Goal: Task Accomplishment & Management: Manage account settings

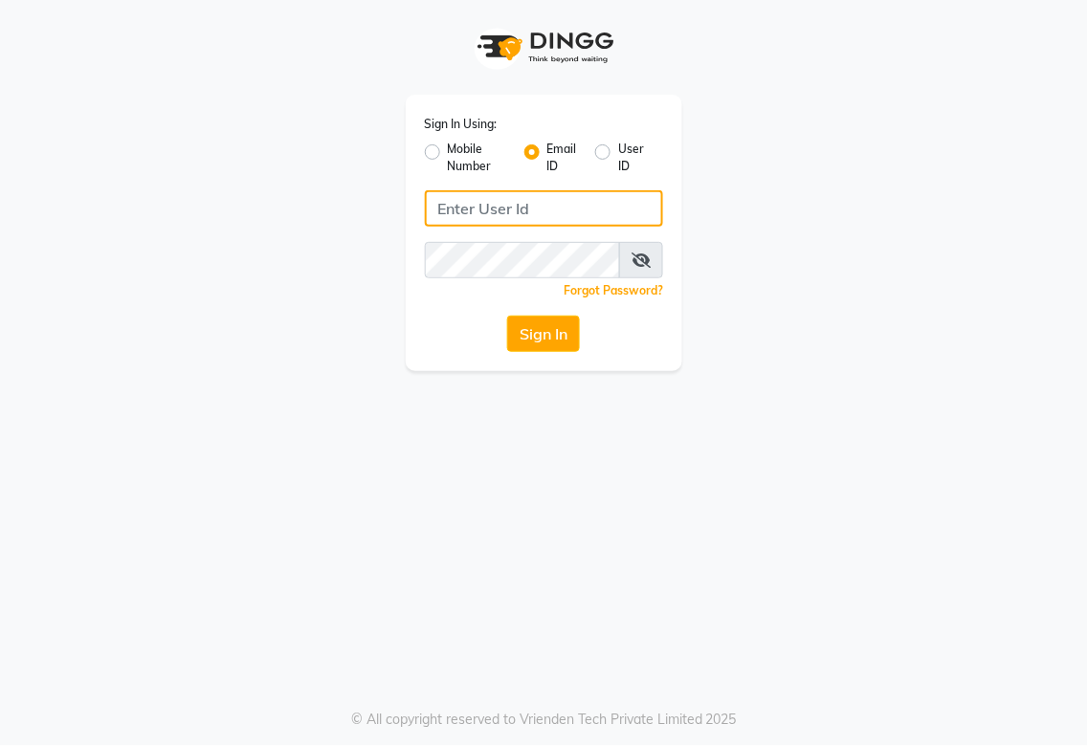
type input "[EMAIL_ADDRESS][DOMAIN_NAME]"
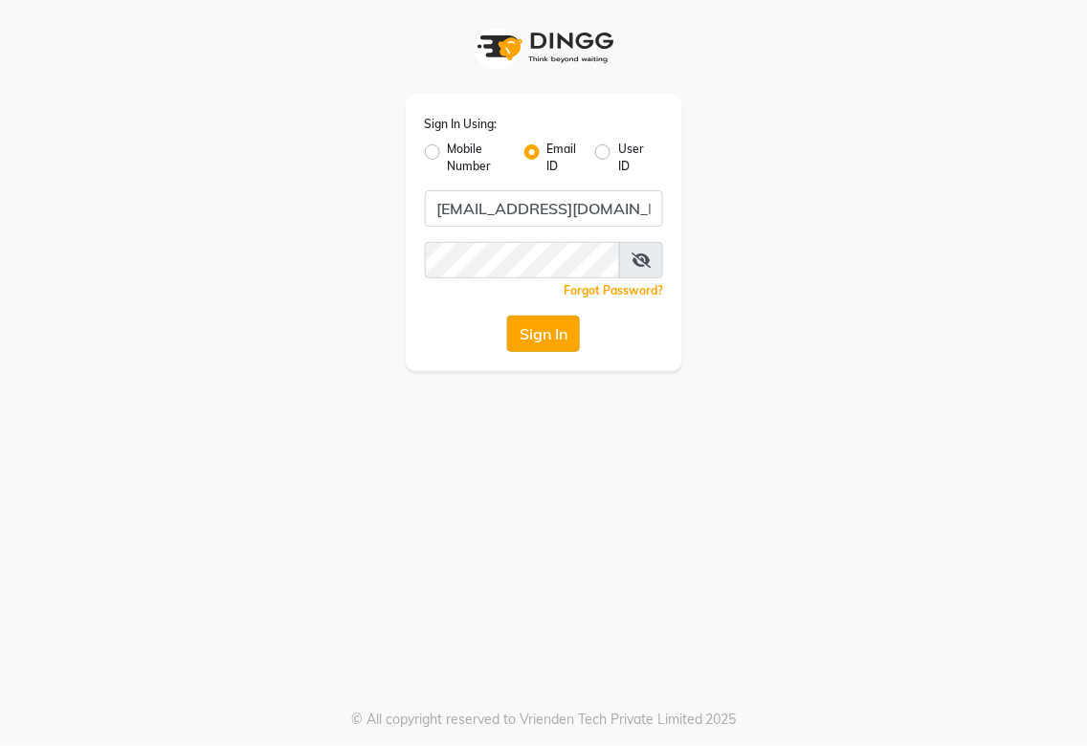
click at [547, 338] on button "Sign In" at bounding box center [543, 334] width 73 height 36
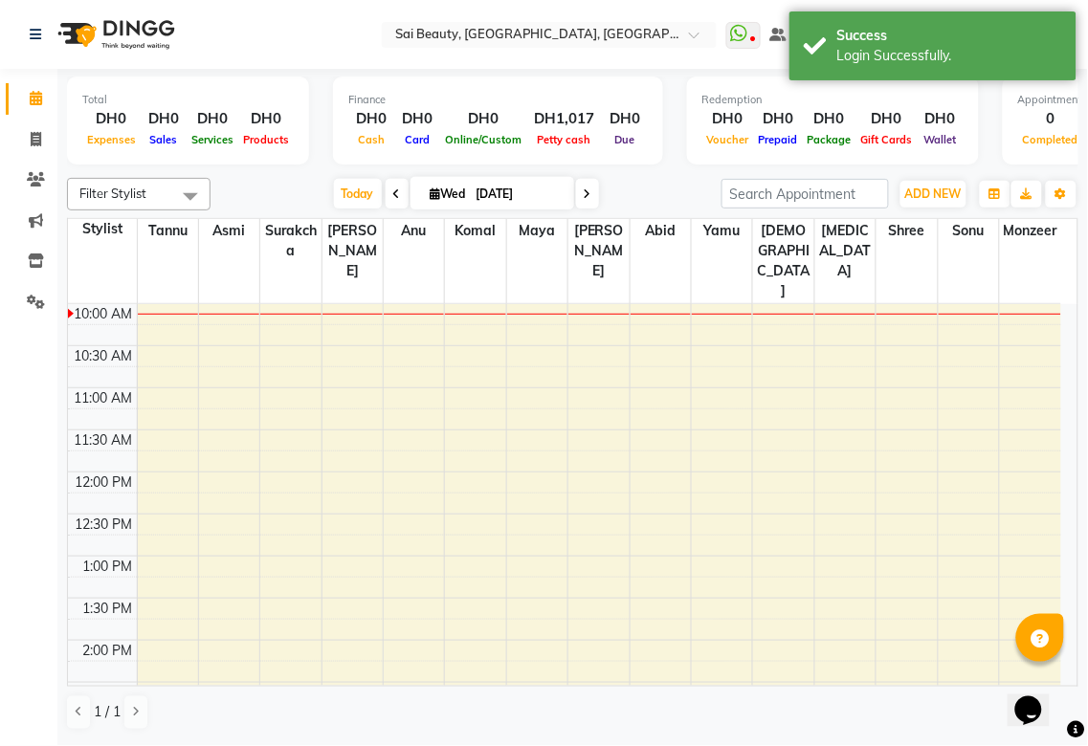
click at [431, 189] on icon at bounding box center [436, 194] width 11 height 12
select select "9"
select select "2025"
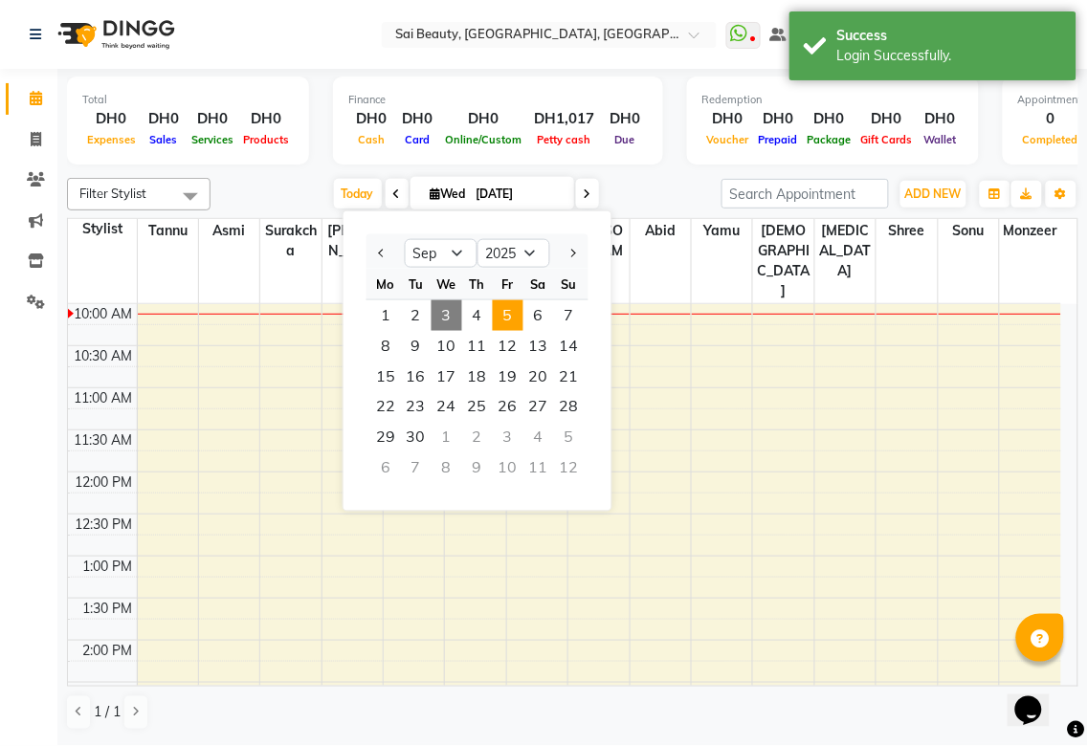
click at [504, 318] on span "5" at bounding box center [508, 315] width 31 height 31
type input "[DATE]"
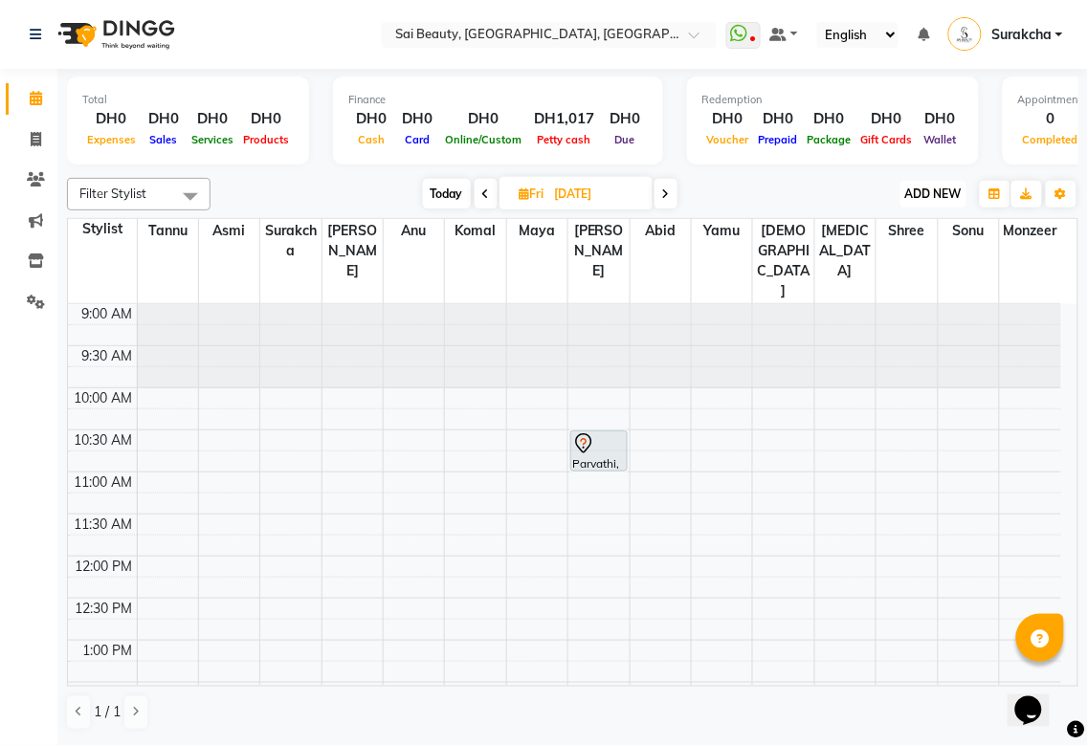
click at [943, 189] on span "ADD NEW" at bounding box center [933, 194] width 56 height 14
click at [934, 225] on button "Add Appointment" at bounding box center [890, 229] width 151 height 25
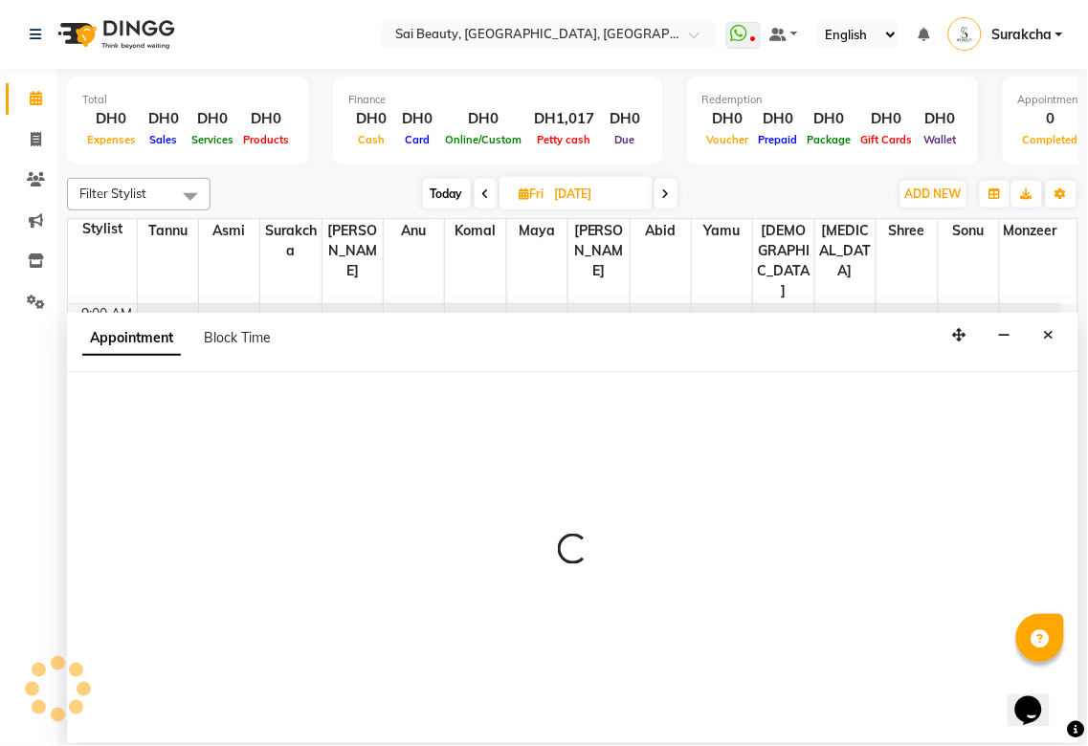
select select "tentative"
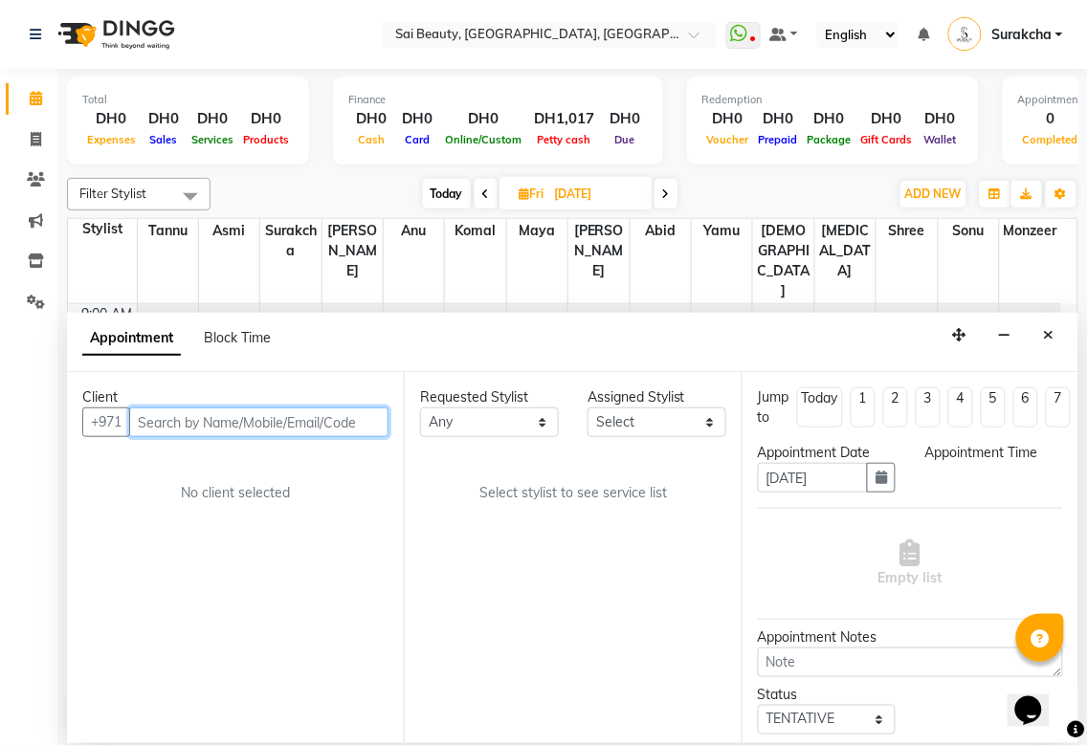
select select "600"
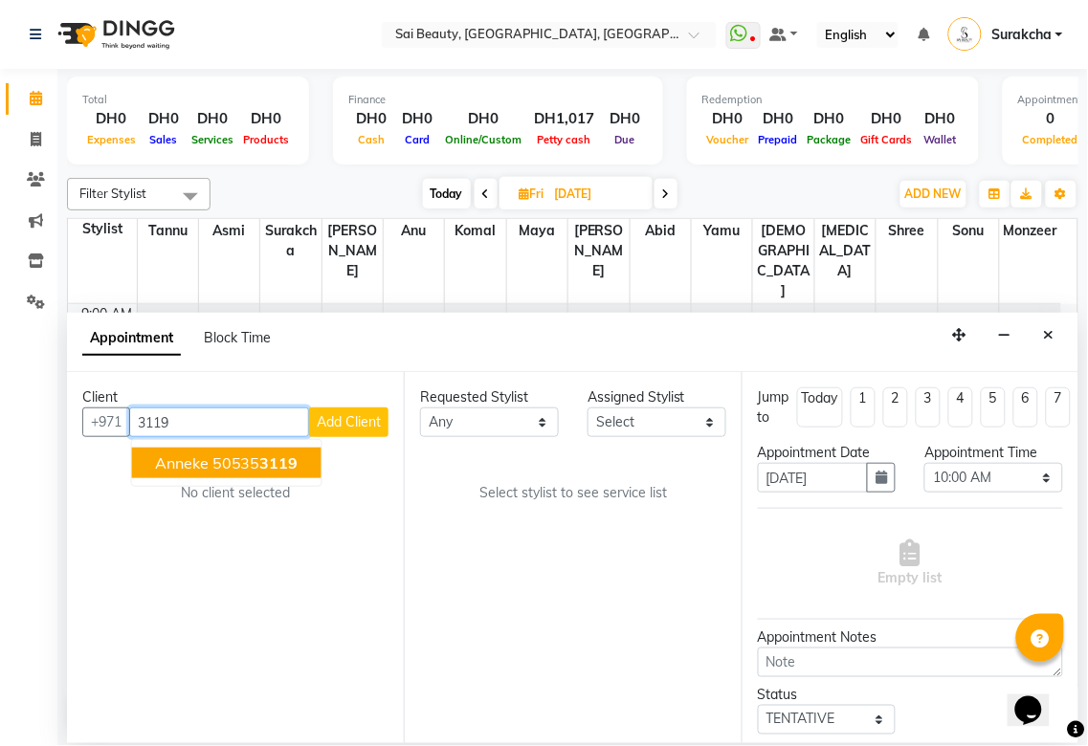
click at [289, 464] on span "3119" at bounding box center [279, 463] width 38 height 19
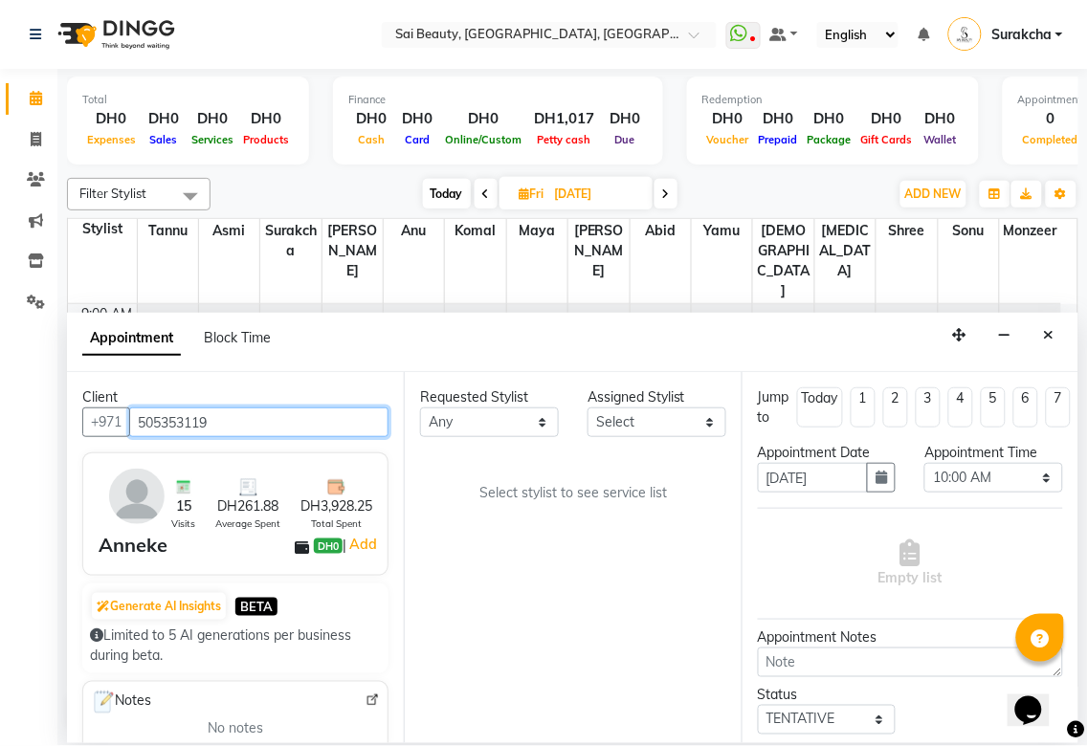
type input "505353119"
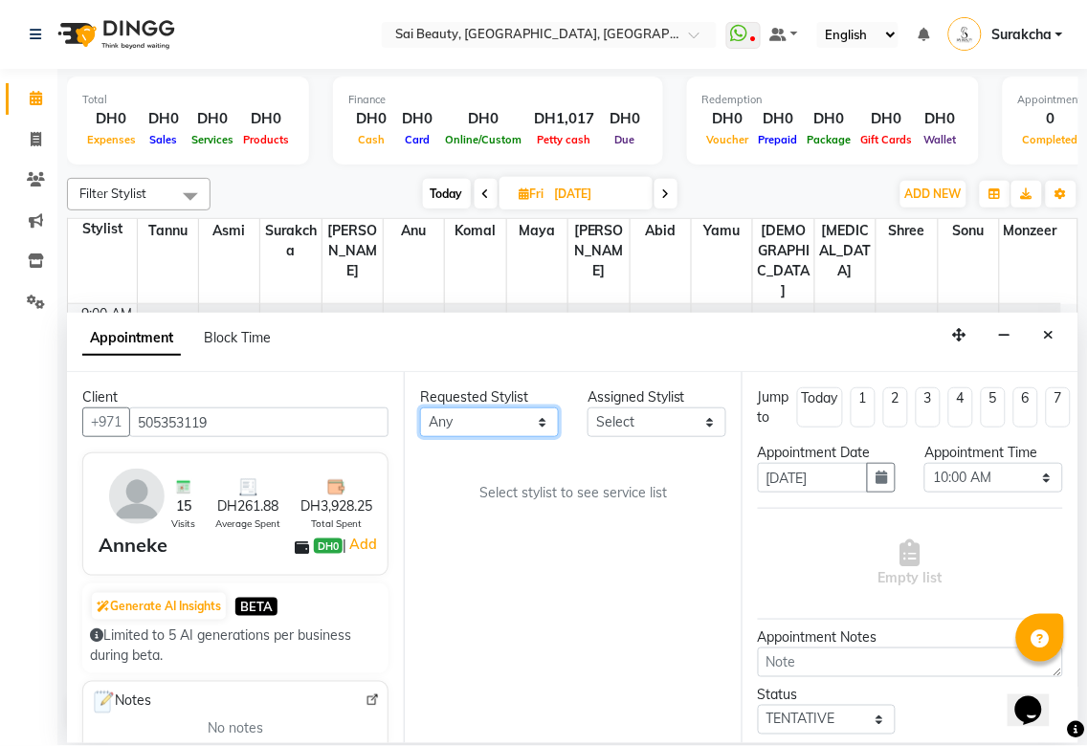
click at [543, 426] on select "Any [PERSON_NAME][MEDICAL_DATA] [PERSON_NAME] Asmi [PERSON_NAME] Gita [PERSON_N…" at bounding box center [489, 423] width 139 height 30
select select "35329"
click at [420, 408] on select "Any [PERSON_NAME][MEDICAL_DATA] [PERSON_NAME] Asmi [PERSON_NAME] Gita [PERSON_N…" at bounding box center [489, 423] width 139 height 30
select select "35329"
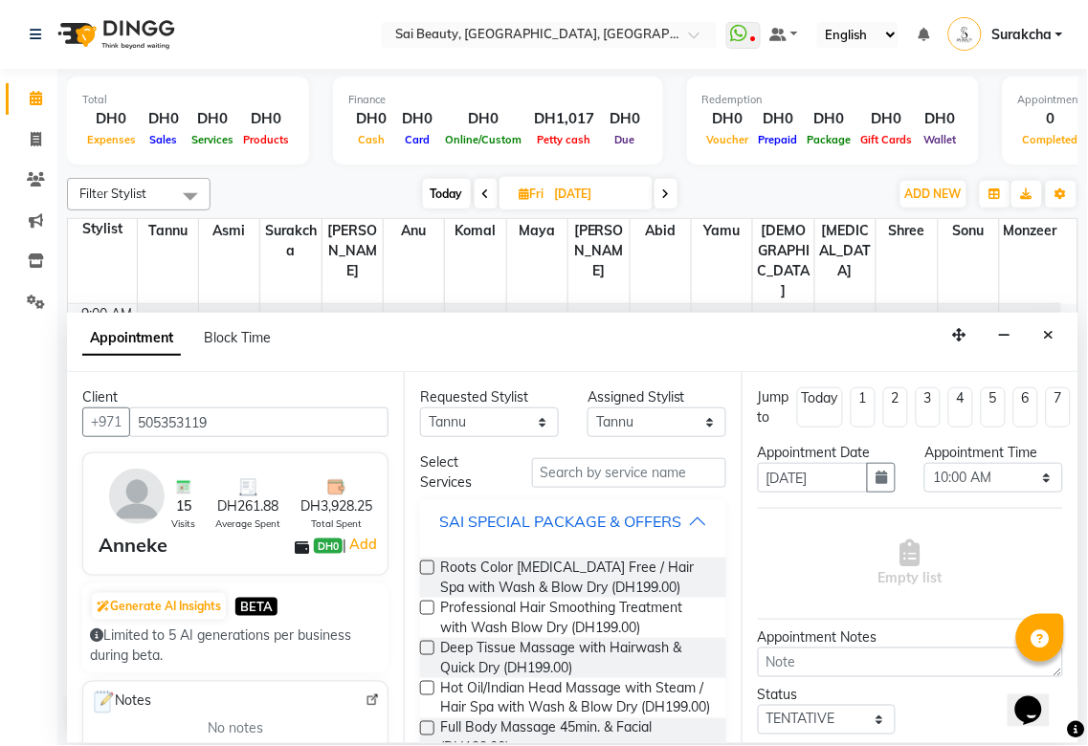
click at [667, 533] on div "SAI SPECIAL PACKAGE & OFFERS" at bounding box center [560, 521] width 242 height 23
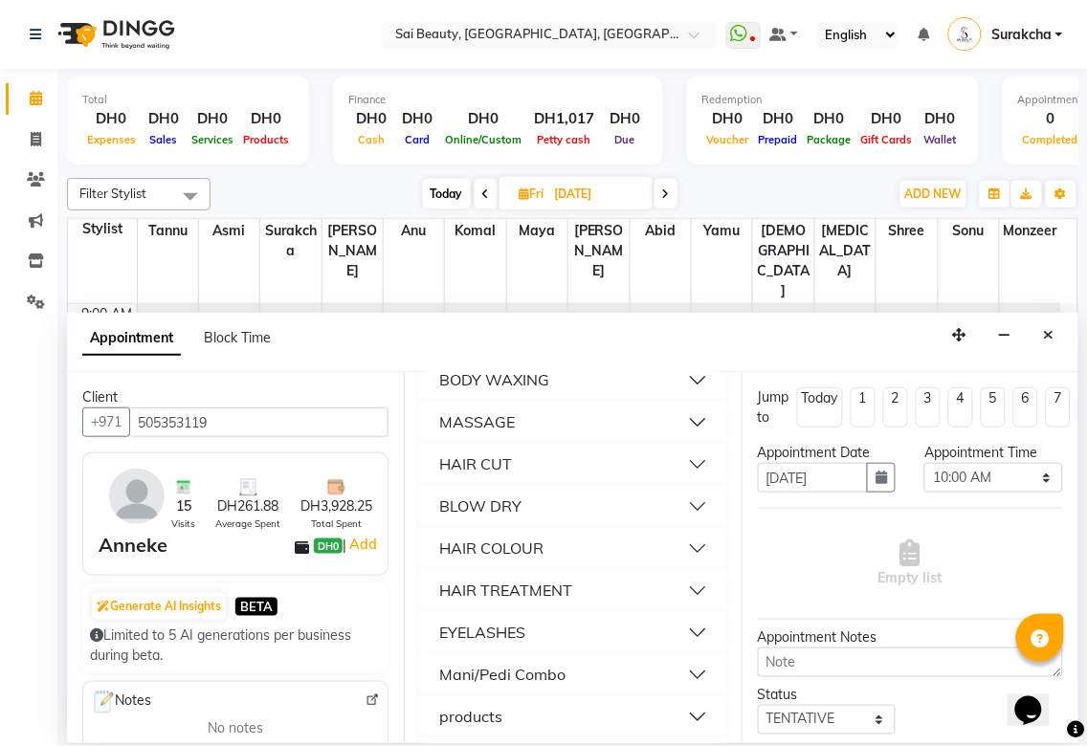
scroll to position [723, 0]
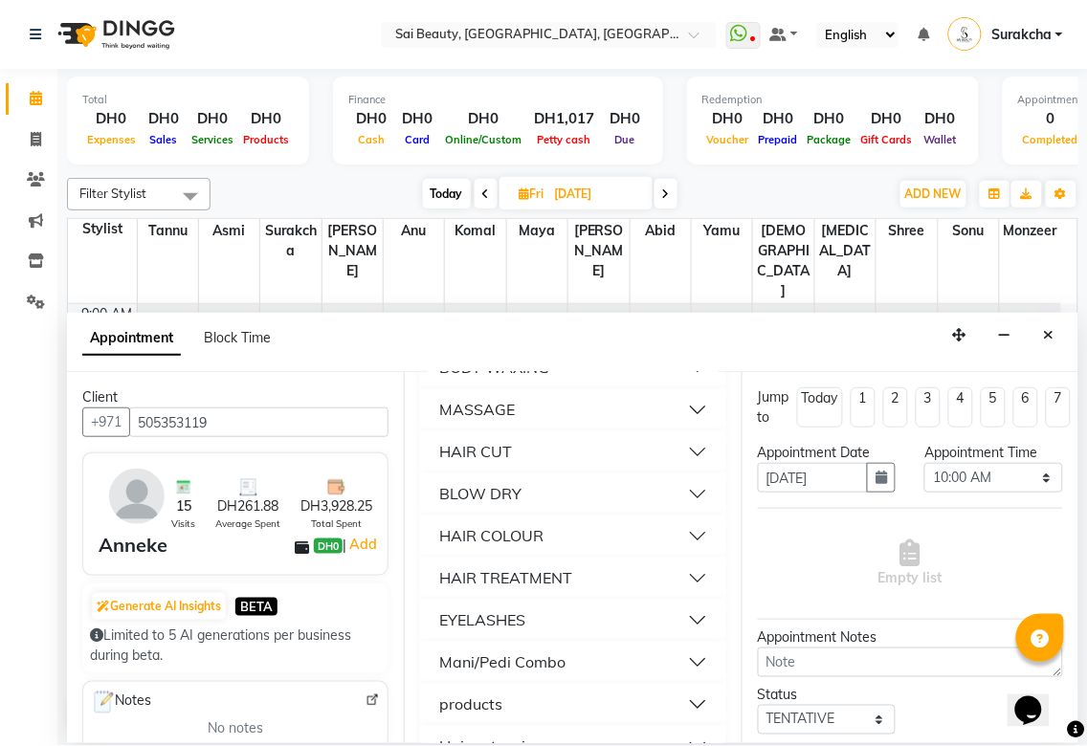
click at [684, 386] on button "BODY WAXING" at bounding box center [573, 368] width 290 height 34
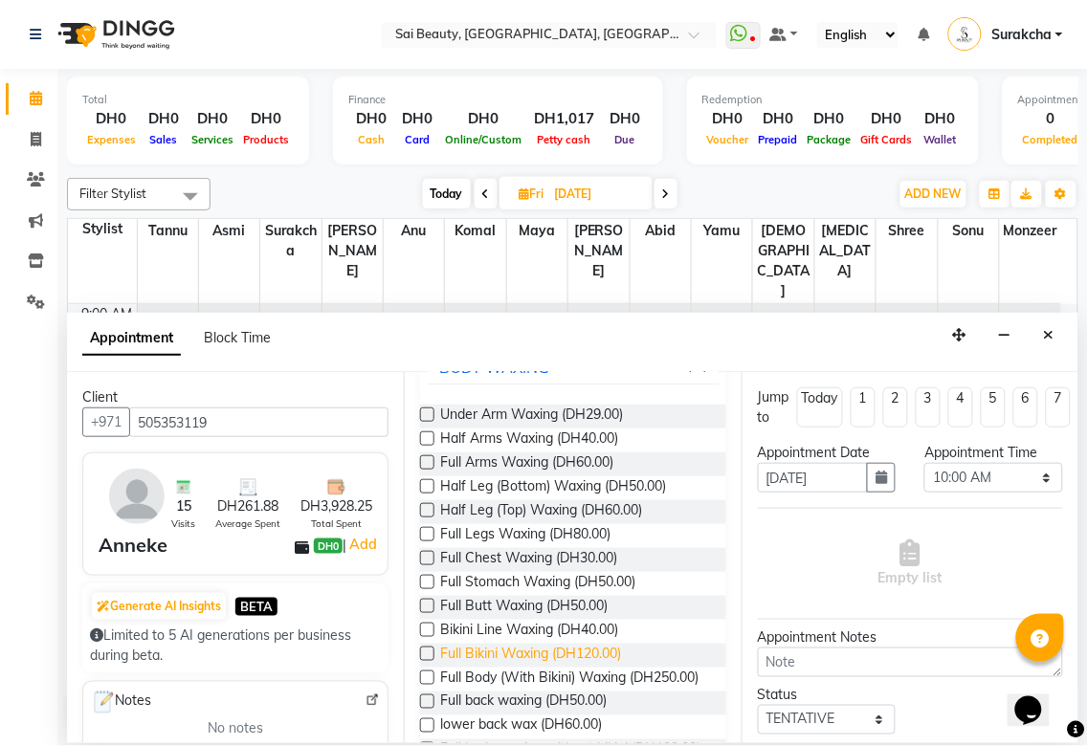
click at [559, 668] on span "Full Bikini Waxing (DH120.00)" at bounding box center [530, 656] width 181 height 24
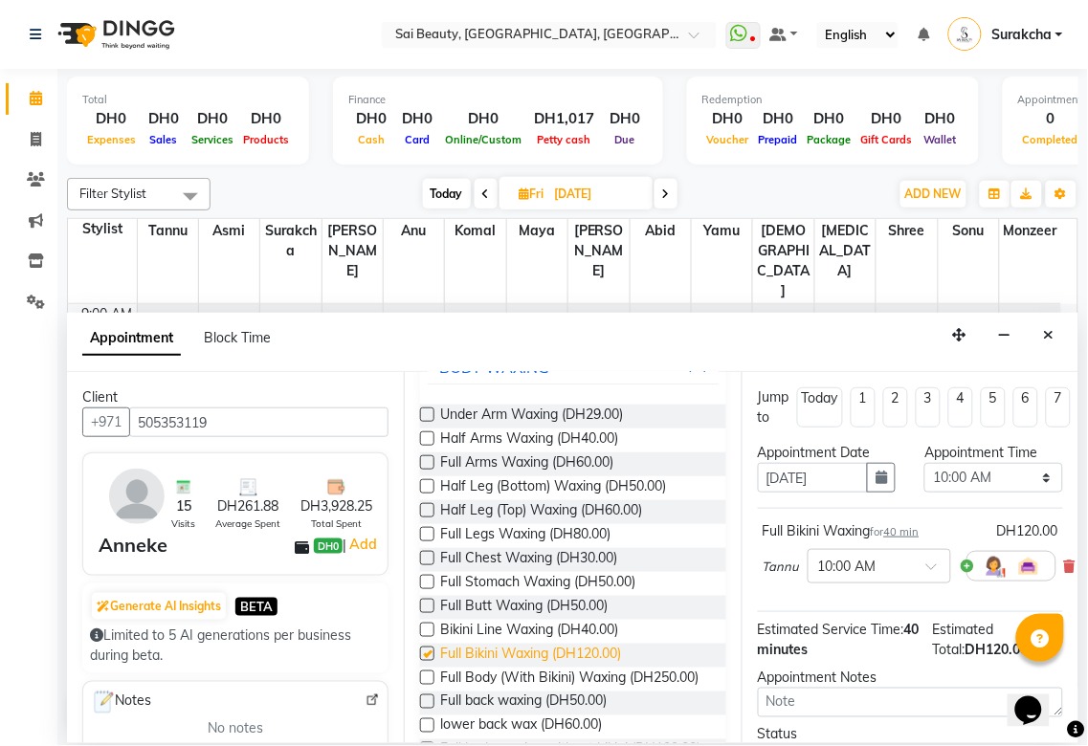
checkbox input "false"
click at [1030, 474] on select "Select 10:00 AM 10:05 AM 10:10 AM 10:15 AM 10:20 AM 10:25 AM 10:30 AM 10:35 AM …" at bounding box center [993, 478] width 139 height 30
select select "615"
click at [924, 463] on select "Select 10:00 AM 10:05 AM 10:10 AM 10:15 AM 10:20 AM 10:25 AM 10:30 AM 10:35 AM …" at bounding box center [993, 478] width 139 height 30
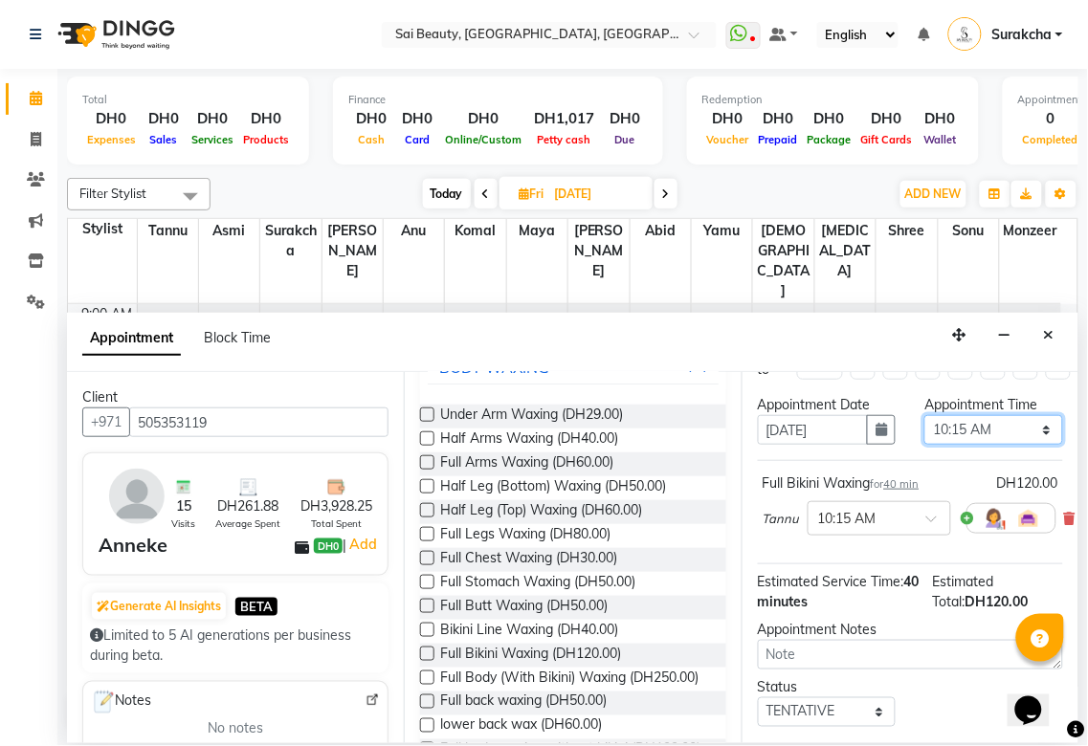
scroll to position [169, 0]
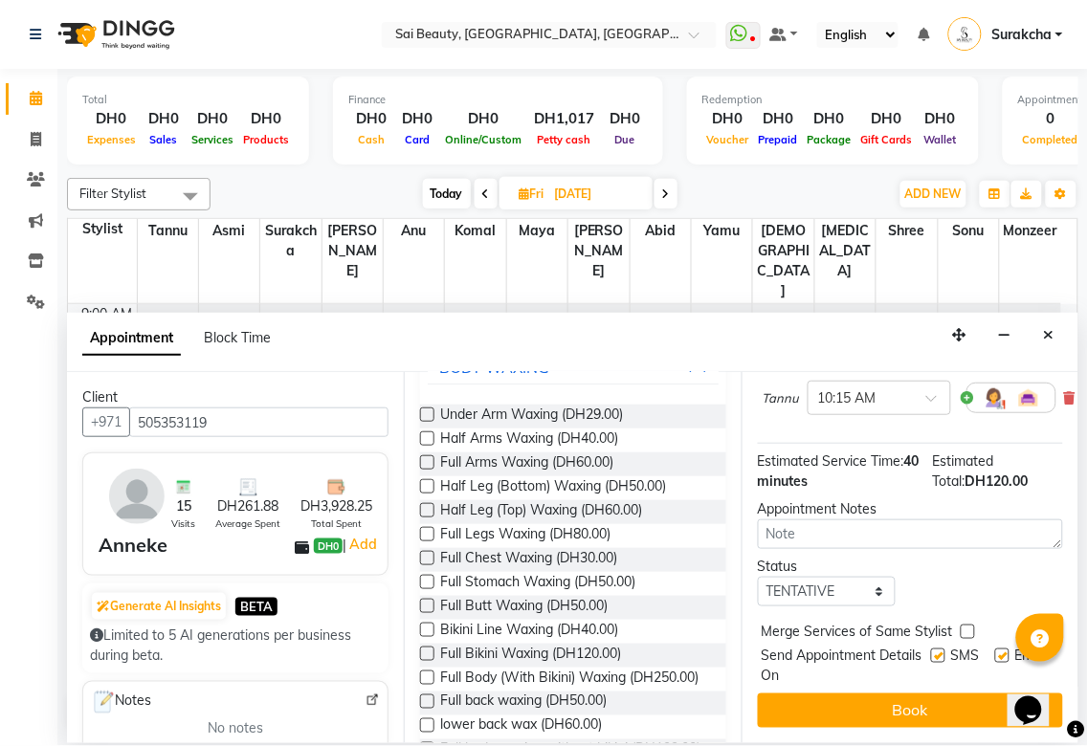
click at [966, 629] on label at bounding box center [968, 632] width 14 height 14
click at [966, 629] on input "checkbox" at bounding box center [967, 634] width 12 height 12
checkbox input "true"
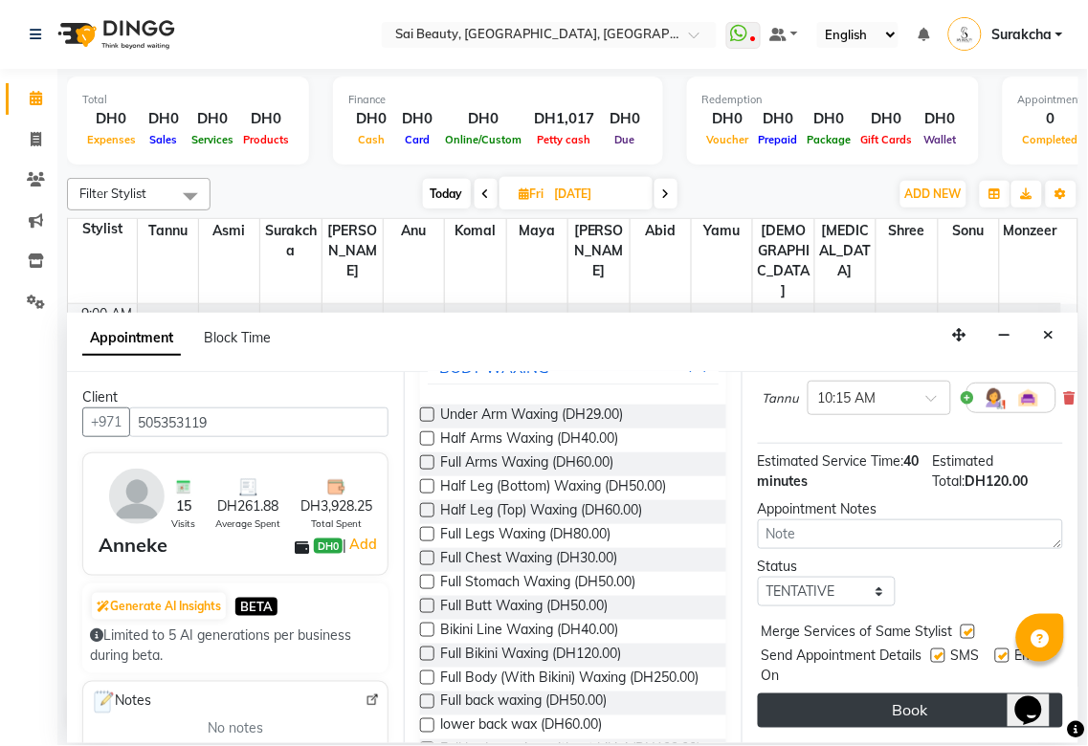
click at [955, 711] on button "Book" at bounding box center [910, 711] width 305 height 34
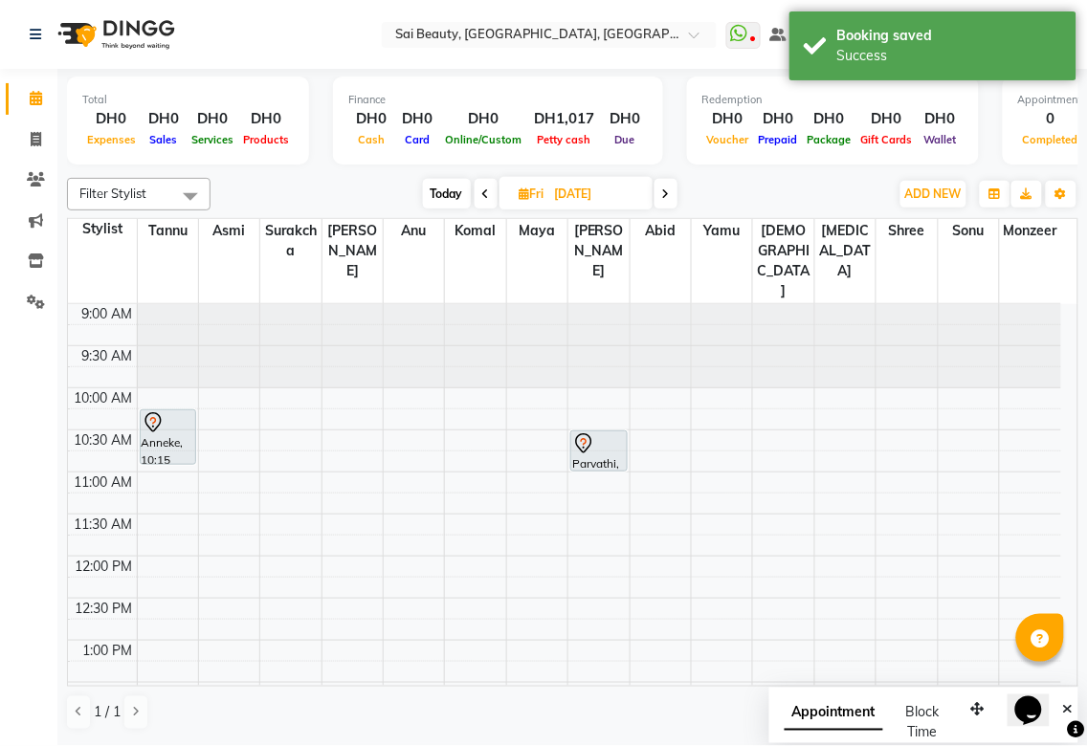
click at [865, 722] on span "Appointment" at bounding box center [834, 714] width 99 height 34
select select "tentative"
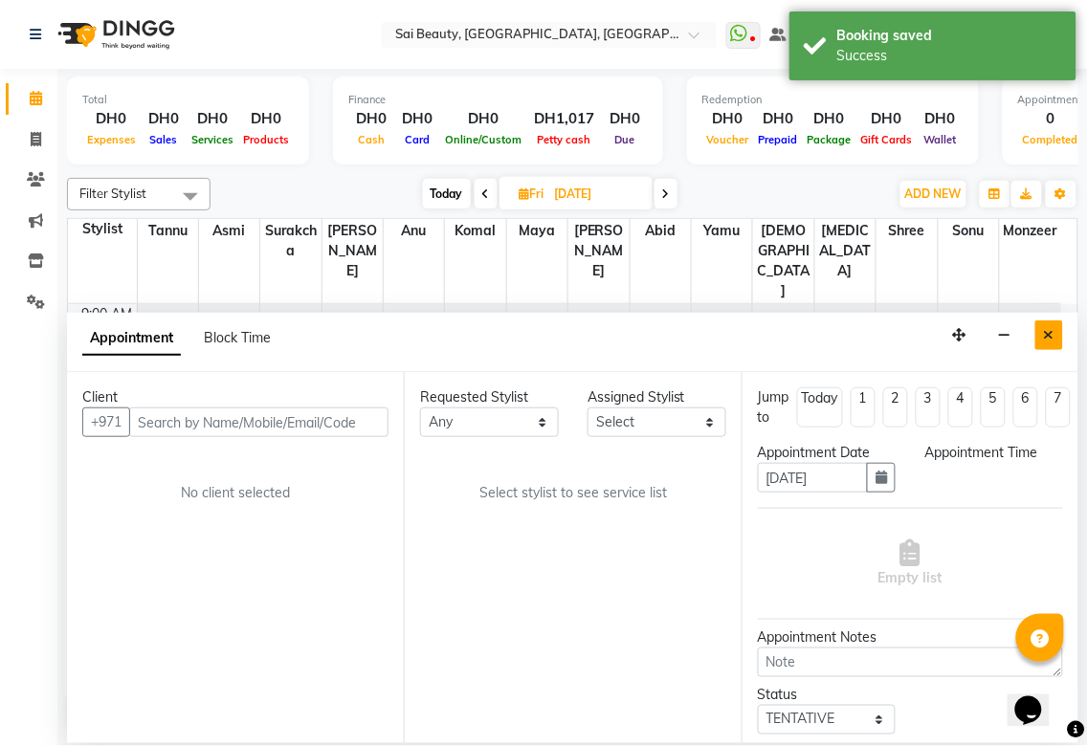
click at [1049, 336] on icon "Close" at bounding box center [1049, 334] width 11 height 13
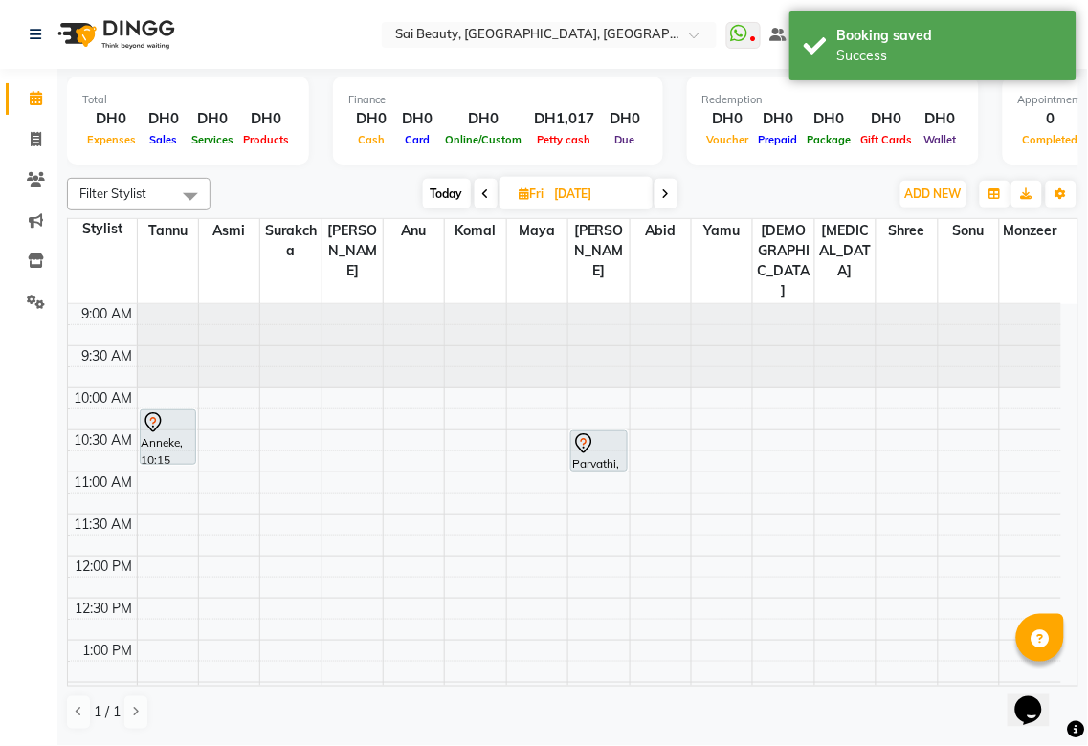
click at [441, 193] on span "Today" at bounding box center [447, 194] width 48 height 30
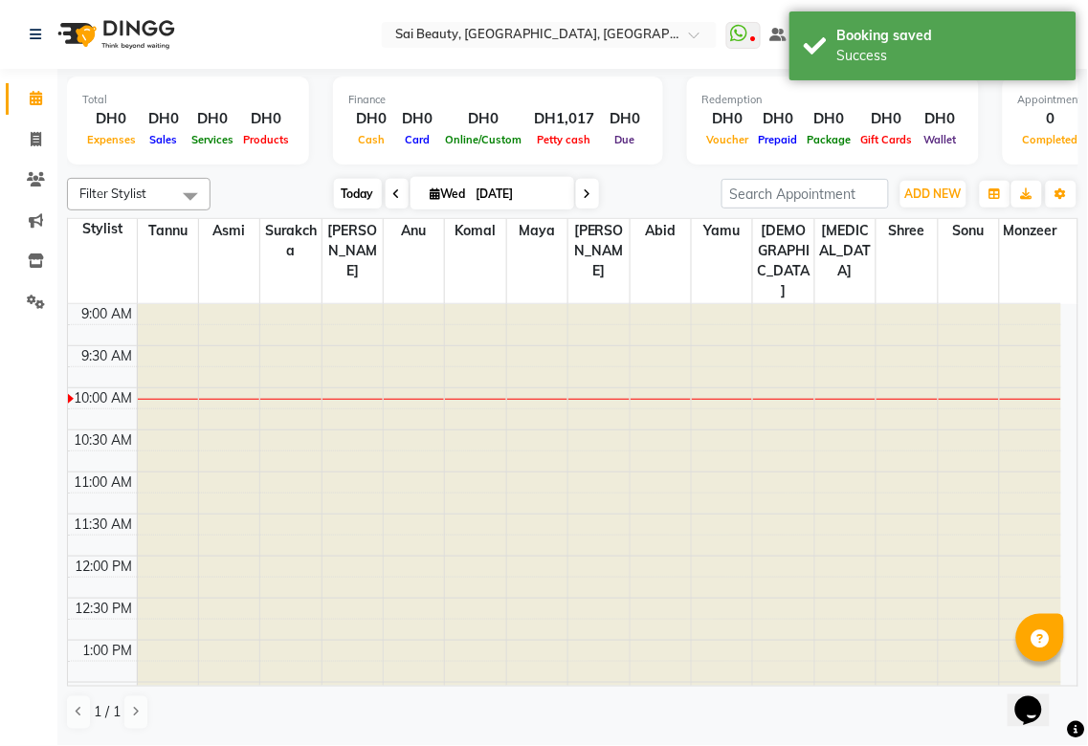
type input "[DATE]"
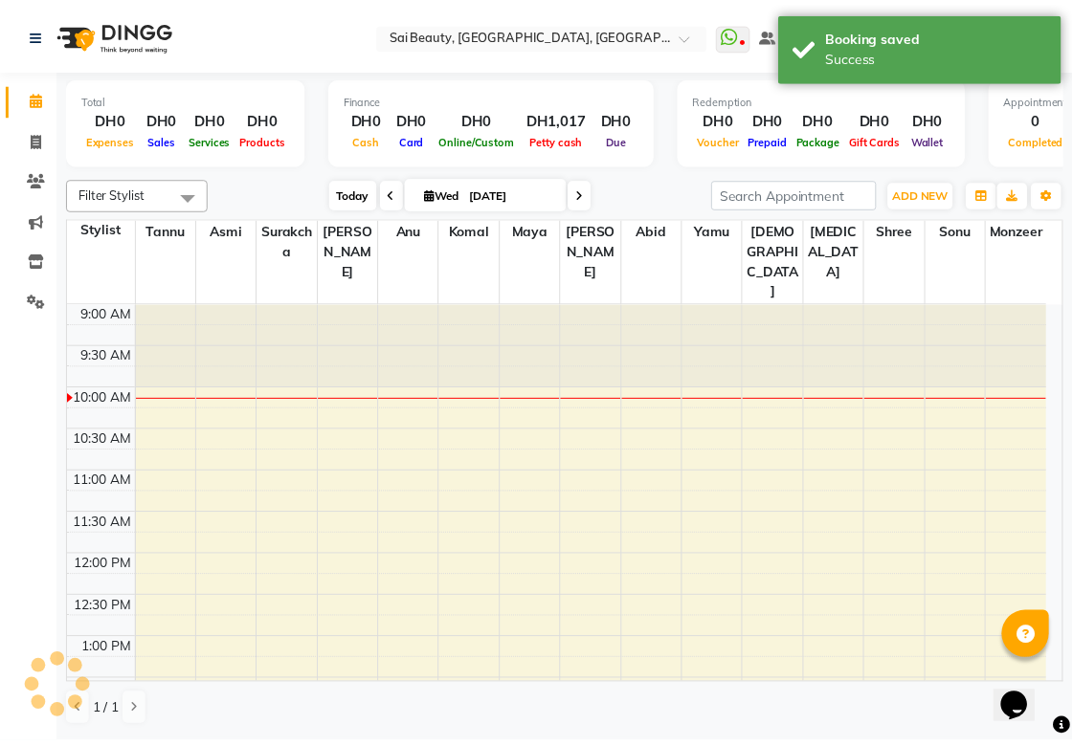
scroll to position [84, 0]
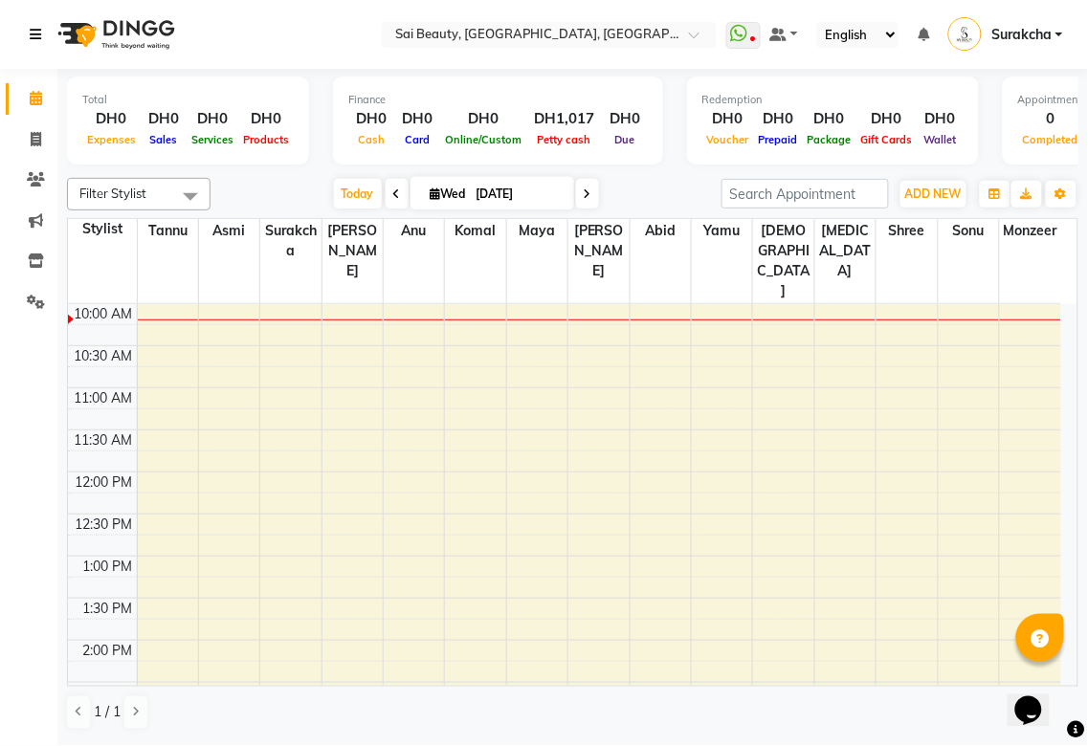
click at [34, 34] on icon at bounding box center [35, 34] width 11 height 13
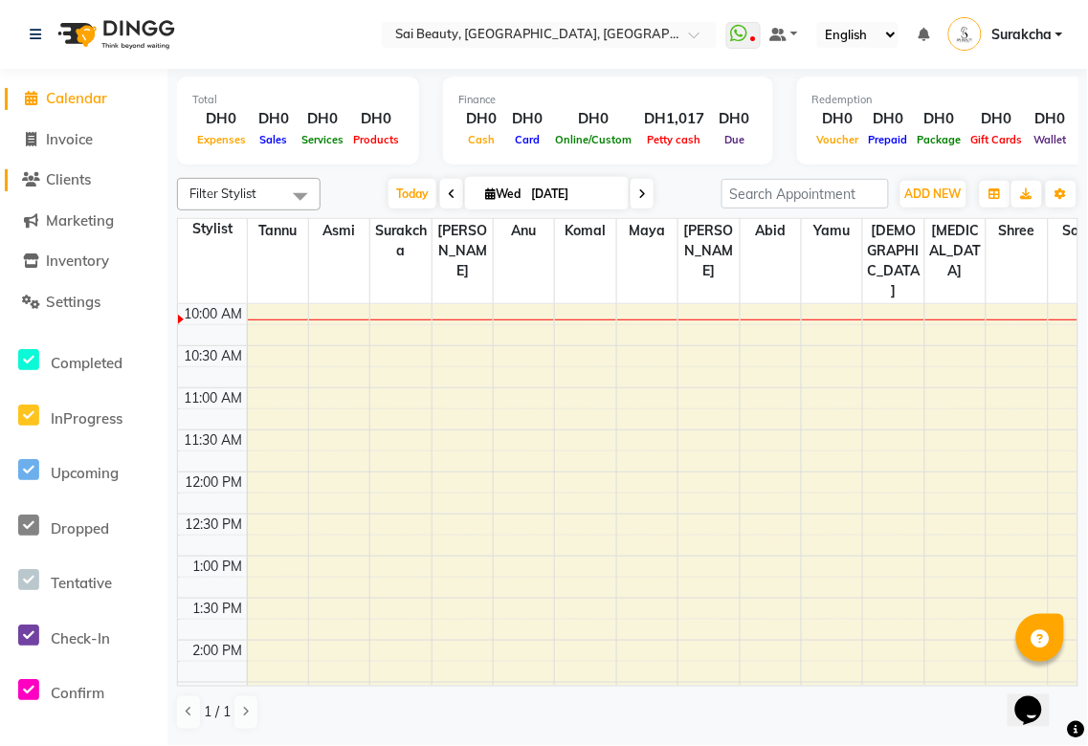
click at [65, 185] on span "Clients" at bounding box center [68, 179] width 45 height 18
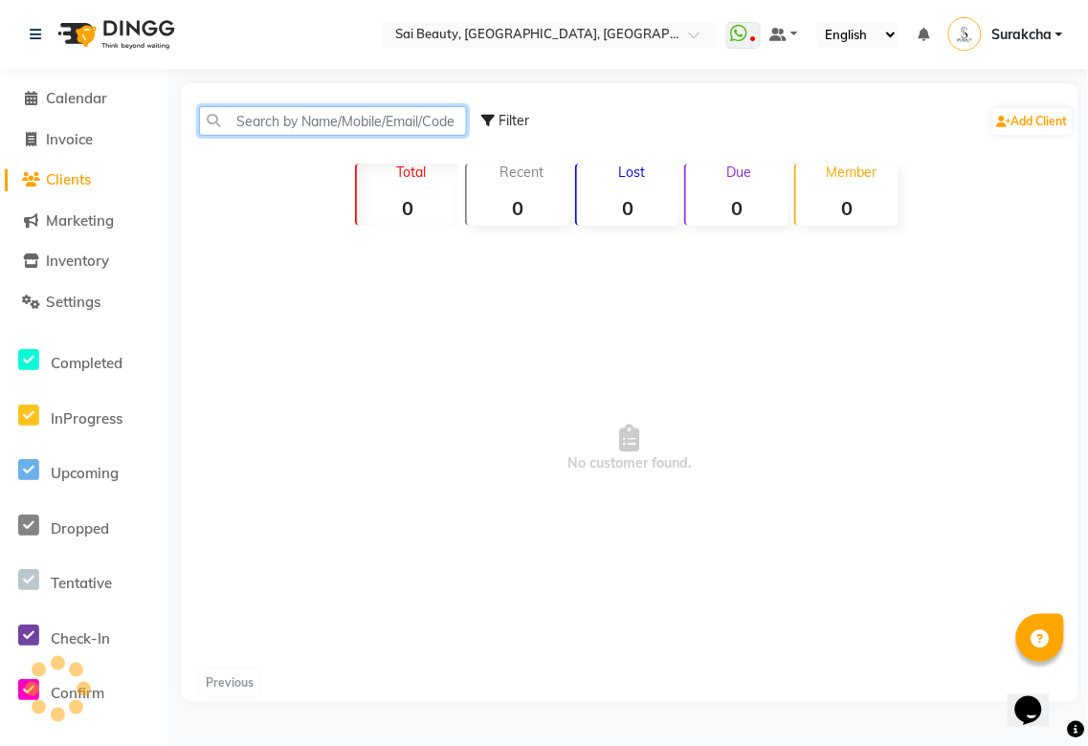
click at [366, 111] on input "text" at bounding box center [333, 121] width 268 height 30
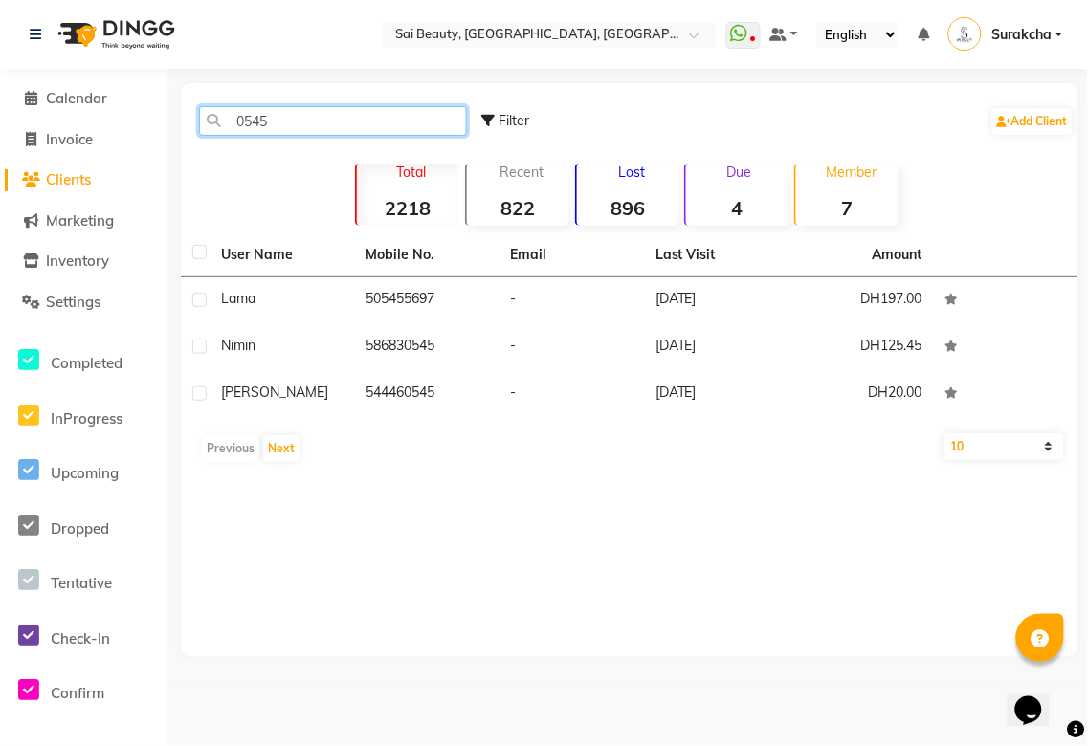
type input "0545"
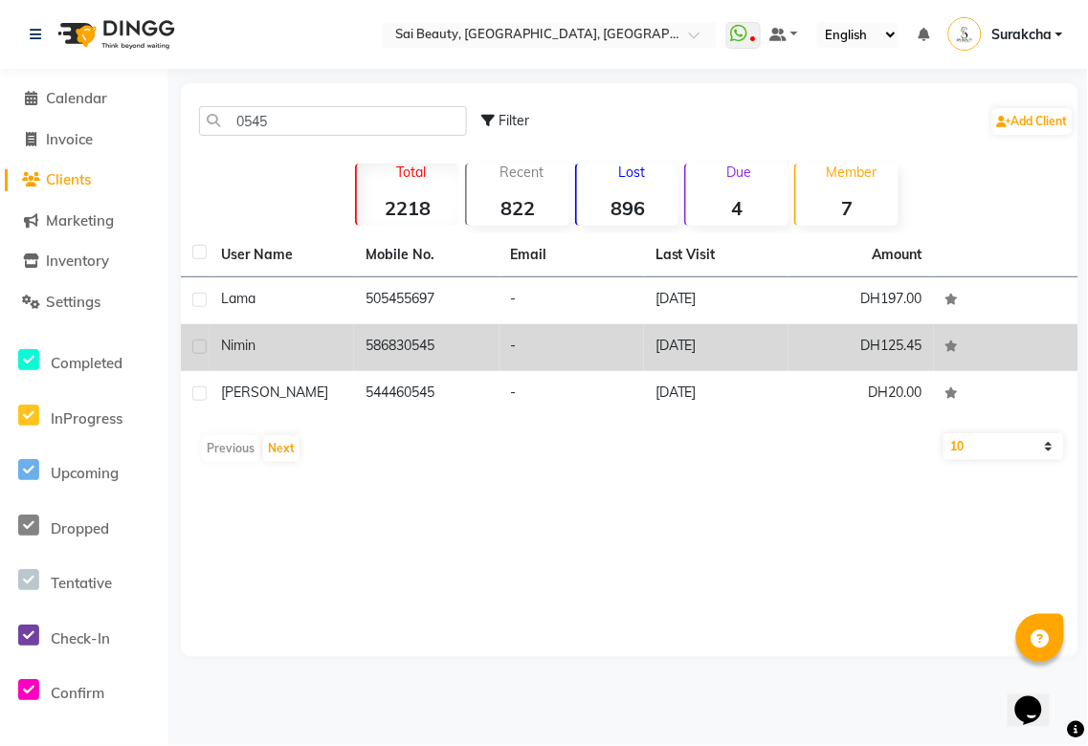
click at [433, 357] on td "586830545" at bounding box center [426, 347] width 144 height 47
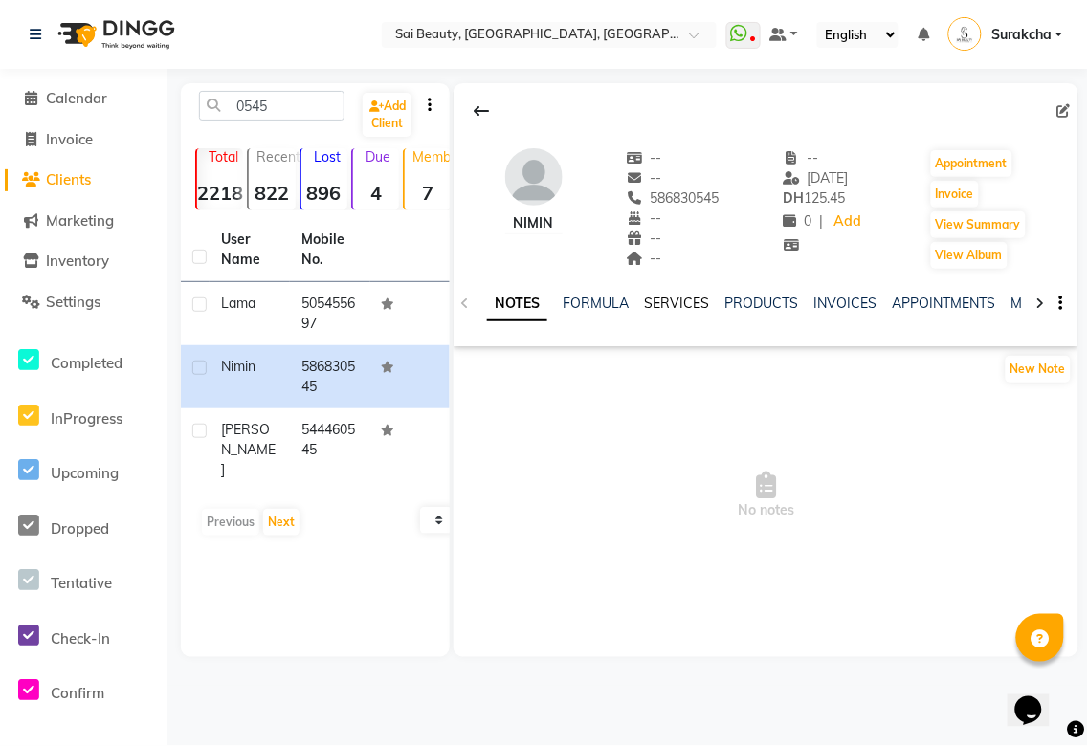
click at [677, 303] on link "SERVICES" at bounding box center [676, 303] width 65 height 17
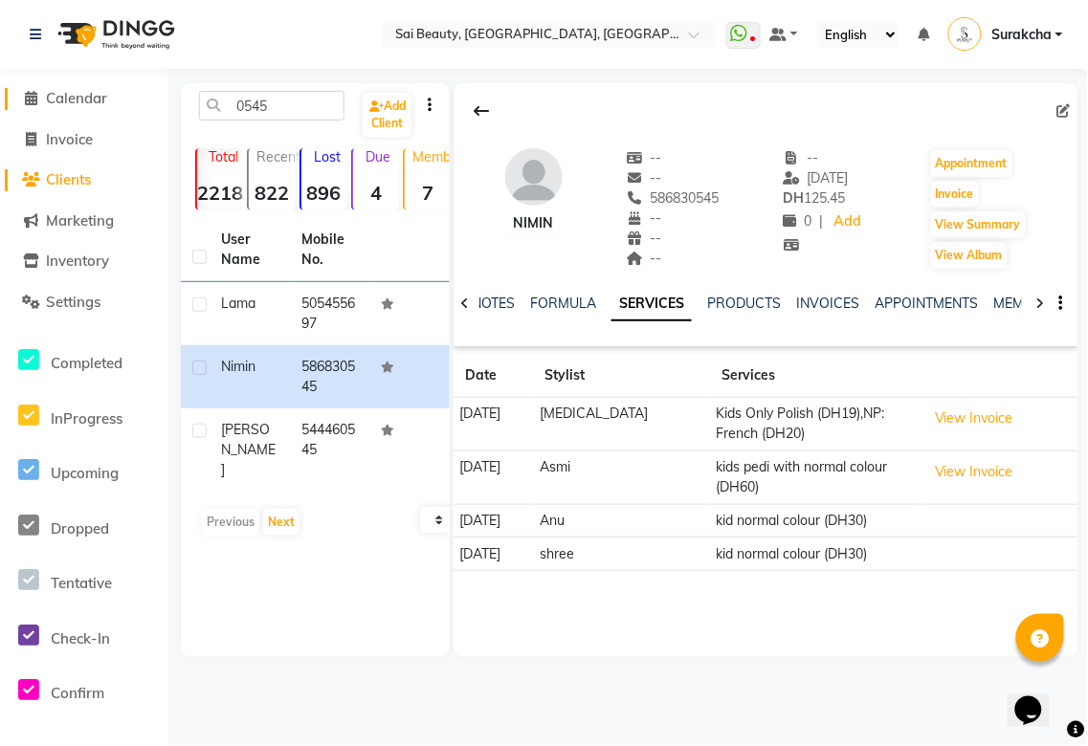
click at [69, 98] on span "Calendar" at bounding box center [76, 98] width 61 height 18
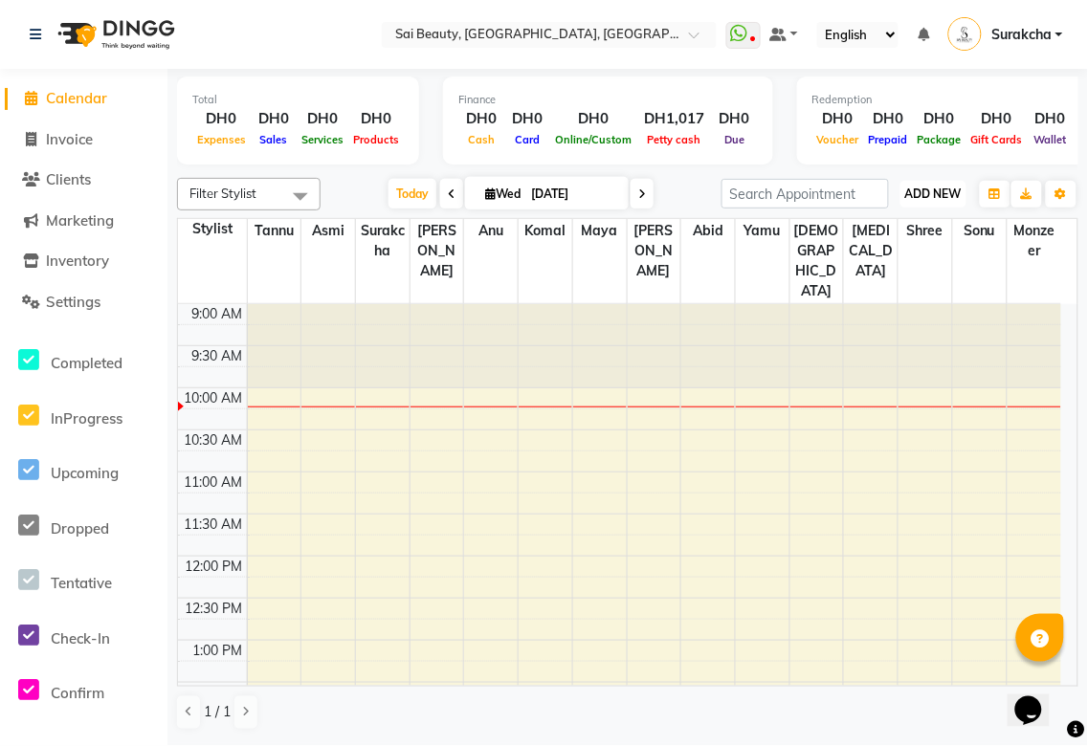
click at [942, 191] on span "ADD NEW" at bounding box center [933, 194] width 56 height 14
click at [917, 227] on button "Add Appointment" at bounding box center [890, 229] width 151 height 25
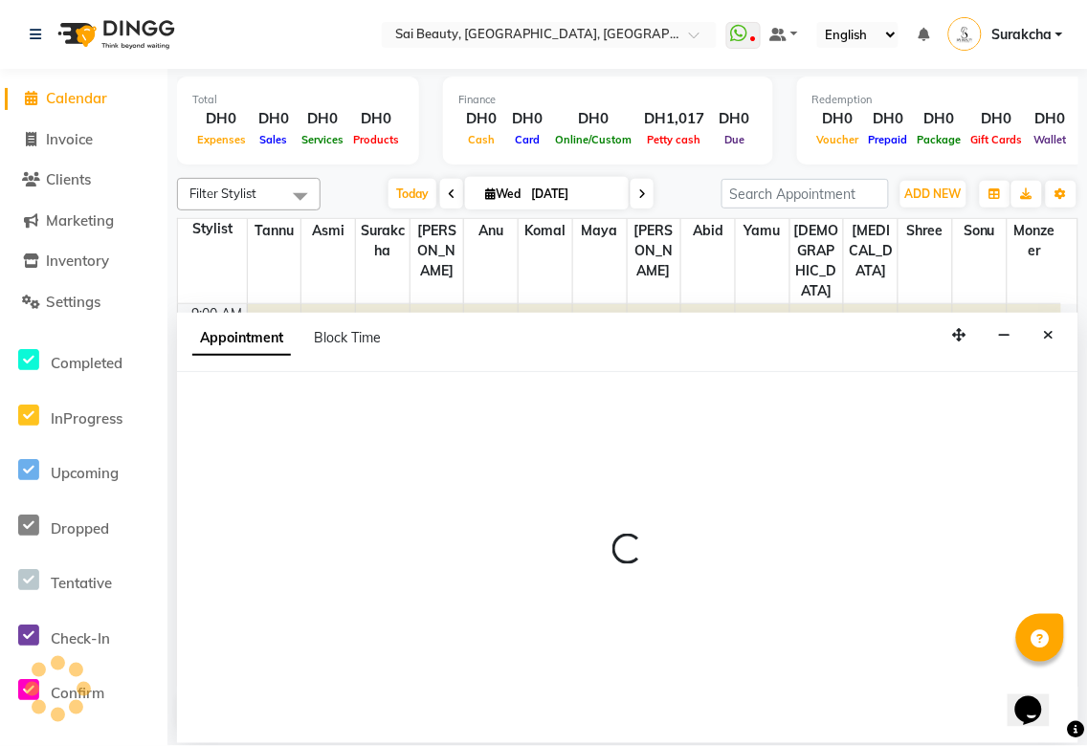
select select "tentative"
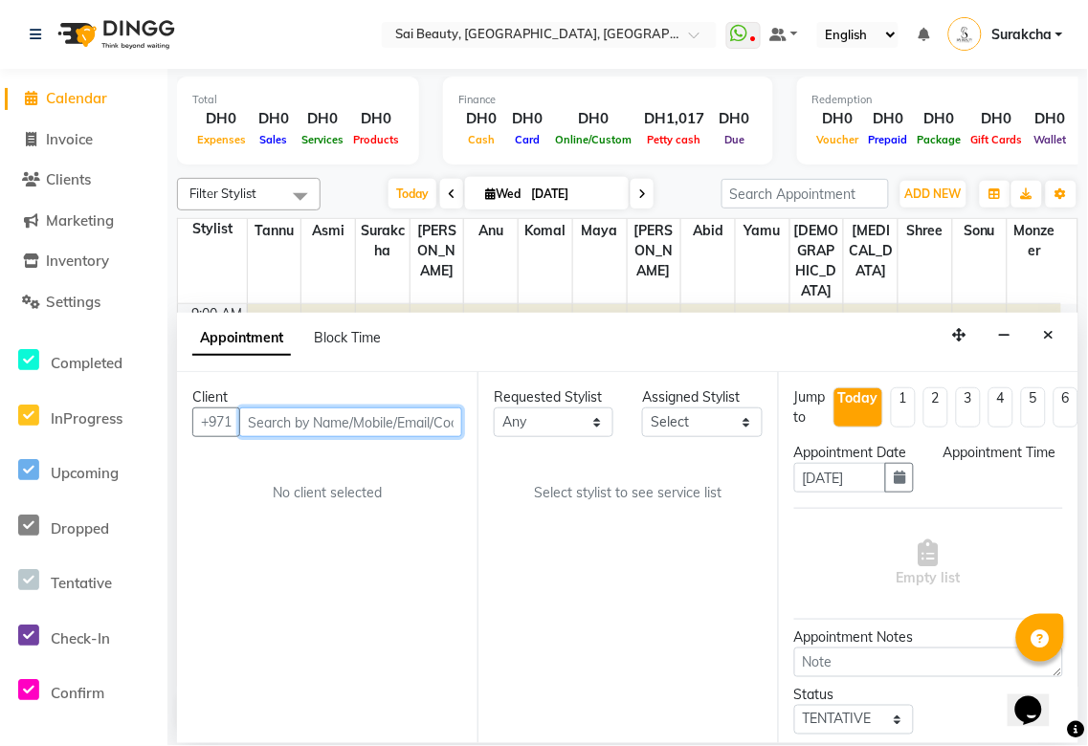
select select "600"
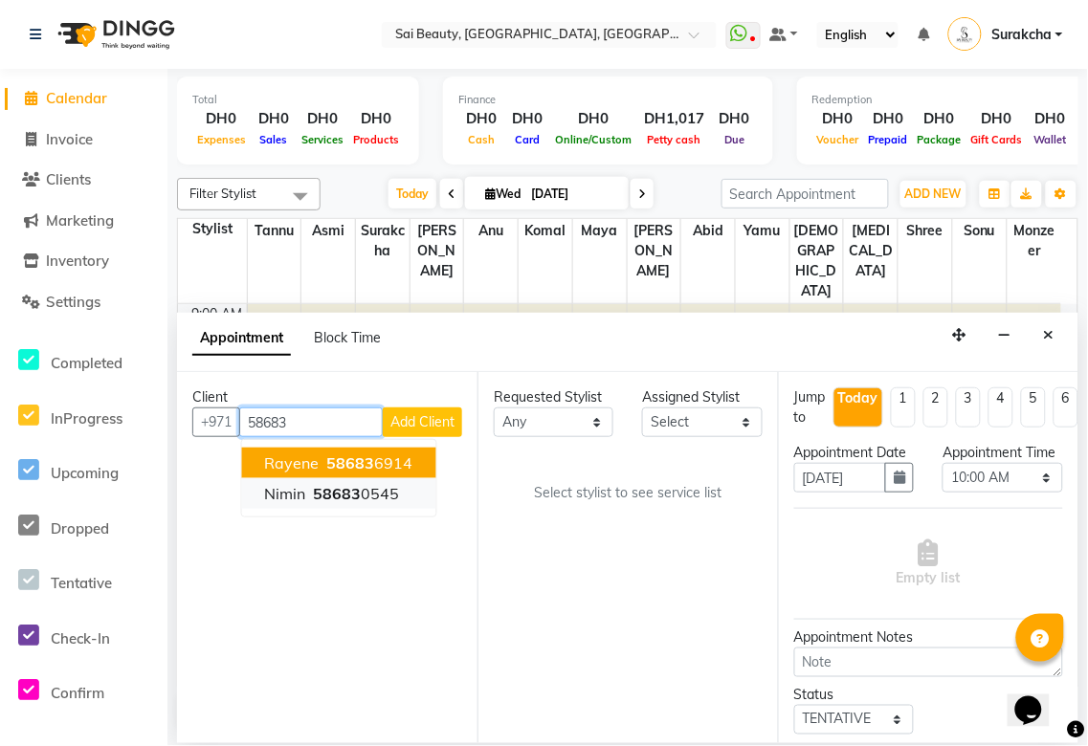
click at [369, 491] on ngb-highlight "58683 0545" at bounding box center [355, 493] width 90 height 19
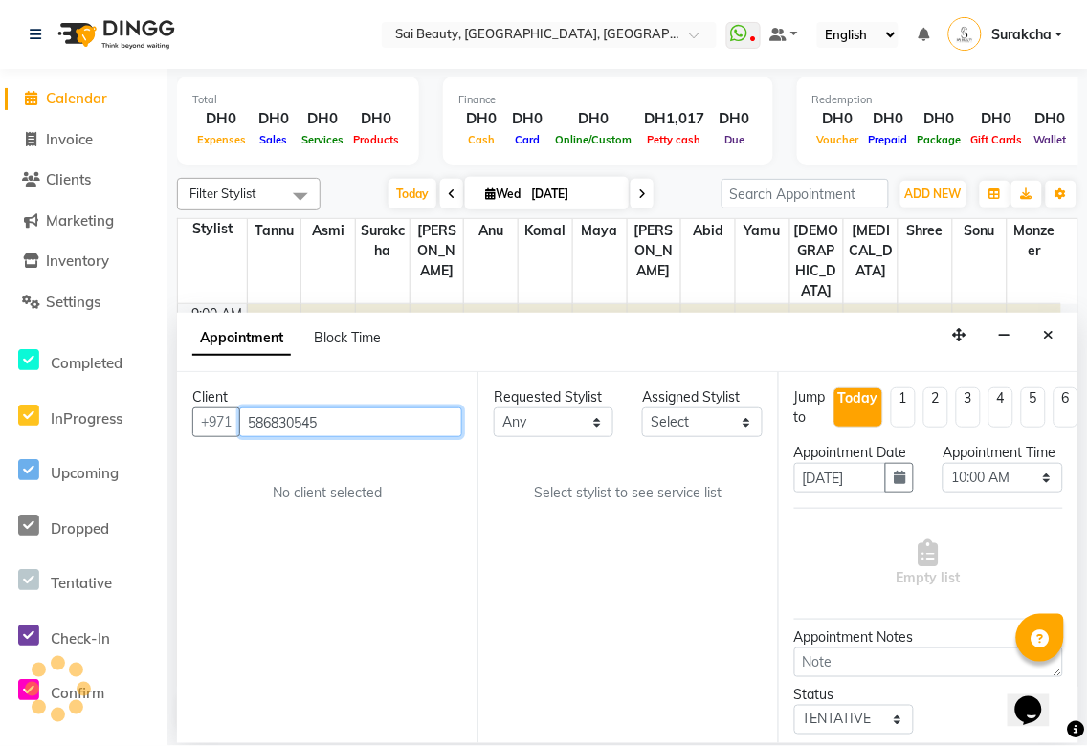
type input "586830545"
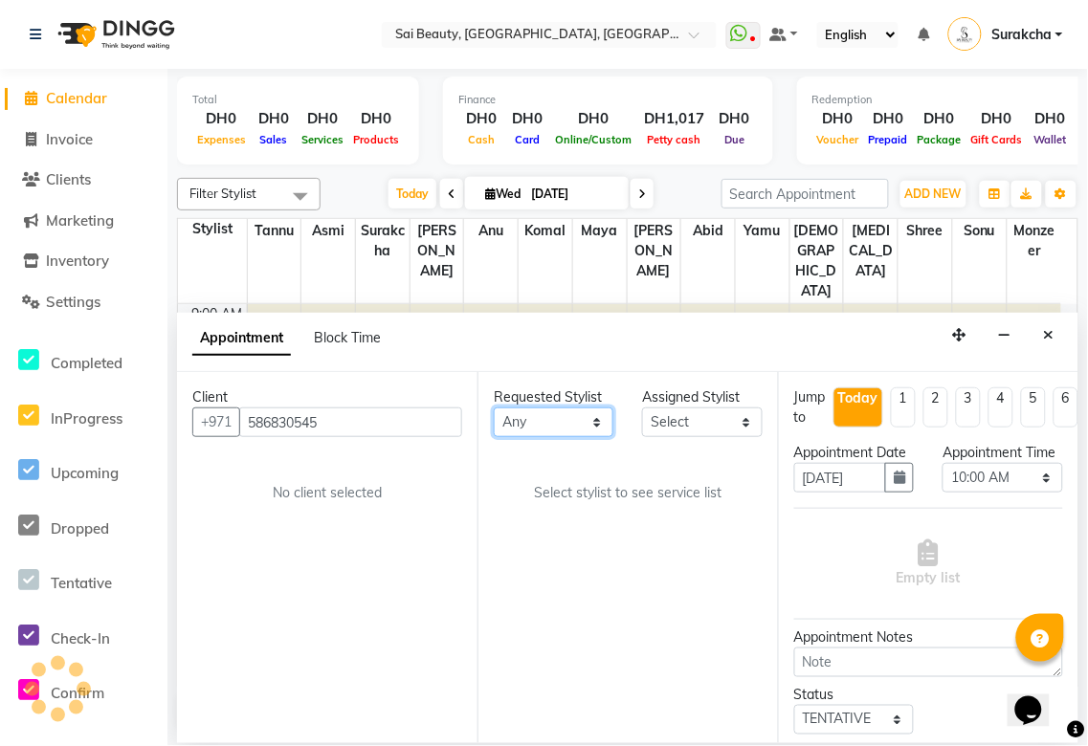
click at [600, 414] on select "Any [PERSON_NAME][MEDICAL_DATA] [PERSON_NAME] Asmi [PERSON_NAME] Gita [PERSON_N…" at bounding box center [554, 423] width 120 height 30
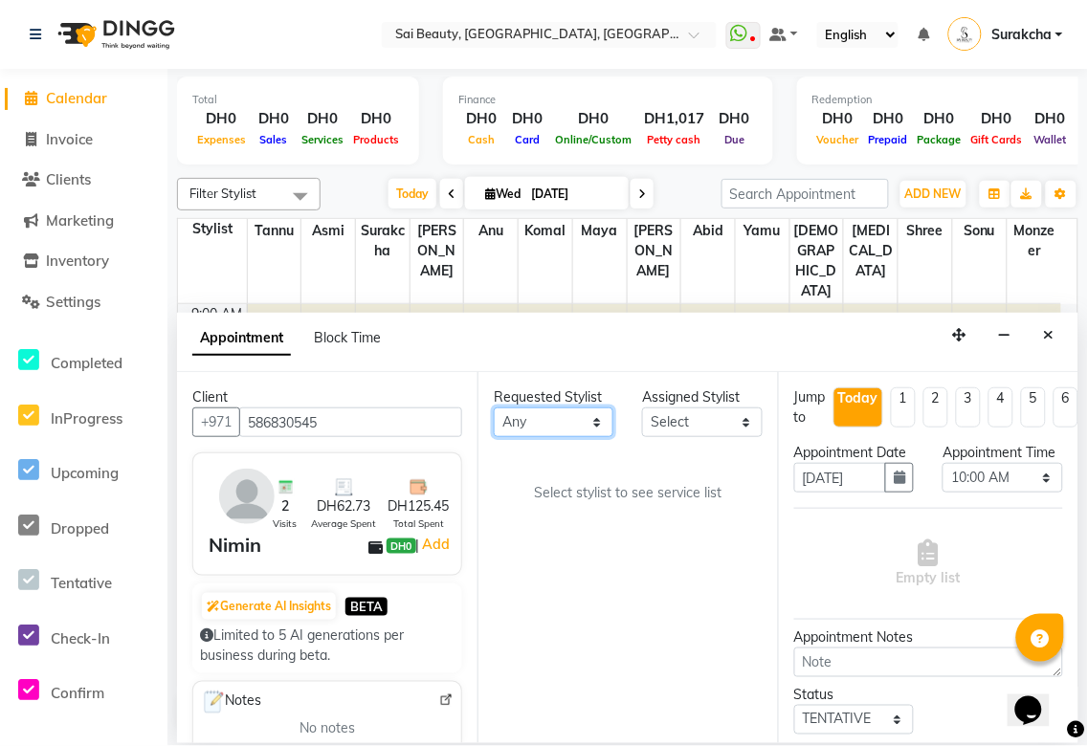
select select "43674"
click at [494, 408] on select "Any [PERSON_NAME][MEDICAL_DATA] [PERSON_NAME] Asmi [PERSON_NAME] Gita [PERSON_N…" at bounding box center [554, 423] width 120 height 30
select select "43674"
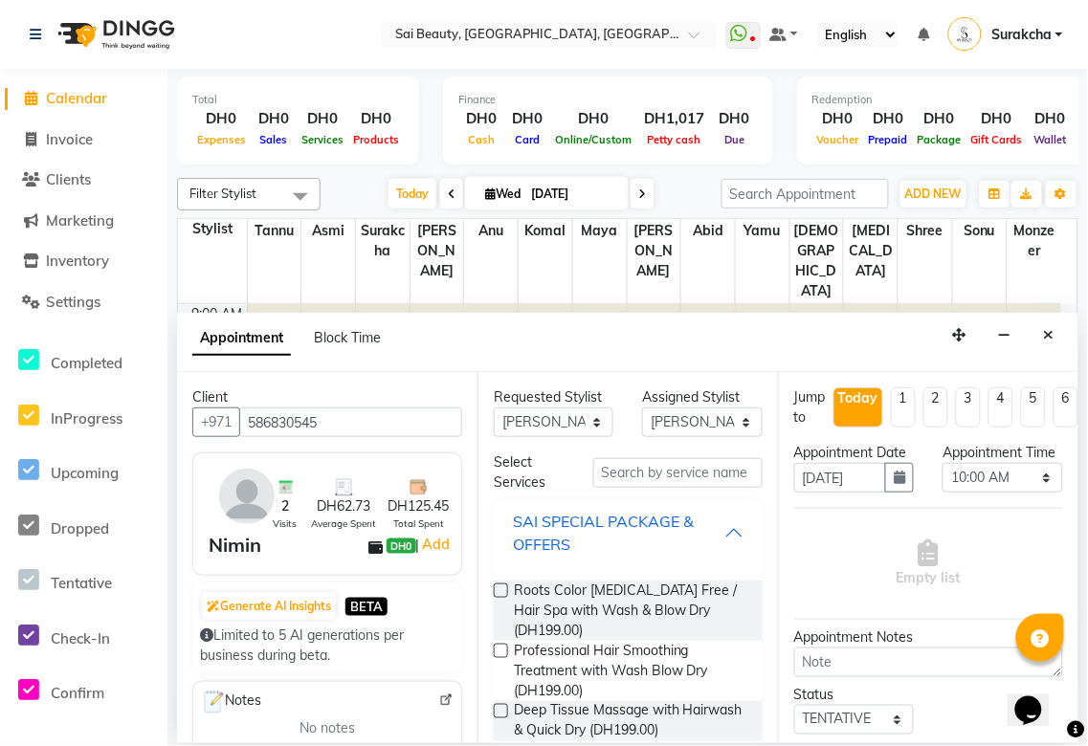
click at [702, 526] on div "SAI SPECIAL PACKAGE & OFFERS" at bounding box center [618, 533] width 211 height 46
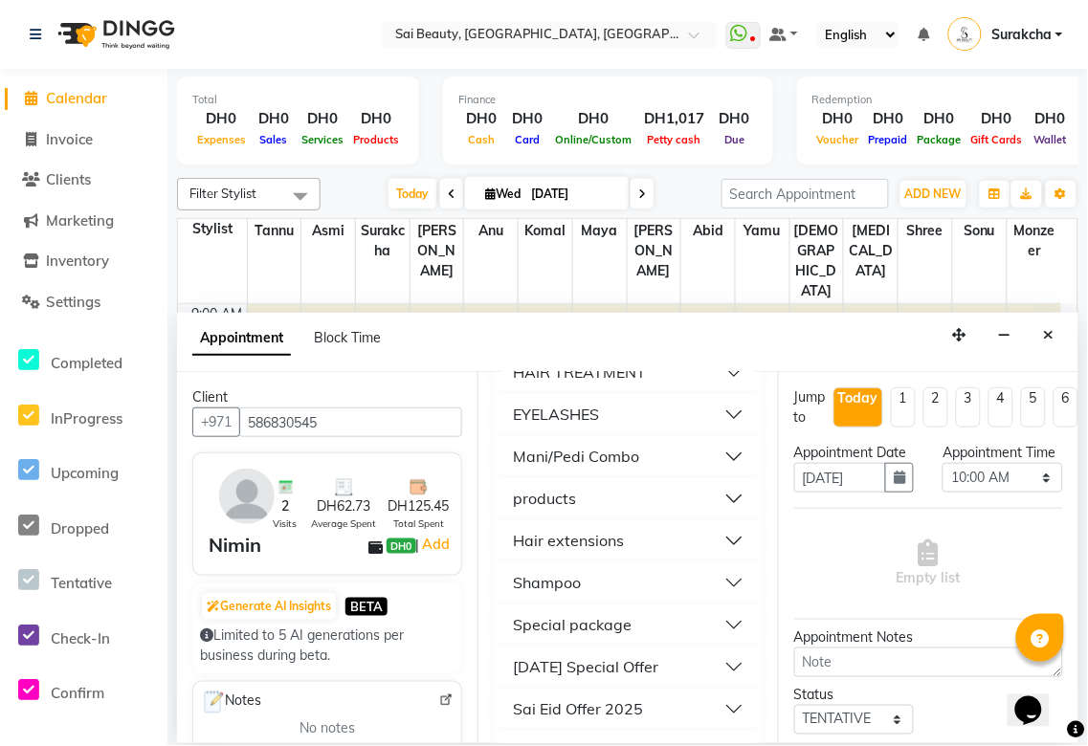
scroll to position [970, 0]
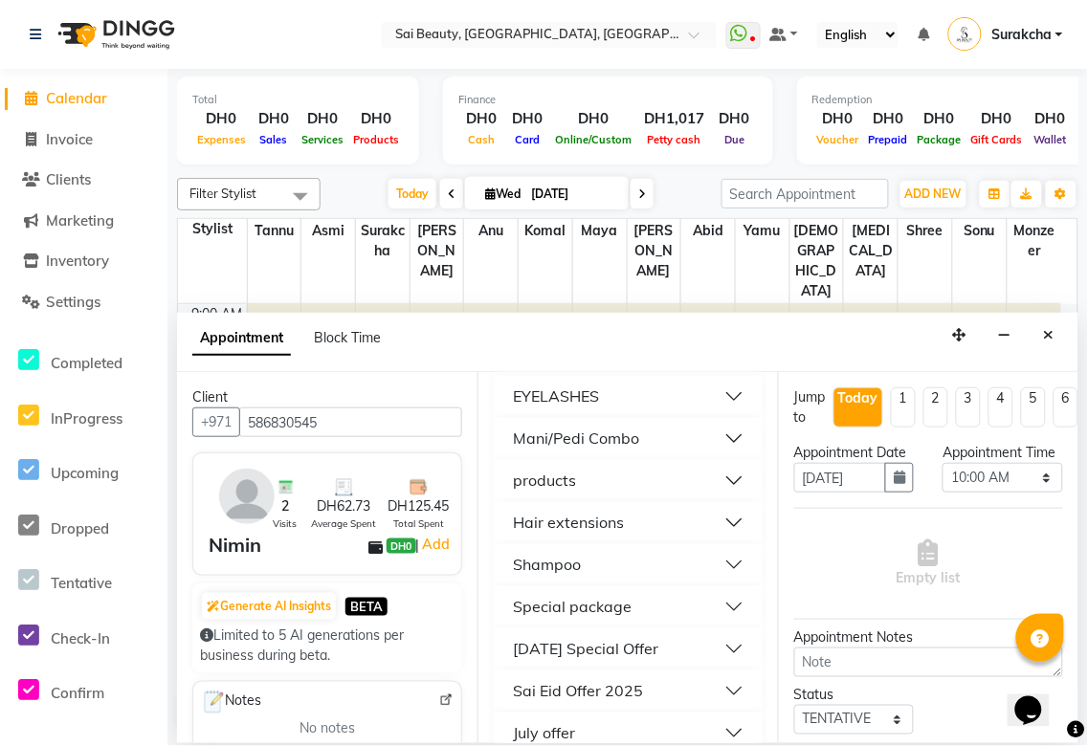
click at [718, 441] on button "Mani/Pedi Combo" at bounding box center [628, 439] width 254 height 34
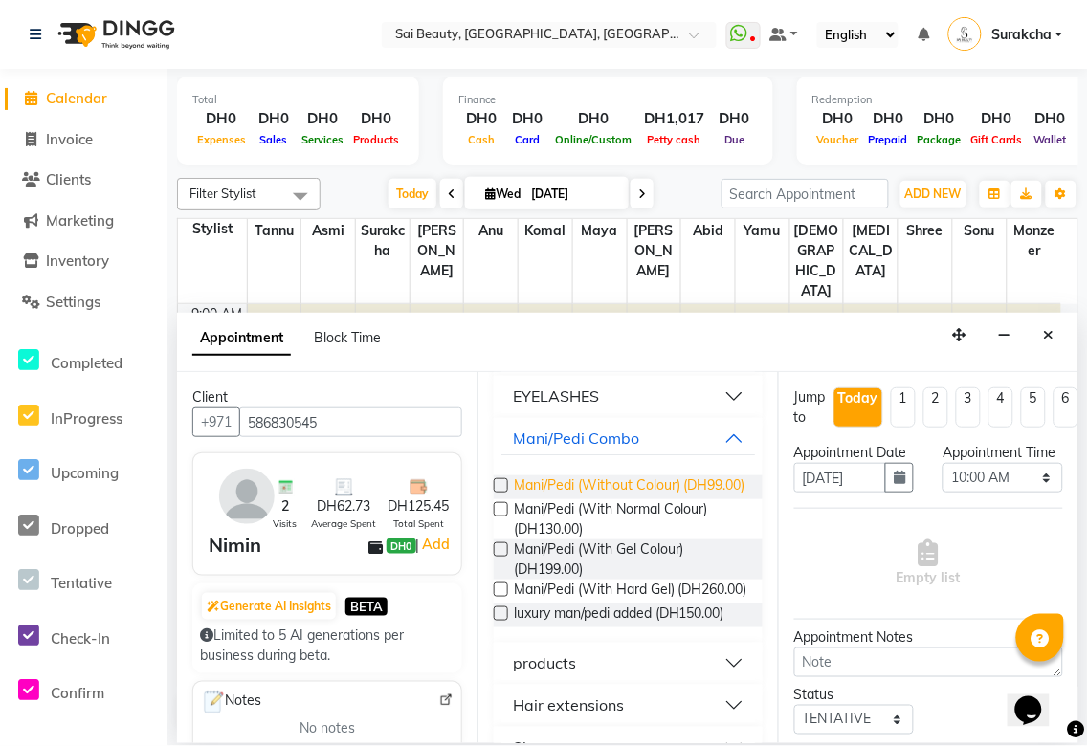
click at [624, 496] on span "Mani/Pedi (Without Colour) (DH99.00)" at bounding box center [630, 488] width 232 height 24
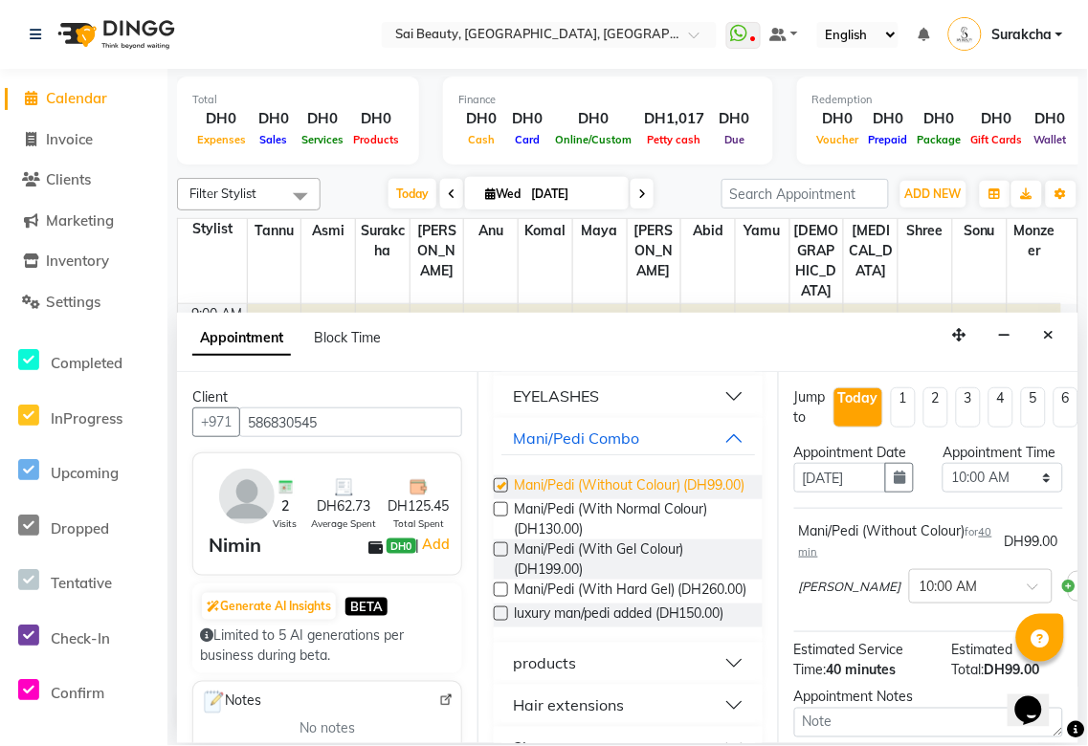
checkbox input "false"
click at [1030, 492] on select "Select 10:00 AM 10:05 AM 10:10 AM 10:15 AM 10:20 AM 10:25 AM 10:30 AM 10:35 AM …" at bounding box center [1003, 478] width 120 height 30
select select "660"
click at [943, 482] on select "Select 10:00 AM 10:05 AM 10:10 AM 10:15 AM 10:20 AM 10:25 AM 10:30 AM 10:35 AM …" at bounding box center [1003, 478] width 120 height 30
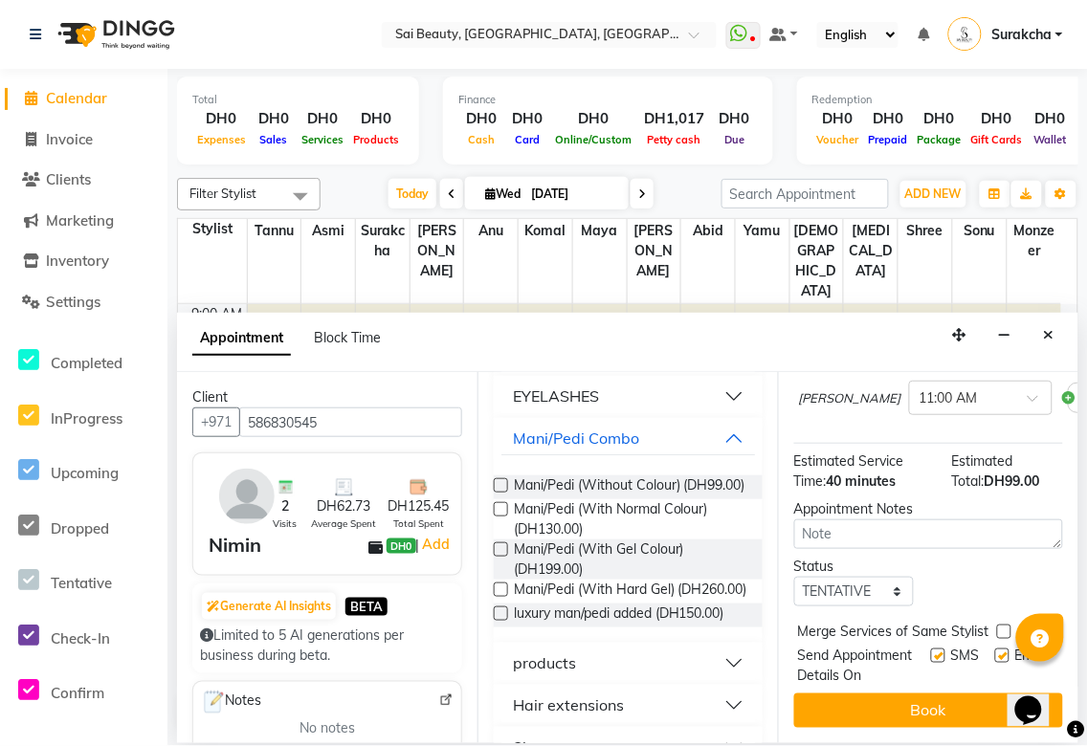
click at [1005, 625] on label at bounding box center [1004, 632] width 14 height 14
click at [1005, 628] on input "checkbox" at bounding box center [1003, 634] width 12 height 12
checkbox input "true"
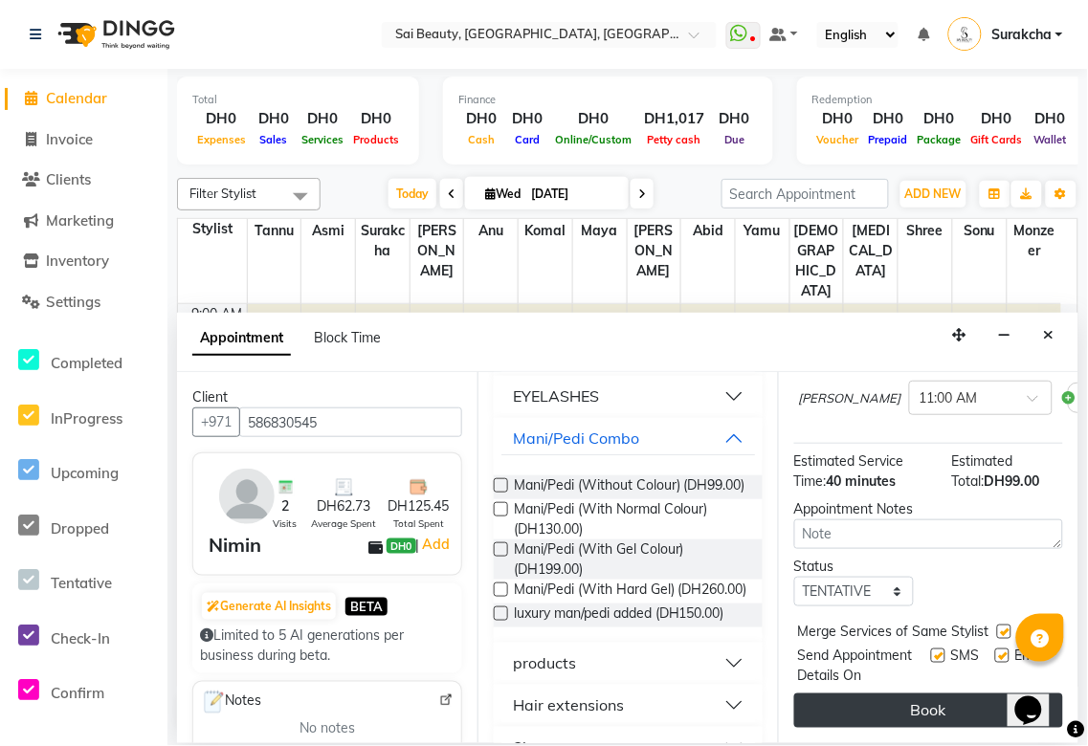
click at [963, 697] on button "Book" at bounding box center [928, 711] width 269 height 34
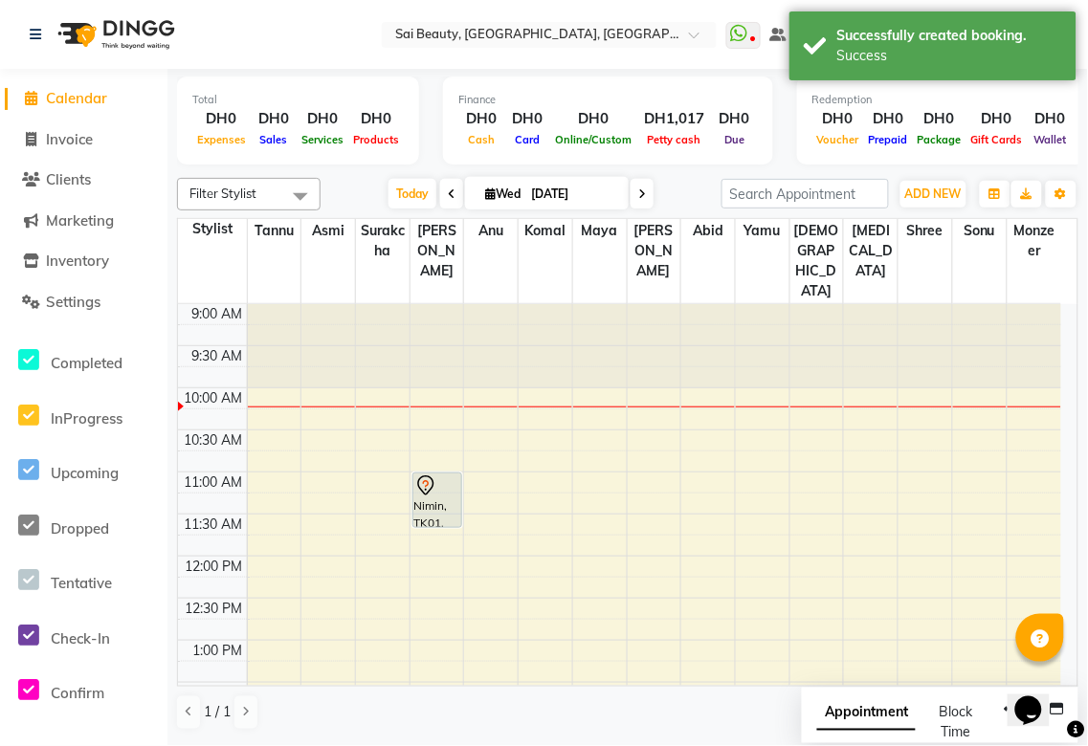
click at [876, 714] on span "Appointment" at bounding box center [866, 714] width 99 height 34
select select "tentative"
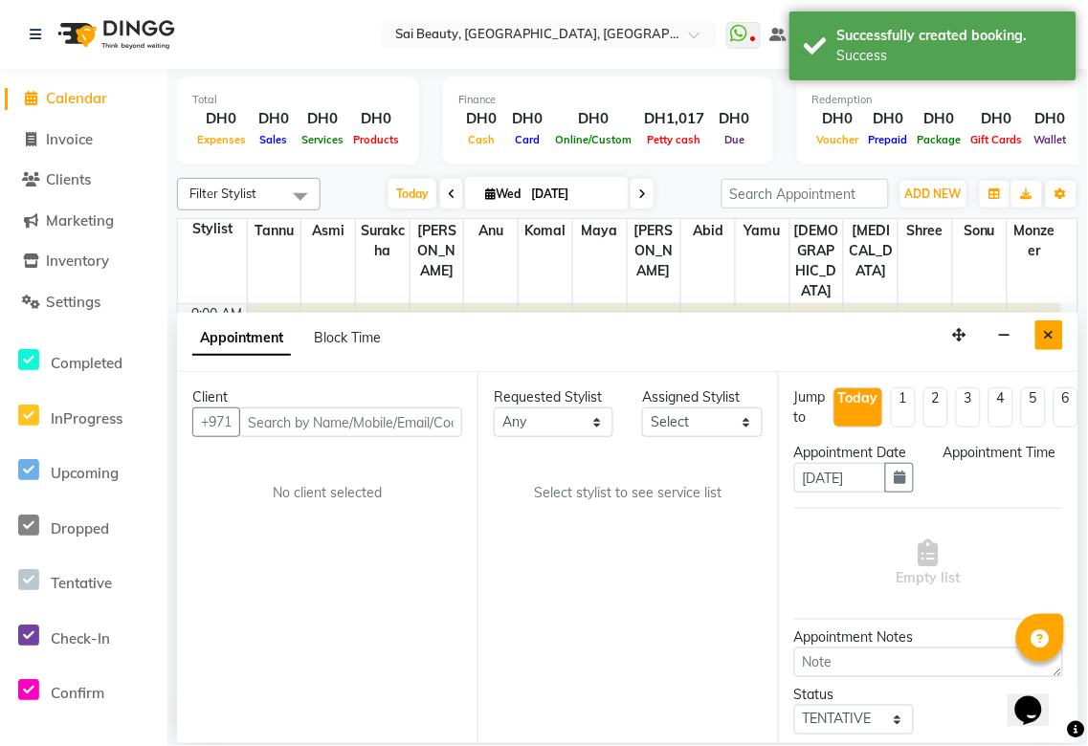
click at [1049, 335] on icon "Close" at bounding box center [1049, 334] width 11 height 13
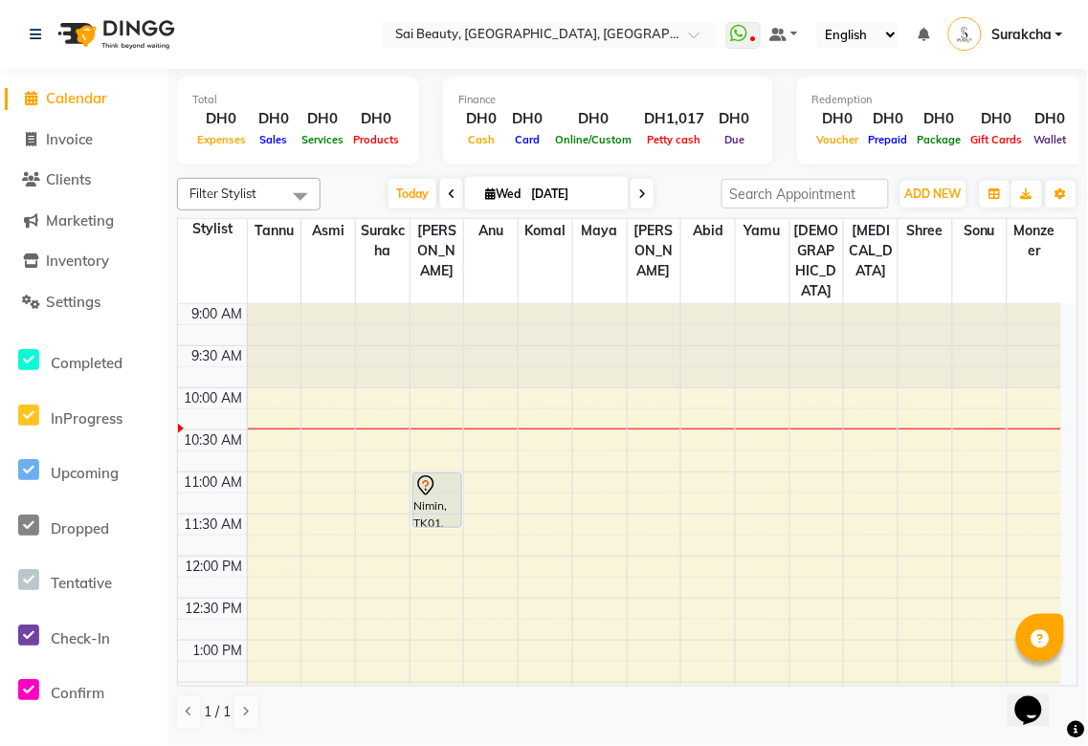
click at [496, 189] on span "Wed" at bounding box center [502, 194] width 45 height 14
select select "9"
select select "2025"
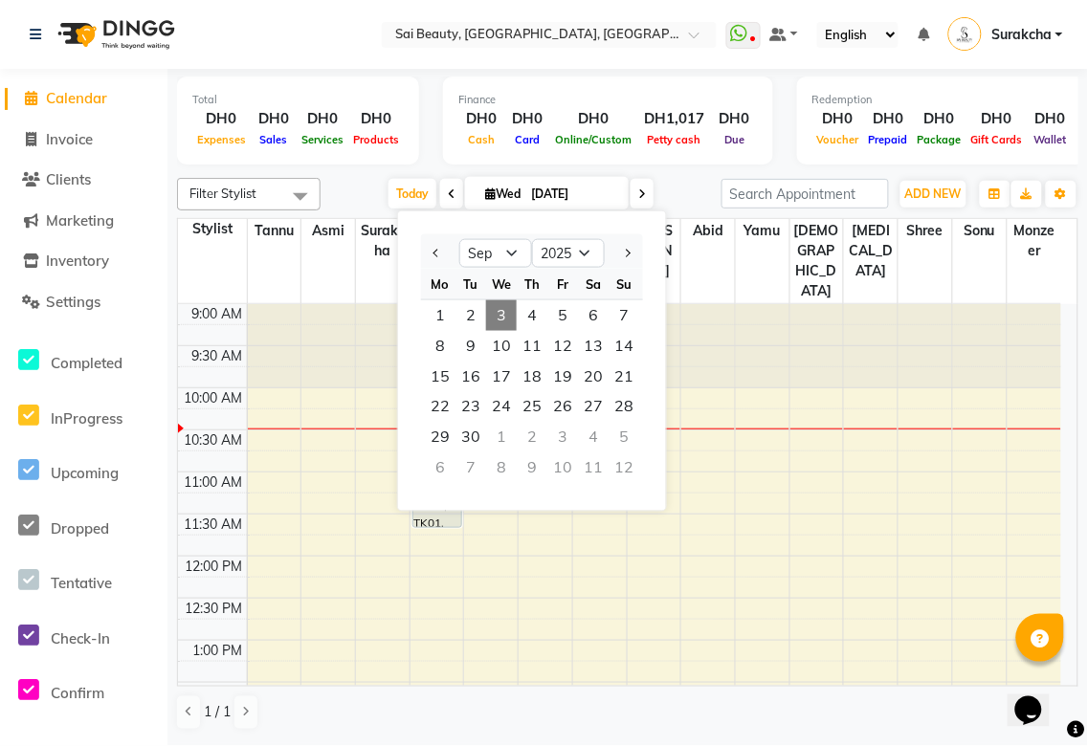
click at [638, 193] on icon at bounding box center [642, 194] width 8 height 11
type input "[DATE]"
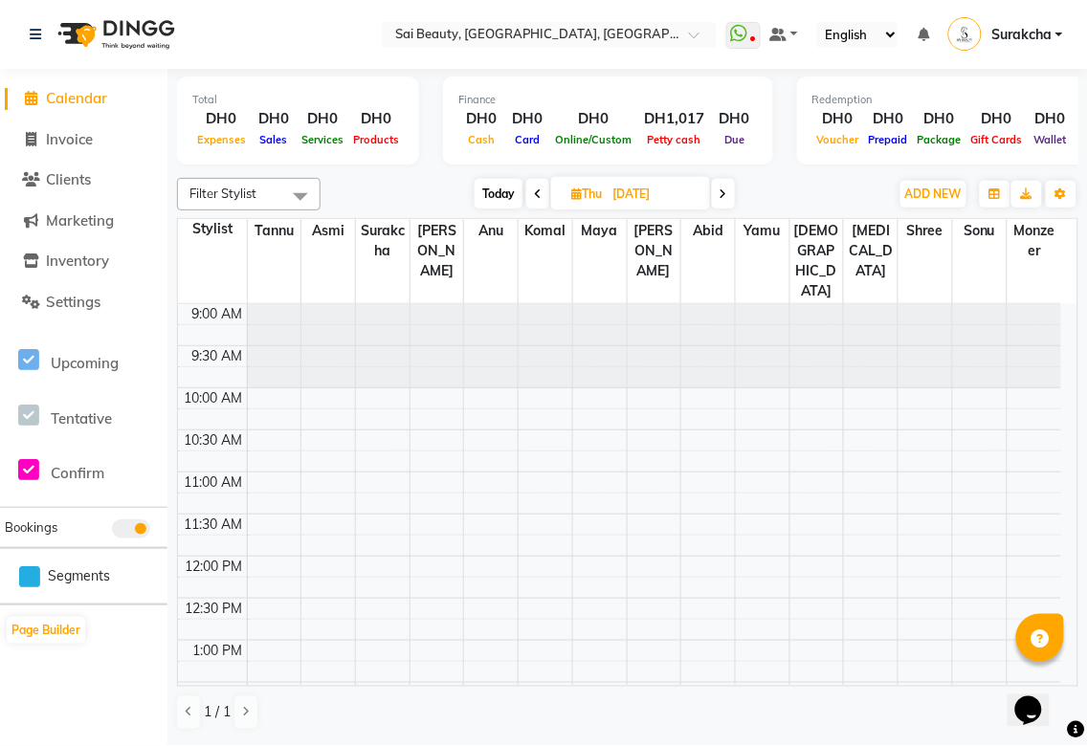
scroll to position [84, 0]
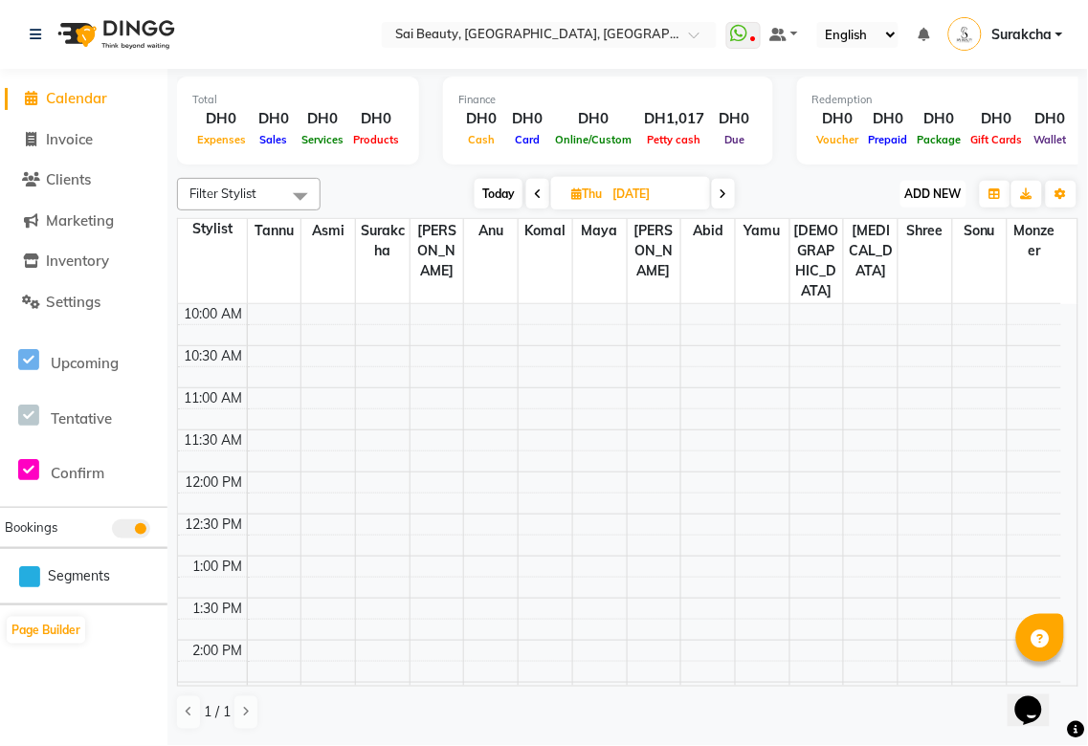
click at [947, 195] on span "ADD NEW" at bounding box center [933, 194] width 56 height 14
click at [924, 240] on button "Add Appointment" at bounding box center [890, 229] width 151 height 25
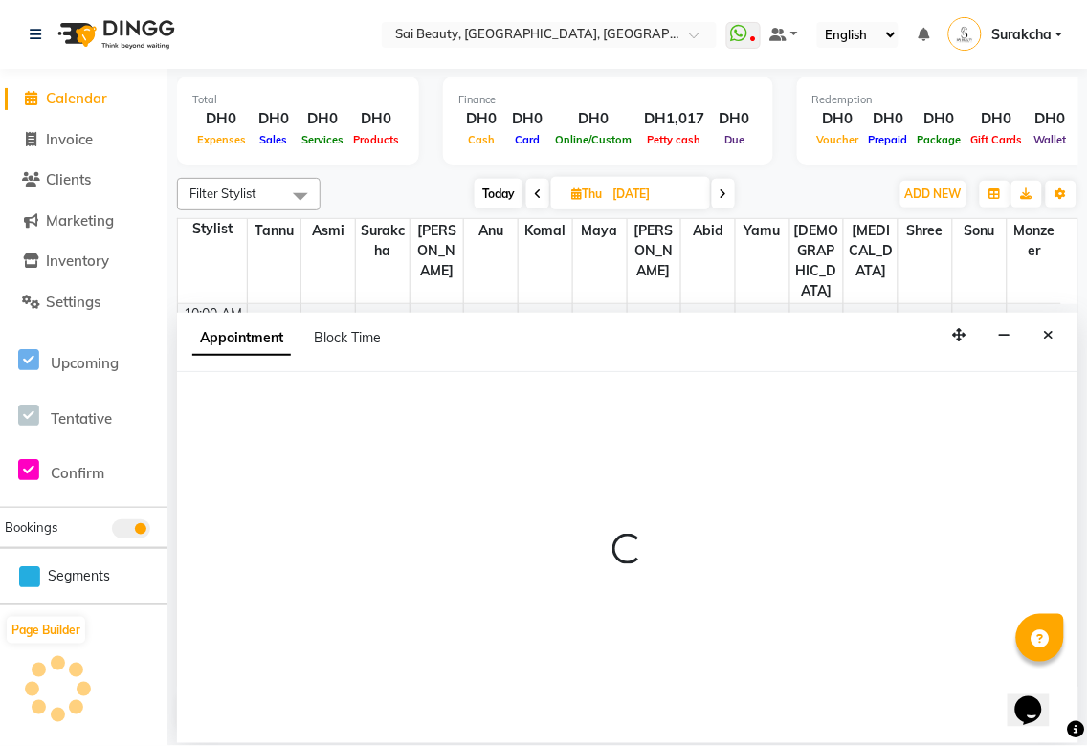
select select "600"
select select "tentative"
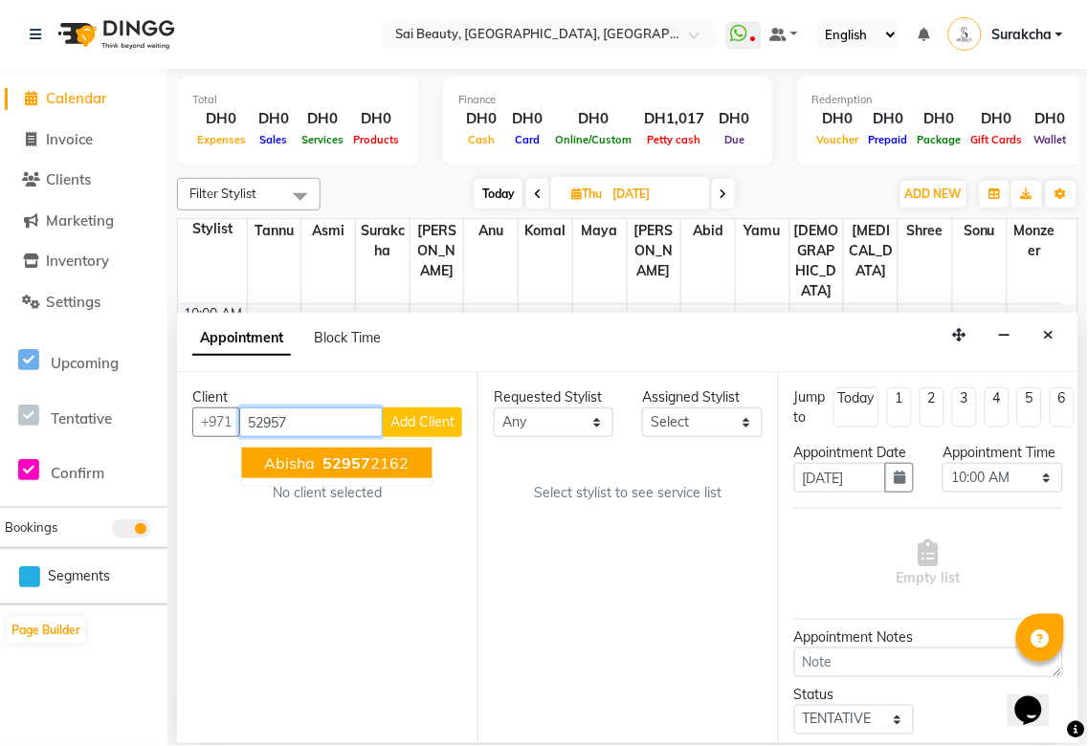
click at [366, 422] on input "52957" at bounding box center [311, 423] width 144 height 30
type input "529578296"
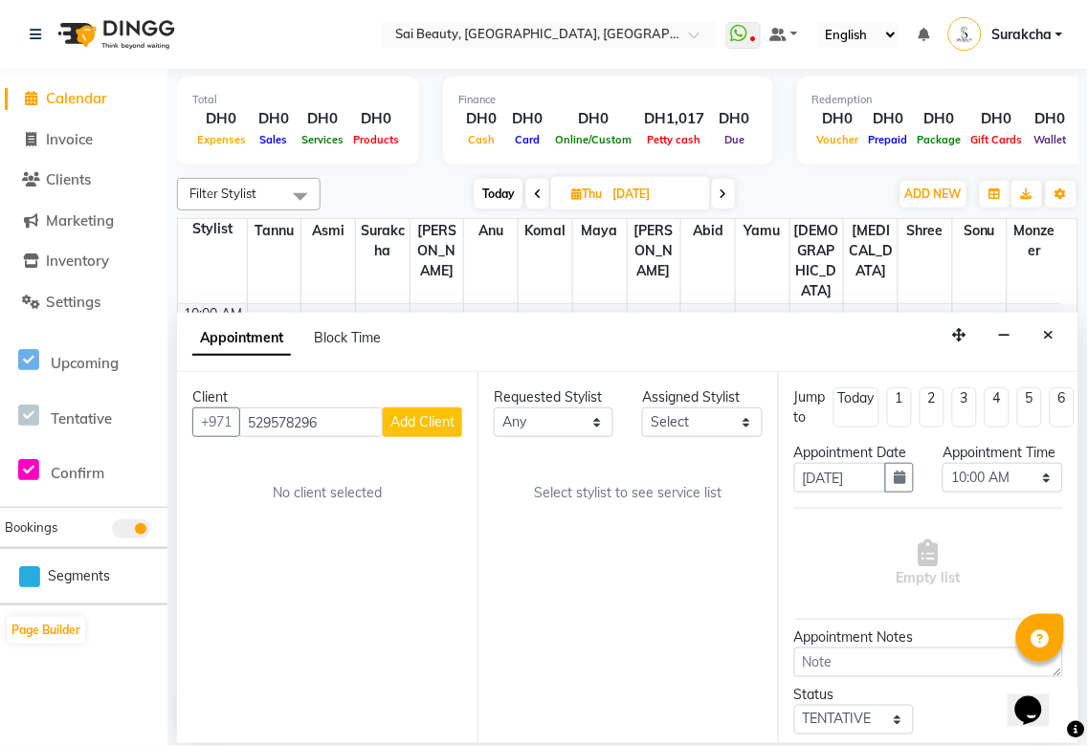
click at [428, 418] on span "Add Client" at bounding box center [422, 421] width 64 height 17
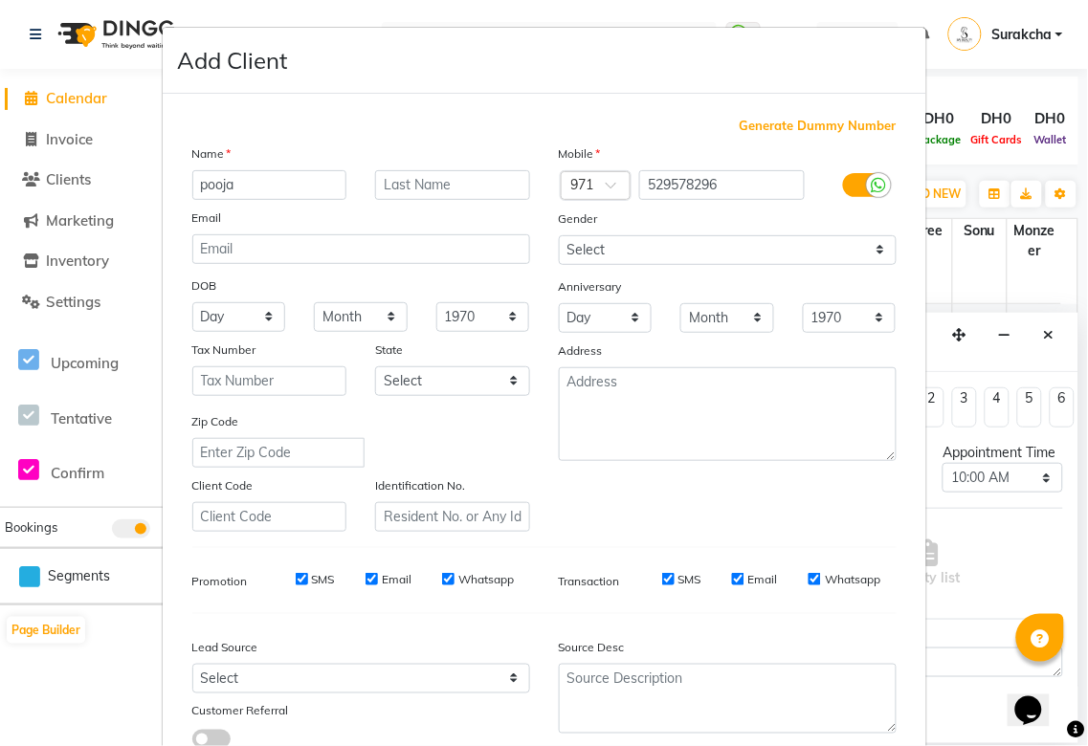
scroll to position [138, 0]
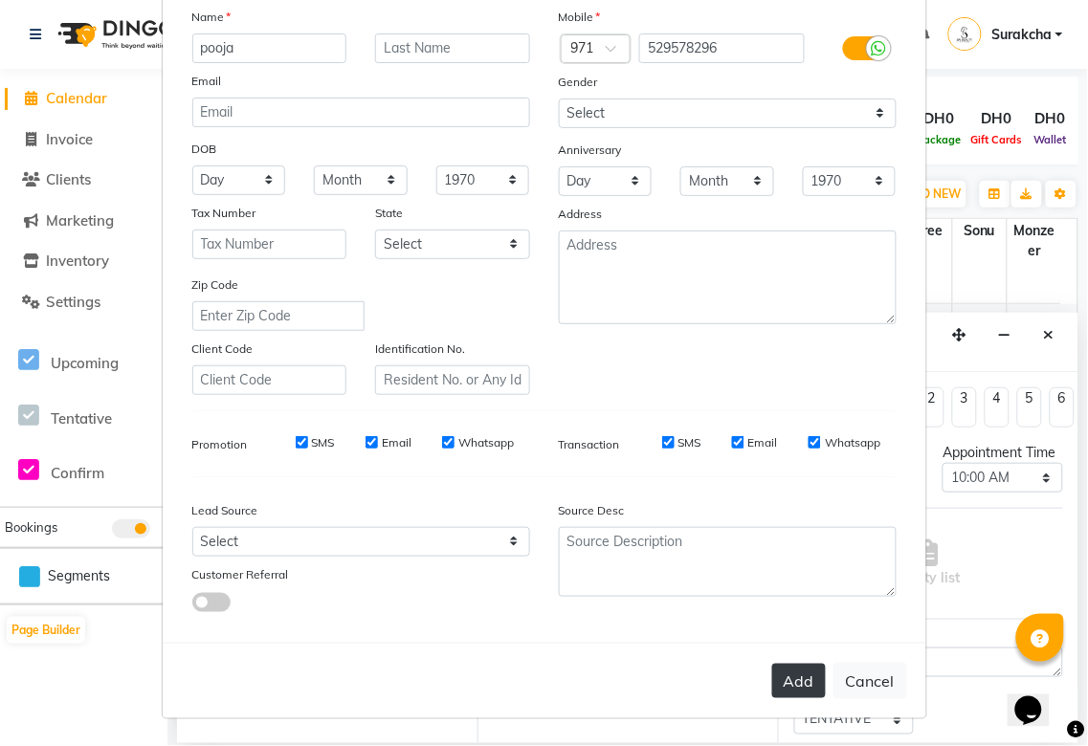
type input "pooja"
click at [797, 679] on button "Add" at bounding box center [799, 681] width 54 height 34
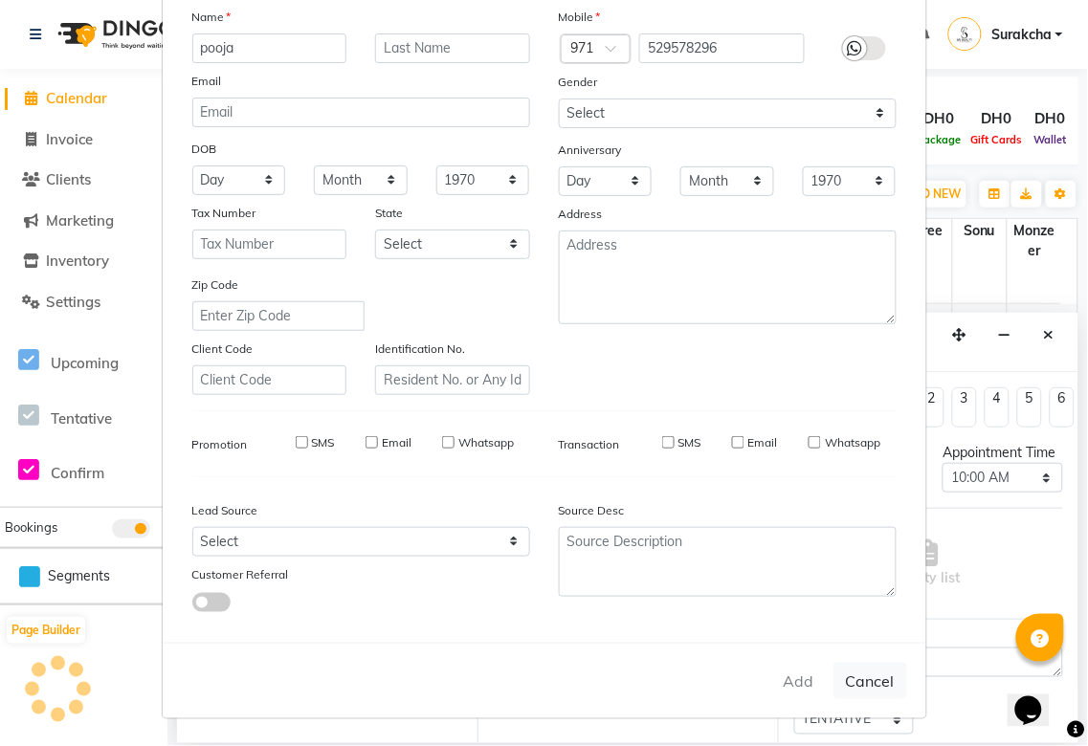
select select
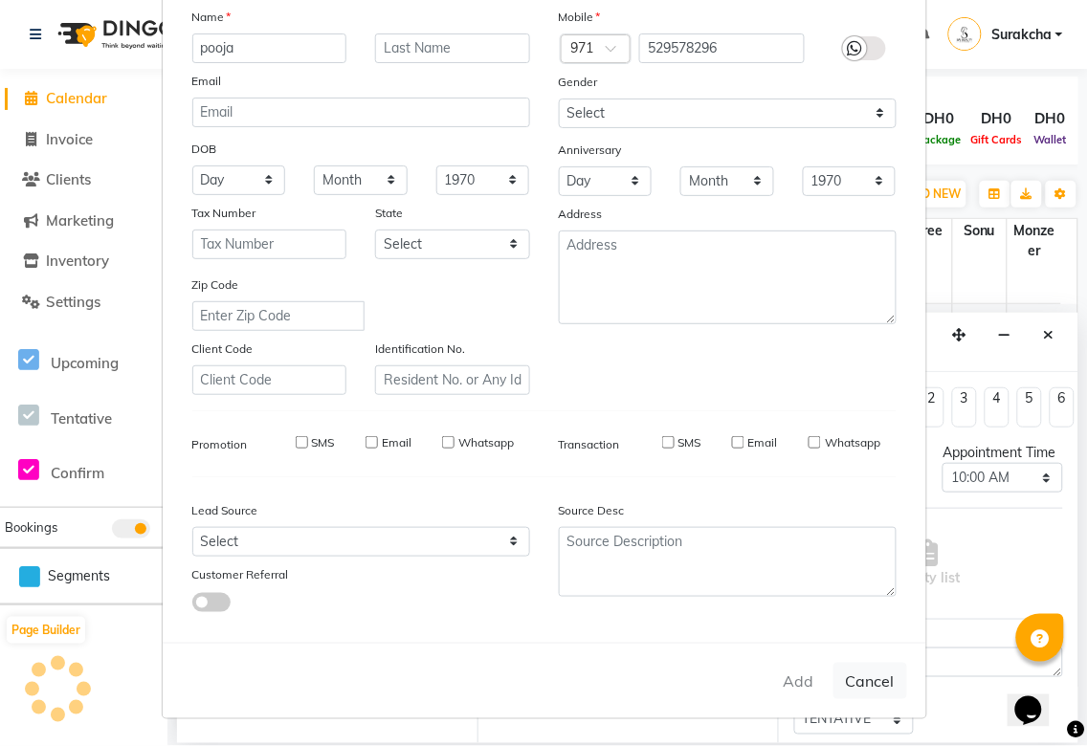
select select
checkbox input "false"
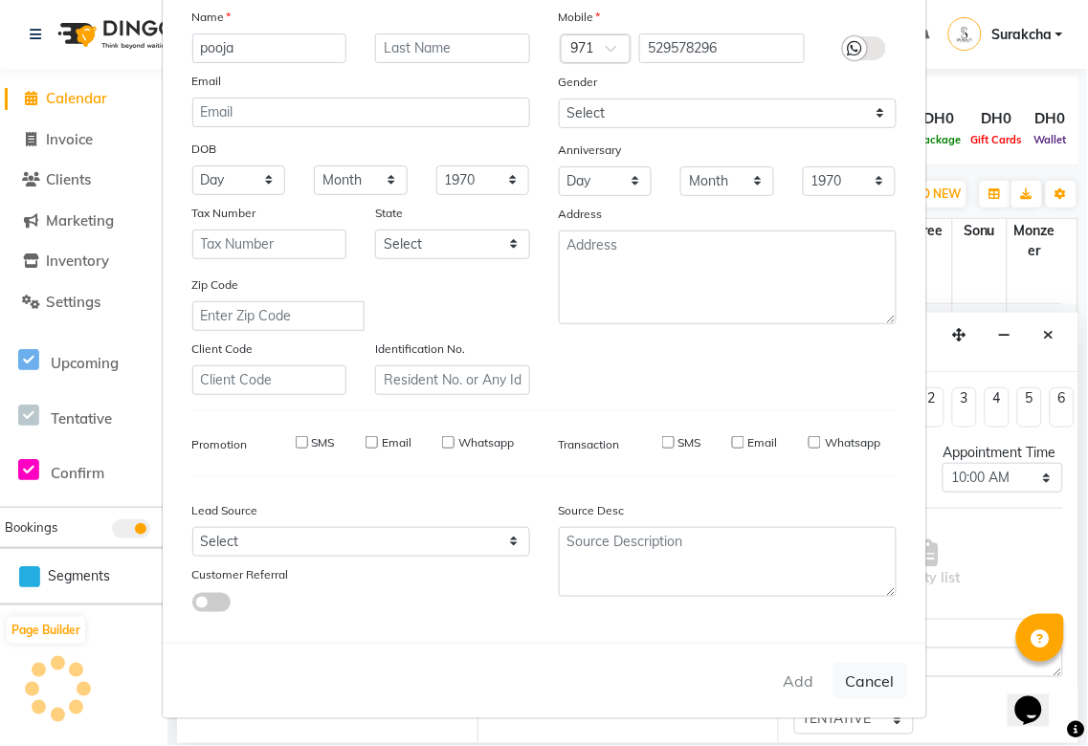
checkbox input "false"
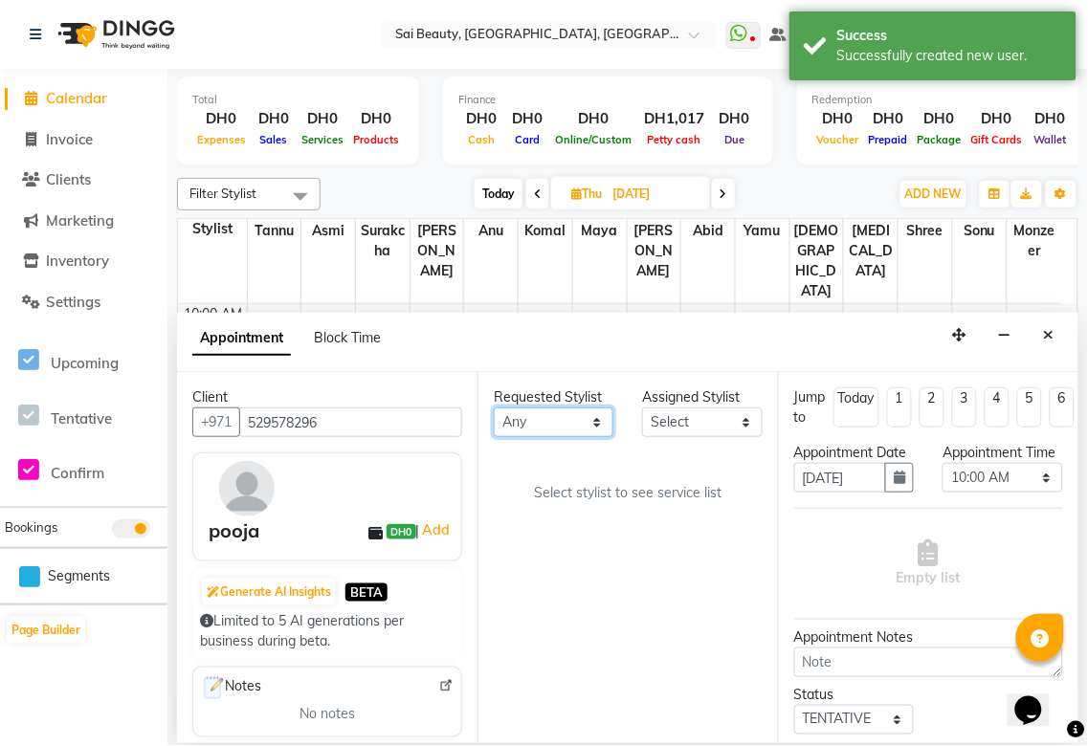
click at [601, 419] on select "Any [PERSON_NAME][MEDICAL_DATA] [PERSON_NAME] Asmi [PERSON_NAME] Gita [PERSON_N…" at bounding box center [554, 423] width 120 height 30
select select "57468"
click at [494, 408] on select "Any [PERSON_NAME][MEDICAL_DATA] [PERSON_NAME] Asmi [PERSON_NAME] Gita [PERSON_N…" at bounding box center [554, 423] width 120 height 30
select select "57468"
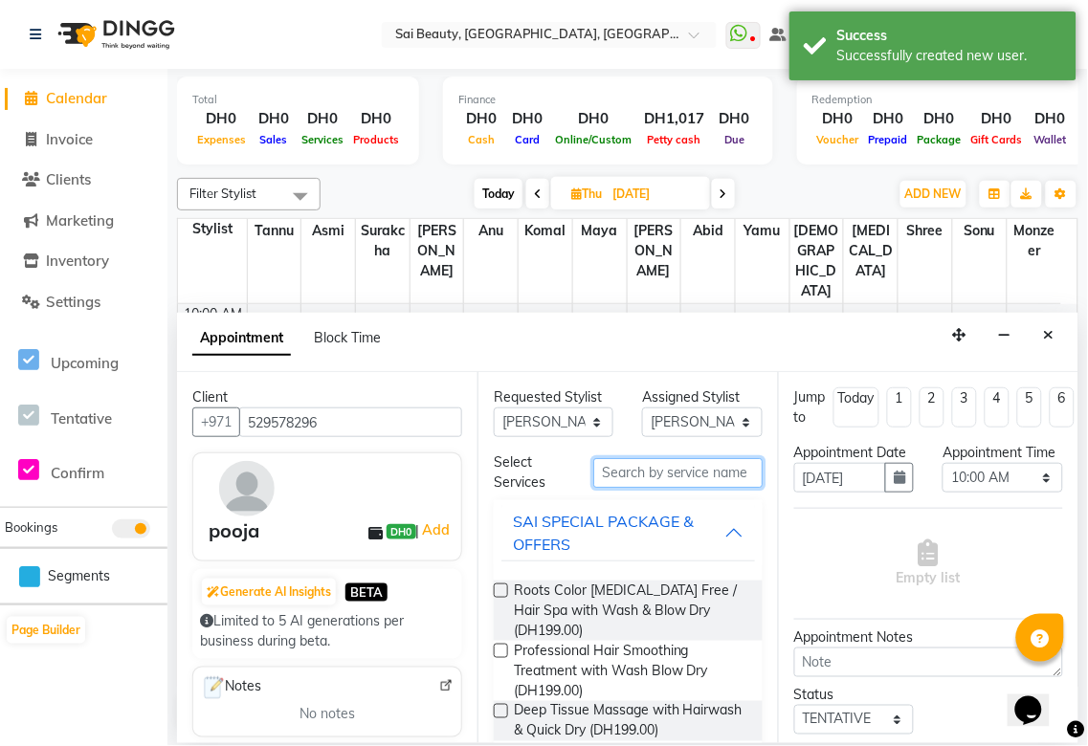
click at [686, 473] on input "text" at bounding box center [677, 473] width 169 height 30
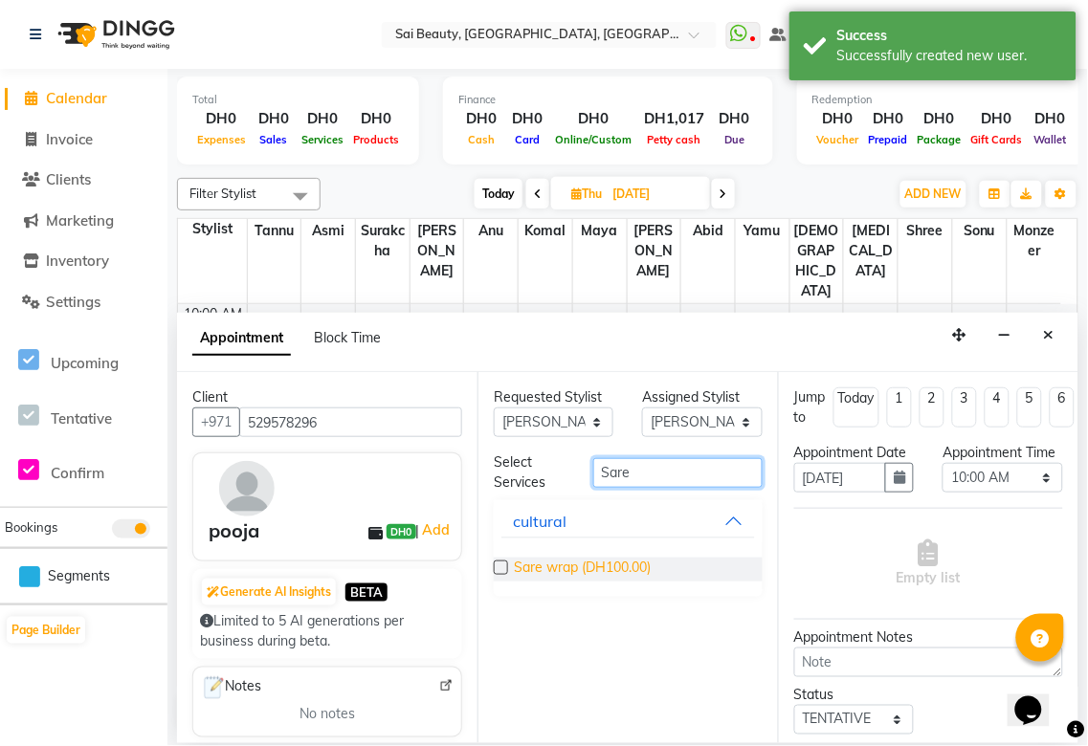
type input "Sare"
click at [649, 575] on span "Sare wrap (DH100.00)" at bounding box center [582, 570] width 137 height 24
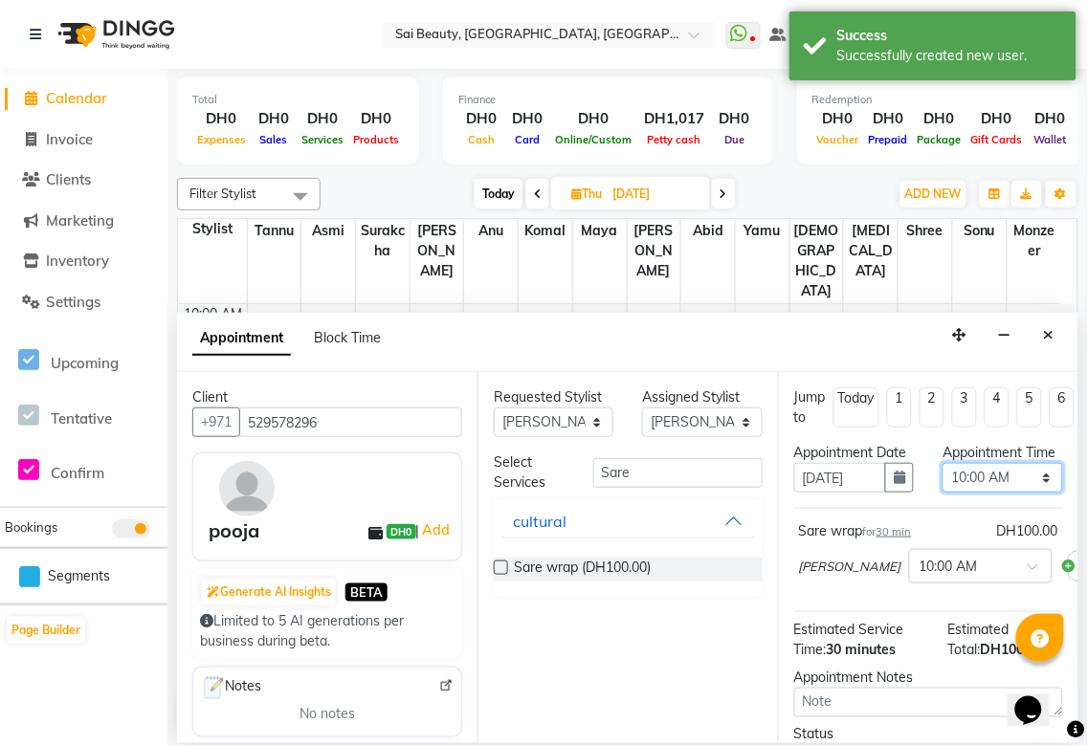
click at [1035, 482] on select "Select 10:00 AM 10:05 AM 10:10 AM 10:15 AM 10:20 AM 10:25 AM 10:30 AM 10:35 AM …" at bounding box center [1003, 478] width 120 height 30
click at [499, 570] on label at bounding box center [501, 568] width 14 height 14
click at [499, 570] on input "checkbox" at bounding box center [500, 570] width 12 height 12
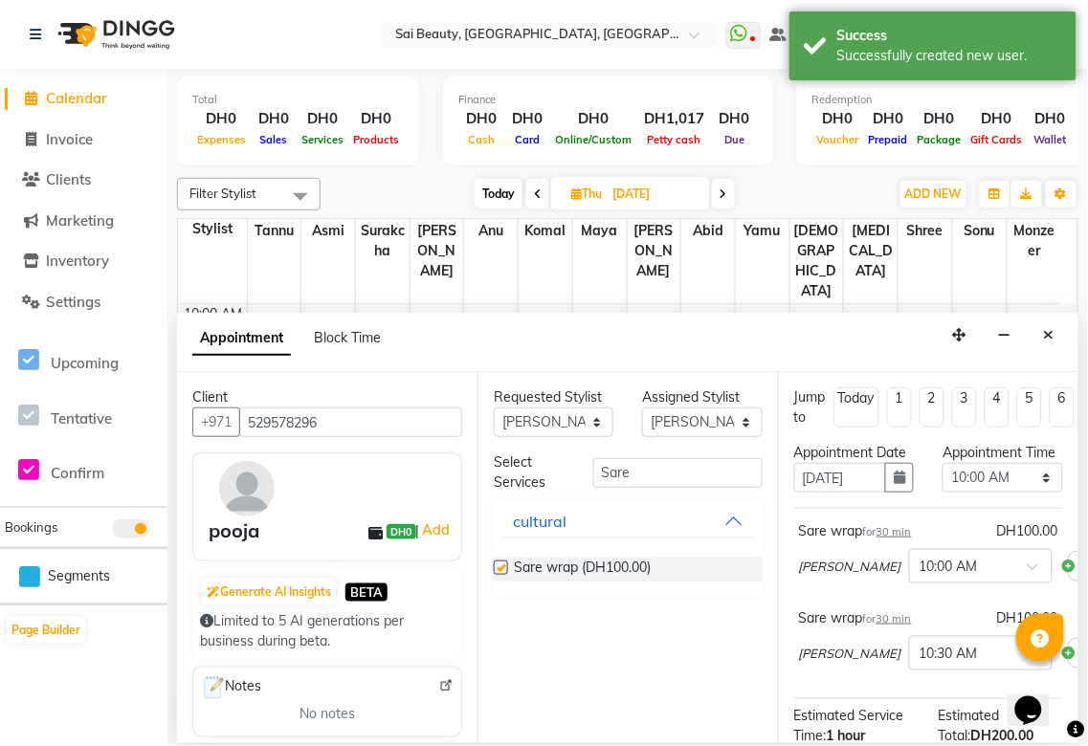
checkbox input "false"
click at [1033, 493] on select "Select 10:00 AM 10:05 AM 10:10 AM 10:15 AM 10:20 AM 10:25 AM 10:30 AM 10:35 AM …" at bounding box center [1003, 478] width 120 height 30
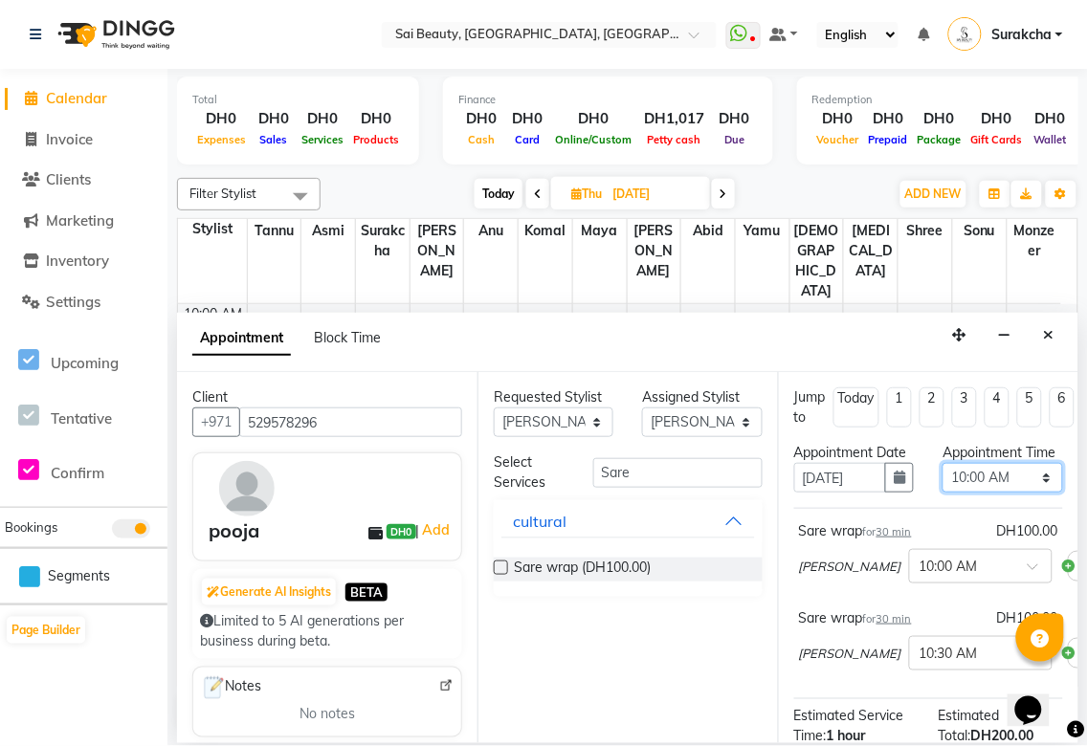
select select "720"
click at [943, 482] on select "Select 10:00 AM 10:05 AM 10:10 AM 10:15 AM 10:20 AM 10:25 AM 10:30 AM 10:35 AM …" at bounding box center [1003, 478] width 120 height 30
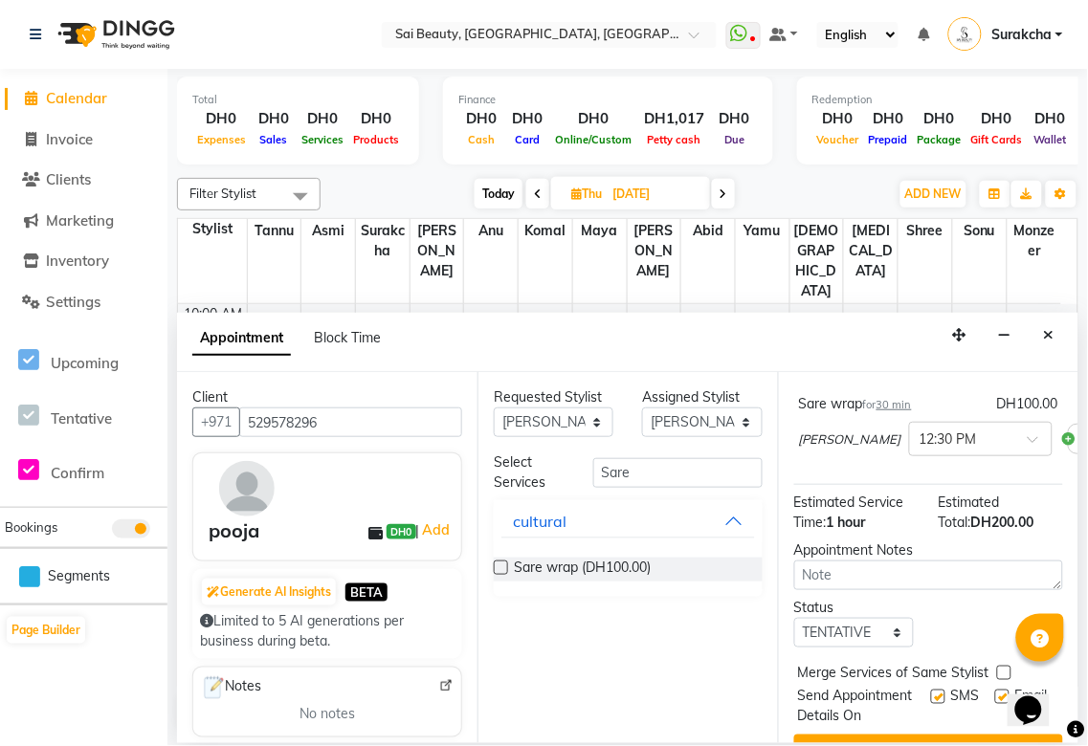
scroll to position [311, 0]
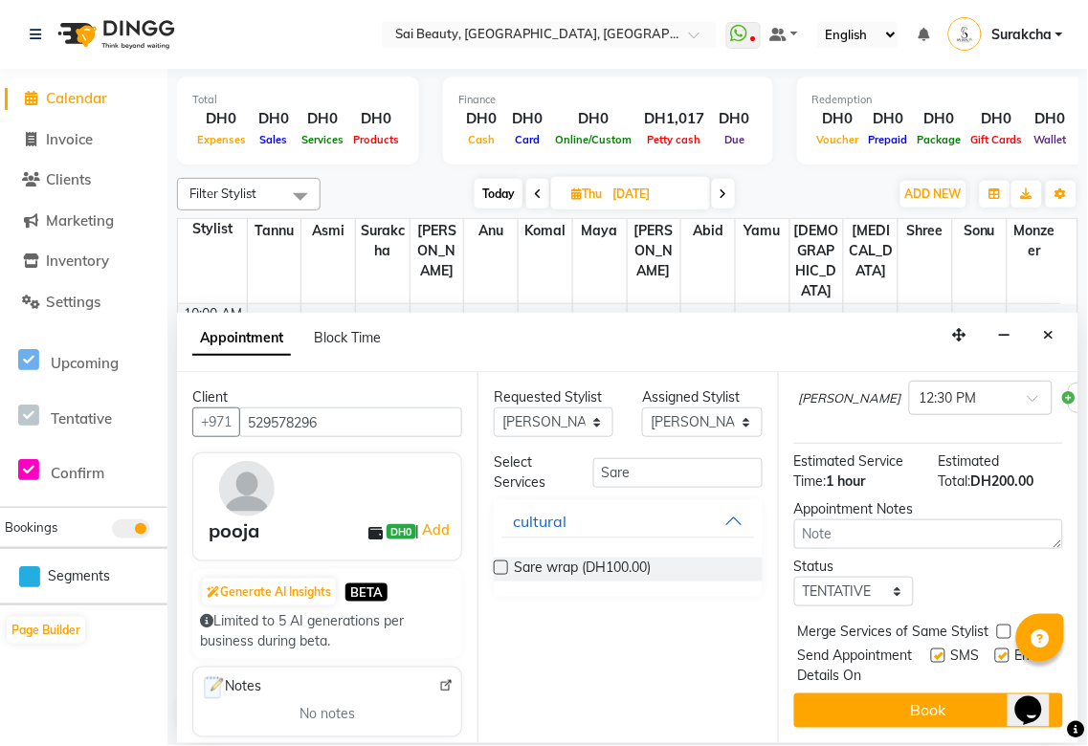
click at [1007, 625] on label at bounding box center [1004, 632] width 14 height 14
click at [1007, 628] on input "checkbox" at bounding box center [1003, 634] width 12 height 12
checkbox input "true"
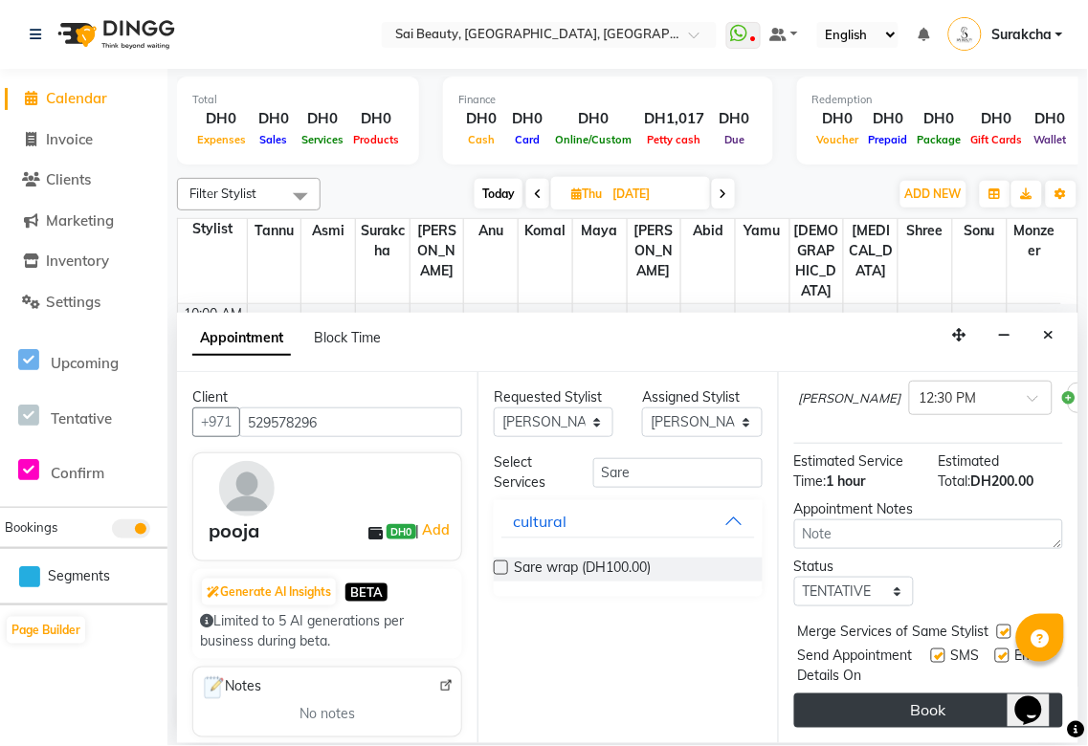
click at [960, 697] on button "Book" at bounding box center [928, 711] width 269 height 34
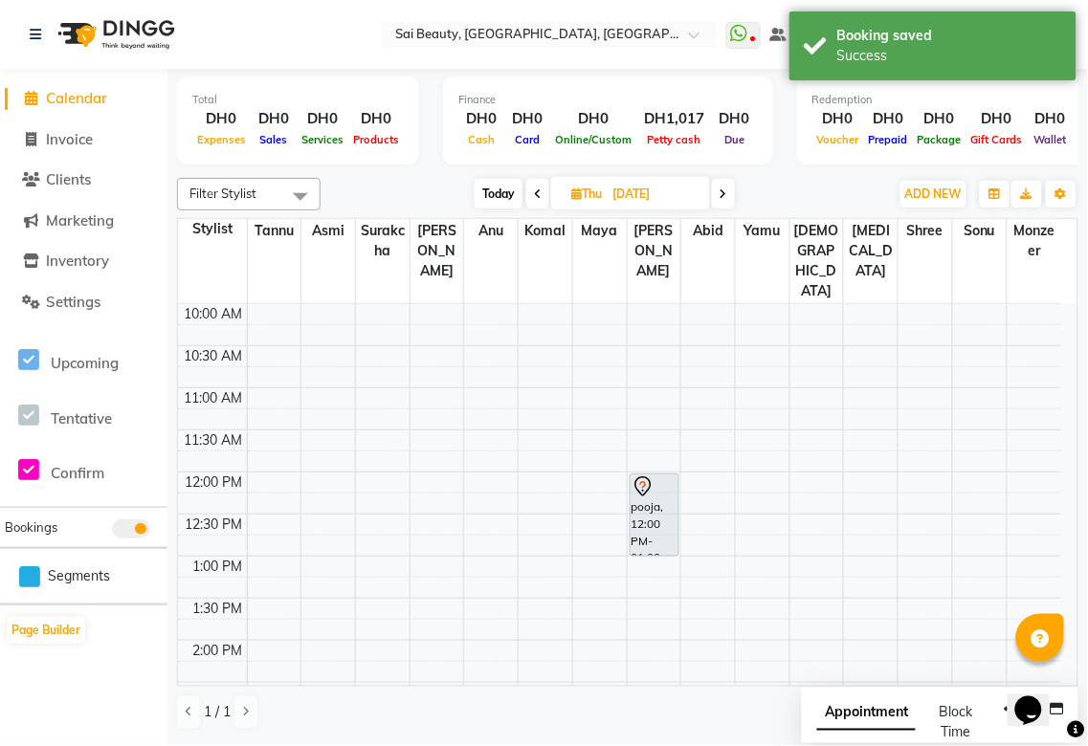
click at [882, 713] on span "Appointment" at bounding box center [866, 714] width 99 height 34
select select "tentative"
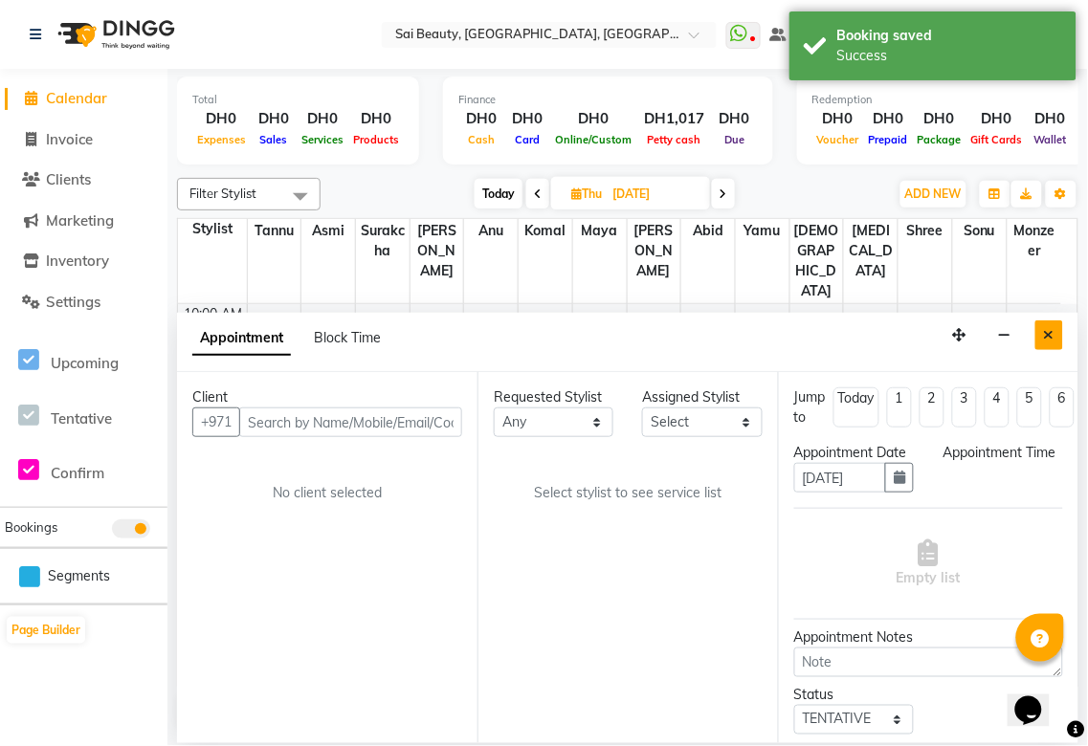
click at [1047, 340] on icon "Close" at bounding box center [1049, 334] width 11 height 13
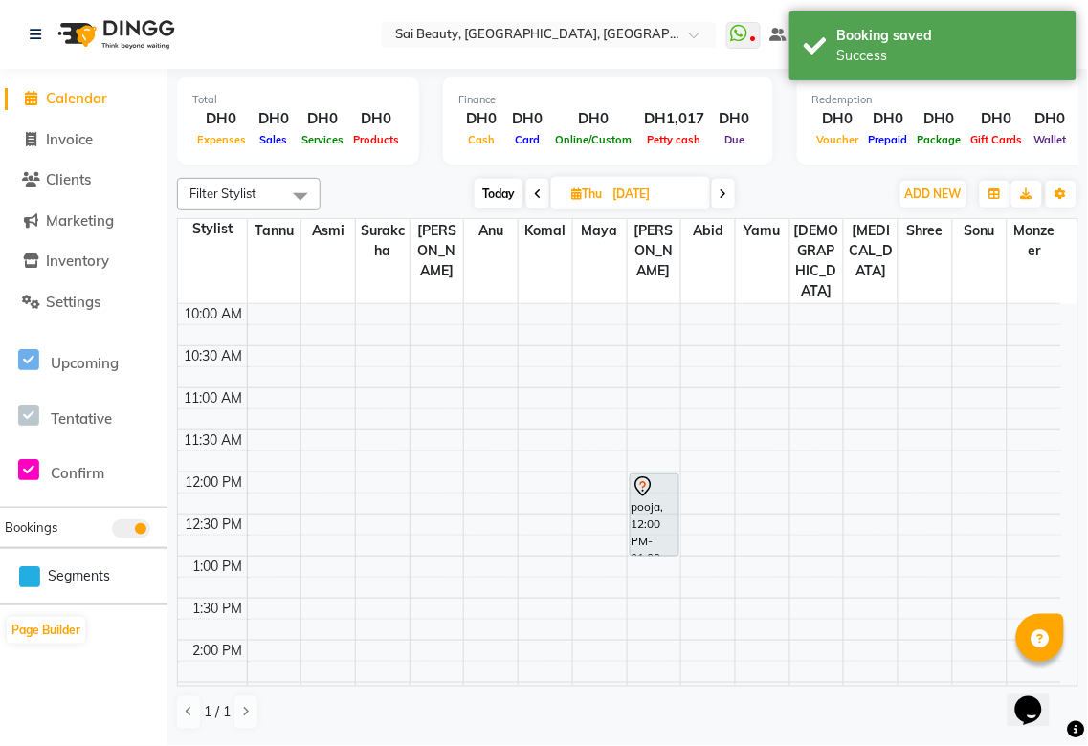
scroll to position [0, 0]
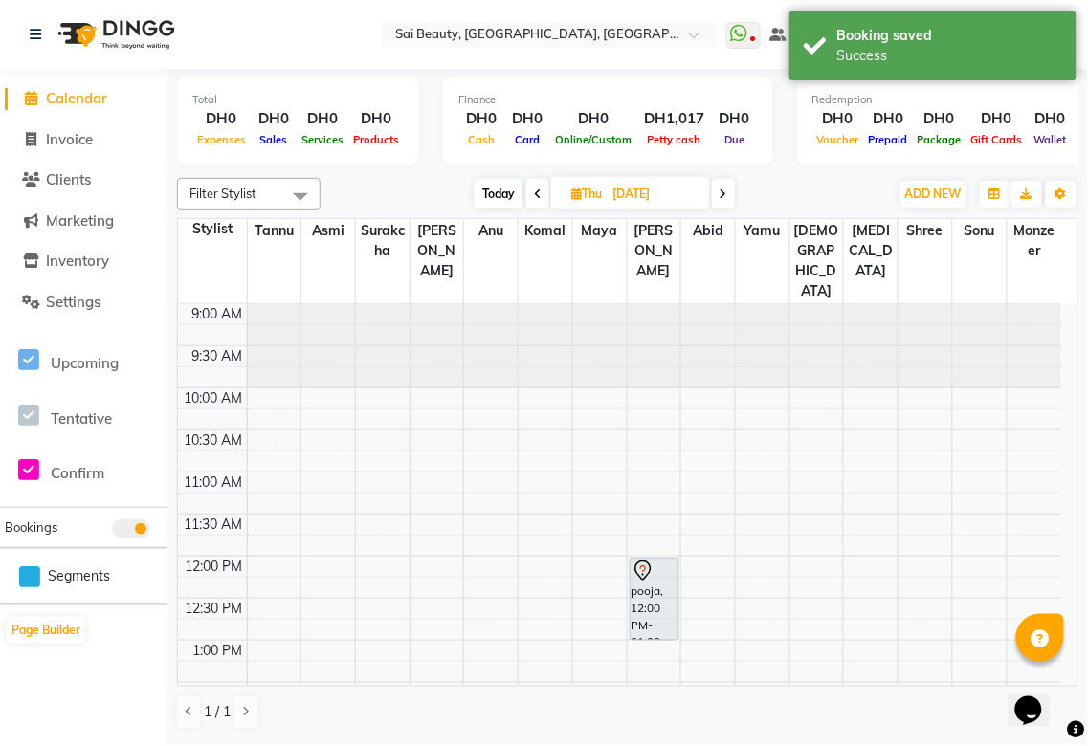
click at [666, 559] on div "pooja, 12:00 PM-01:00 PM, Sare wrap" at bounding box center [655, 599] width 48 height 81
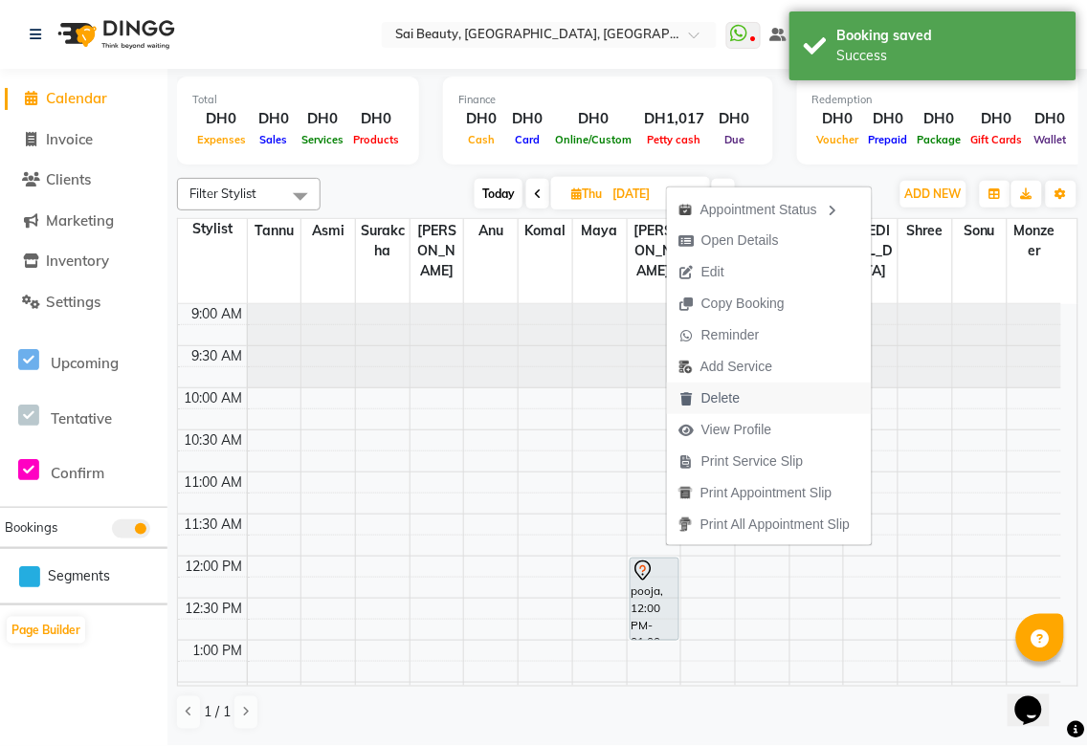
click at [722, 399] on span "Delete" at bounding box center [720, 398] width 38 height 20
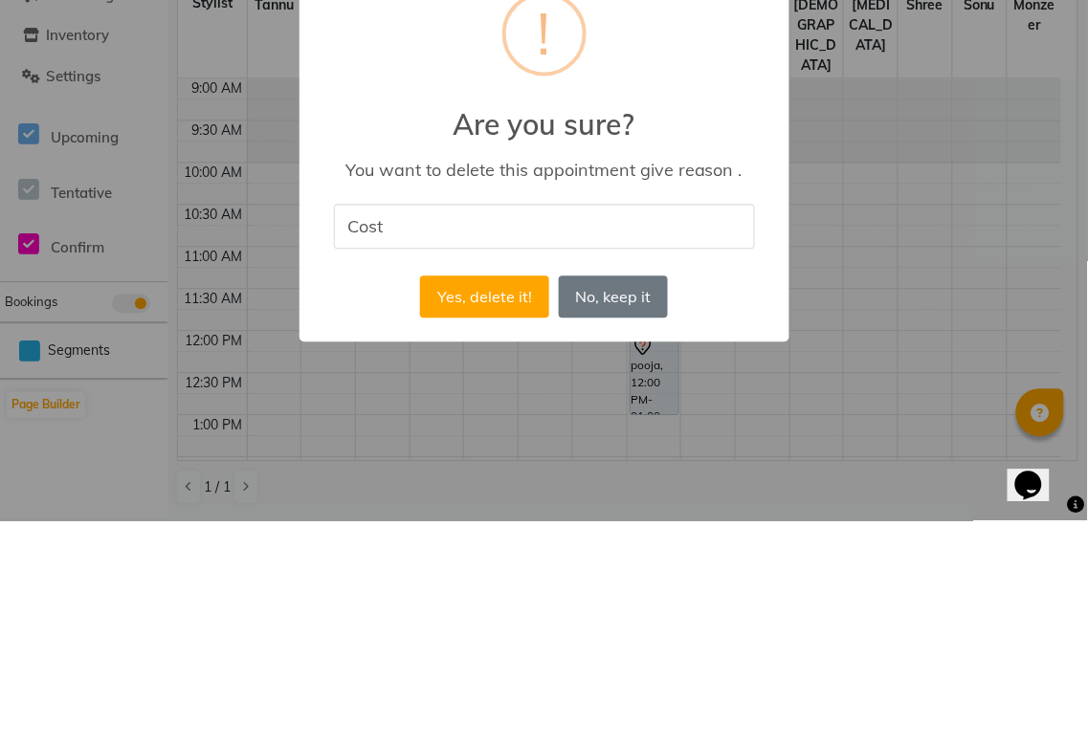
type input "costumer reschedule the appointment"
click at [491, 526] on button "Yes, delete it!" at bounding box center [484, 522] width 128 height 42
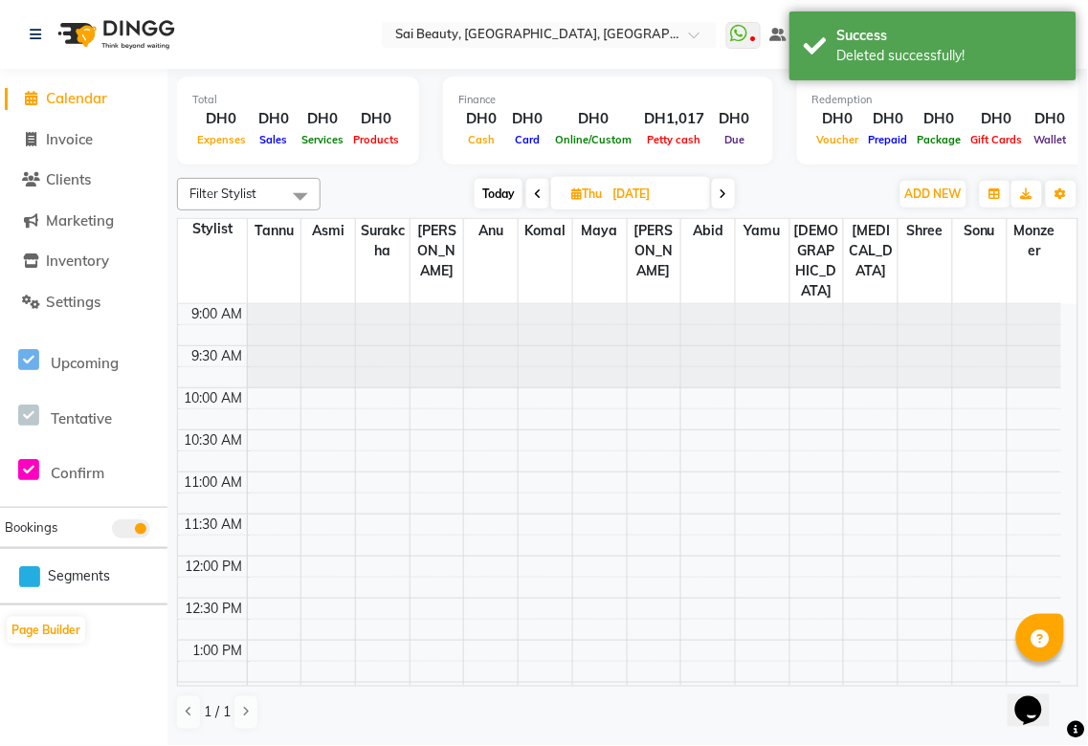
click at [727, 192] on icon at bounding box center [724, 194] width 8 height 11
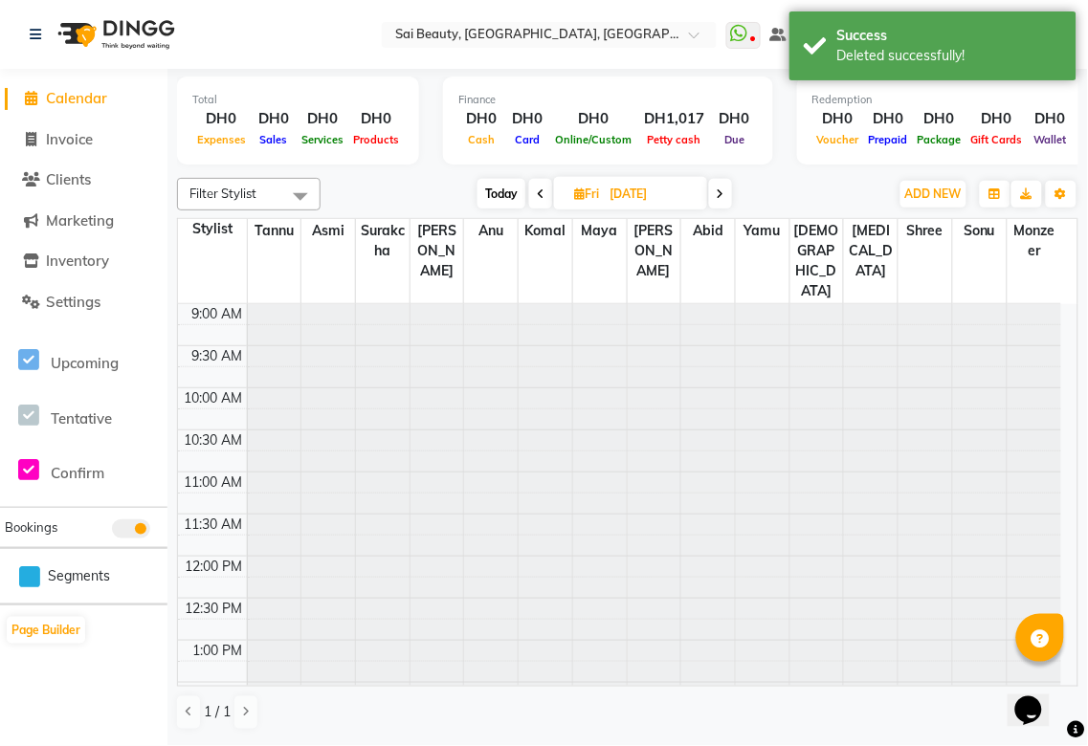
type input "[DATE]"
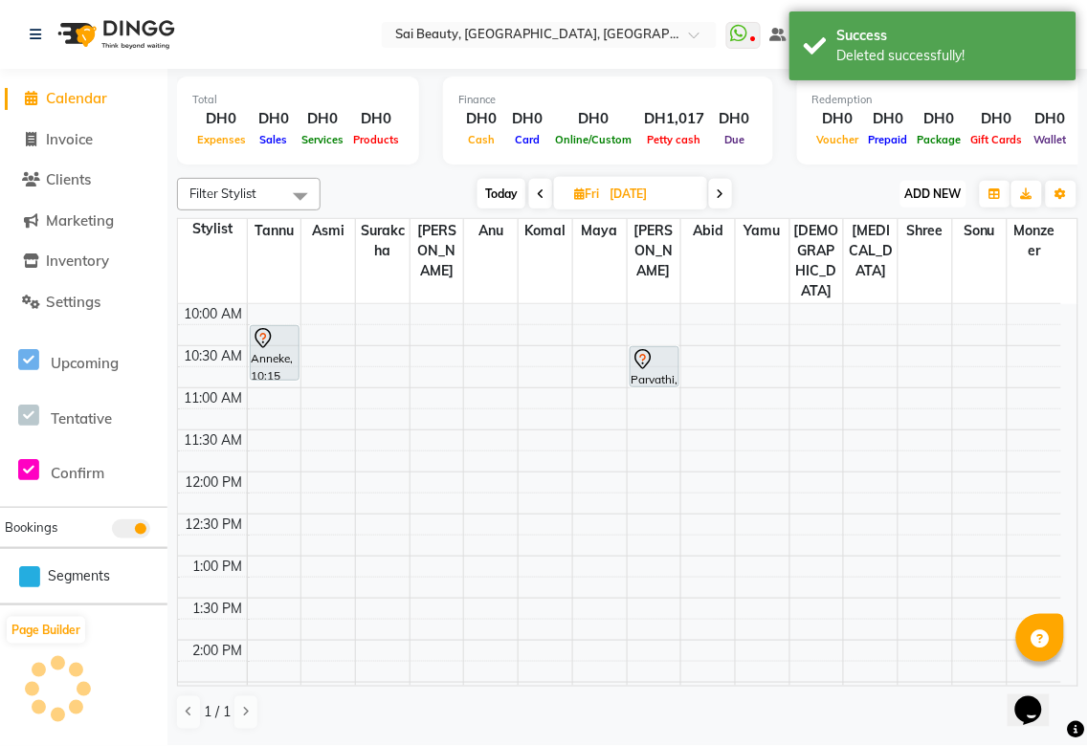
click at [934, 196] on span "ADD NEW" at bounding box center [933, 194] width 56 height 14
click at [906, 228] on button "Add Appointment" at bounding box center [890, 229] width 151 height 25
select select "tentative"
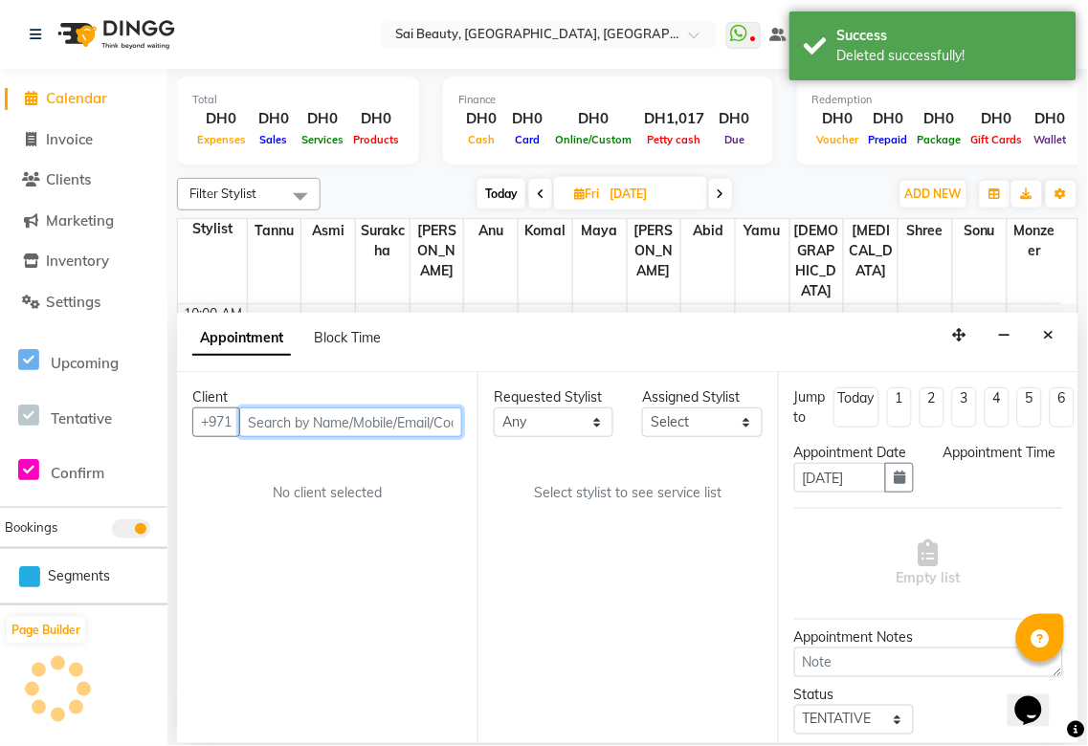
select select "600"
click at [352, 427] on input "text" at bounding box center [350, 423] width 223 height 30
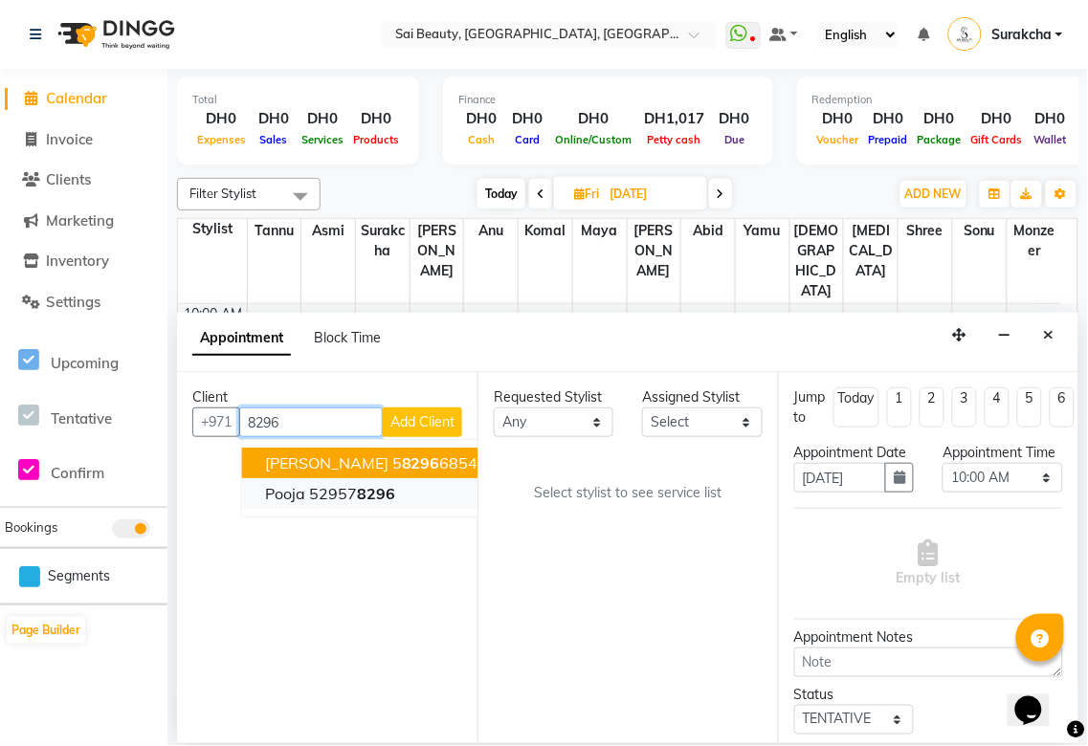
click at [379, 498] on span "8296" at bounding box center [376, 493] width 38 height 19
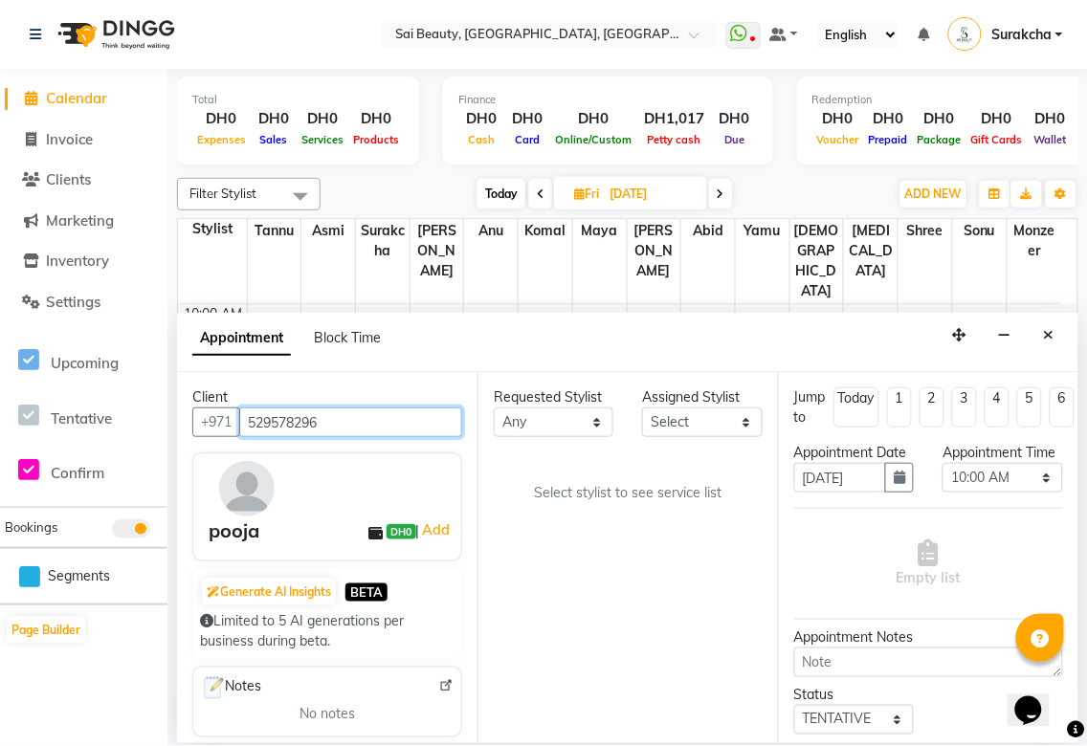
type input "529578296"
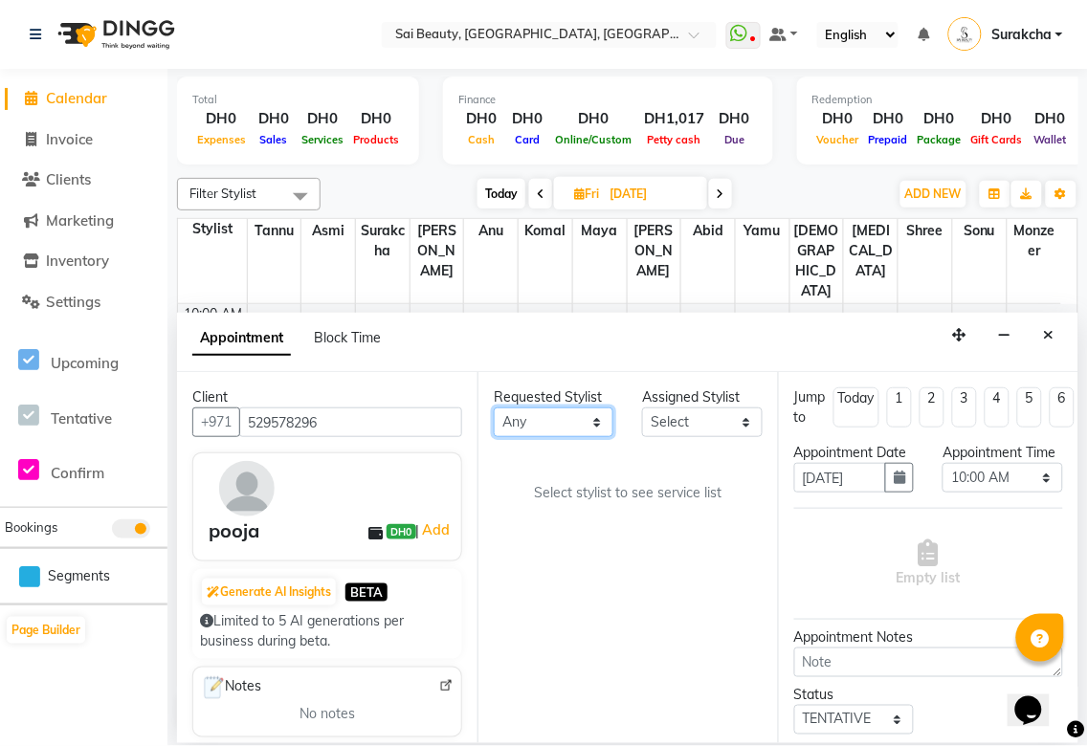
click at [596, 425] on select "Any [PERSON_NAME][MEDICAL_DATA] [PERSON_NAME] Asmi [PERSON_NAME] Gita [PERSON_N…" at bounding box center [554, 423] width 120 height 30
select select "57468"
click at [494, 408] on select "Any [PERSON_NAME][MEDICAL_DATA] [PERSON_NAME] Asmi [PERSON_NAME] Gita [PERSON_N…" at bounding box center [554, 423] width 120 height 30
select select "57468"
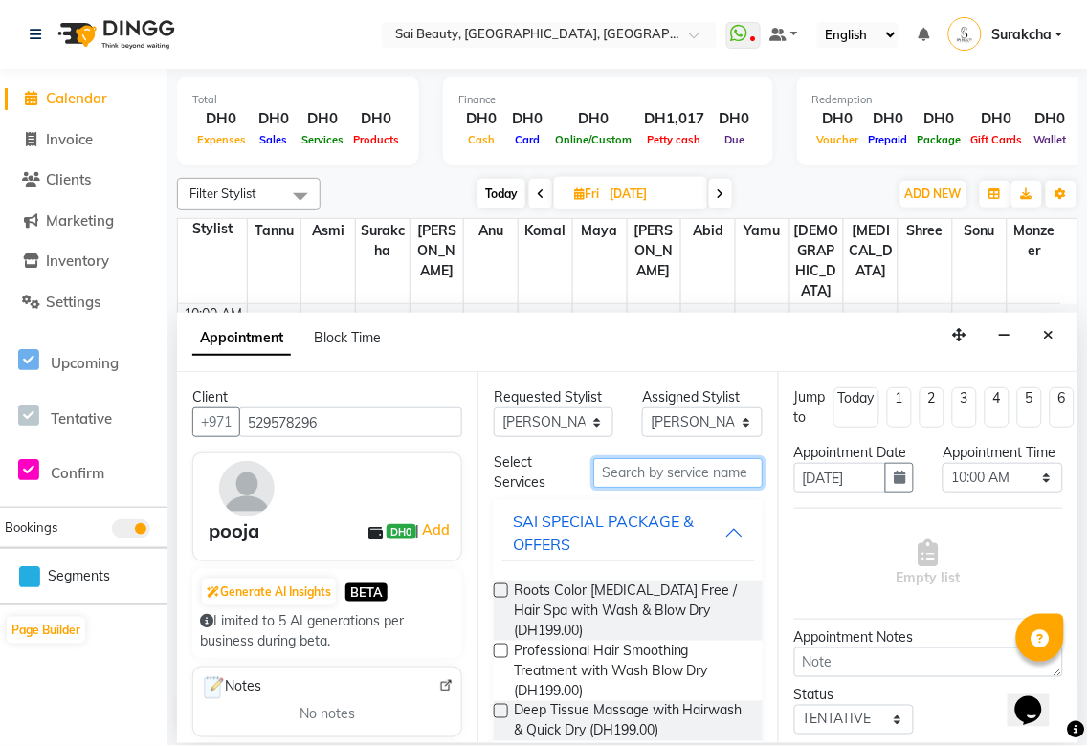
click at [677, 473] on input "text" at bounding box center [677, 473] width 169 height 30
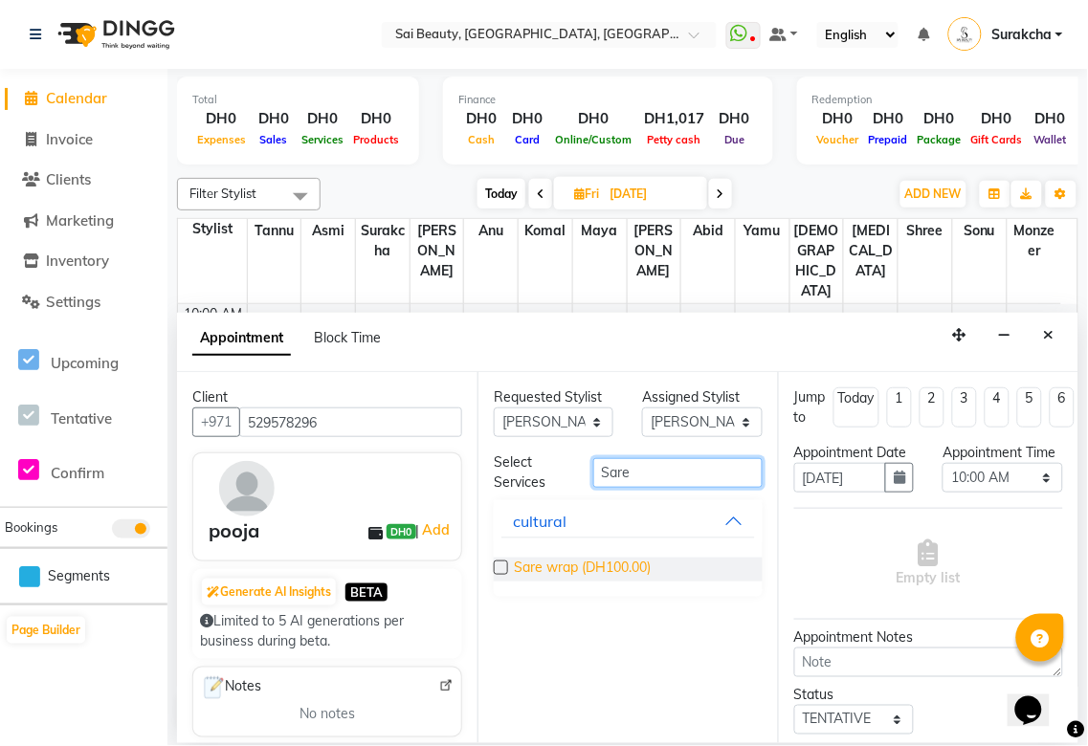
type input "Sare"
click at [598, 569] on span "Sare wrap (DH100.00)" at bounding box center [582, 570] width 137 height 24
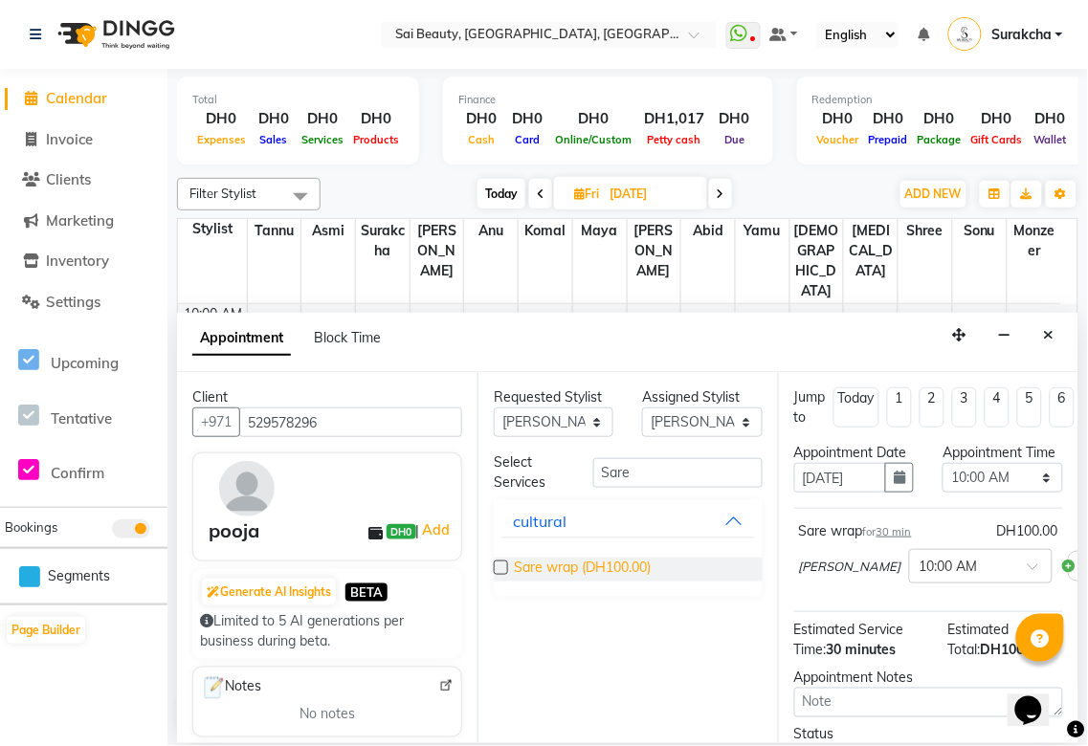
click at [547, 574] on span "Sare wrap (DH100.00)" at bounding box center [582, 570] width 137 height 24
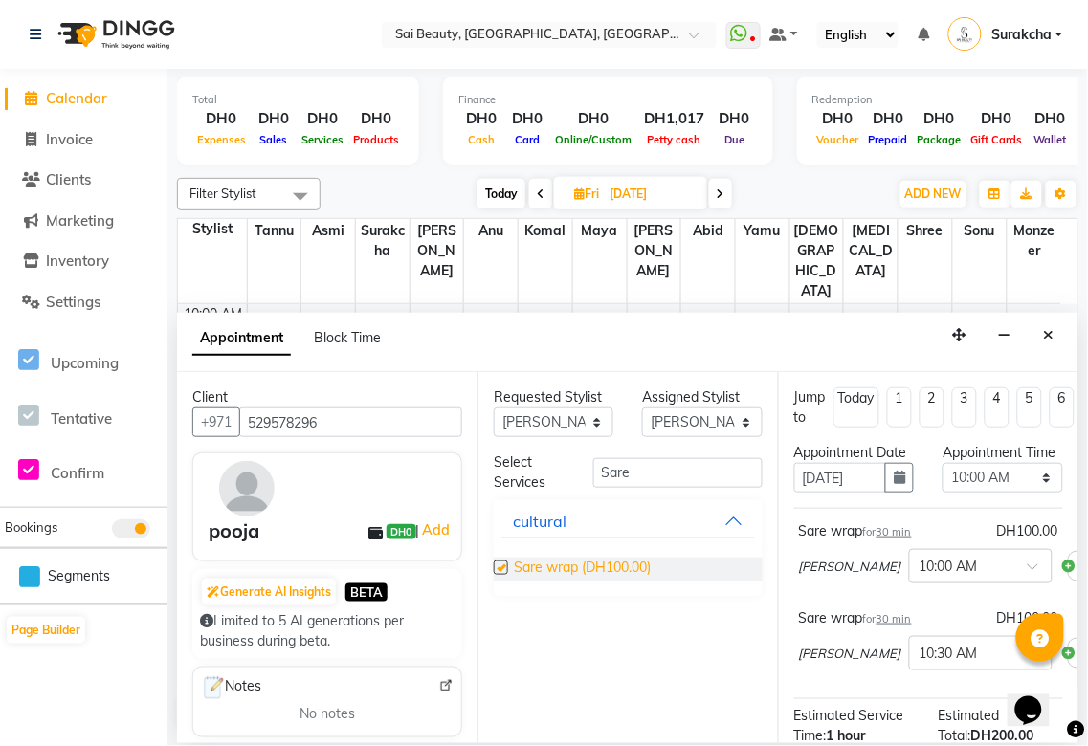
checkbox input "false"
click at [1026, 491] on select "Select 10:00 AM 10:05 AM 10:10 AM 10:15 AM 10:20 AM 10:25 AM 10:30 AM 10:35 AM …" at bounding box center [1003, 478] width 120 height 30
select select "720"
click at [943, 482] on select "Select 10:00 AM 10:05 AM 10:10 AM 10:15 AM 10:20 AM 10:25 AM 10:30 AM 10:35 AM …" at bounding box center [1003, 478] width 120 height 30
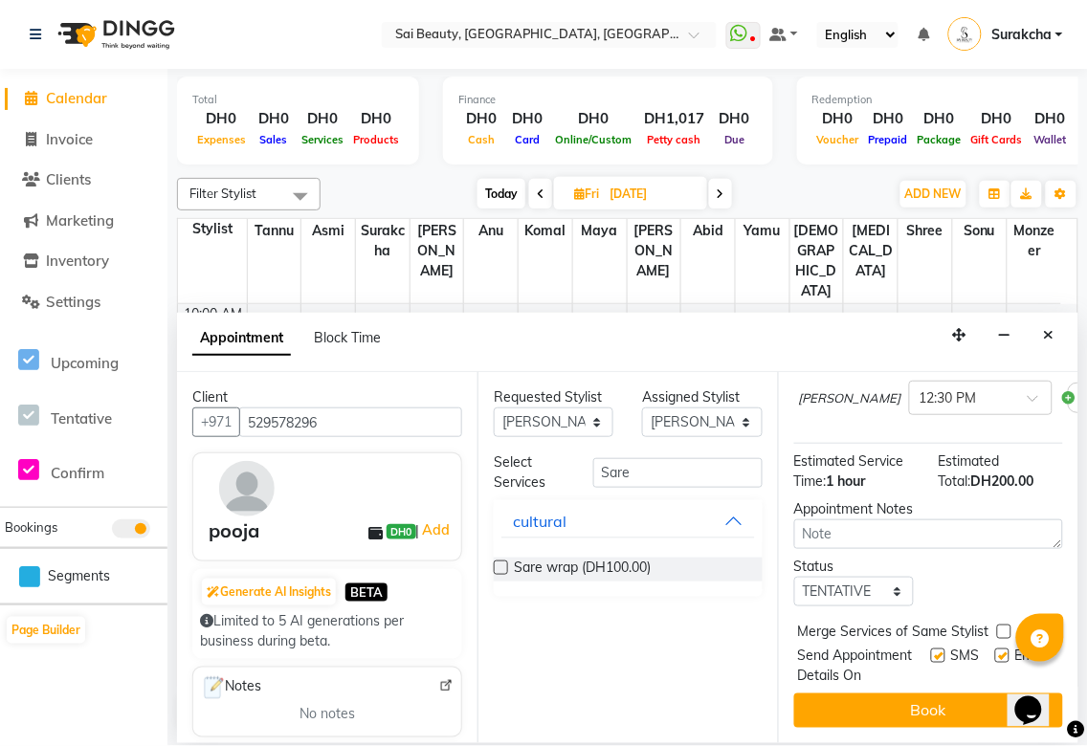
click at [1005, 625] on label at bounding box center [1004, 632] width 14 height 14
click at [1005, 628] on input "checkbox" at bounding box center [1003, 634] width 12 height 12
checkbox input "true"
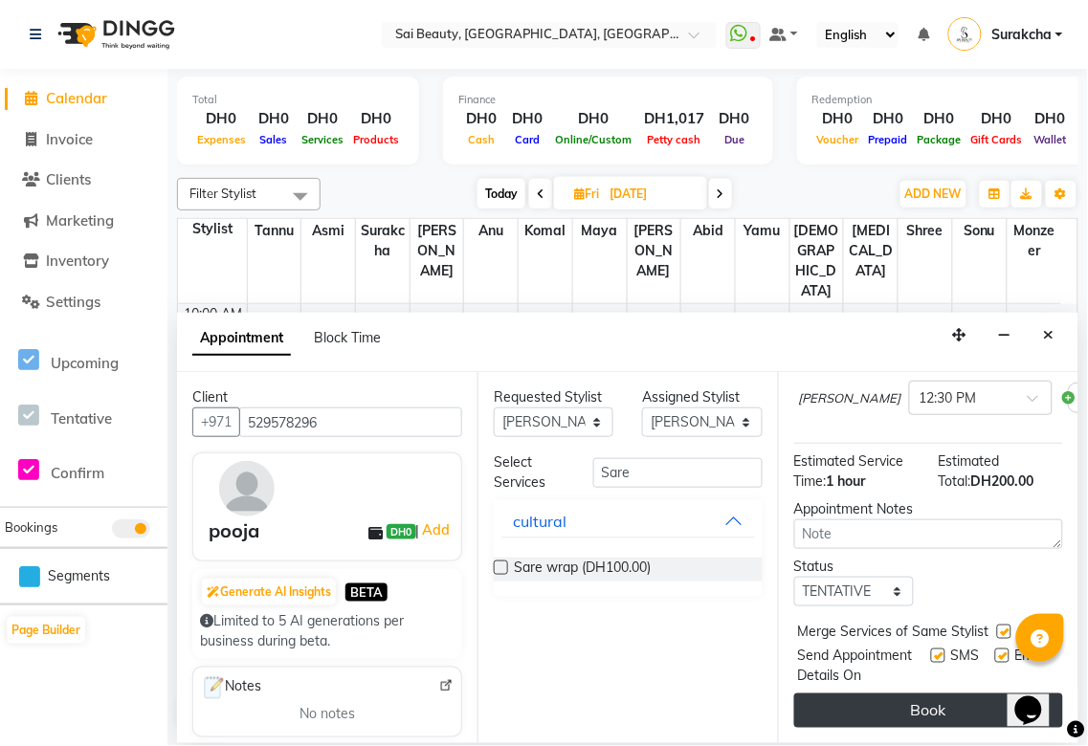
click at [949, 700] on button "Book" at bounding box center [928, 711] width 269 height 34
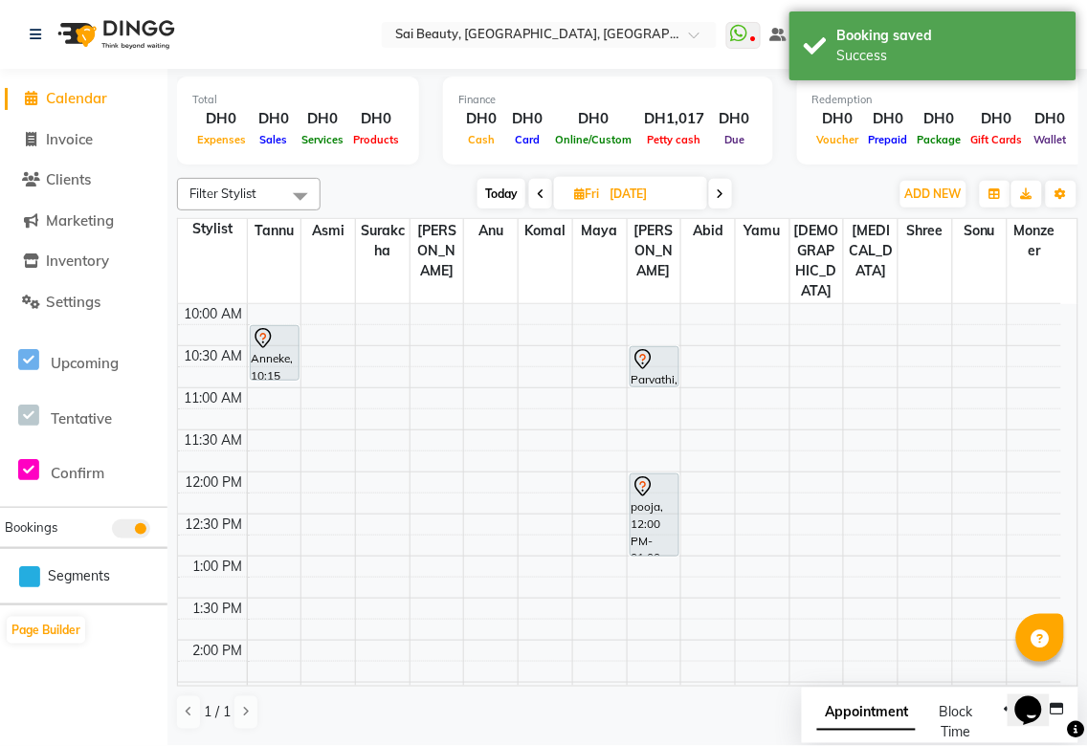
click at [853, 721] on span "Appointment" at bounding box center [866, 714] width 99 height 34
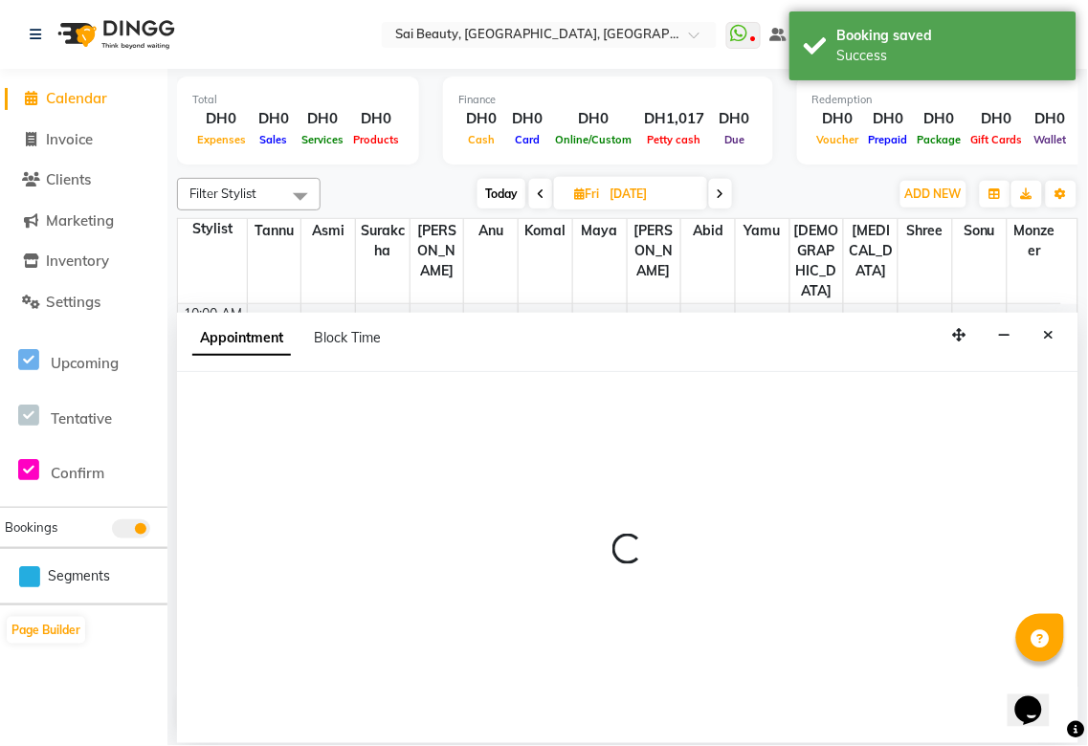
select select "tentative"
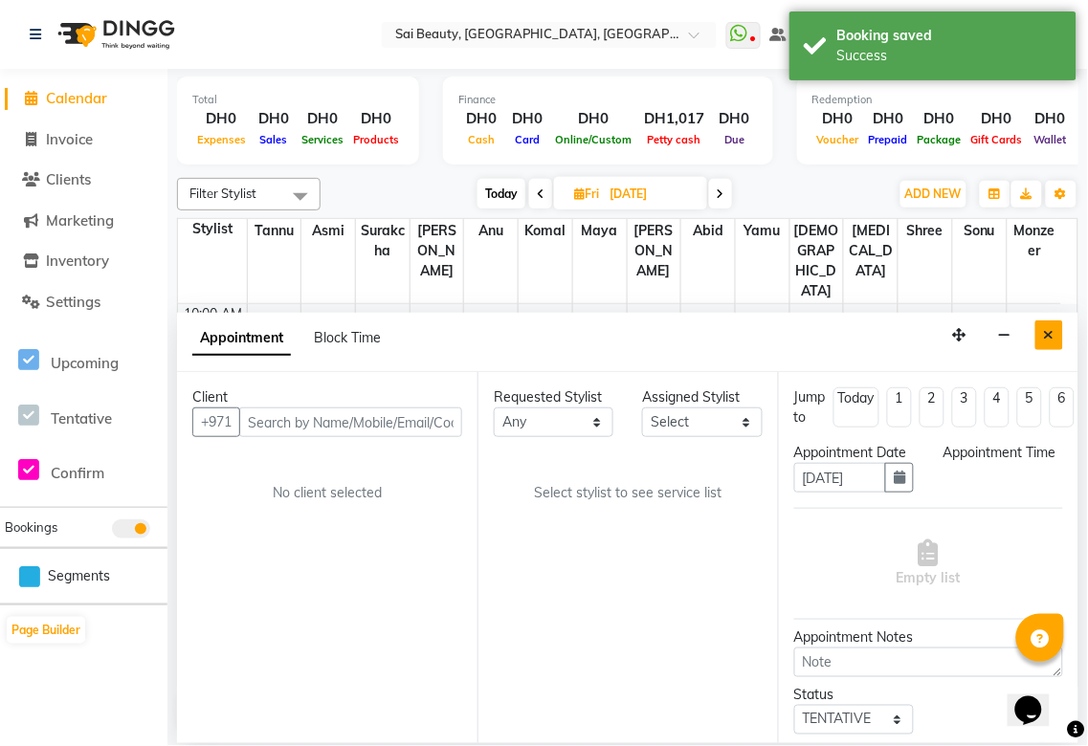
click at [1049, 336] on icon "Close" at bounding box center [1049, 334] width 11 height 13
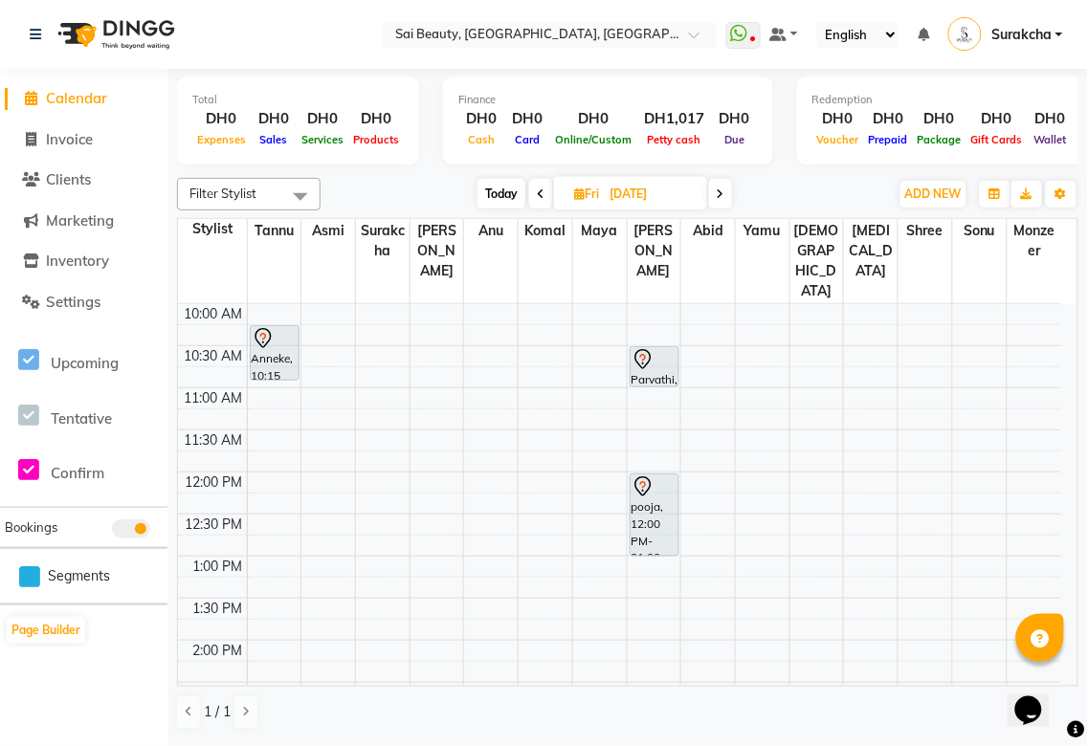
click at [493, 197] on span "Today" at bounding box center [501, 194] width 48 height 30
type input "[DATE]"
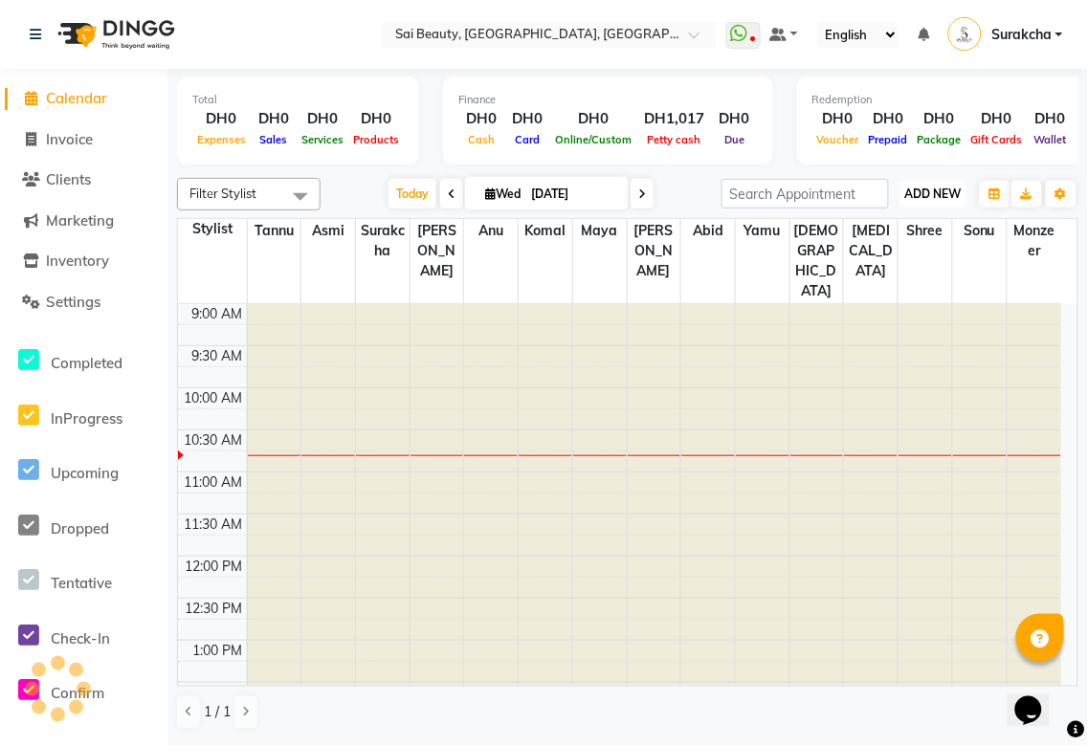
click at [940, 193] on span "ADD NEW" at bounding box center [933, 194] width 56 height 14
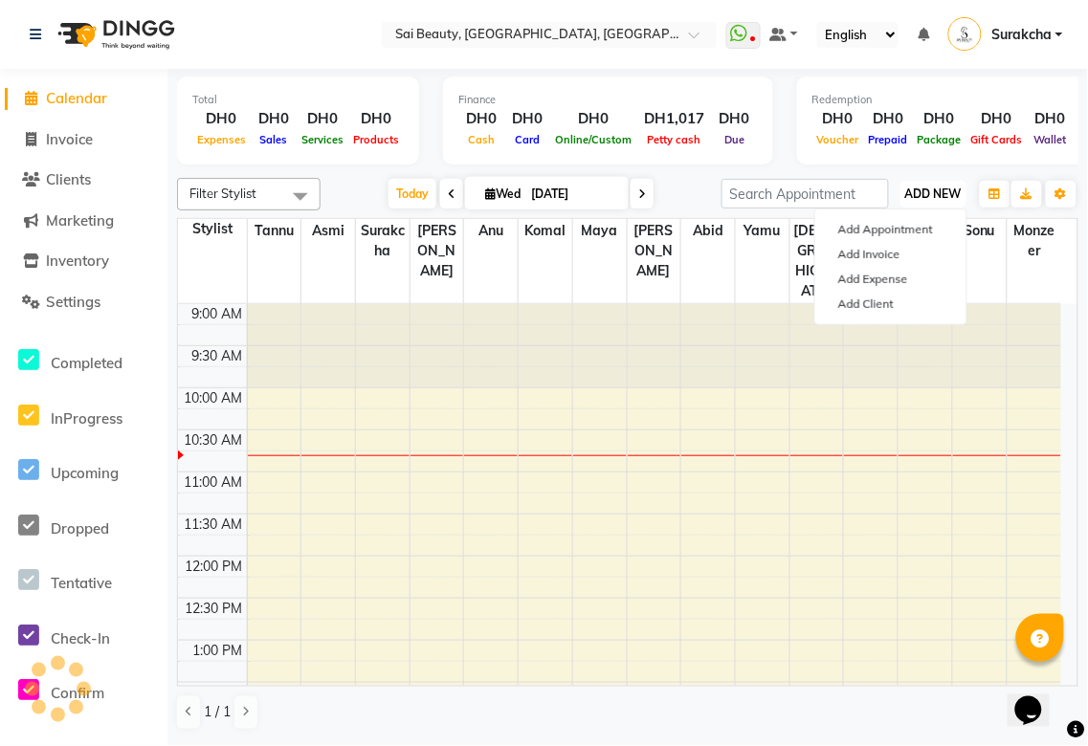
scroll to position [84, 0]
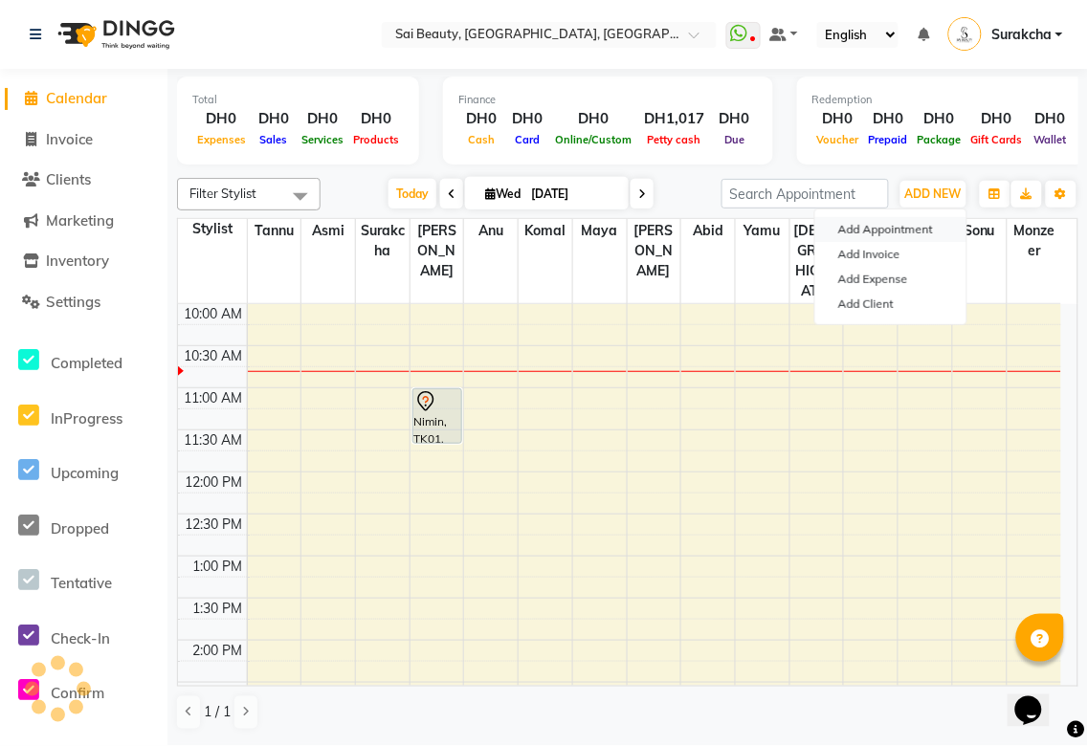
click at [916, 231] on button "Add Appointment" at bounding box center [890, 229] width 151 height 25
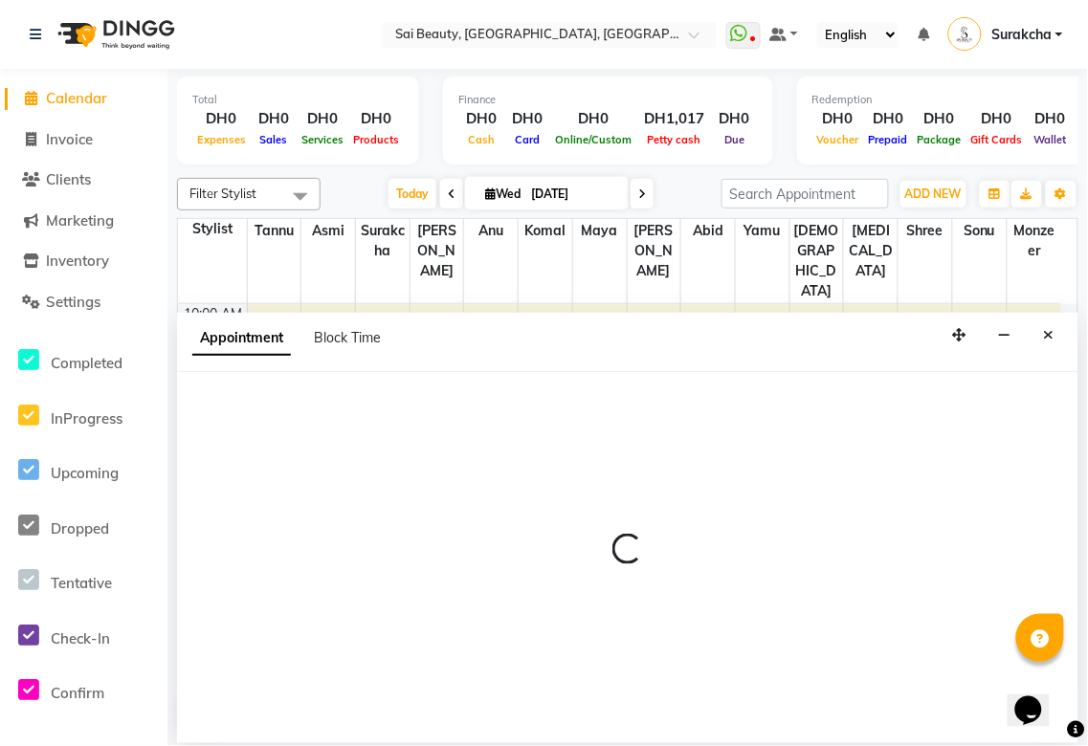
select select "600"
select select "tentative"
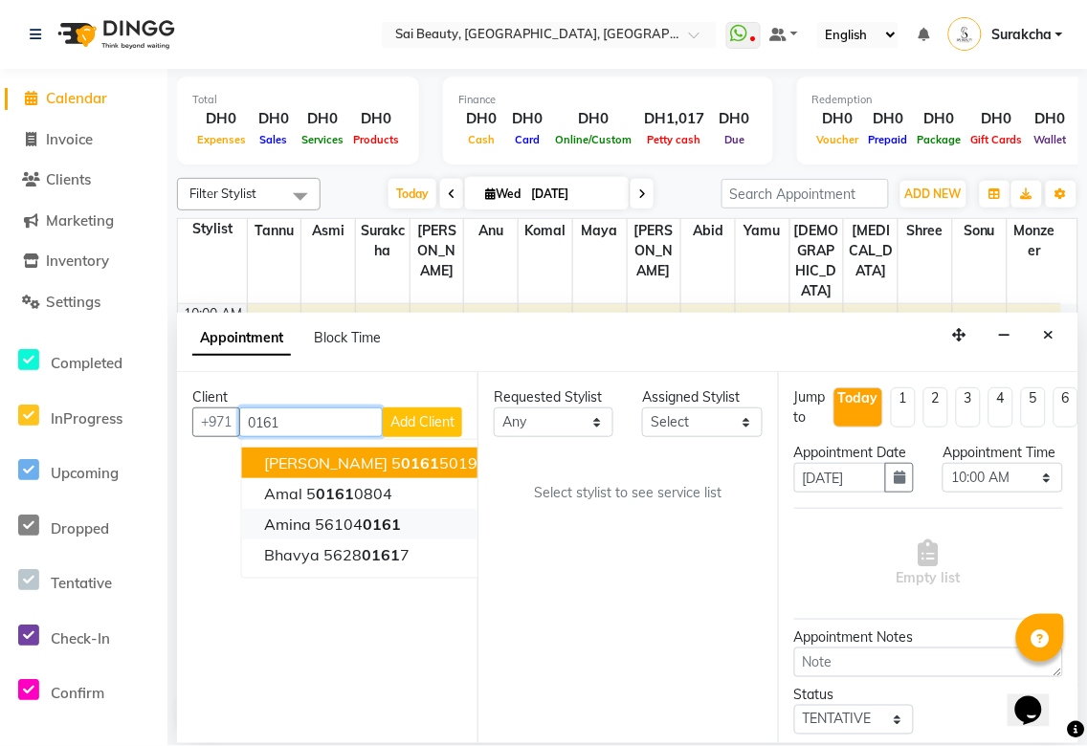
click at [389, 524] on span "0161" at bounding box center [383, 524] width 38 height 19
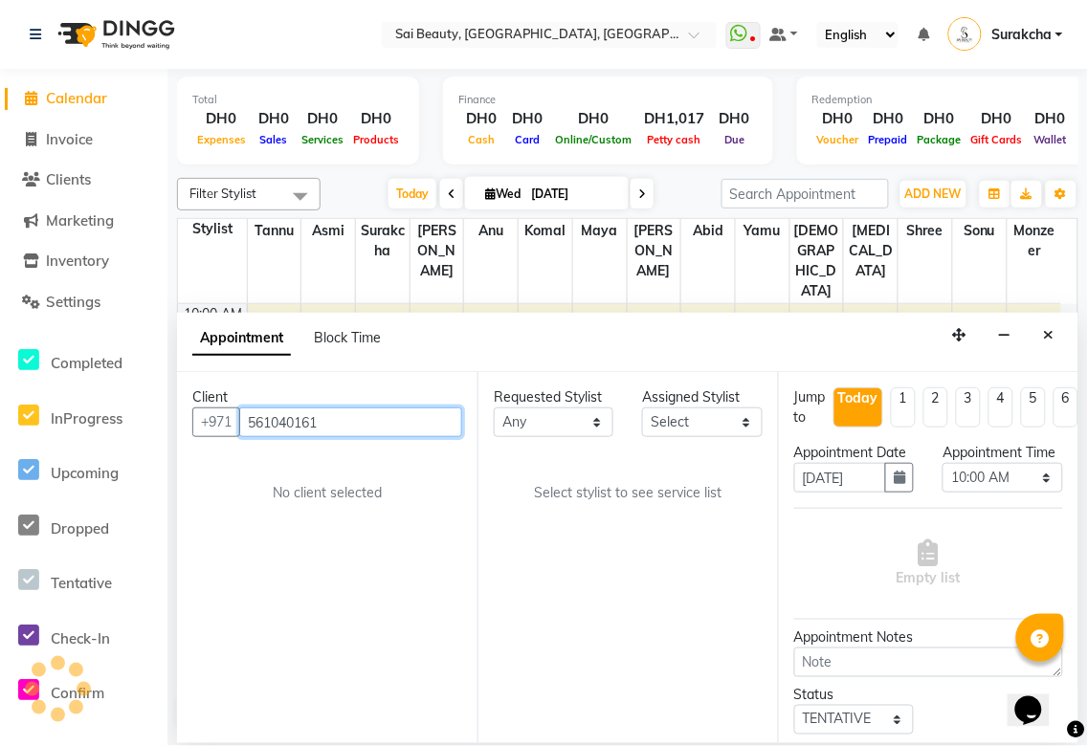
type input "561040161"
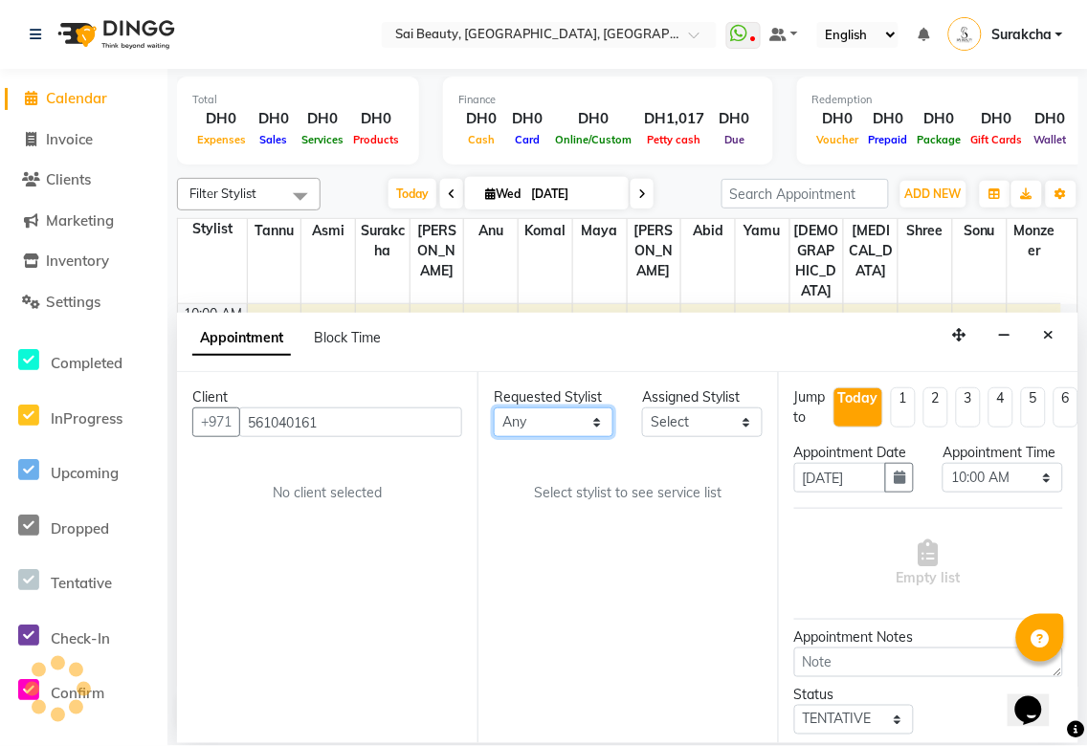
click at [589, 415] on select "Any [PERSON_NAME][MEDICAL_DATA] [PERSON_NAME] Asmi [PERSON_NAME] Gita [PERSON_N…" at bounding box center [554, 423] width 120 height 30
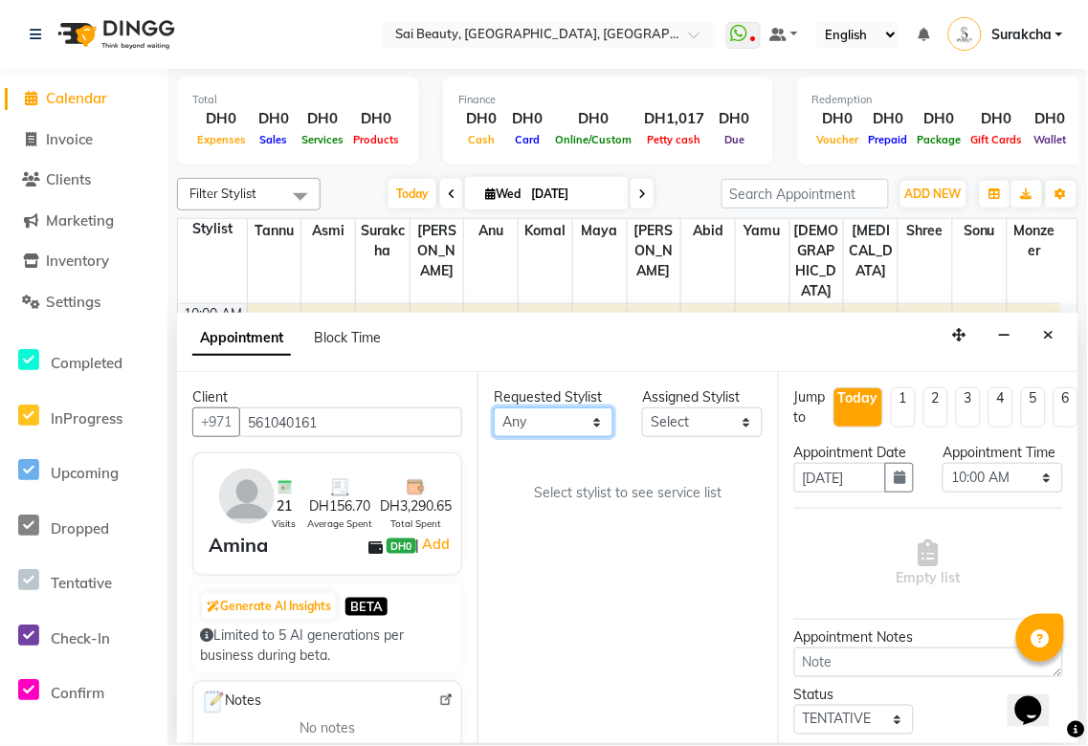
select select "43674"
click at [494, 408] on select "Any [PERSON_NAME][MEDICAL_DATA] [PERSON_NAME] Asmi [PERSON_NAME] Gita [PERSON_N…" at bounding box center [554, 423] width 120 height 30
select select "43674"
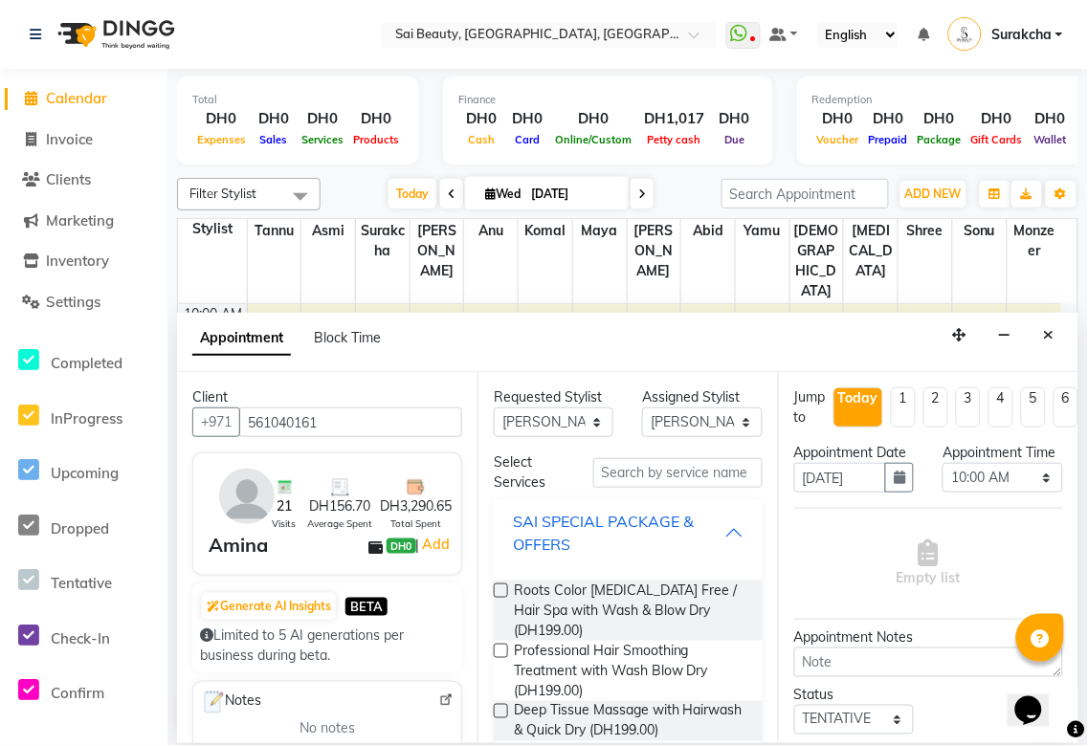
click at [702, 541] on div "SAI SPECIAL PACKAGE & OFFERS" at bounding box center [618, 533] width 211 height 46
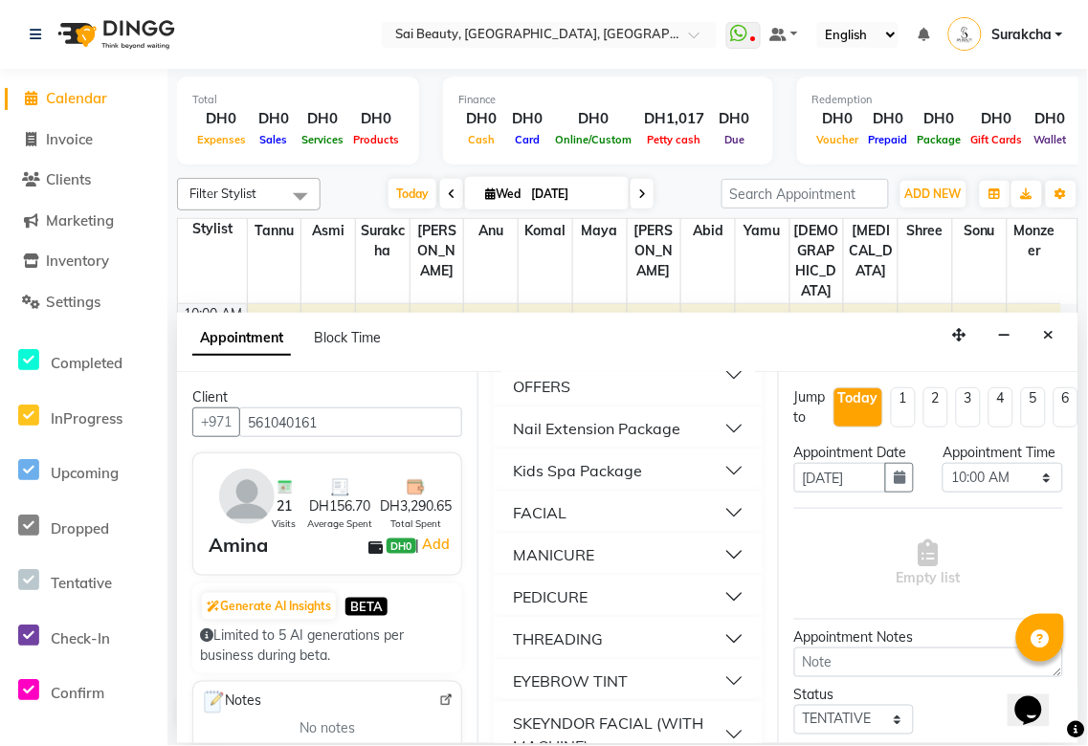
scroll to position [284, 0]
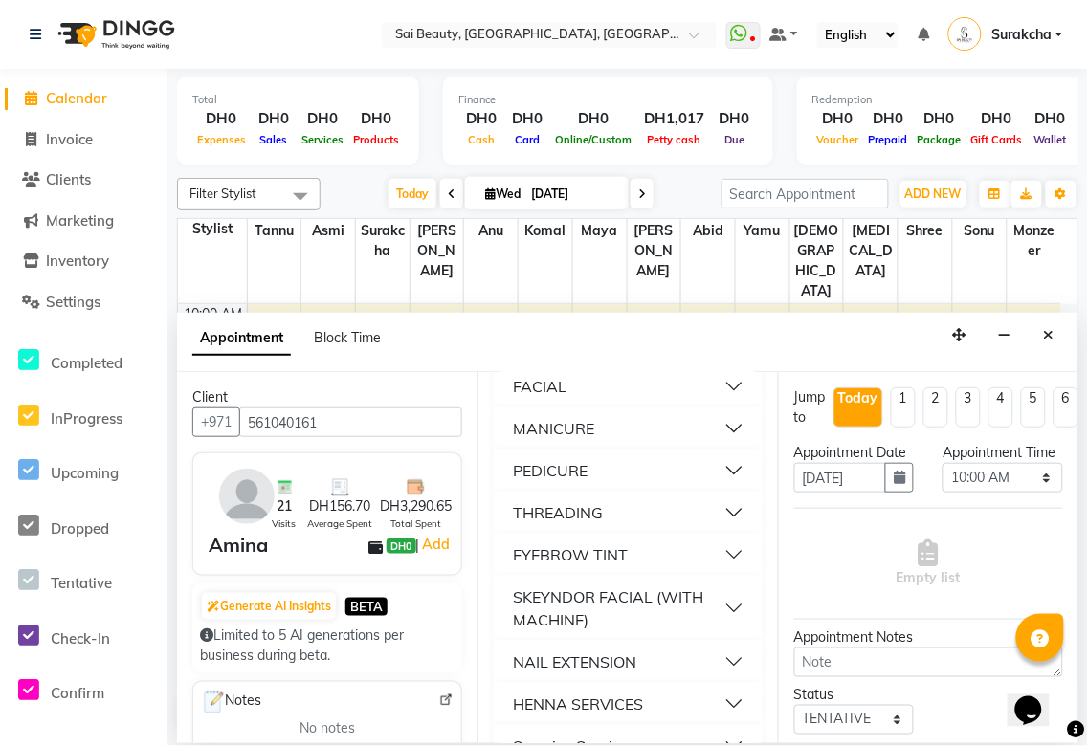
click at [714, 425] on button "MANICURE" at bounding box center [628, 428] width 254 height 34
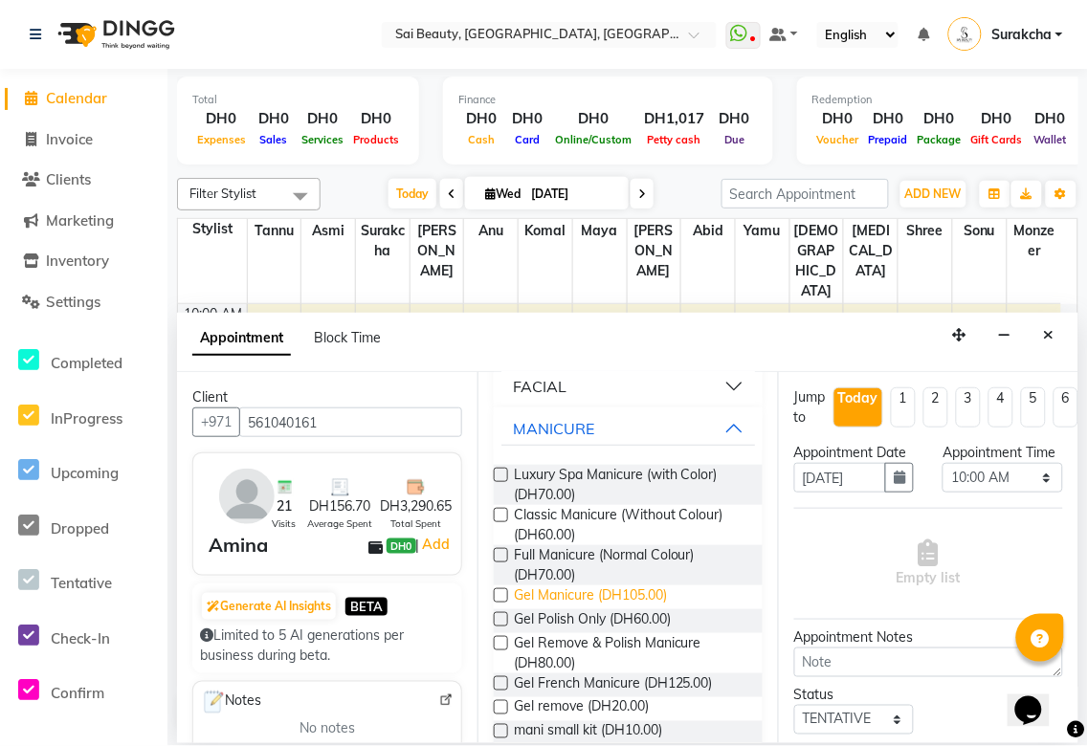
click at [639, 591] on span "Gel Manicure (DH105.00)" at bounding box center [590, 598] width 153 height 24
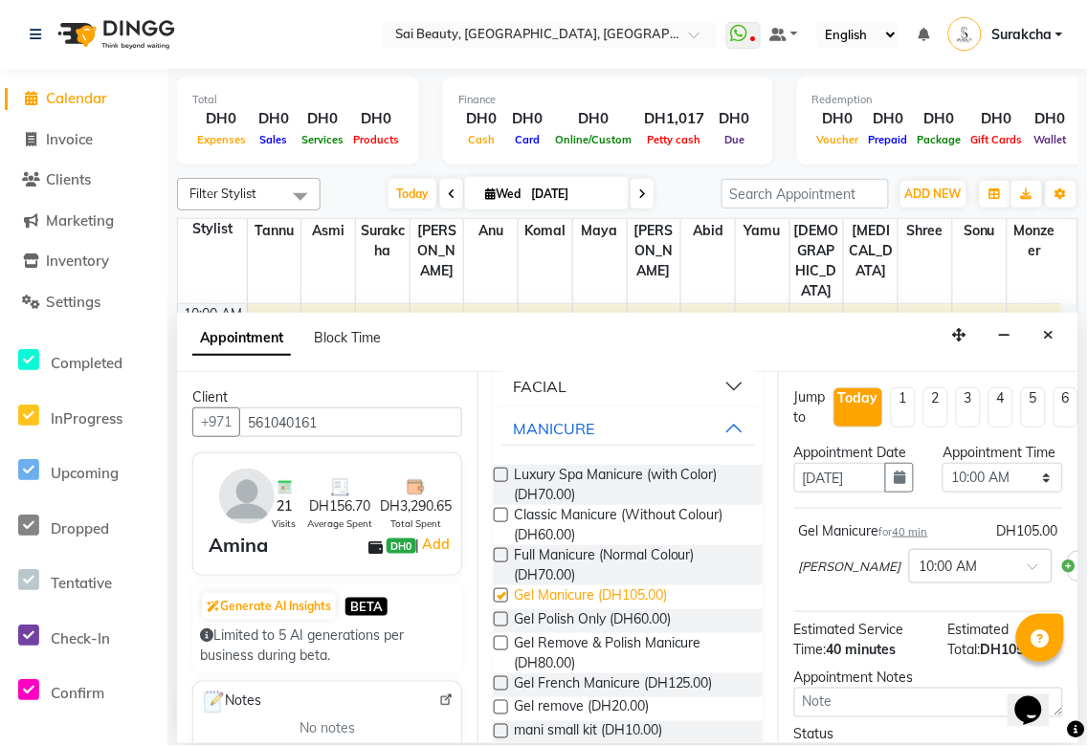
checkbox input "false"
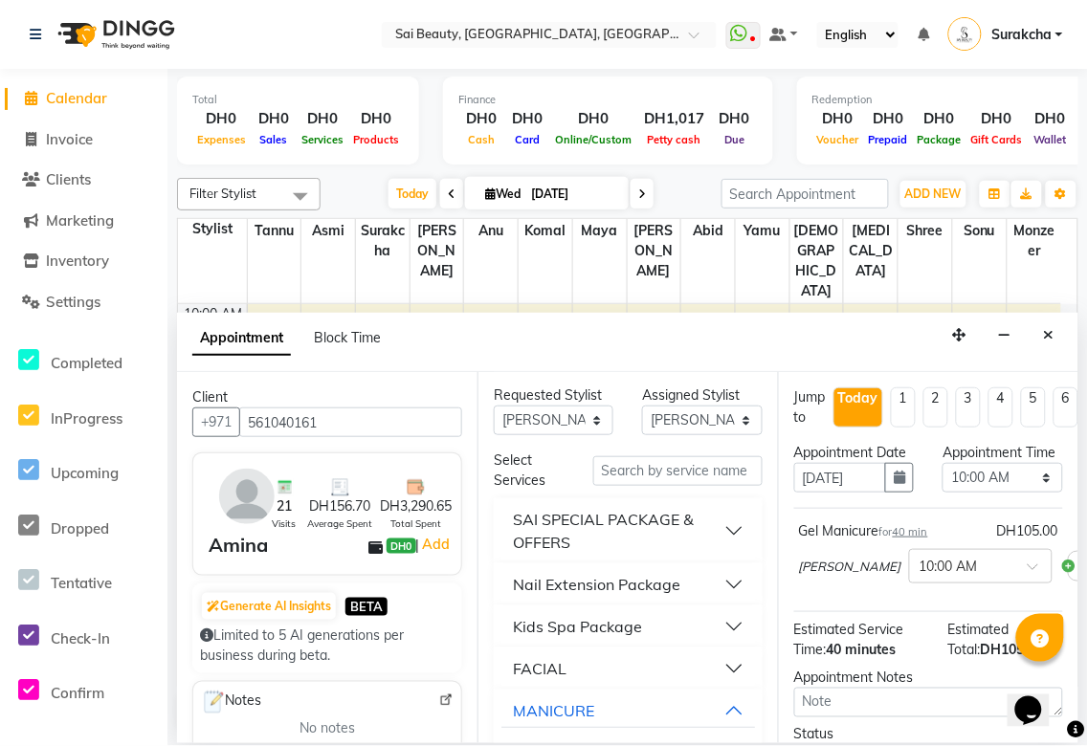
scroll to position [0, 0]
click at [591, 428] on select "Any [PERSON_NAME][MEDICAL_DATA] [PERSON_NAME] Asmi [PERSON_NAME] Gita [PERSON_N…" at bounding box center [554, 423] width 120 height 30
select select "61100"
click at [494, 408] on select "Any [PERSON_NAME][MEDICAL_DATA] [PERSON_NAME] Asmi [PERSON_NAME] Gita [PERSON_N…" at bounding box center [554, 423] width 120 height 30
select select "61100"
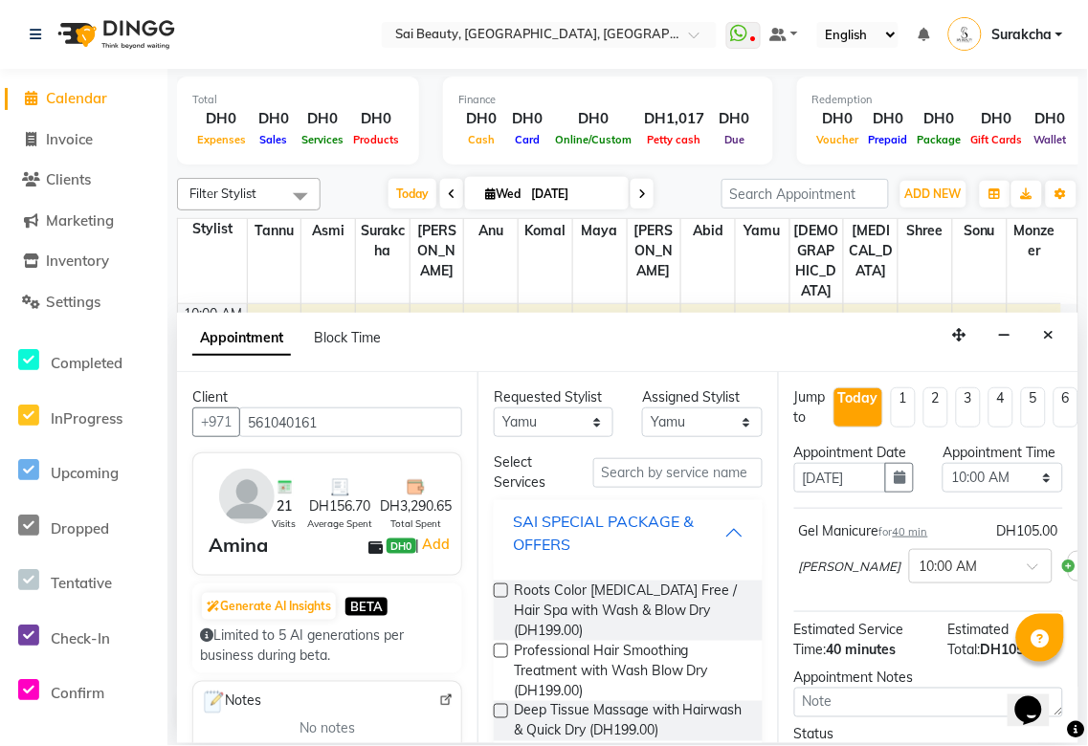
click at [725, 536] on button "SAI SPECIAL PACKAGE & OFFERS" at bounding box center [628, 532] width 254 height 57
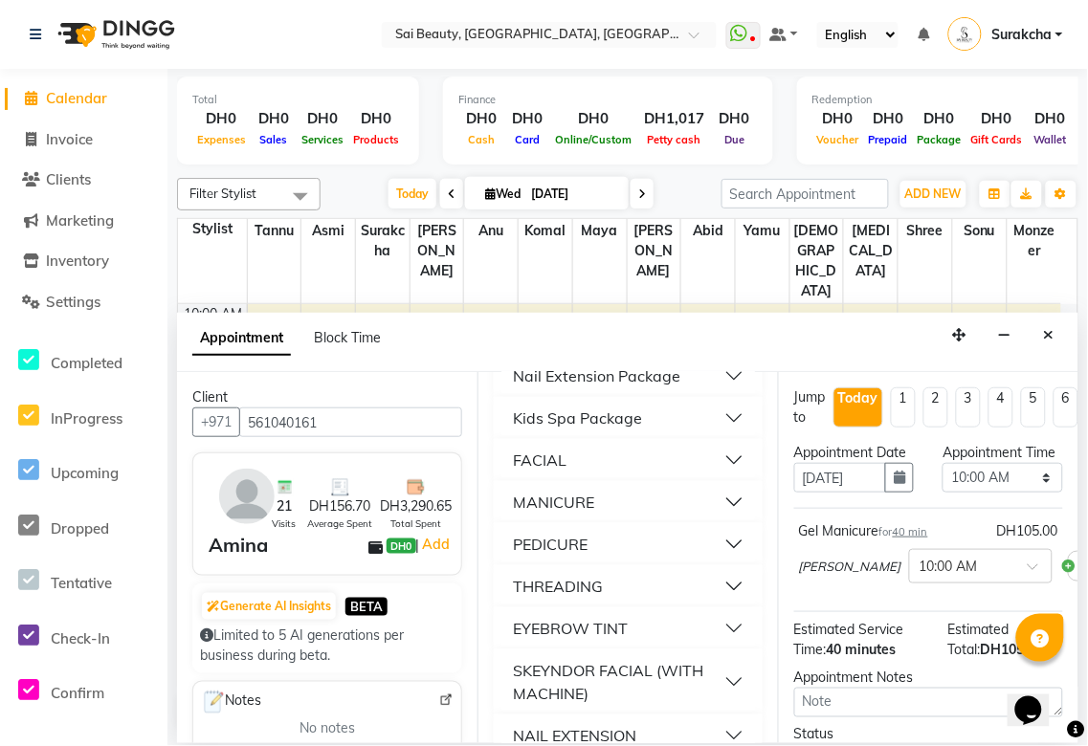
scroll to position [235, 0]
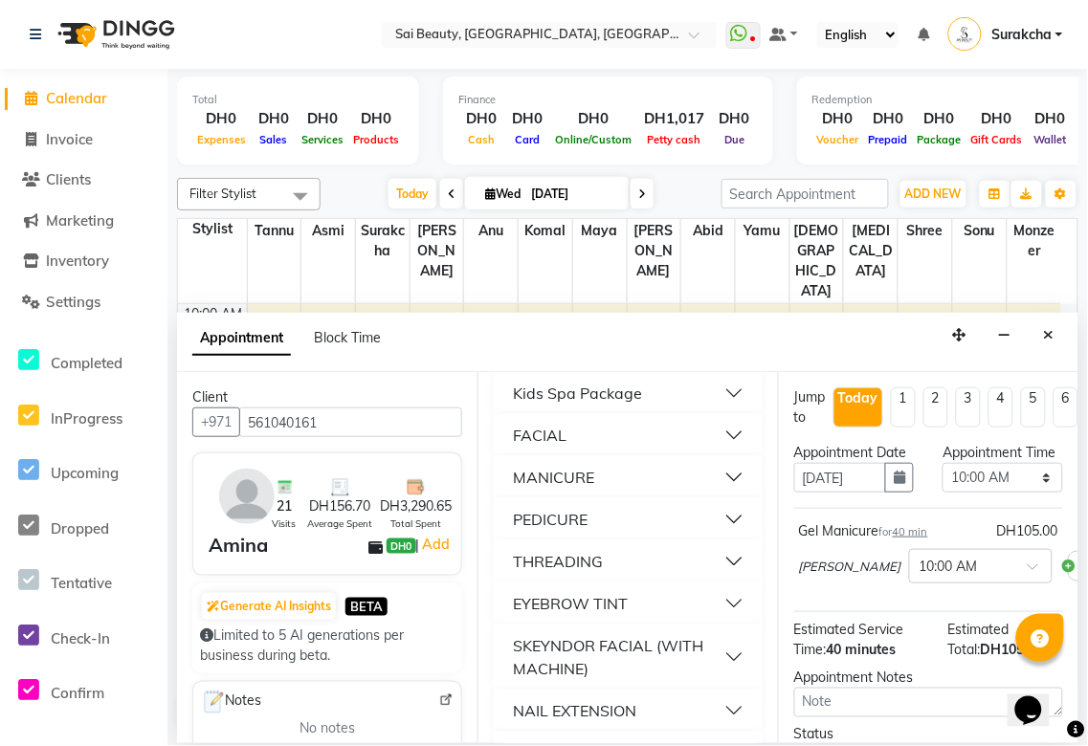
click at [721, 521] on button "PEDICURE" at bounding box center [628, 519] width 254 height 34
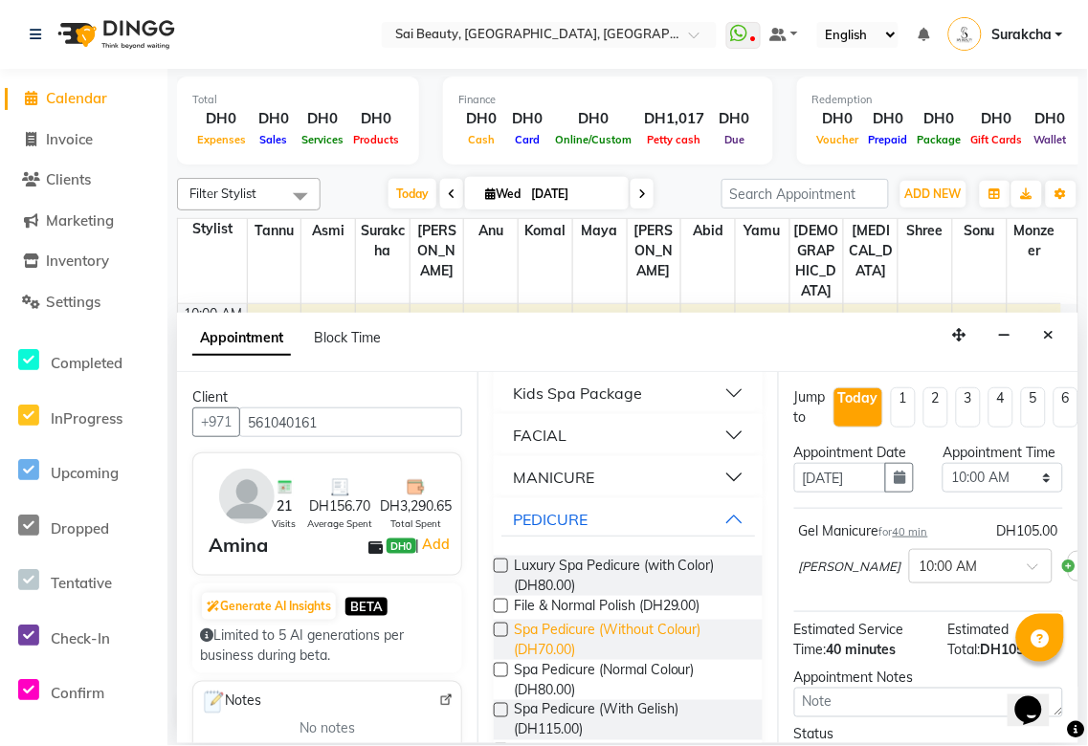
click at [575, 637] on span "Spa Pedicure (Without Colour) (DH70.00)" at bounding box center [630, 640] width 233 height 40
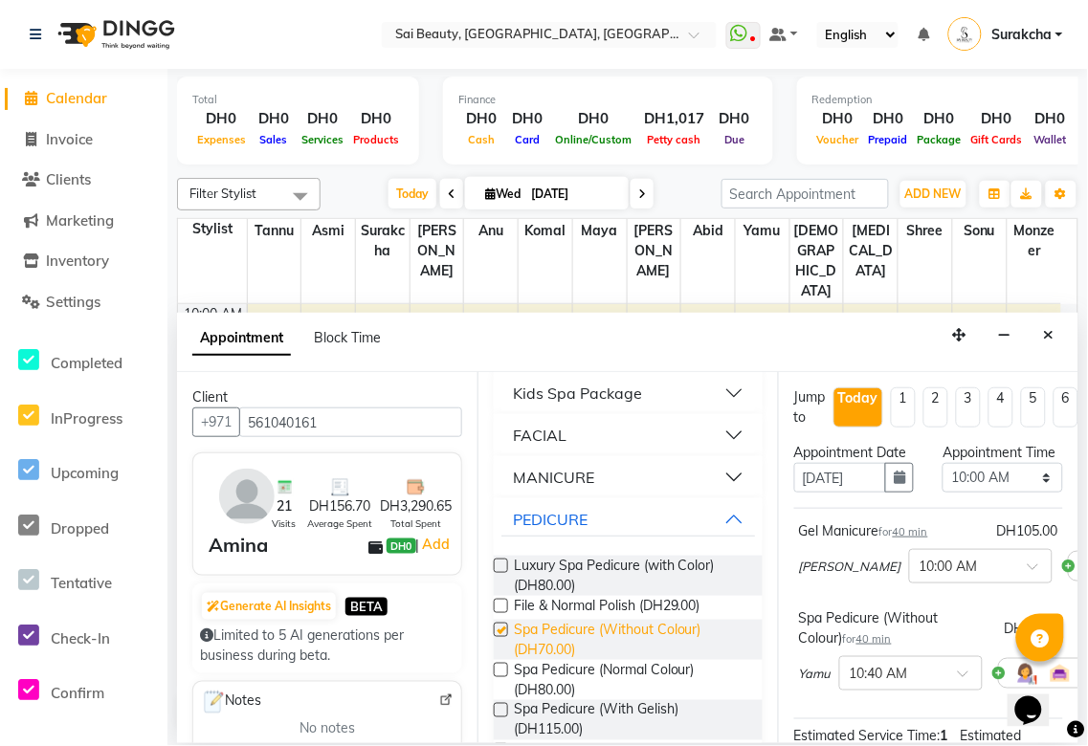
checkbox input "false"
click at [1019, 493] on select "Select 10:00 AM 10:05 AM 10:10 AM 10:15 AM 10:20 AM 10:25 AM 10:30 AM 10:35 AM …" at bounding box center [1003, 478] width 120 height 30
select select "690"
click at [943, 482] on select "Select 10:00 AM 10:05 AM 10:10 AM 10:15 AM 10:20 AM 10:25 AM 10:30 AM 10:35 AM …" at bounding box center [1003, 478] width 120 height 30
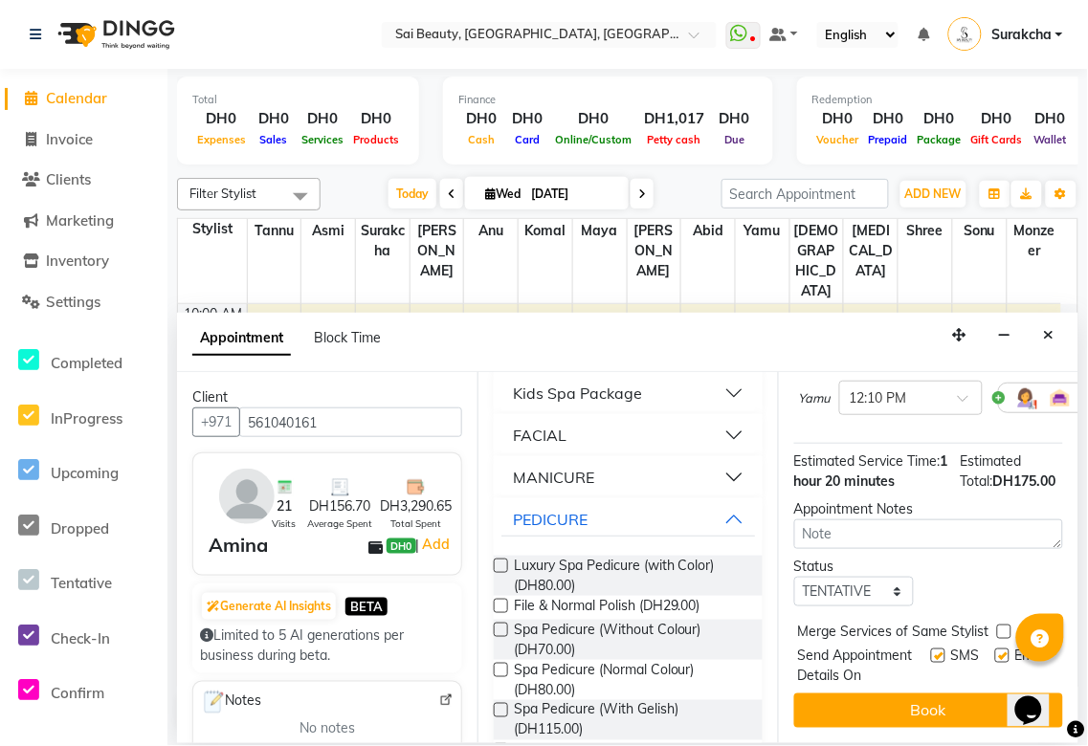
scroll to position [392, 0]
click at [1001, 625] on label at bounding box center [1004, 632] width 14 height 14
click at [1001, 628] on input "checkbox" at bounding box center [1003, 634] width 12 height 12
checkbox input "true"
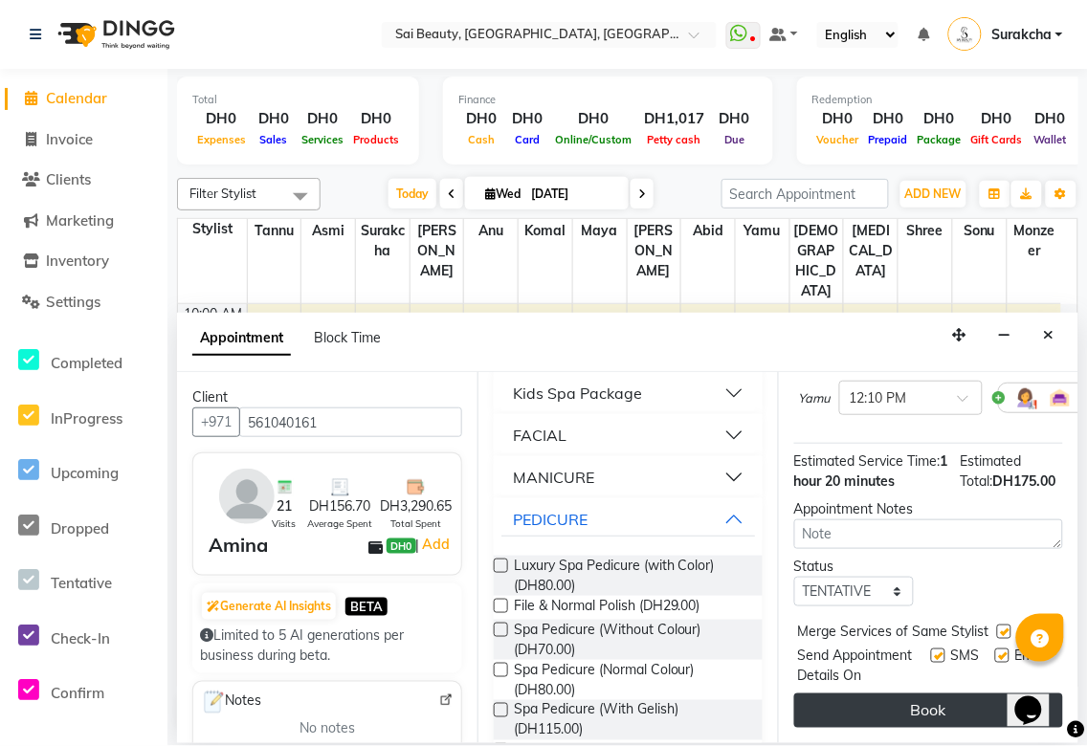
click at [980, 701] on button "Book" at bounding box center [928, 711] width 269 height 34
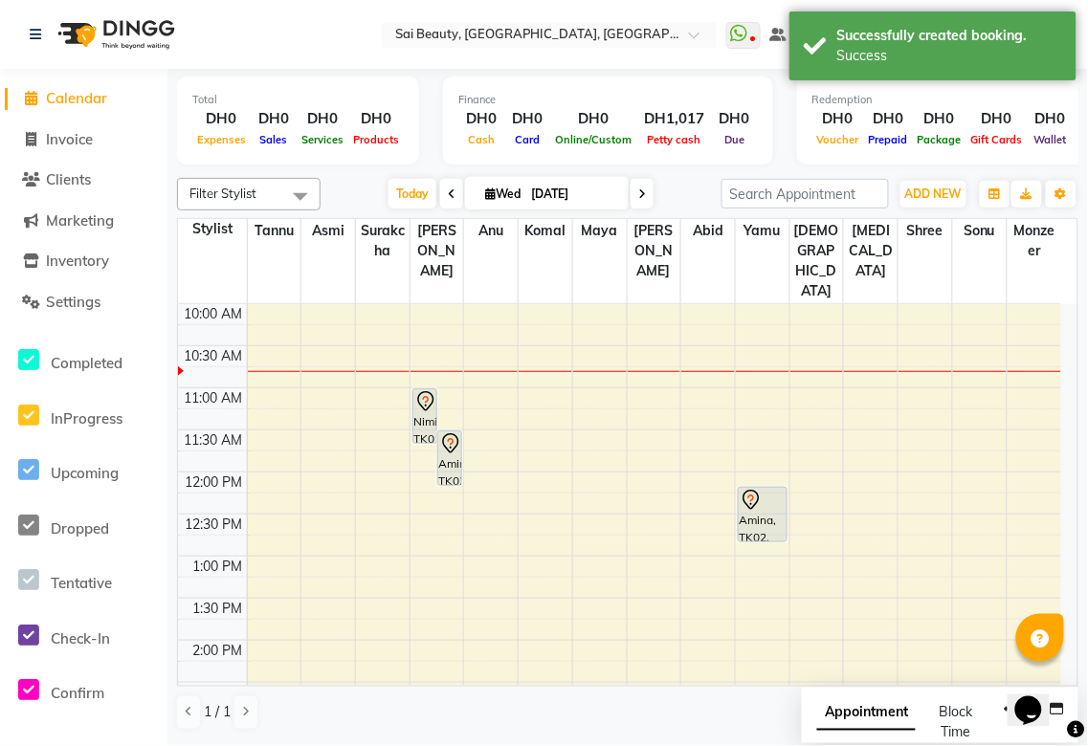
click at [890, 716] on span "Appointment" at bounding box center [866, 714] width 99 height 34
select select "tentative"
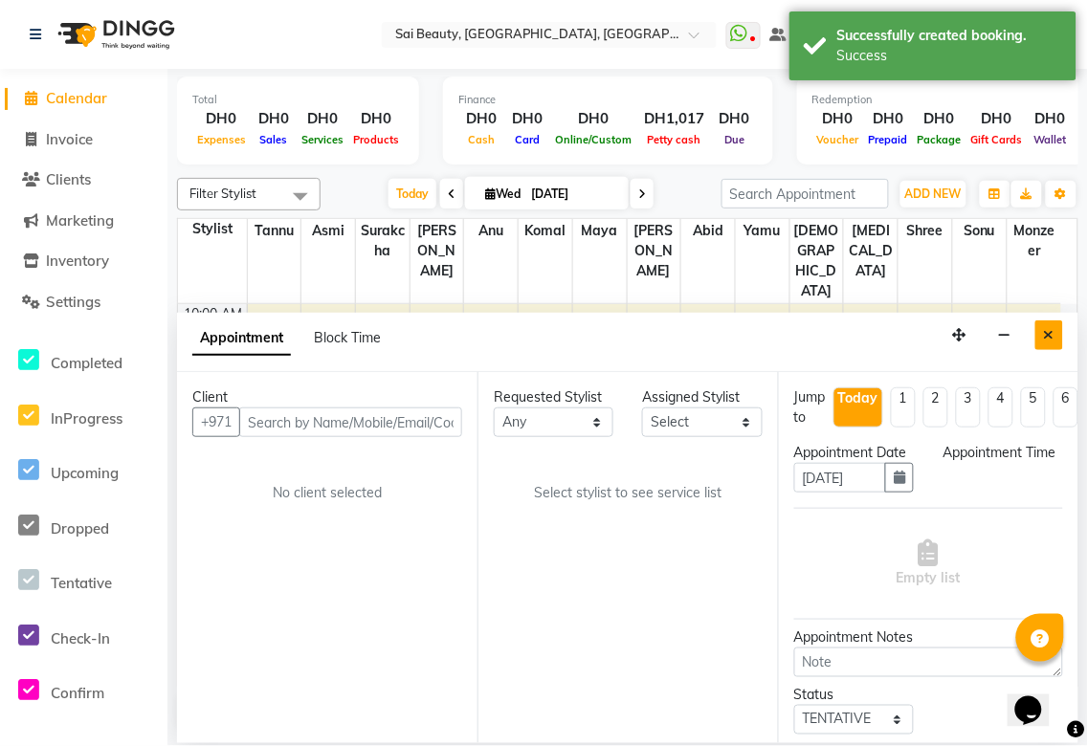
click at [1054, 337] on icon "Close" at bounding box center [1049, 334] width 11 height 13
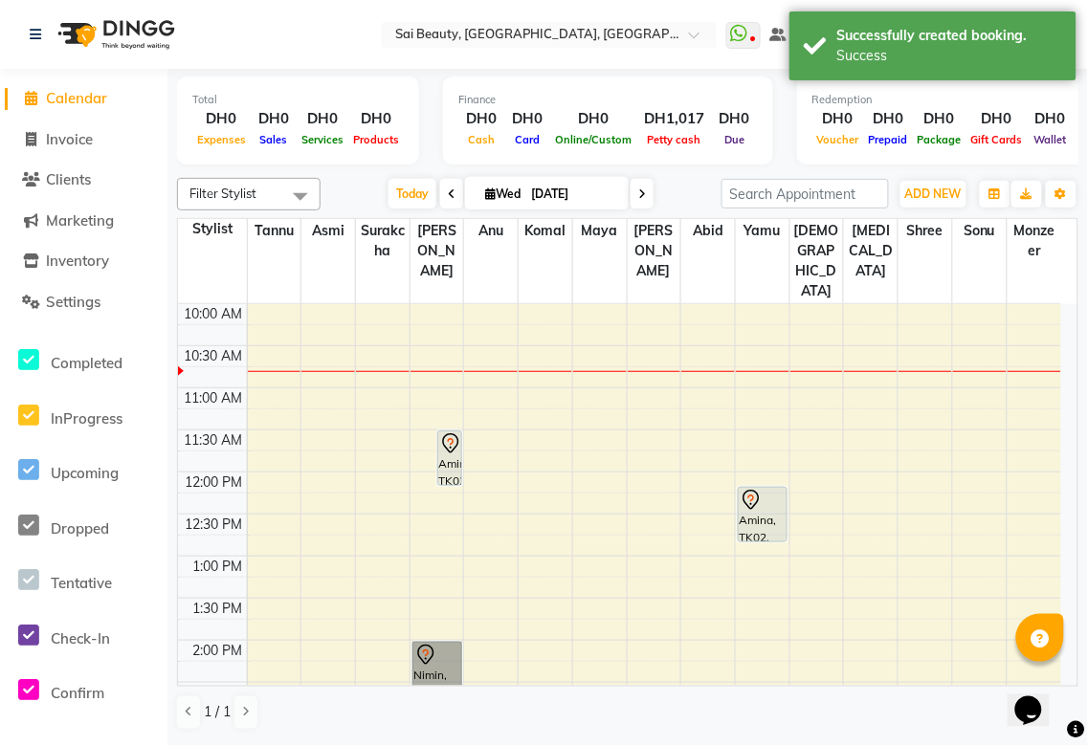
scroll to position [89, 0]
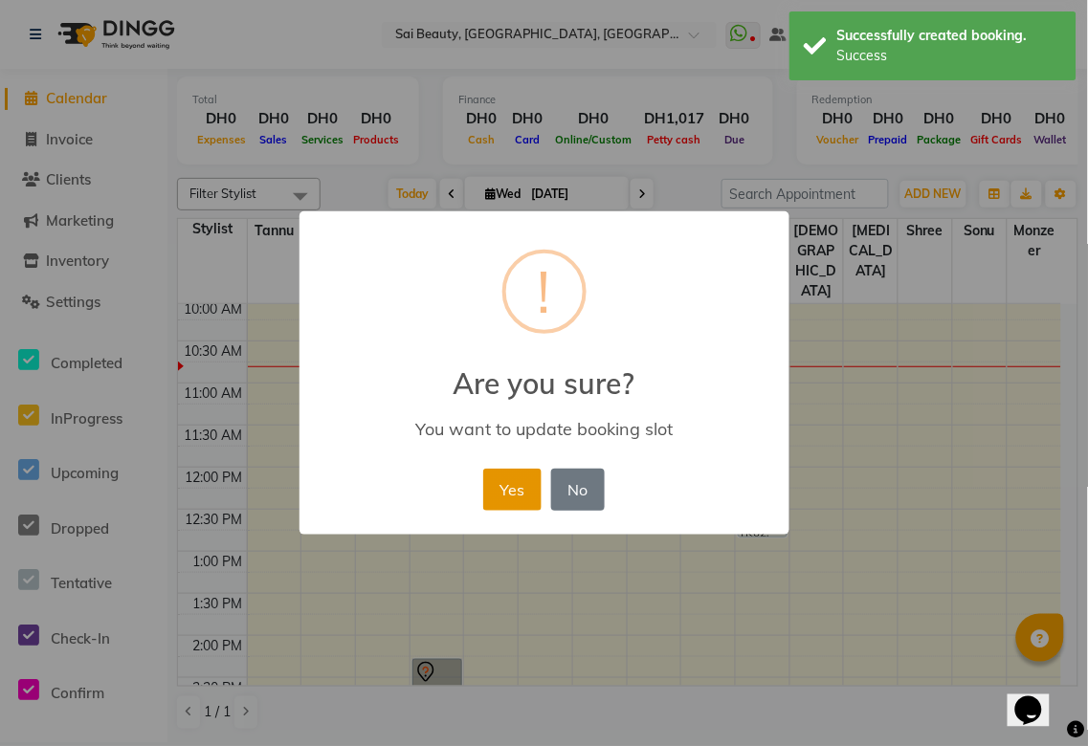
click at [523, 470] on button "Yes" at bounding box center [512, 490] width 58 height 42
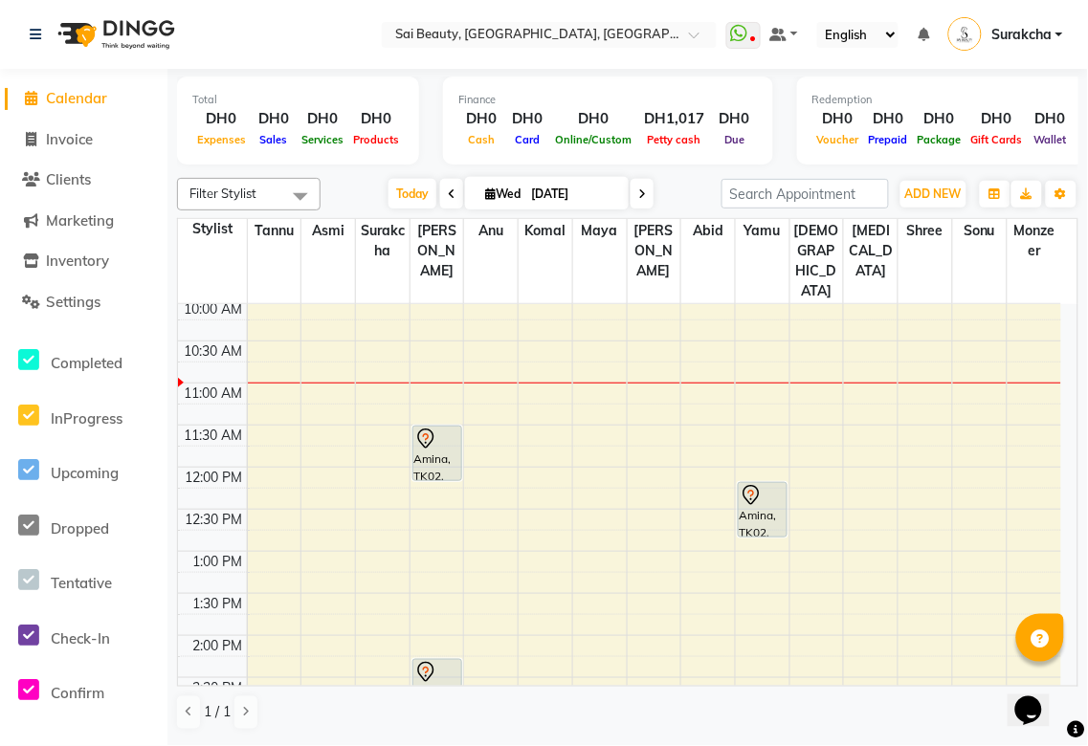
click at [448, 193] on icon at bounding box center [452, 194] width 8 height 11
type input "02-09-2025"
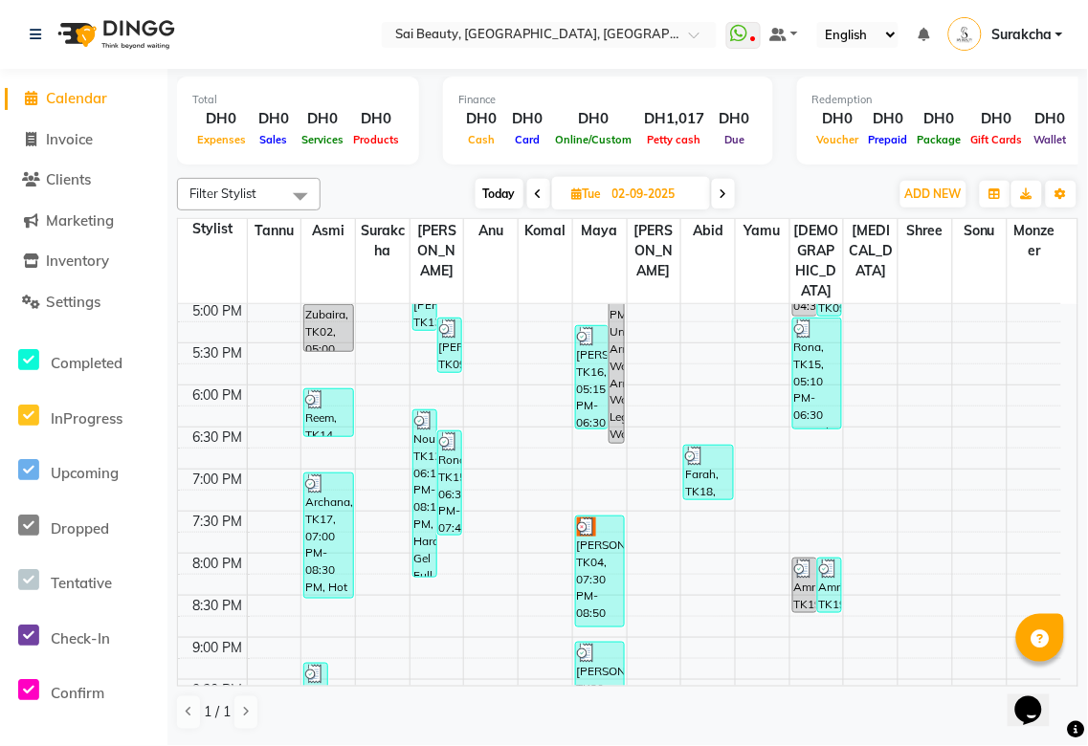
scroll to position [727, 0]
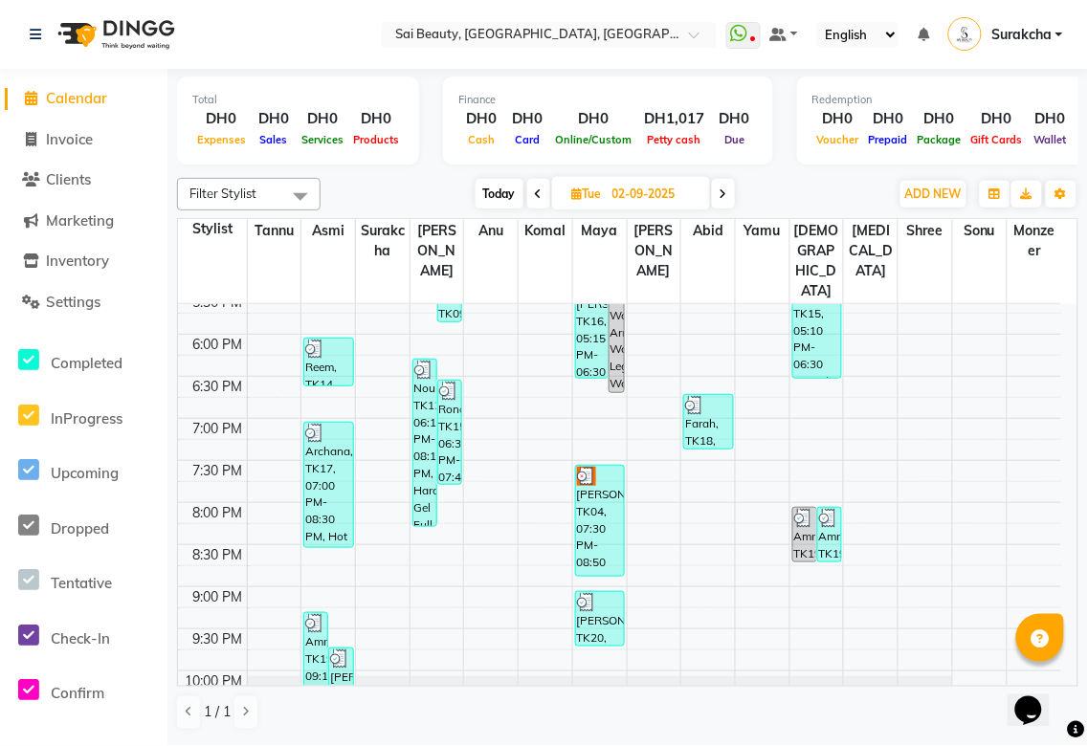
click at [413, 409] on div "Nour, TK12, 06:15 PM-08:15 PM, Hard Gel Full Set" at bounding box center [424, 443] width 23 height 166
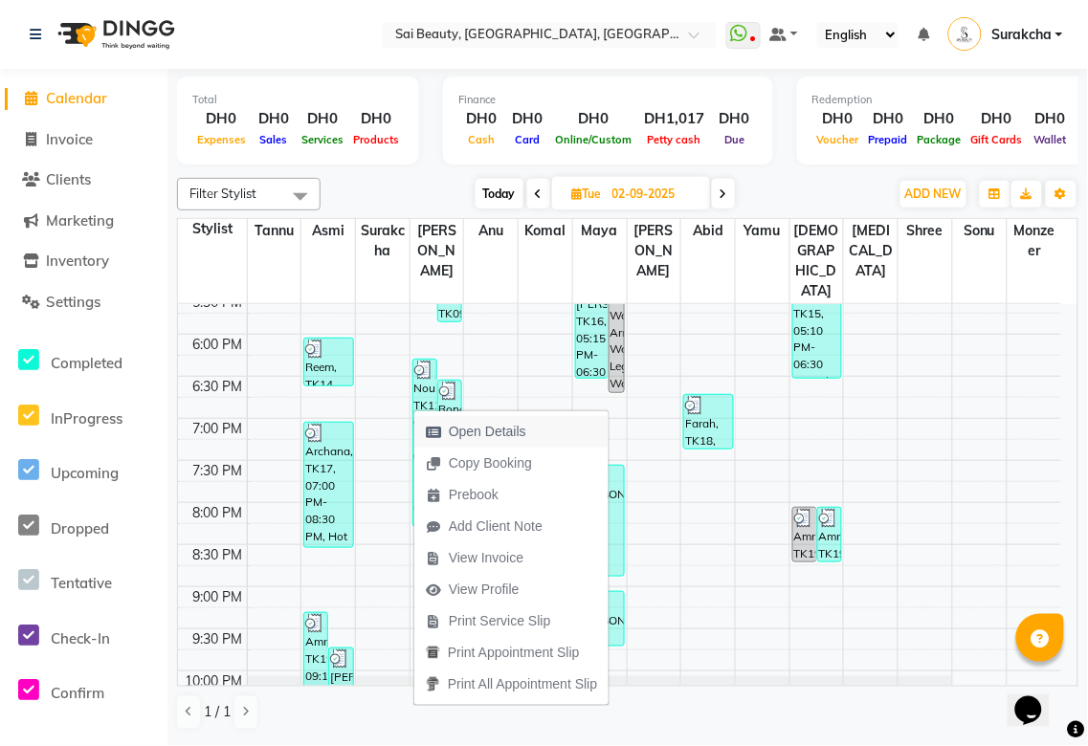
click at [494, 432] on span "Open Details" at bounding box center [488, 432] width 78 height 20
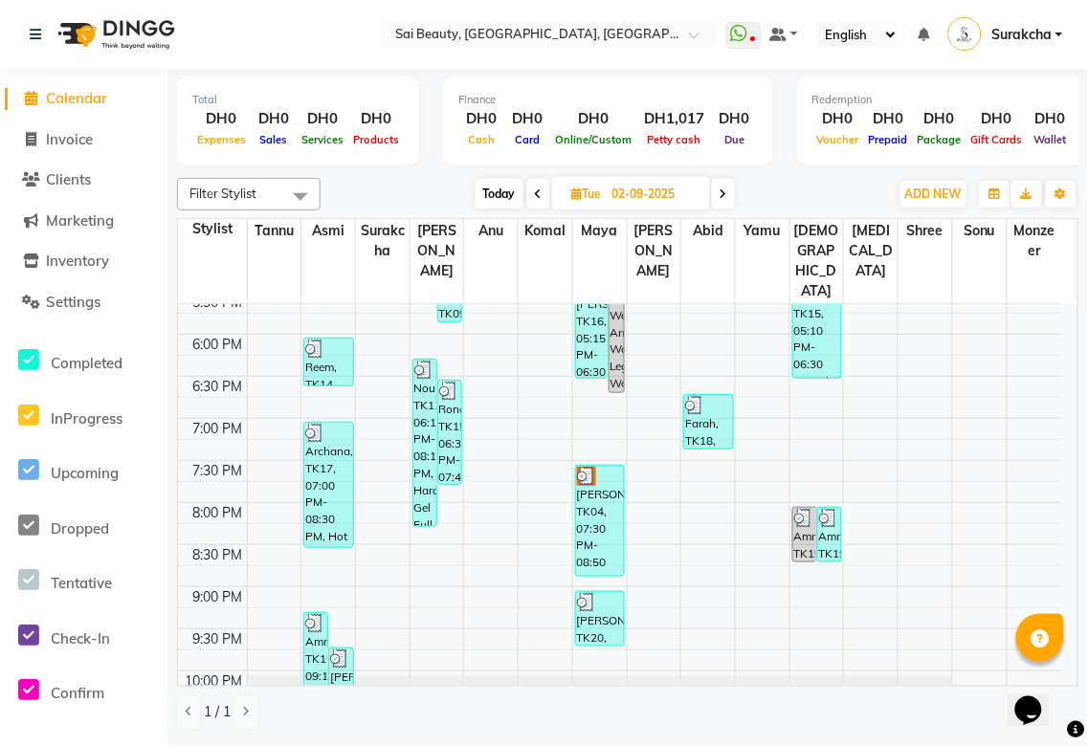
click at [418, 409] on div "Nour, TK12, 06:15 PM-08:15 PM, Hard Gel Full Set" at bounding box center [424, 443] width 23 height 166
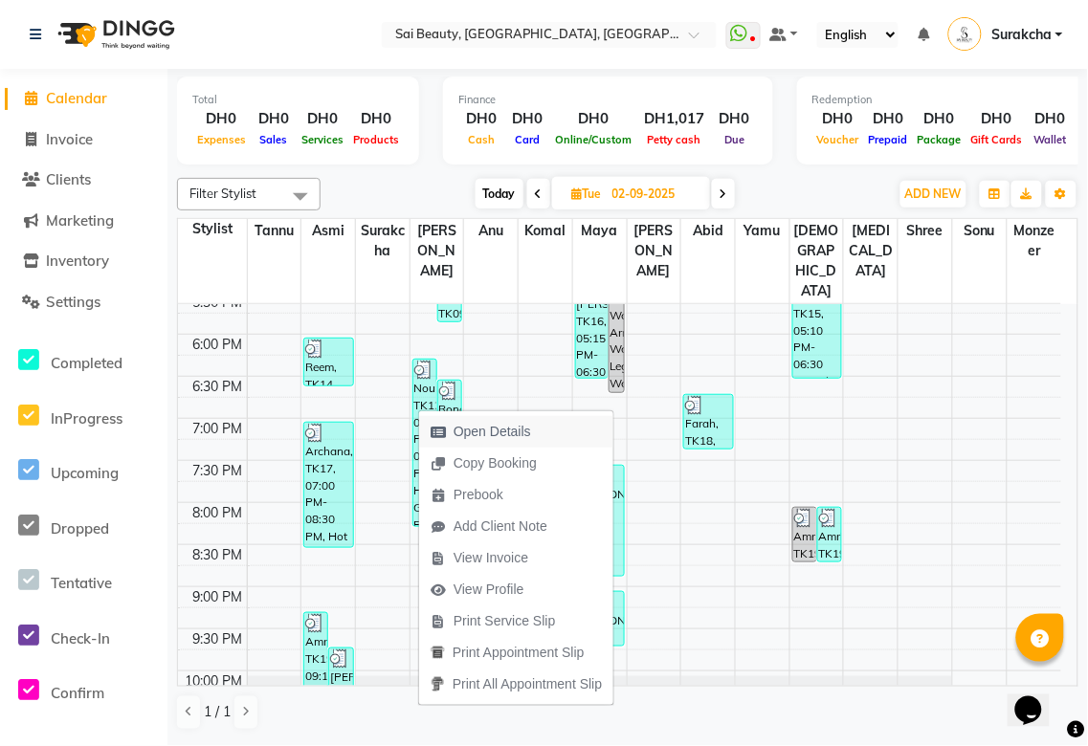
click at [517, 437] on span "Open Details" at bounding box center [493, 432] width 78 height 20
select select "3"
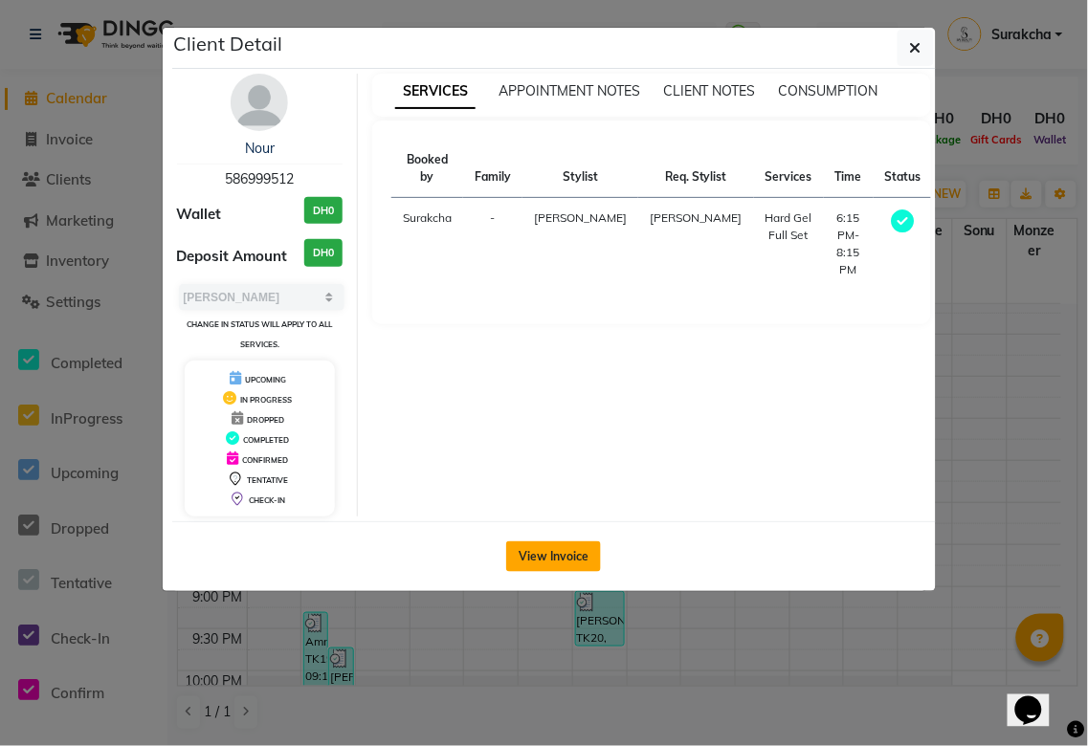
click at [562, 553] on button "View Invoice" at bounding box center [553, 557] width 95 height 31
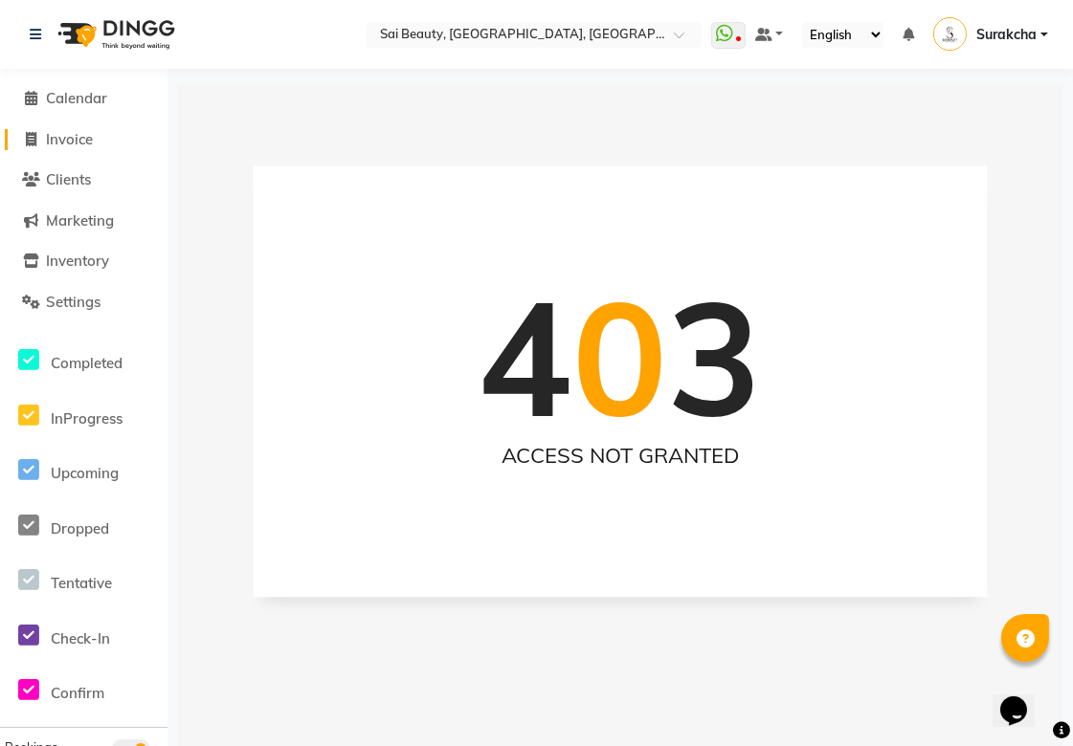
click at [55, 134] on span "Invoice" at bounding box center [69, 139] width 47 height 18
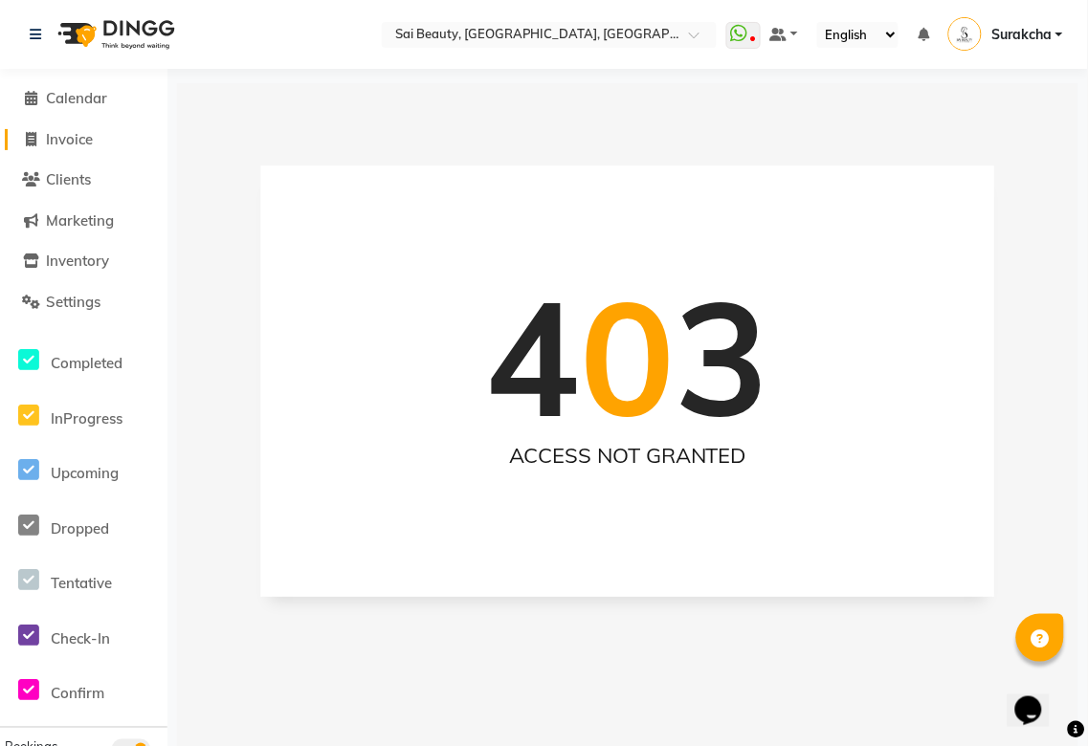
select select "service"
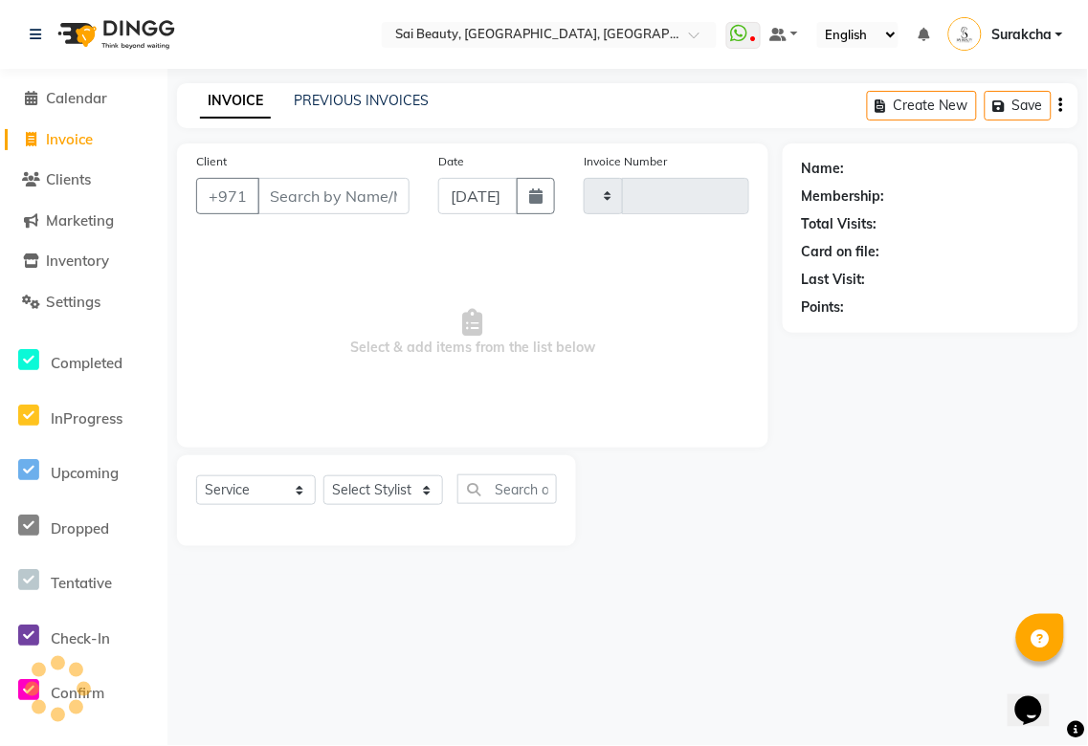
type input "3280"
select select "5352"
click at [100, 90] on span "Calendar" at bounding box center [76, 98] width 61 height 18
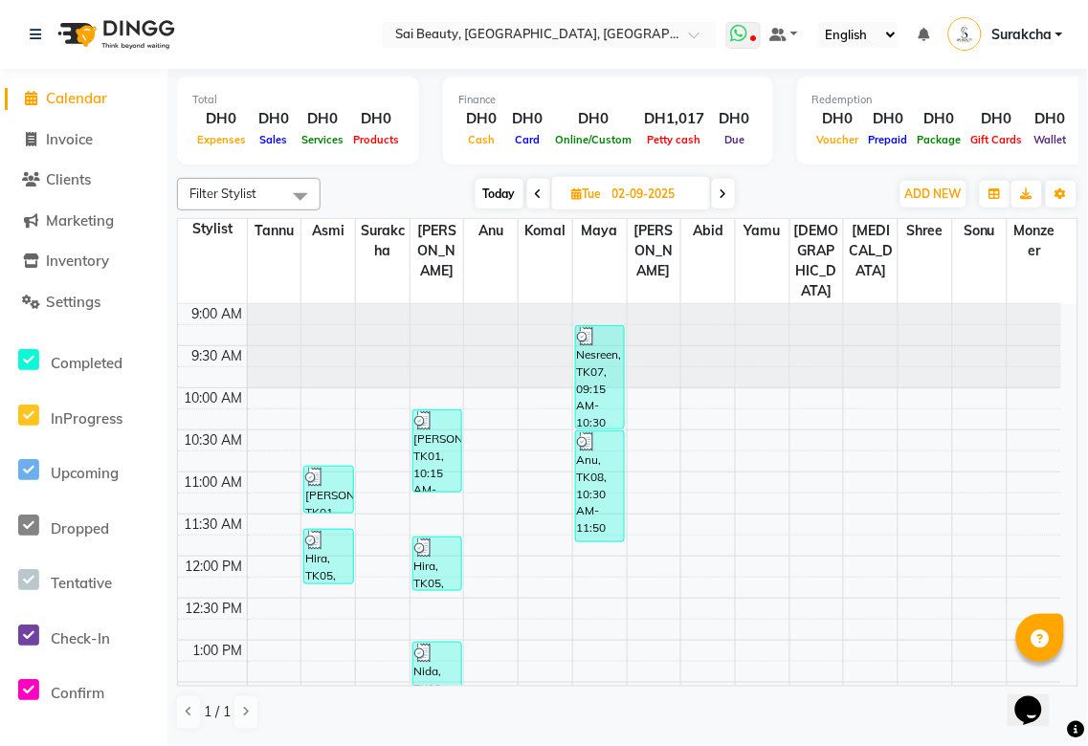
click at [737, 35] on icon at bounding box center [739, 33] width 17 height 19
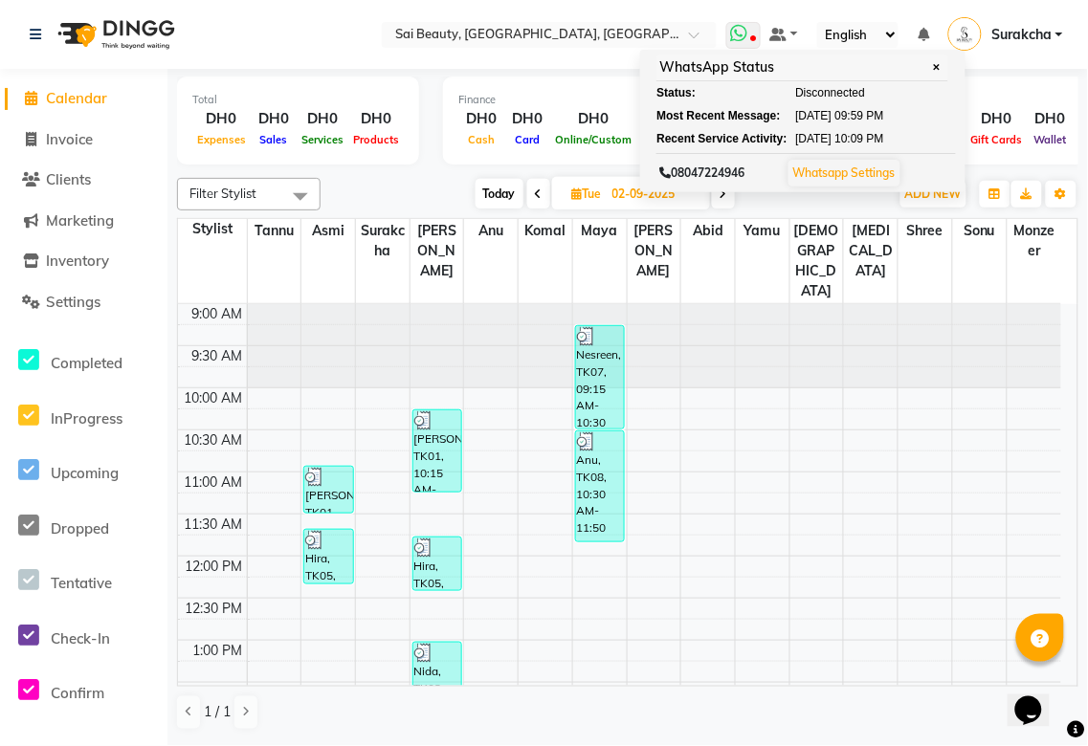
click at [941, 67] on span "✕" at bounding box center [936, 67] width 17 height 14
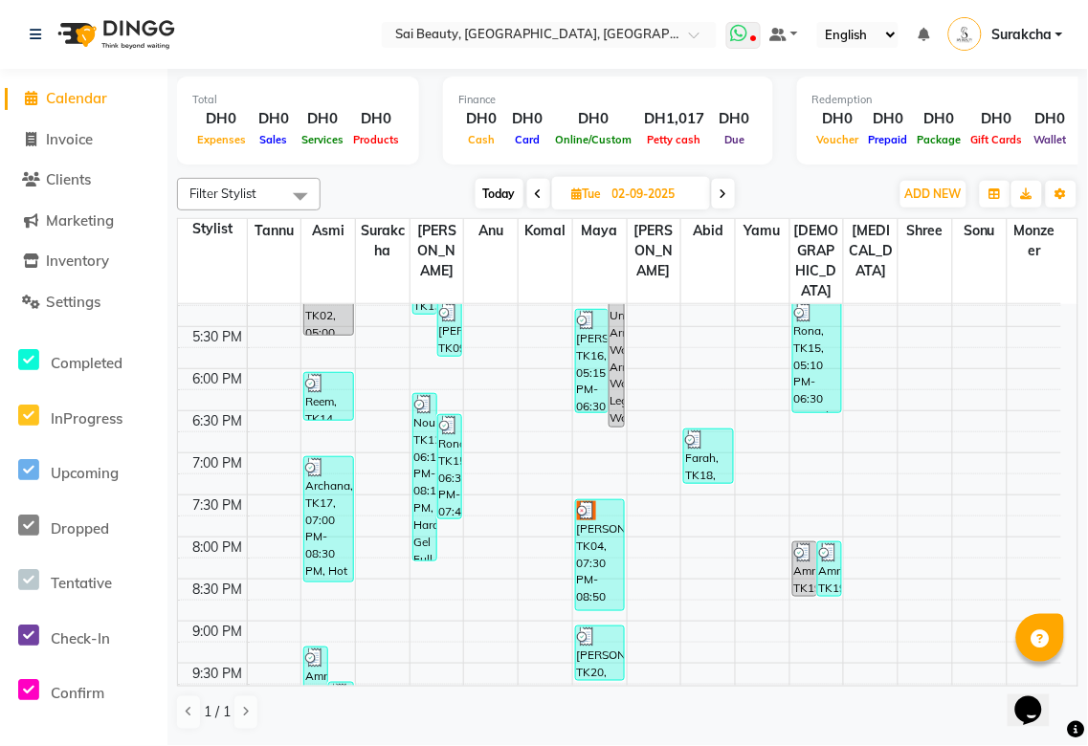
scroll to position [739, 0]
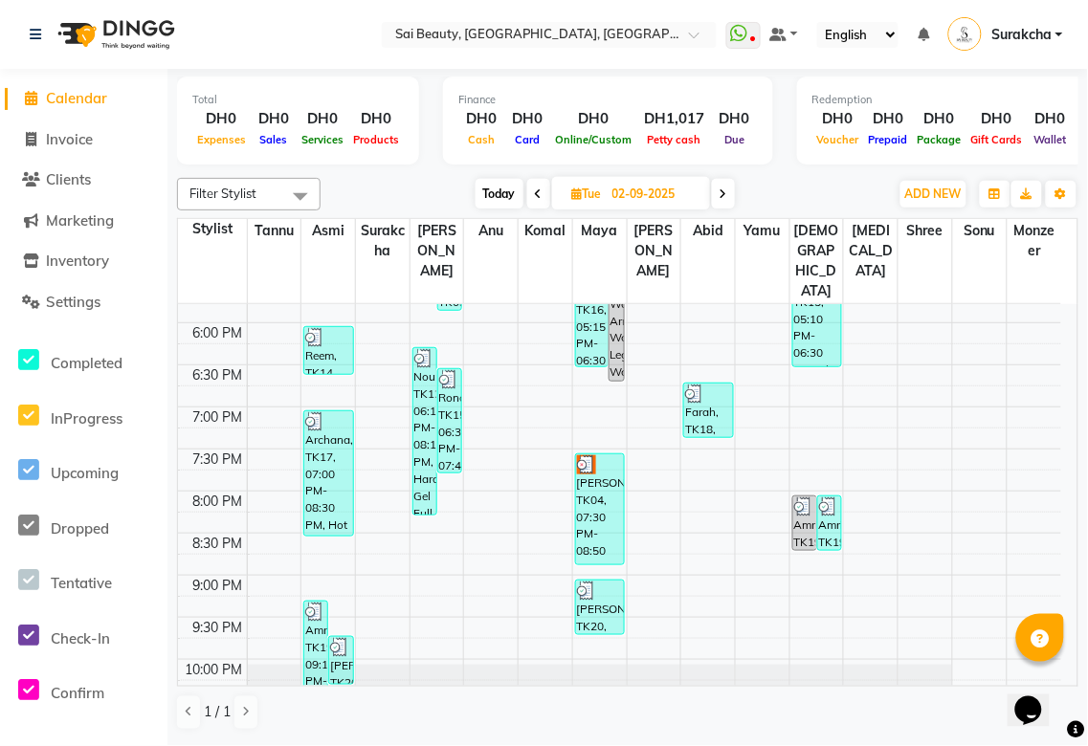
click at [723, 193] on icon at bounding box center [724, 194] width 8 height 11
type input "[DATE]"
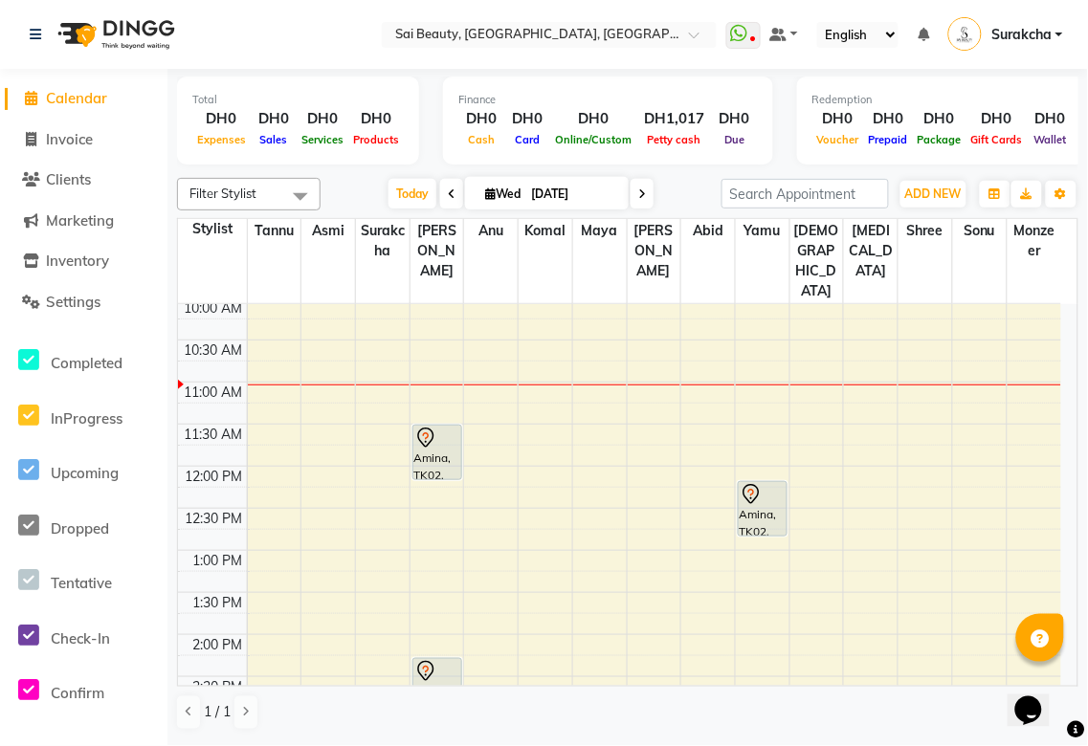
scroll to position [0, 0]
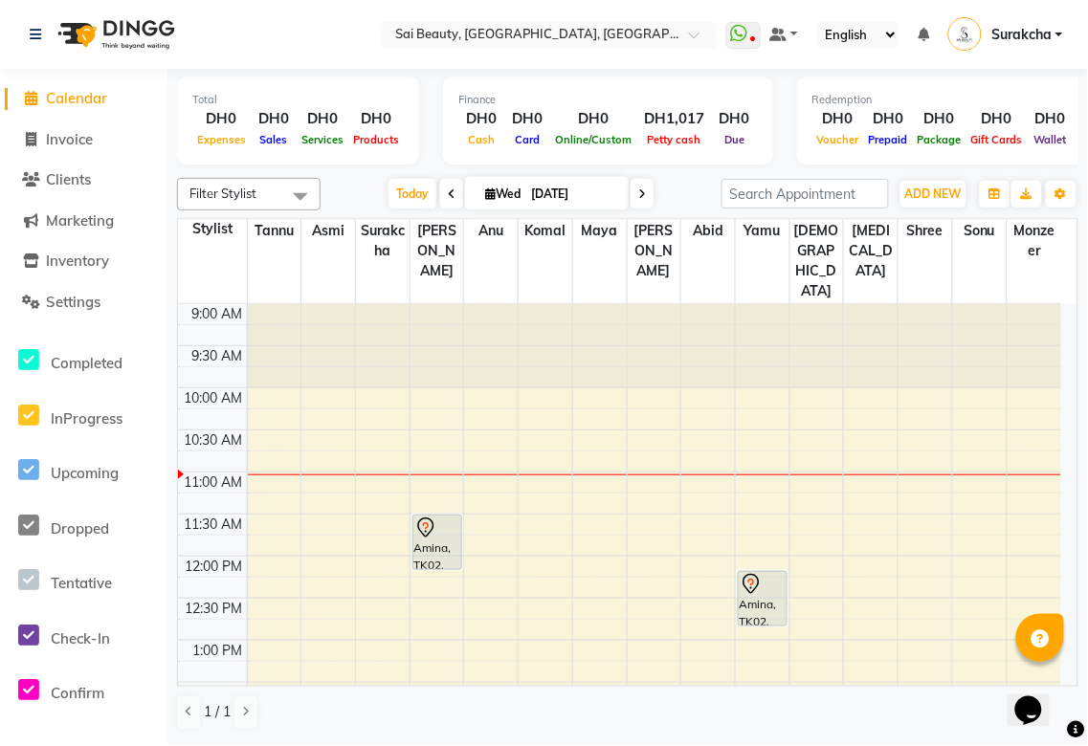
click at [425, 517] on icon at bounding box center [425, 528] width 23 height 23
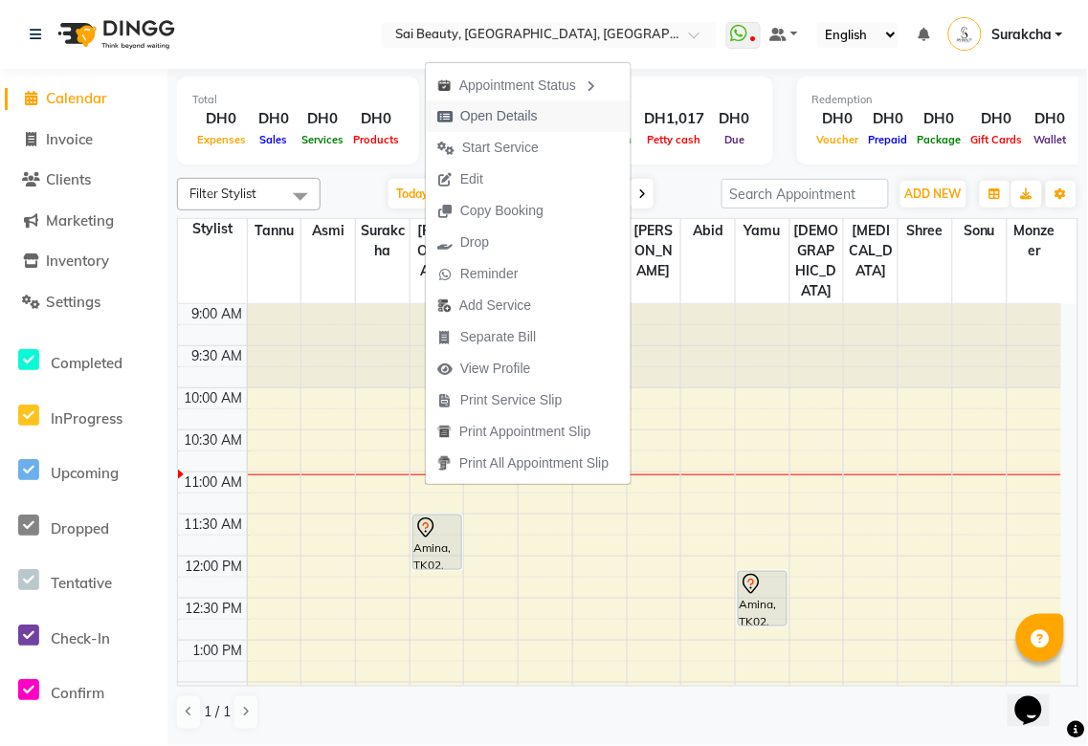
click at [520, 117] on span "Open Details" at bounding box center [499, 116] width 78 height 20
select select "7"
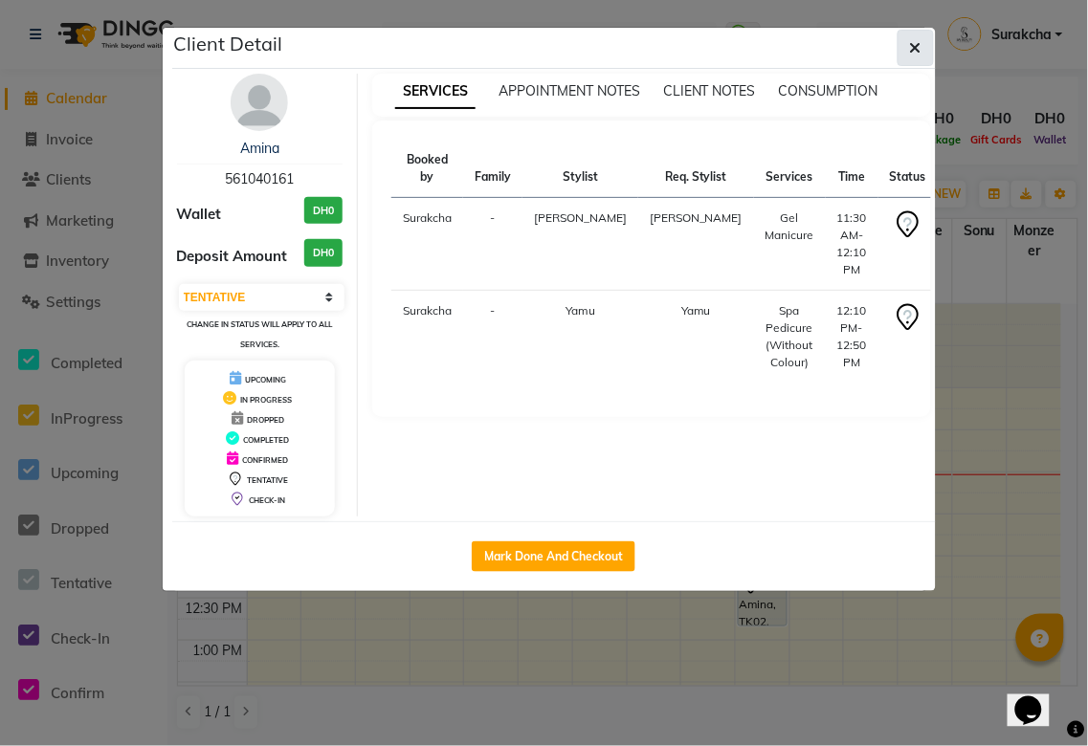
click at [915, 46] on icon "button" at bounding box center [915, 47] width 11 height 15
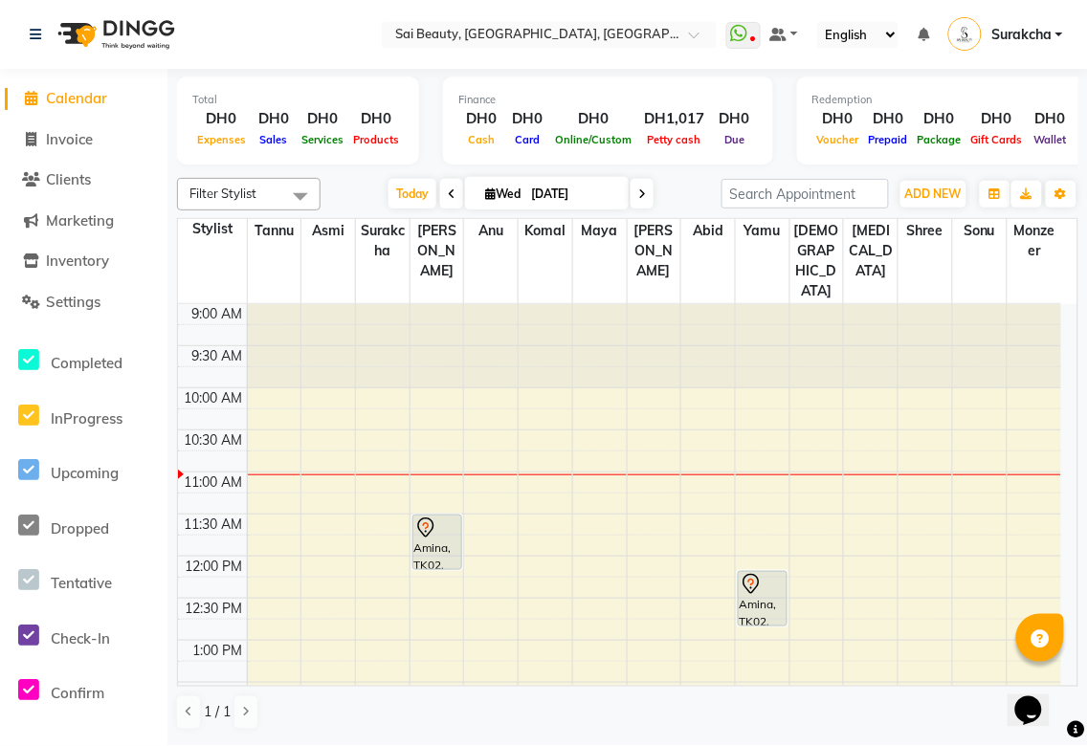
click at [1060, 535] on td at bounding box center [654, 545] width 814 height 21
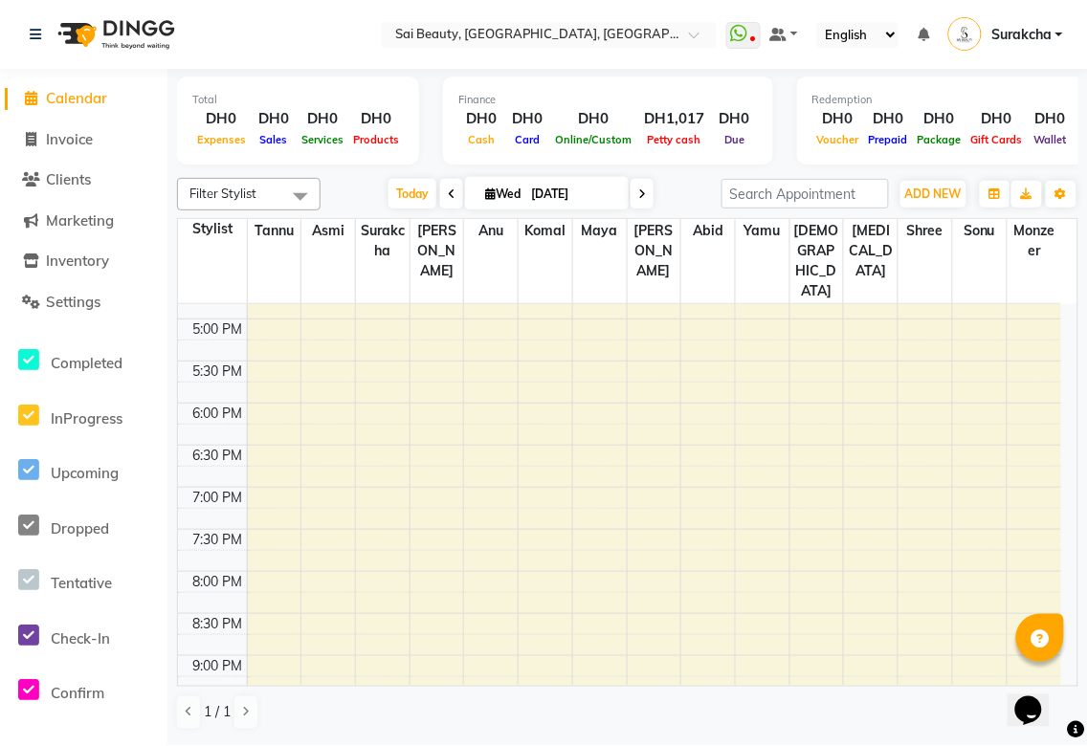
scroll to position [739, 0]
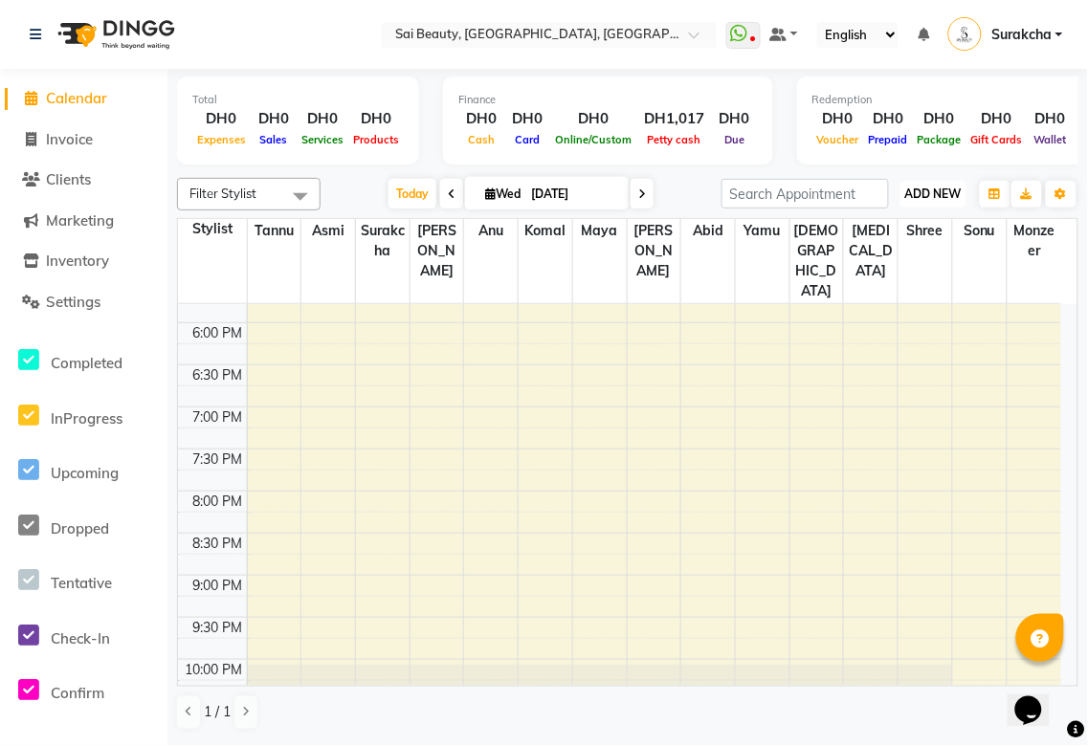
click at [931, 193] on span "ADD NEW" at bounding box center [933, 194] width 56 height 14
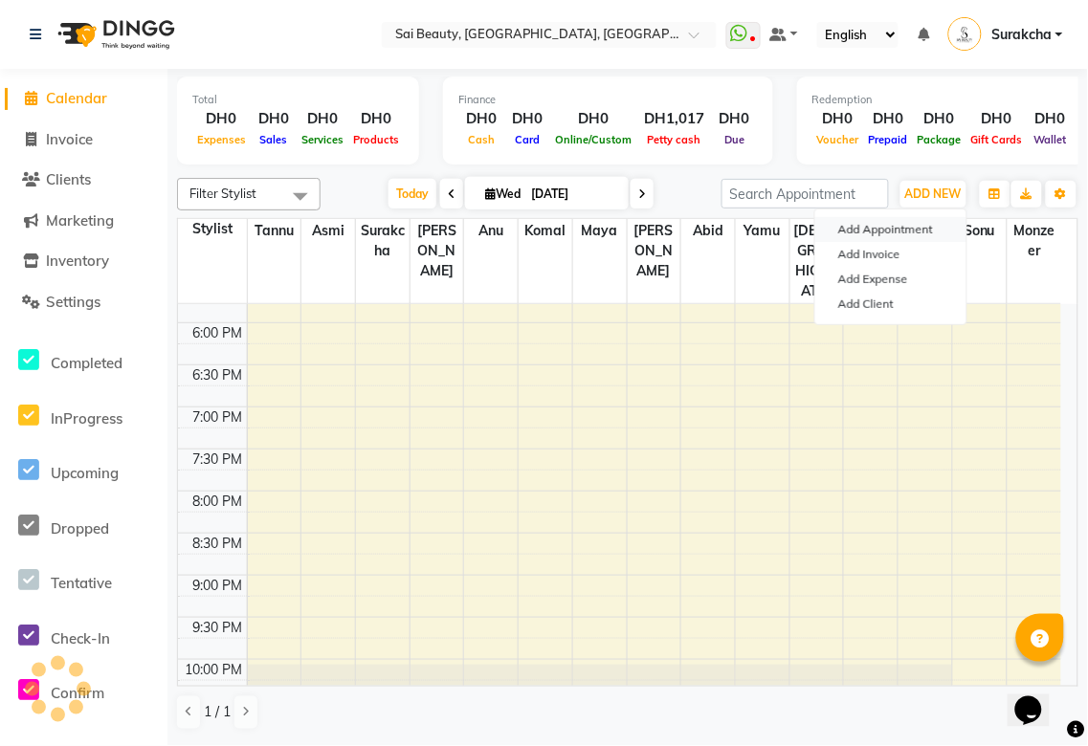
click at [913, 232] on button "Add Appointment" at bounding box center [890, 229] width 151 height 25
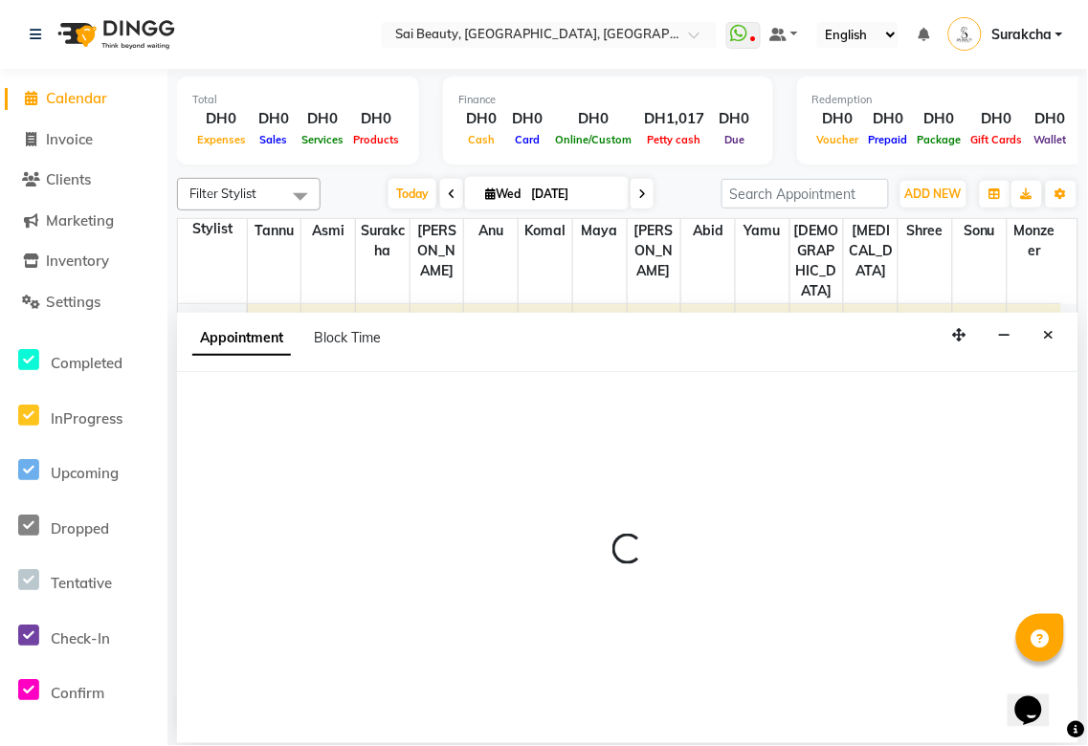
select select "tentative"
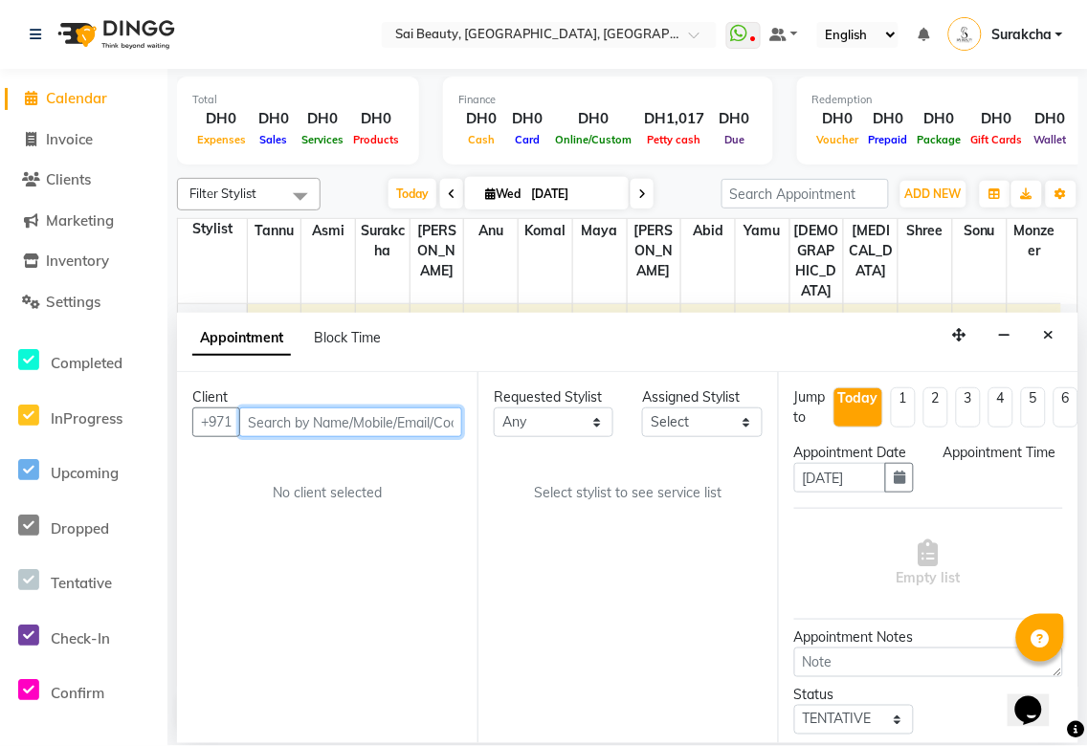
select select "600"
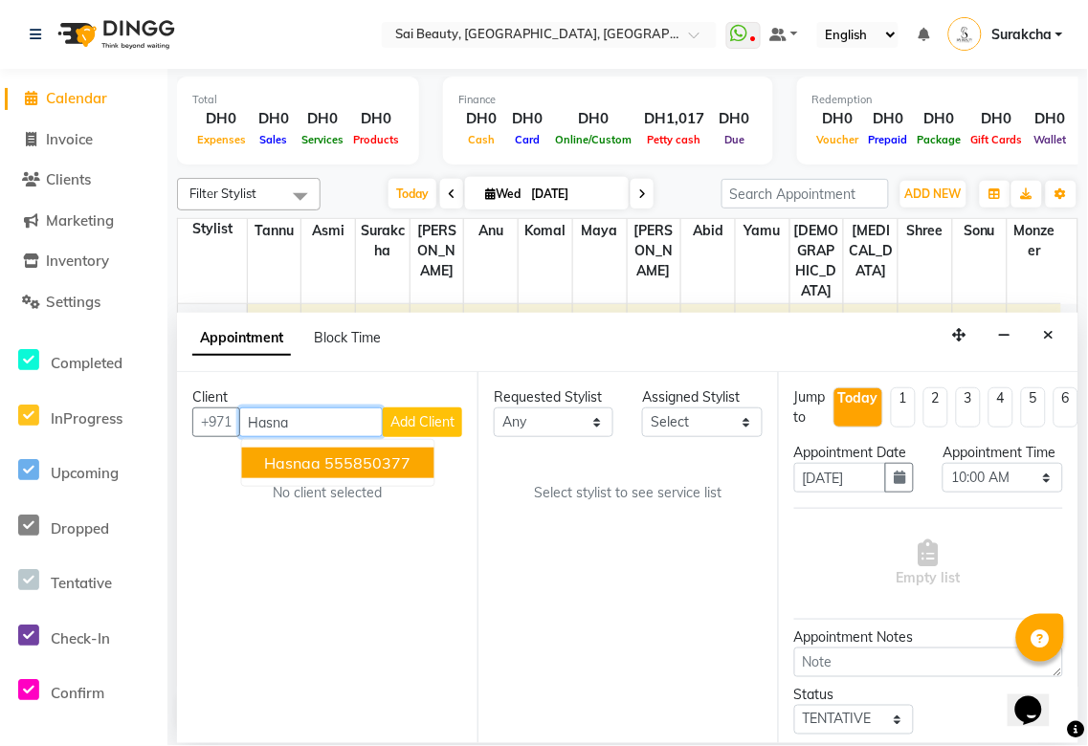
type input "Hasna"
click at [441, 421] on span "Add Client" at bounding box center [422, 421] width 64 height 17
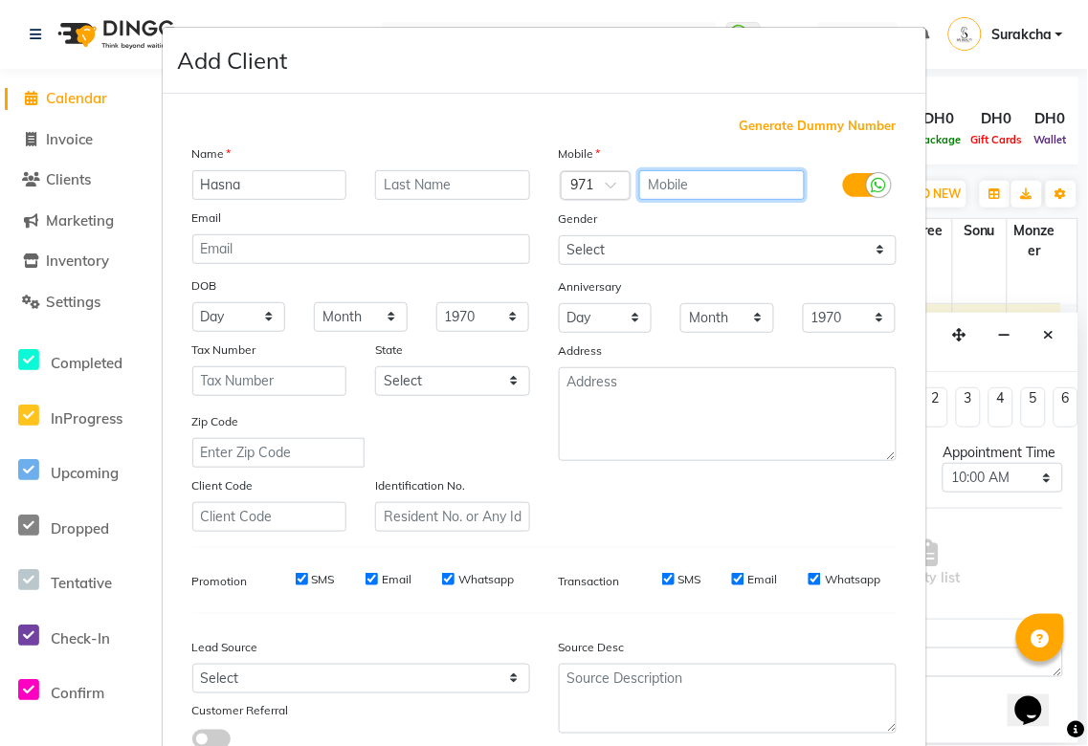
paste input "58 806 4795"
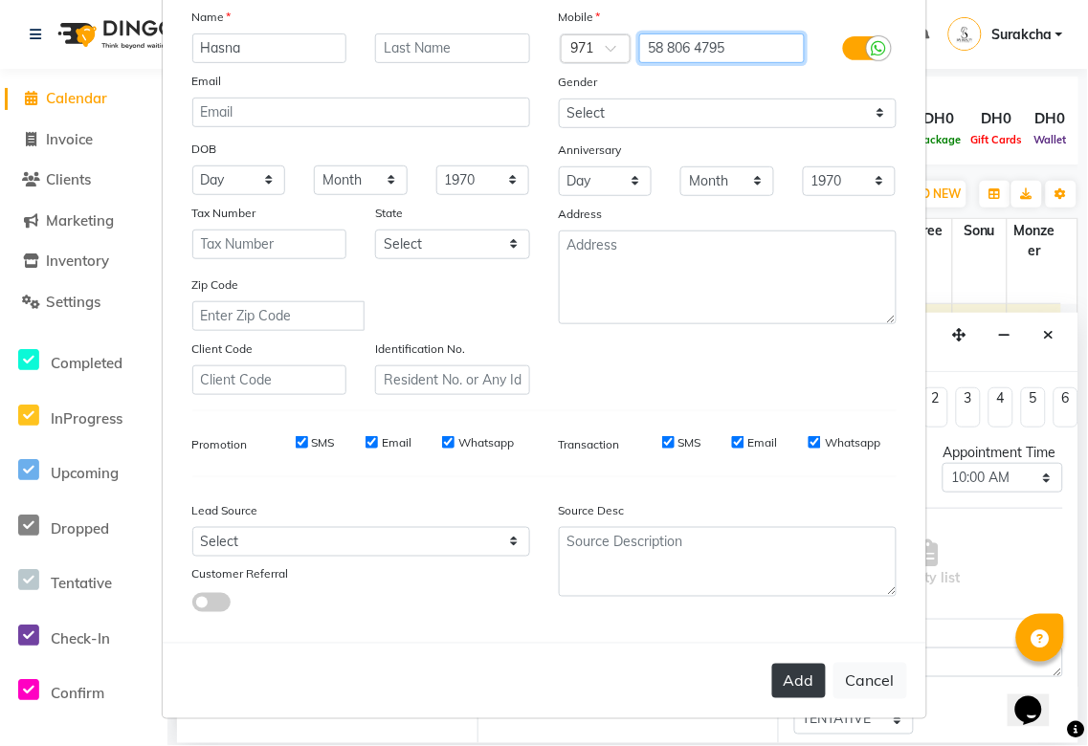
type input "58 806 4795"
click at [786, 673] on button "Add" at bounding box center [799, 681] width 54 height 34
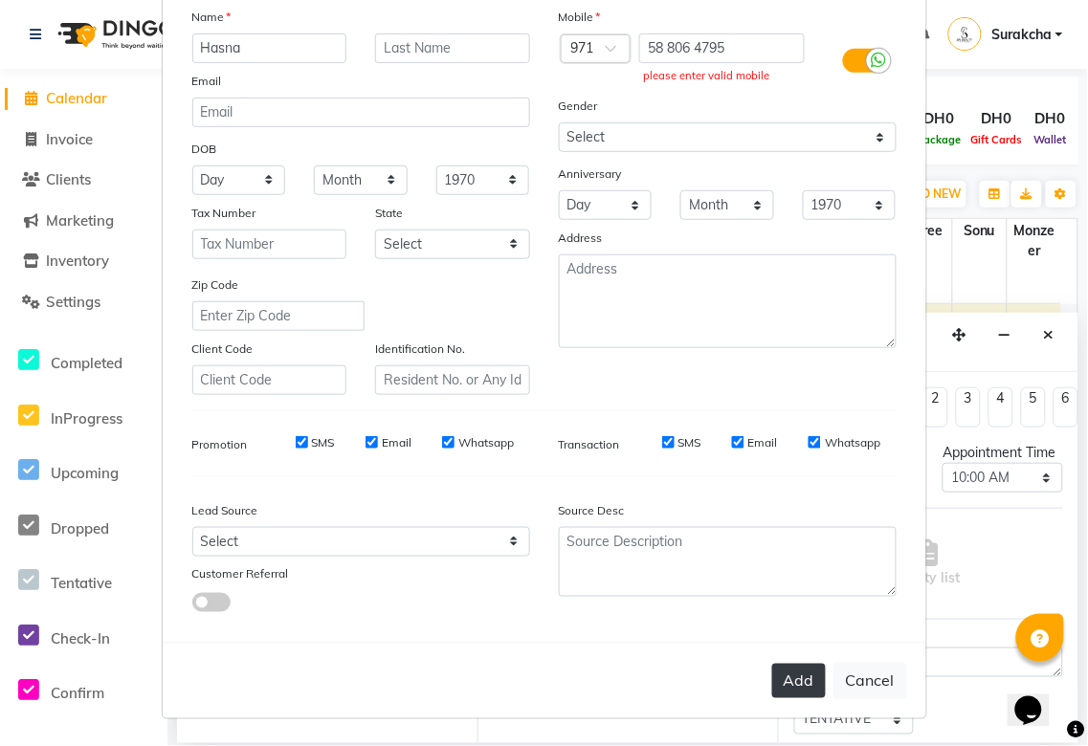
click at [799, 689] on button "Add" at bounding box center [799, 681] width 54 height 34
click at [791, 695] on button "Add" at bounding box center [799, 681] width 54 height 34
click at [805, 699] on button "Add" at bounding box center [799, 681] width 54 height 34
click at [864, 690] on button "Cancel" at bounding box center [870, 681] width 74 height 36
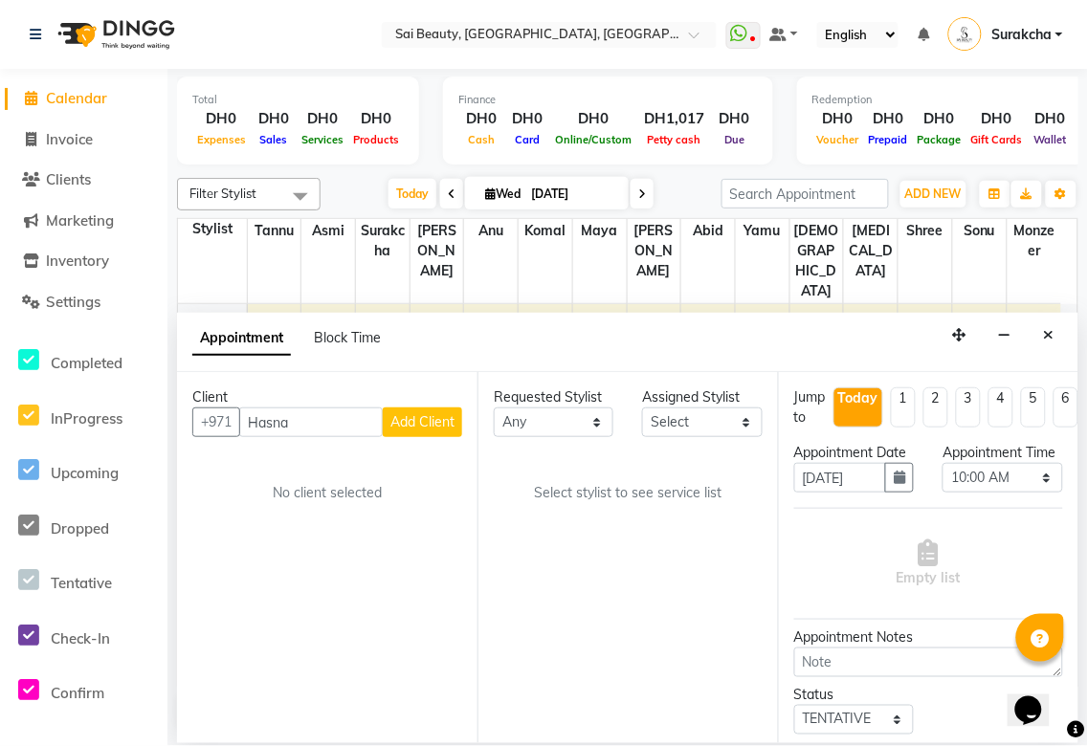
select select
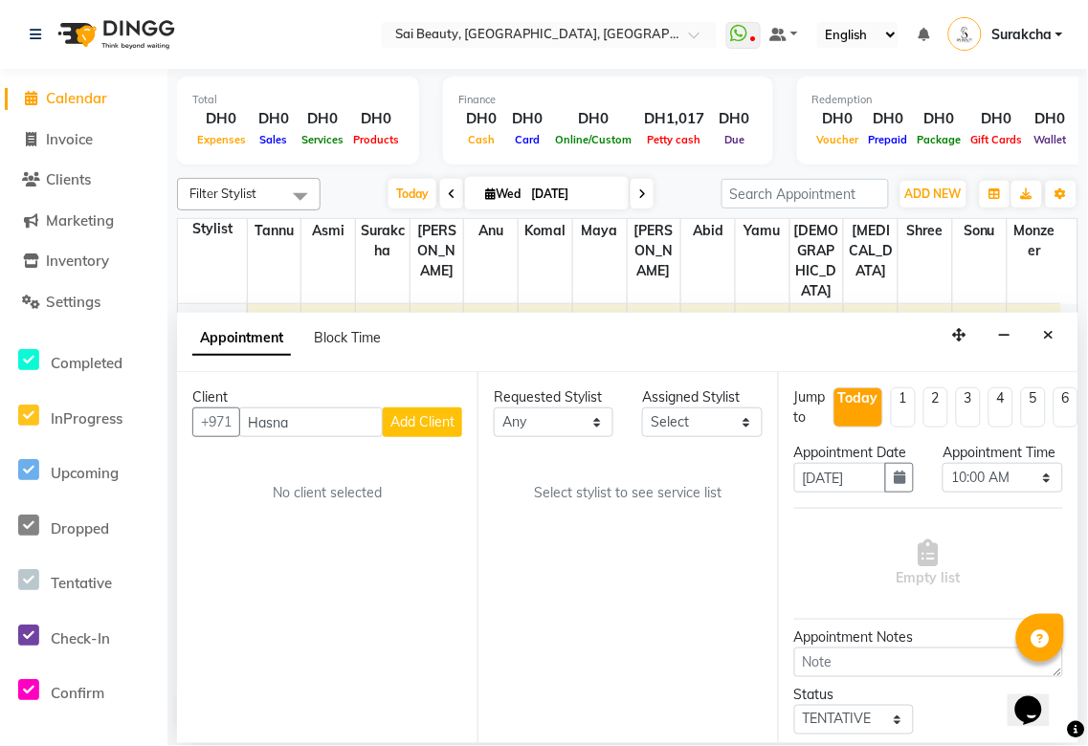
select select
checkbox input "false"
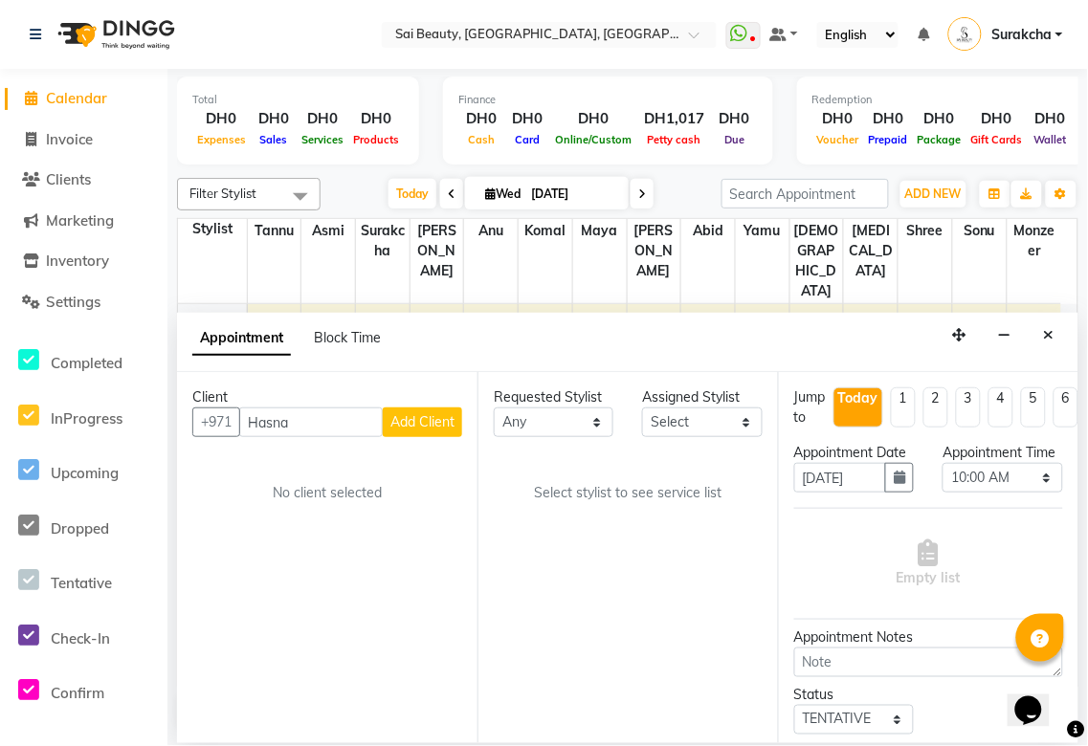
checkbox input "false"
click at [443, 434] on button "Add Client" at bounding box center [422, 423] width 79 height 30
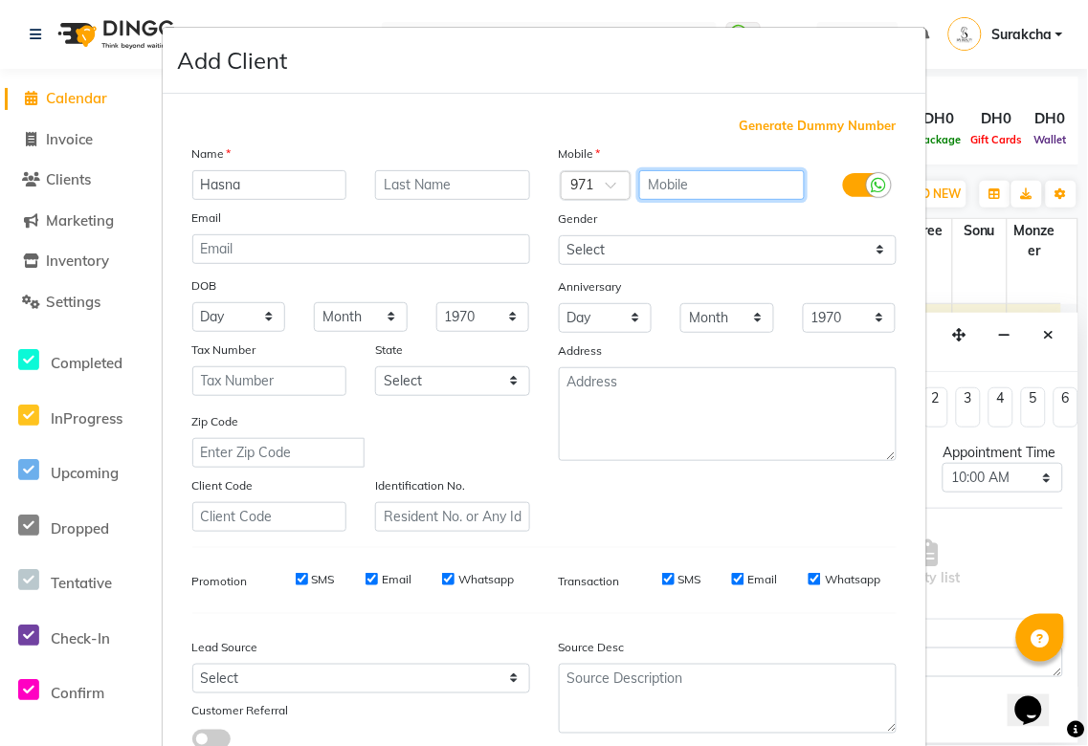
click at [664, 184] on input "text" at bounding box center [722, 185] width 166 height 30
click at [676, 185] on input "58" at bounding box center [722, 185] width 166 height 30
click at [730, 186] on input "58806" at bounding box center [722, 185] width 166 height 30
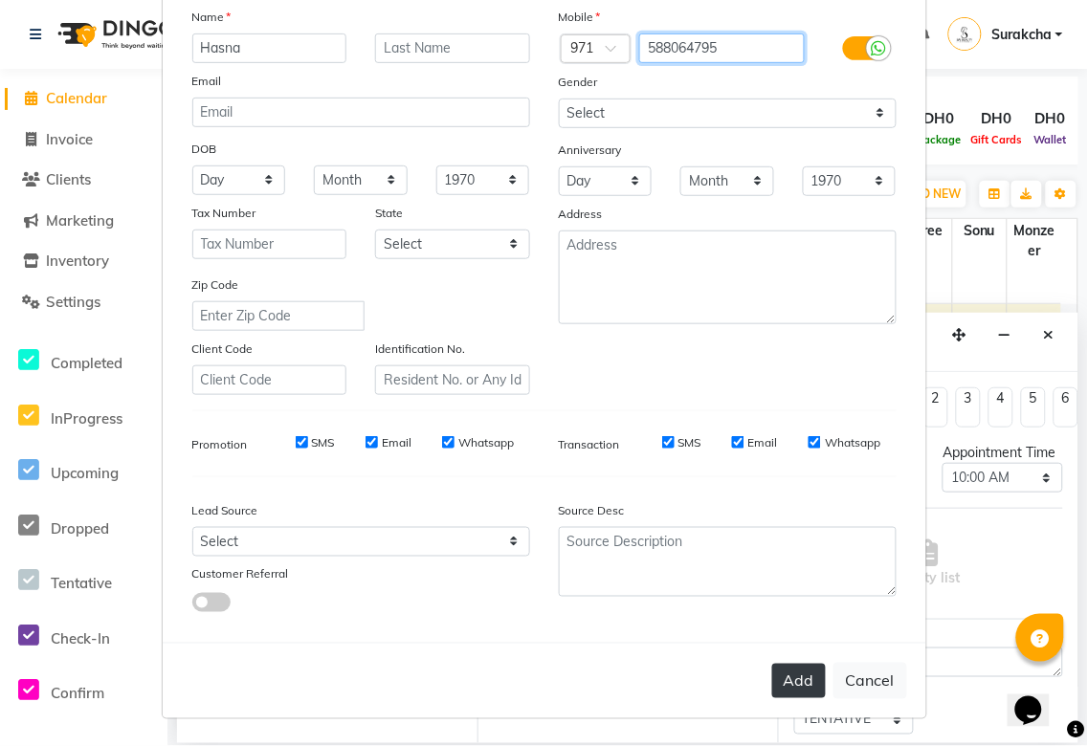
type input "588064795"
click at [797, 692] on button "Add" at bounding box center [799, 681] width 54 height 34
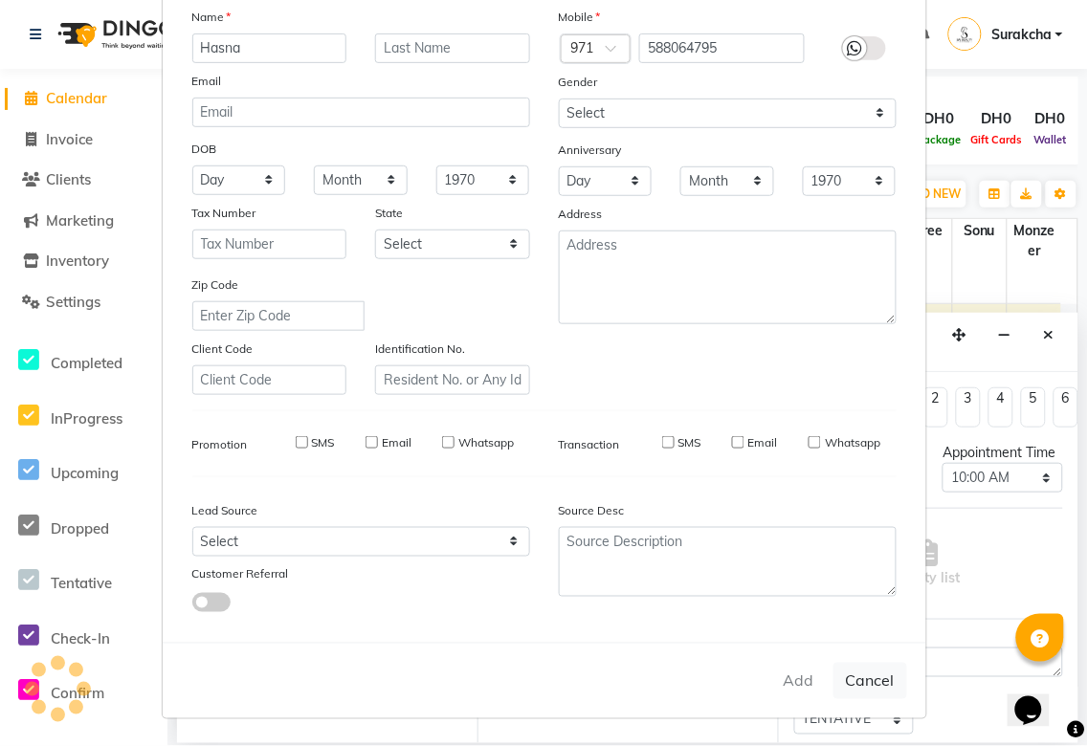
type input "588064795"
select select
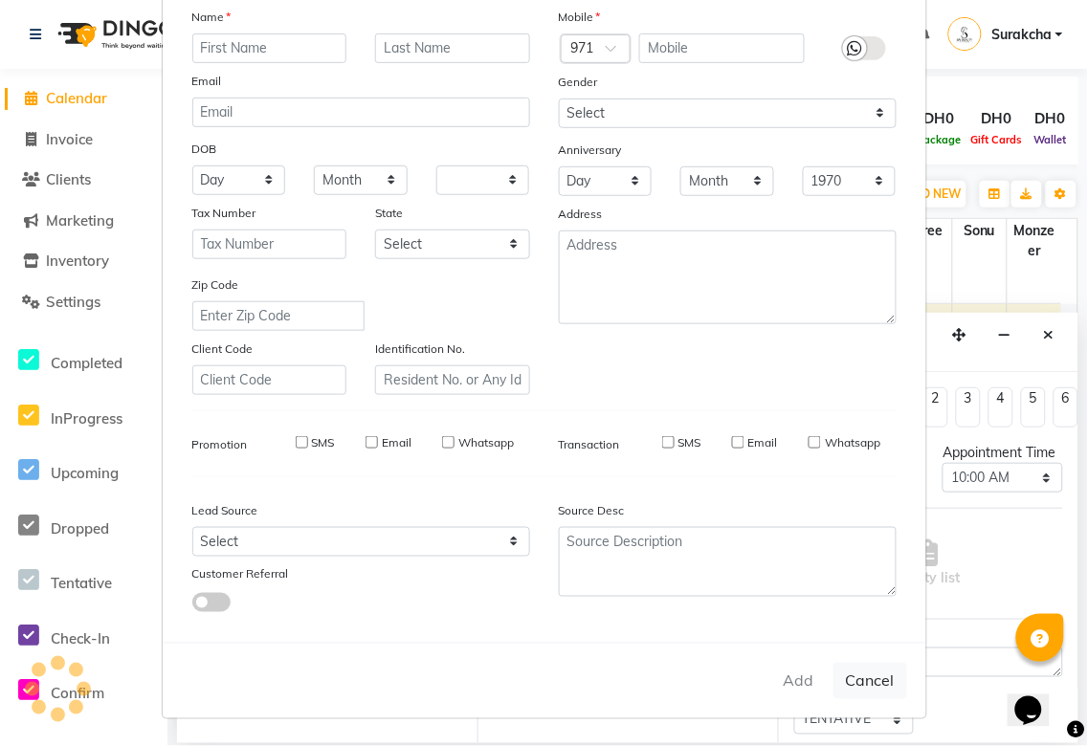
select select
checkbox input "false"
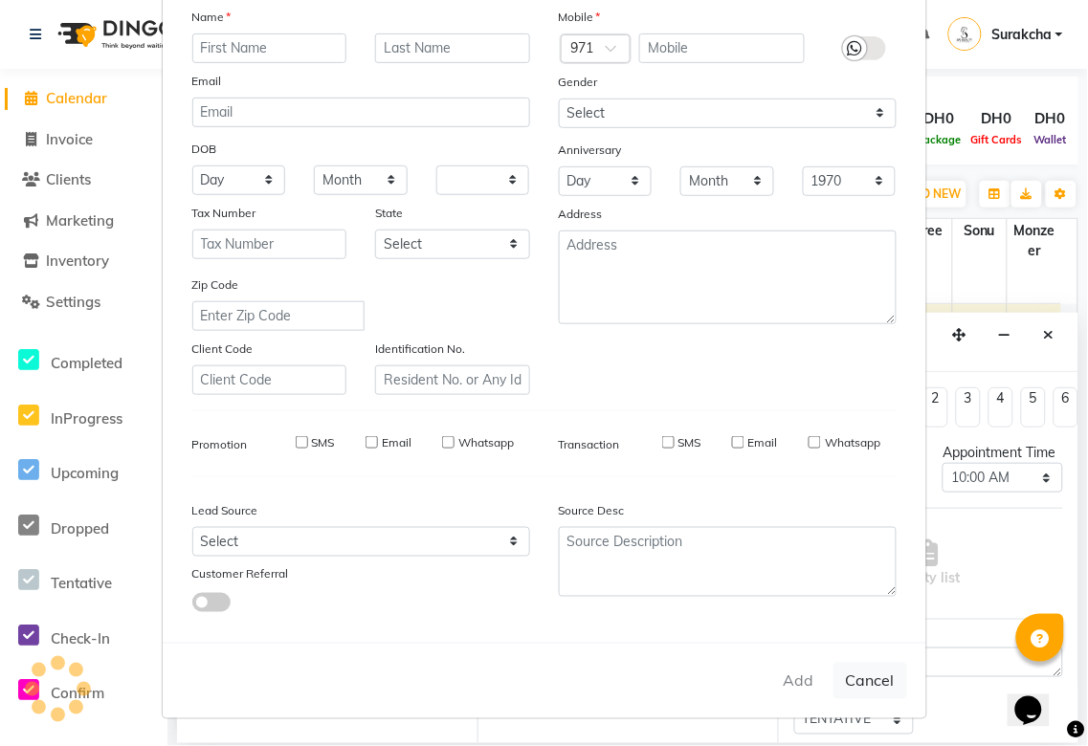
checkbox input "false"
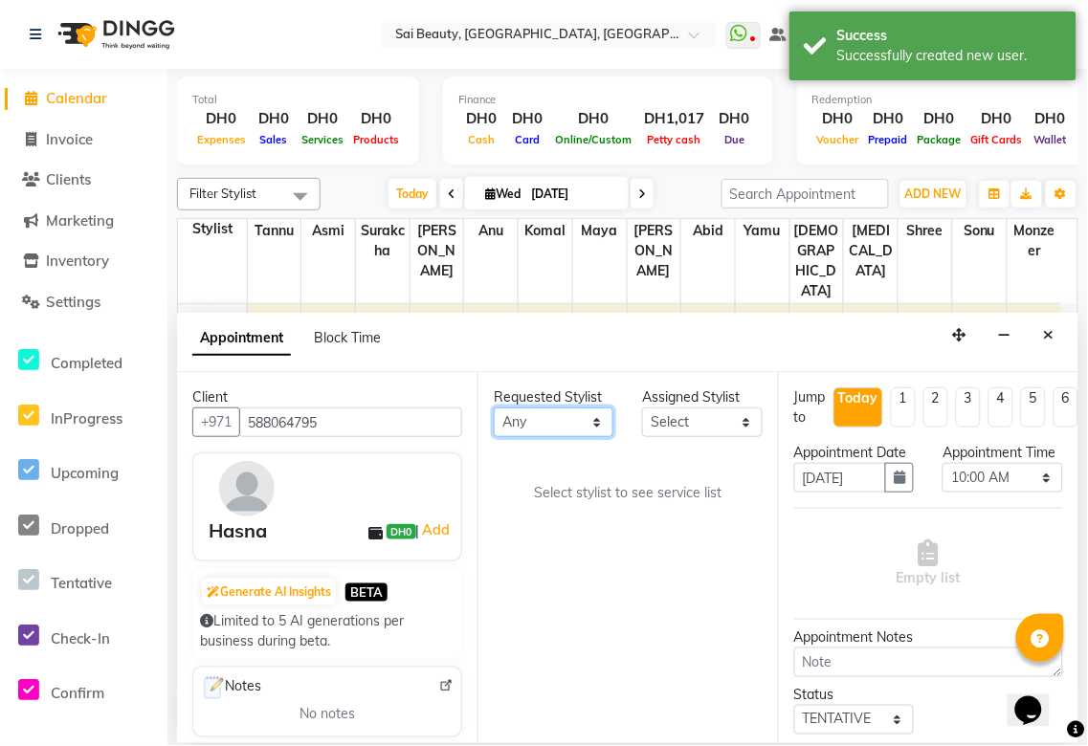
click at [591, 429] on select "Any [PERSON_NAME][MEDICAL_DATA] [PERSON_NAME] Asmi [PERSON_NAME] Gita [PERSON_N…" at bounding box center [554, 423] width 120 height 30
select select "63787"
click at [494, 408] on select "Any [PERSON_NAME][MEDICAL_DATA] [PERSON_NAME] Asmi [PERSON_NAME] Gita [PERSON_N…" at bounding box center [554, 423] width 120 height 30
select select "63787"
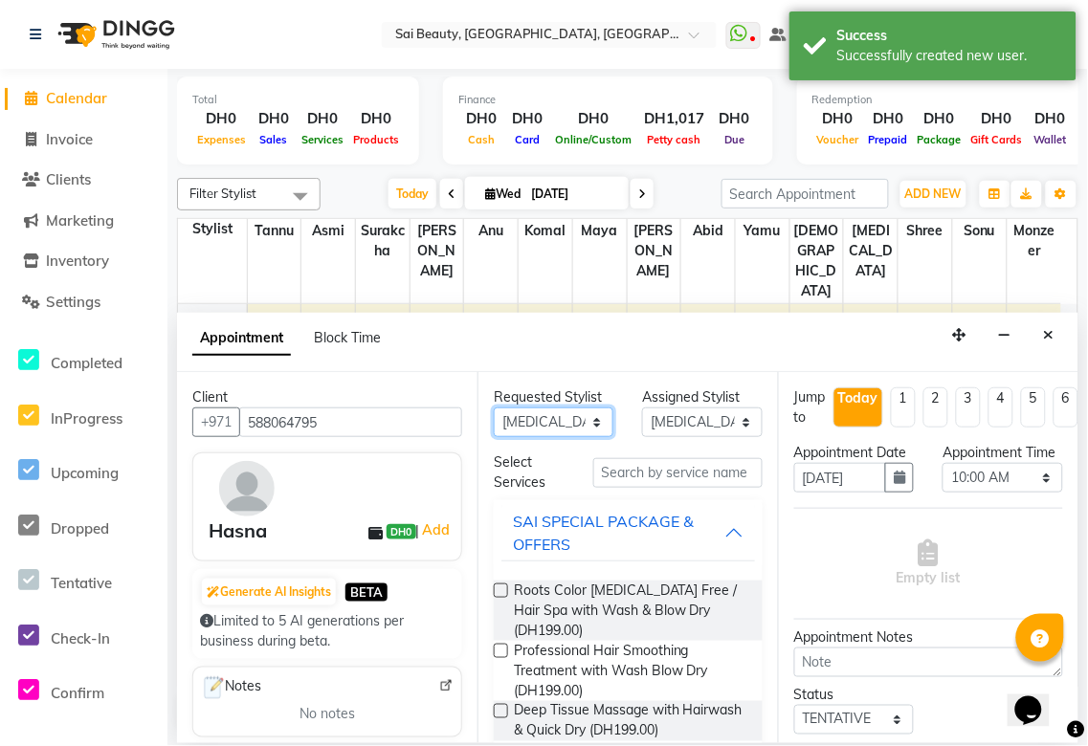
click at [601, 427] on select "Any [PERSON_NAME][MEDICAL_DATA] [PERSON_NAME] Asmi [PERSON_NAME] Gita [PERSON_N…" at bounding box center [554, 423] width 120 height 30
select select "59146"
click at [494, 408] on select "Any [PERSON_NAME][MEDICAL_DATA] [PERSON_NAME] Asmi [PERSON_NAME] Gita [PERSON_N…" at bounding box center [554, 423] width 120 height 30
select select "59146"
click at [708, 532] on div "SAI SPECIAL PACKAGE & OFFERS" at bounding box center [618, 533] width 211 height 46
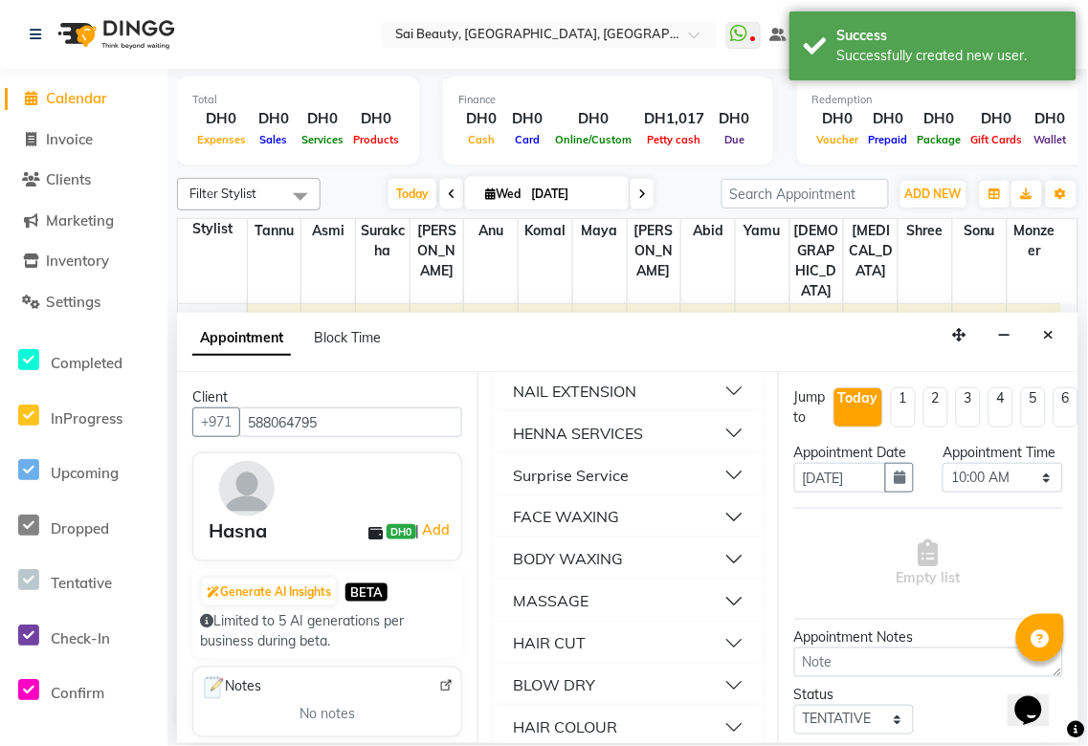
scroll to position [556, 0]
click at [713, 653] on button "HAIR CUT" at bounding box center [628, 643] width 254 height 34
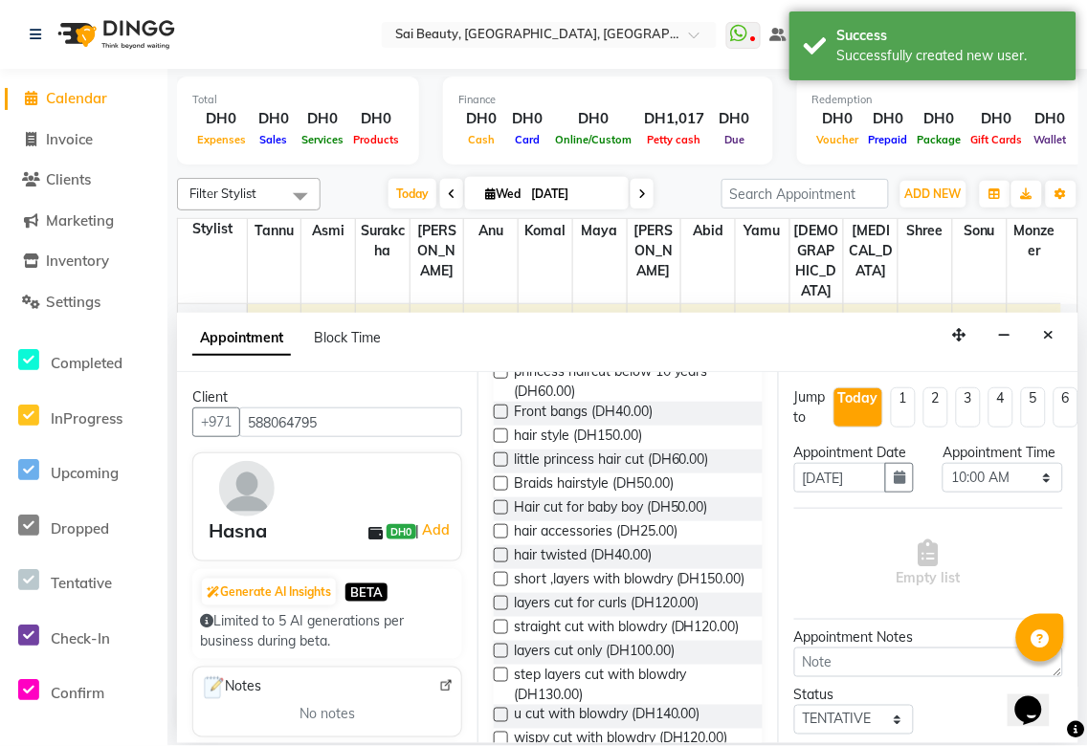
scroll to position [1009, 0]
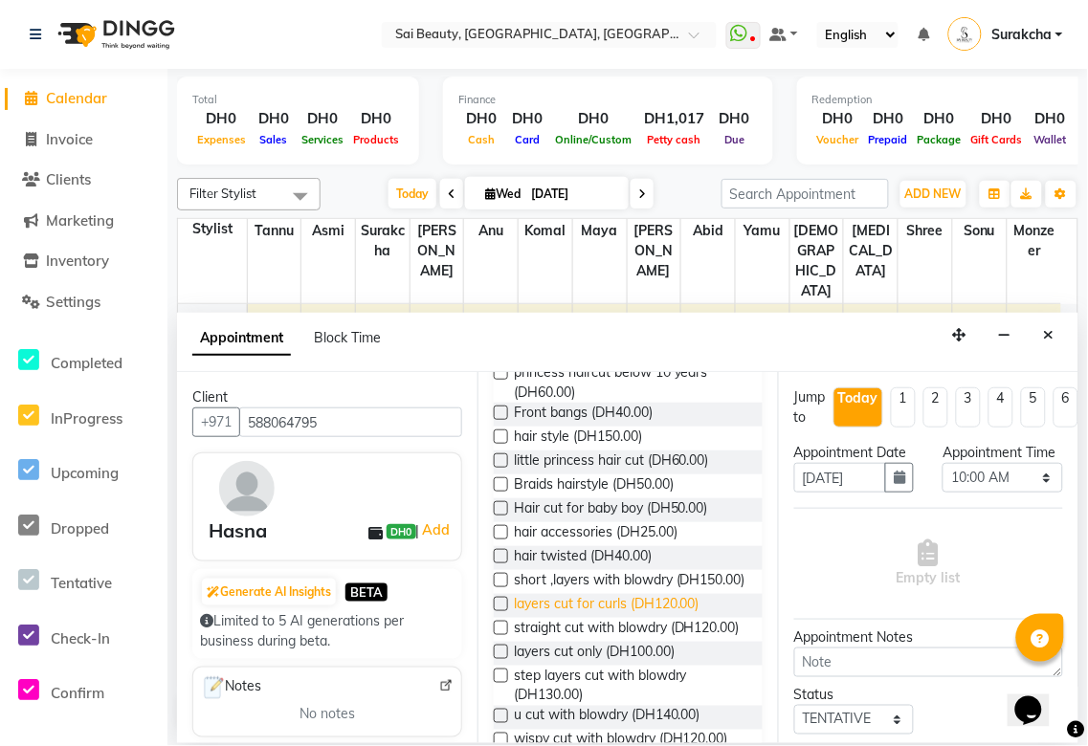
click at [597, 616] on span "layers cut for curls (DH120.00)" at bounding box center [607, 606] width 186 height 24
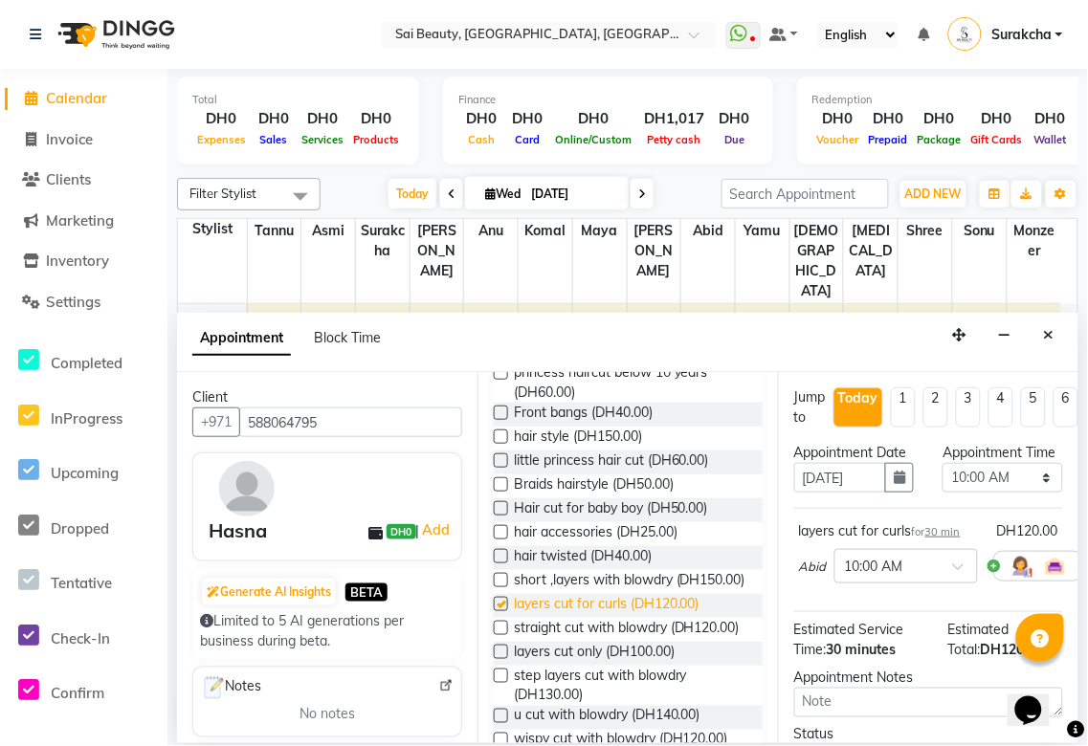
checkbox input "false"
click at [584, 566] on span "hair twisted (DH40.00)" at bounding box center [583, 558] width 138 height 24
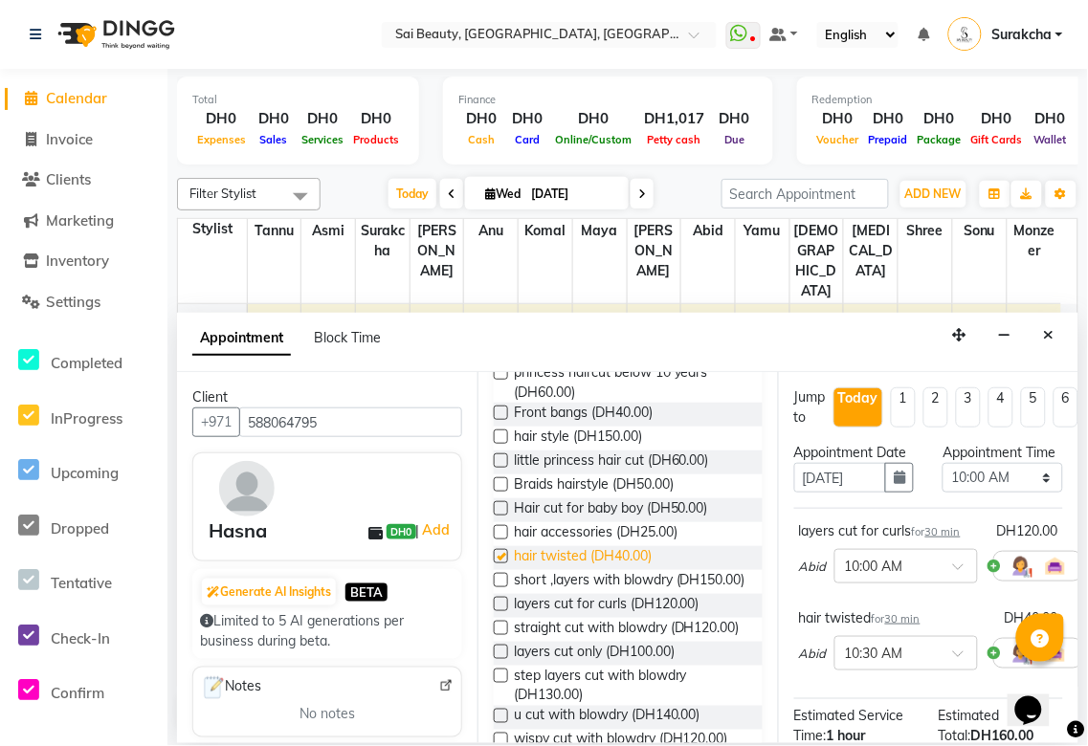
checkbox input "false"
click at [587, 591] on span "short ,layers with blowdry (DH150.00)" at bounding box center [630, 582] width 232 height 24
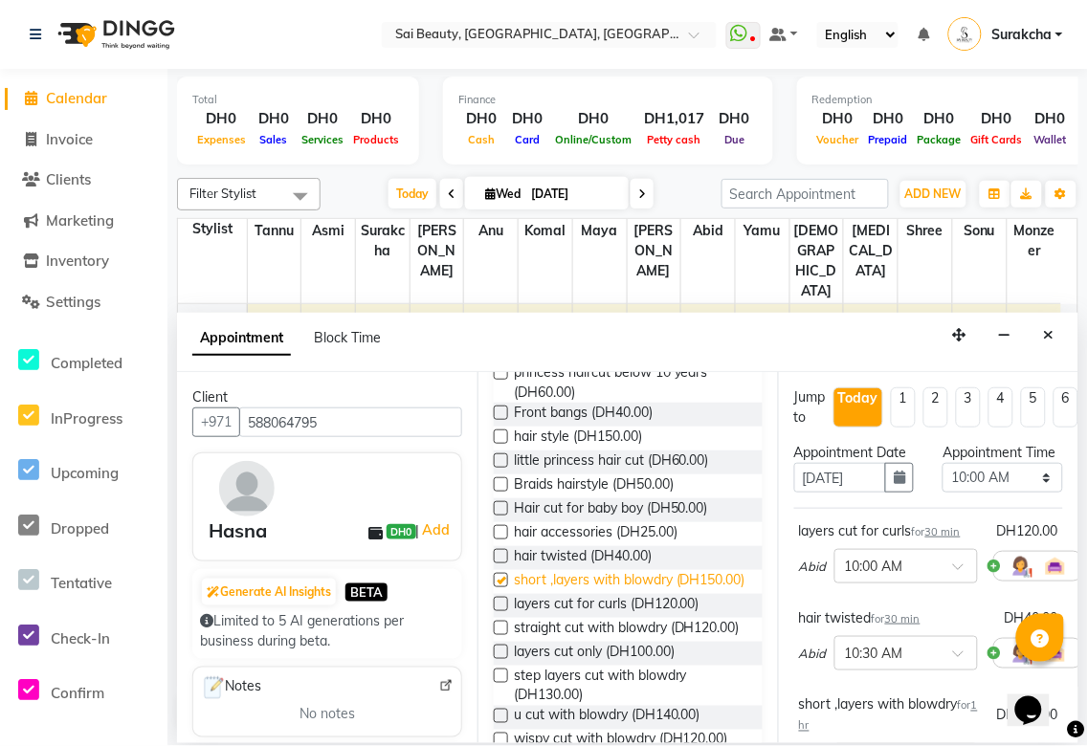
checkbox input "false"
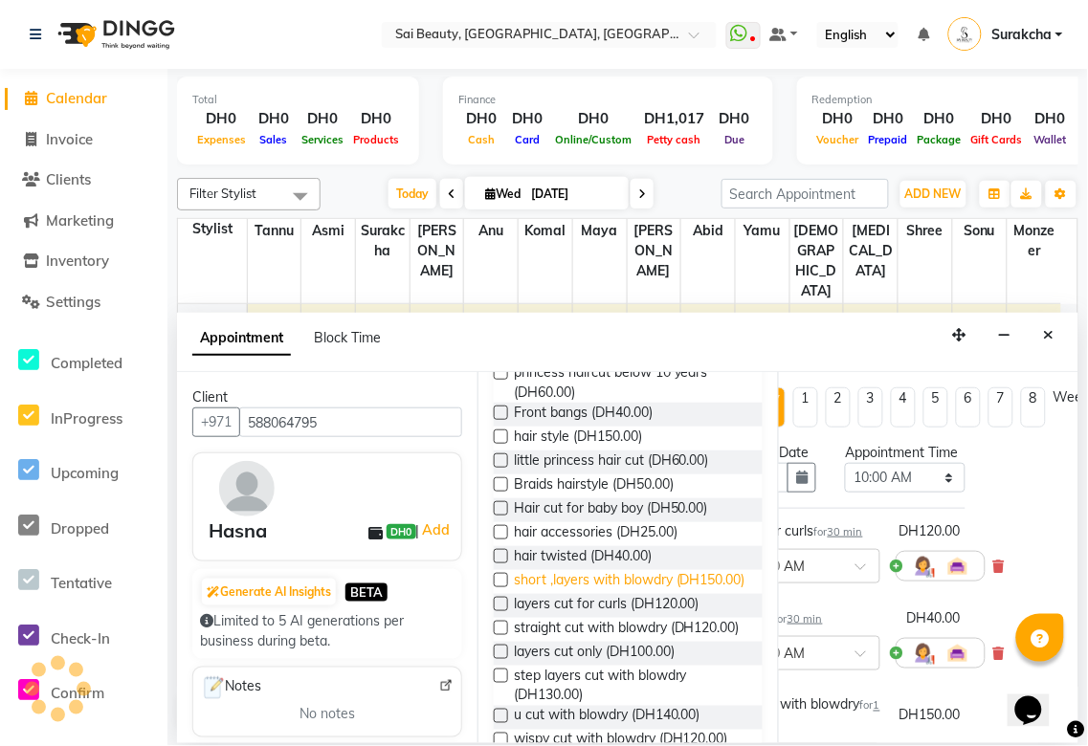
scroll to position [0, 117]
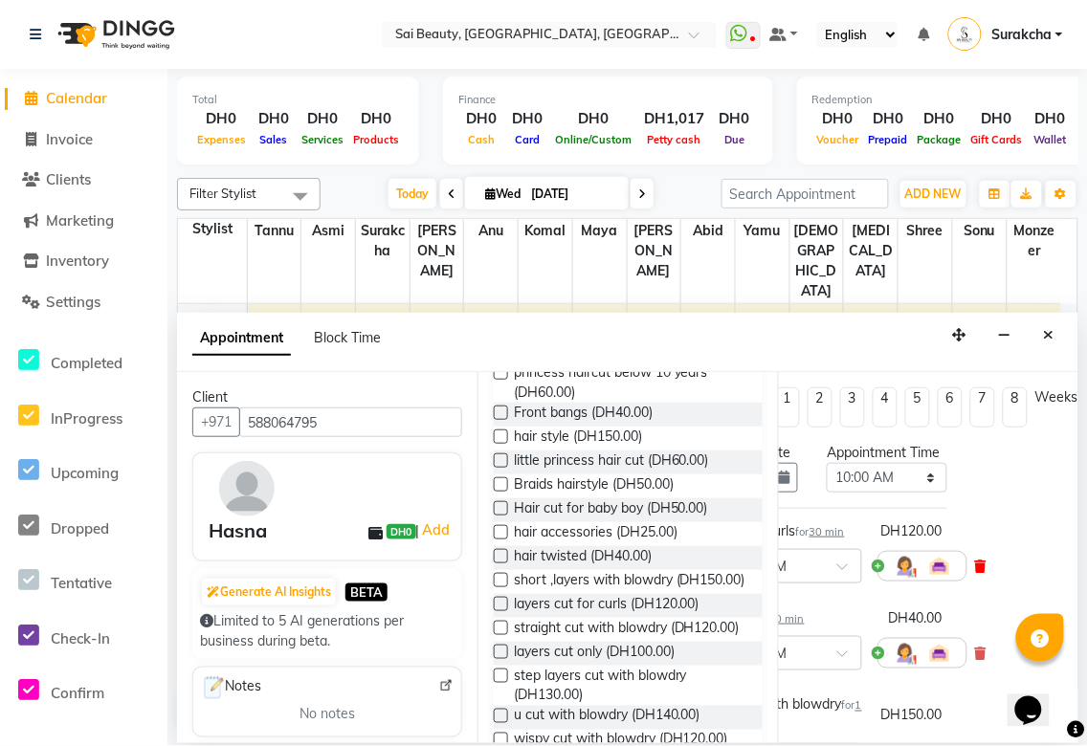
click at [978, 573] on icon at bounding box center [980, 566] width 11 height 13
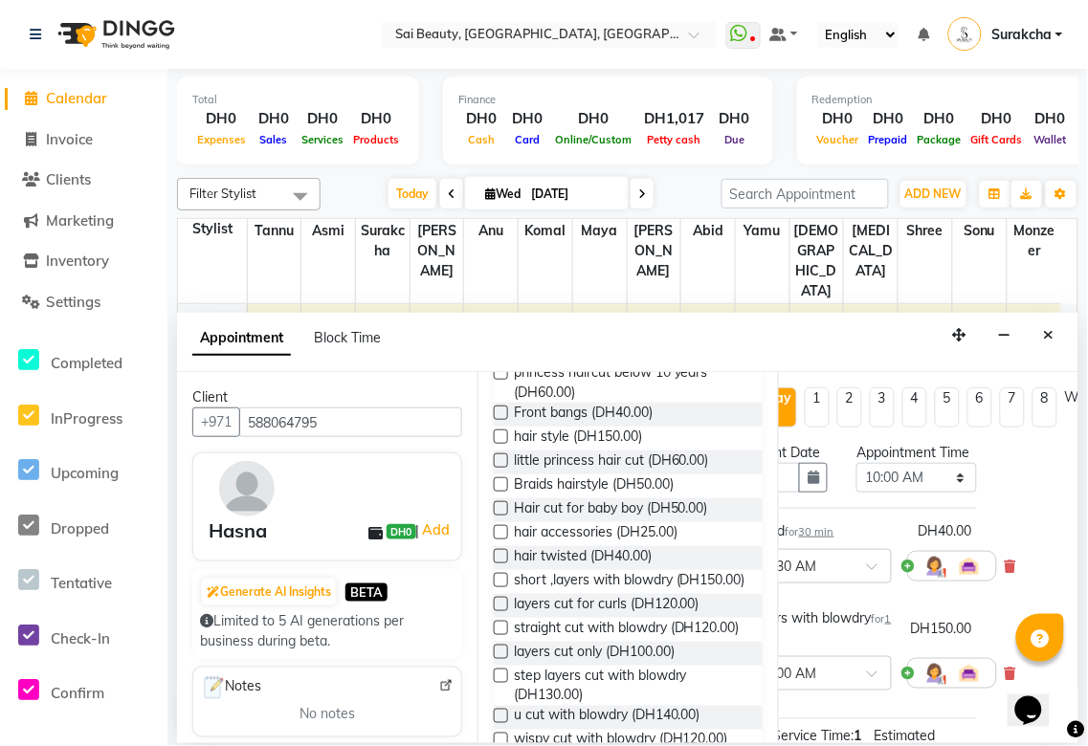
scroll to position [0, 125]
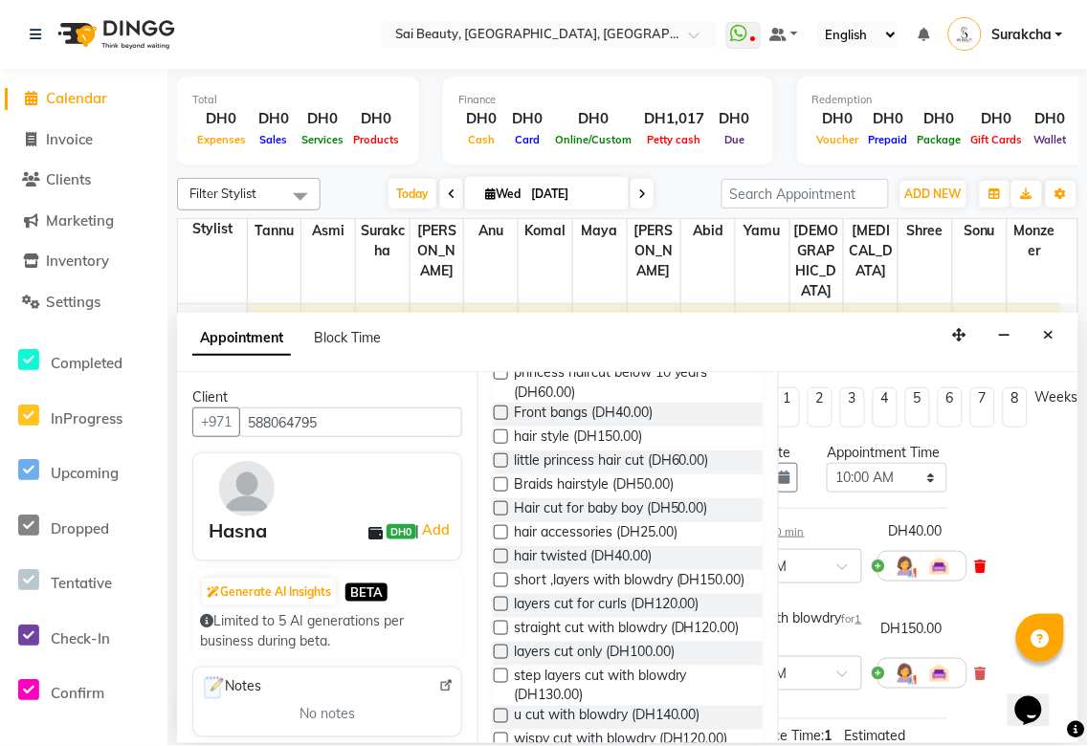
click at [975, 573] on icon at bounding box center [980, 566] width 11 height 13
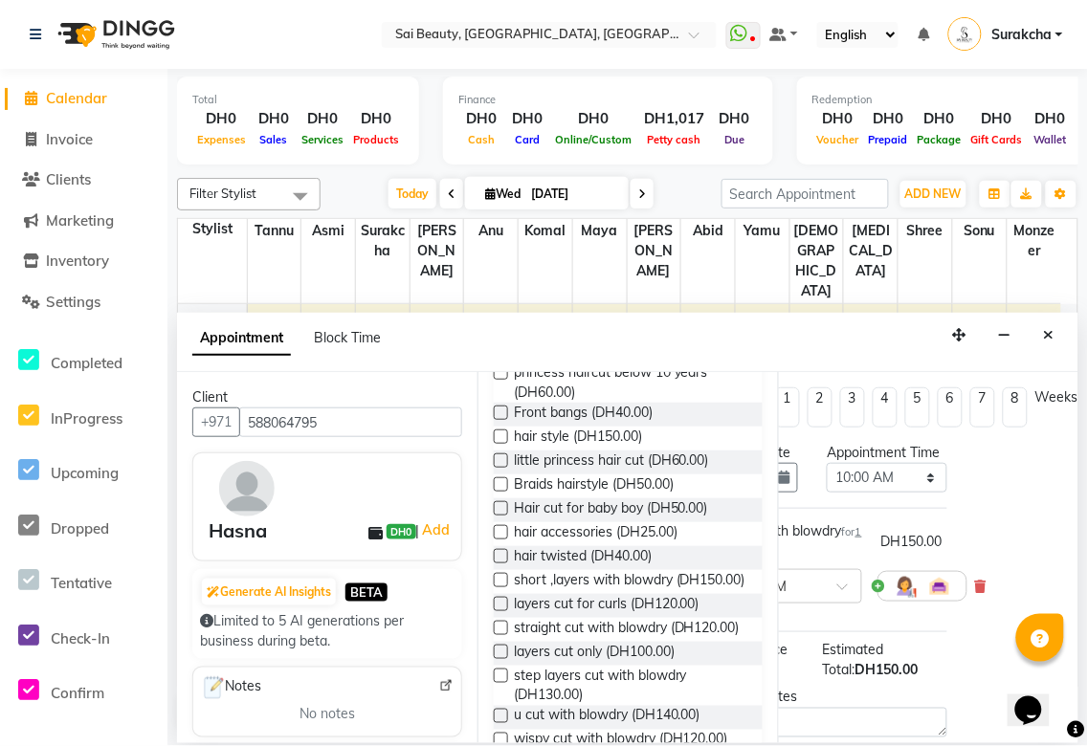
scroll to position [0, 0]
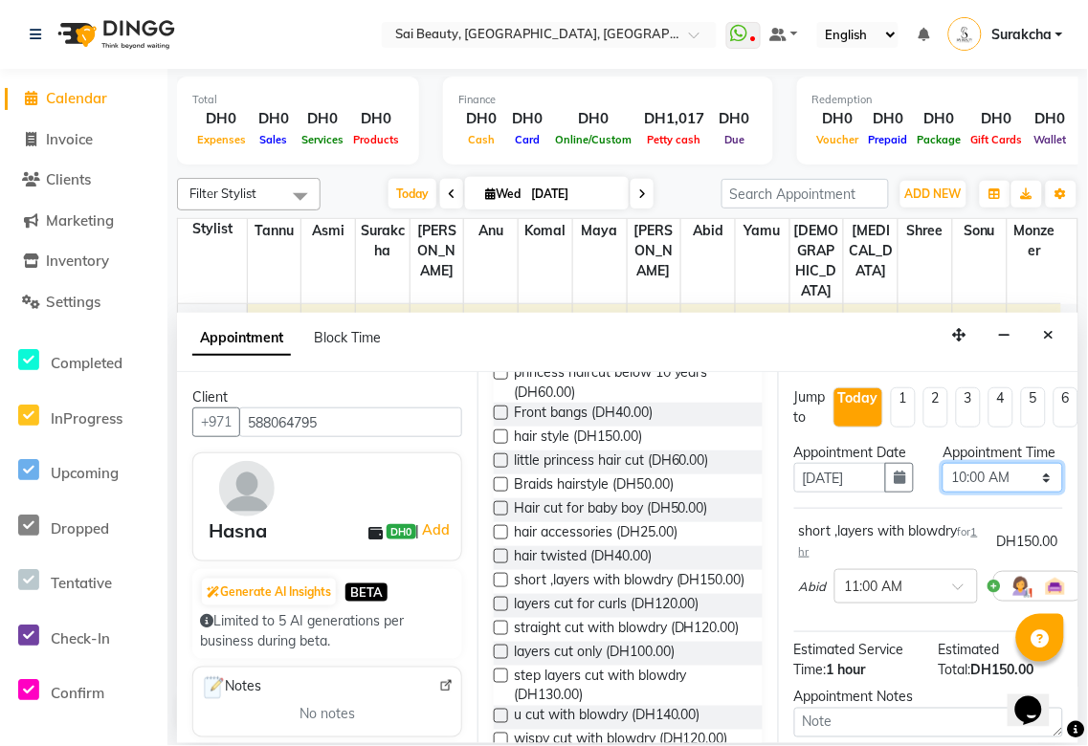
click at [1020, 493] on select "Select 10:00 AM 10:05 AM 10:10 AM 10:15 AM 10:20 AM 10:25 AM 10:30 AM 10:35 AM …" at bounding box center [1003, 478] width 120 height 30
select select "750"
click at [943, 482] on select "Select 10:00 AM 10:05 AM 10:10 AM 10:15 AM 10:20 AM 10:25 AM 10:30 AM 10:35 AM …" at bounding box center [1003, 478] width 120 height 30
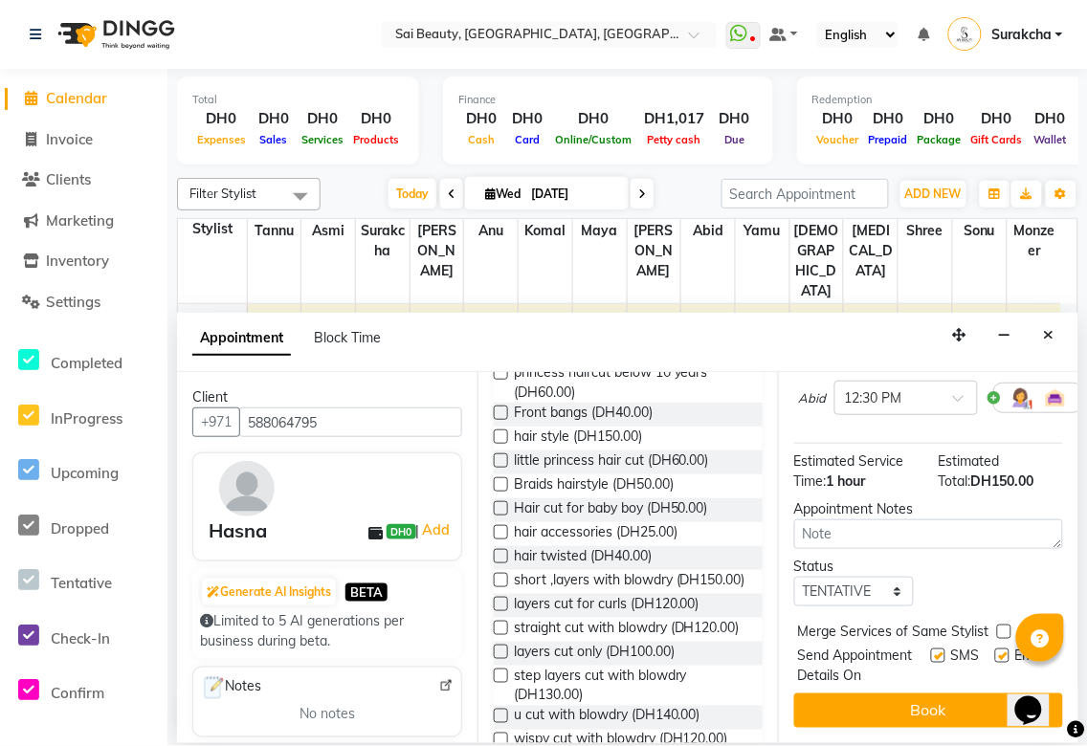
click at [1005, 625] on label at bounding box center [1004, 632] width 14 height 14
click at [1005, 628] on input "checkbox" at bounding box center [1003, 634] width 12 height 12
checkbox input "true"
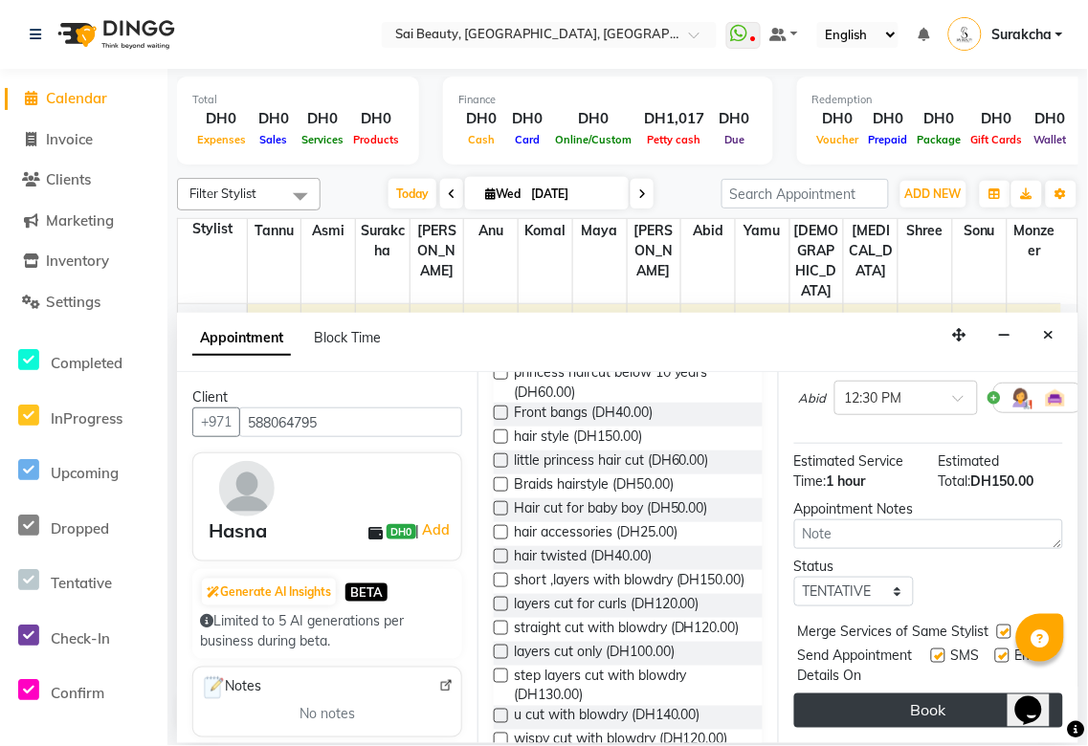
click at [965, 709] on button "Book" at bounding box center [928, 711] width 269 height 34
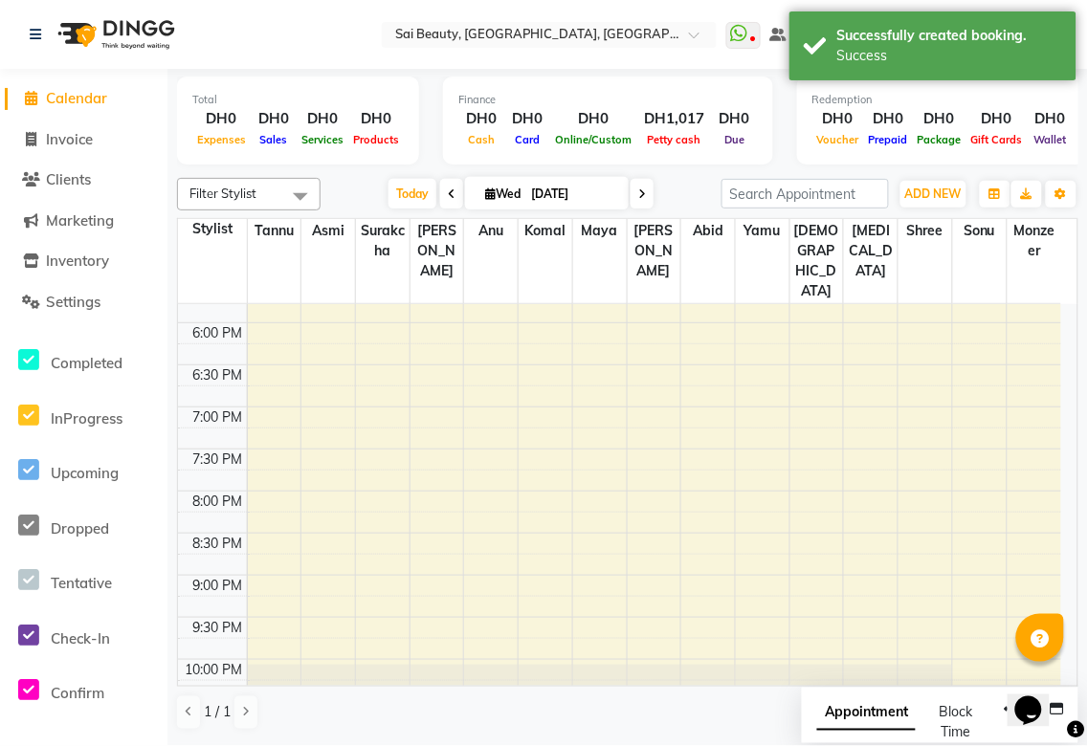
click at [854, 722] on span "Appointment" at bounding box center [866, 714] width 99 height 34
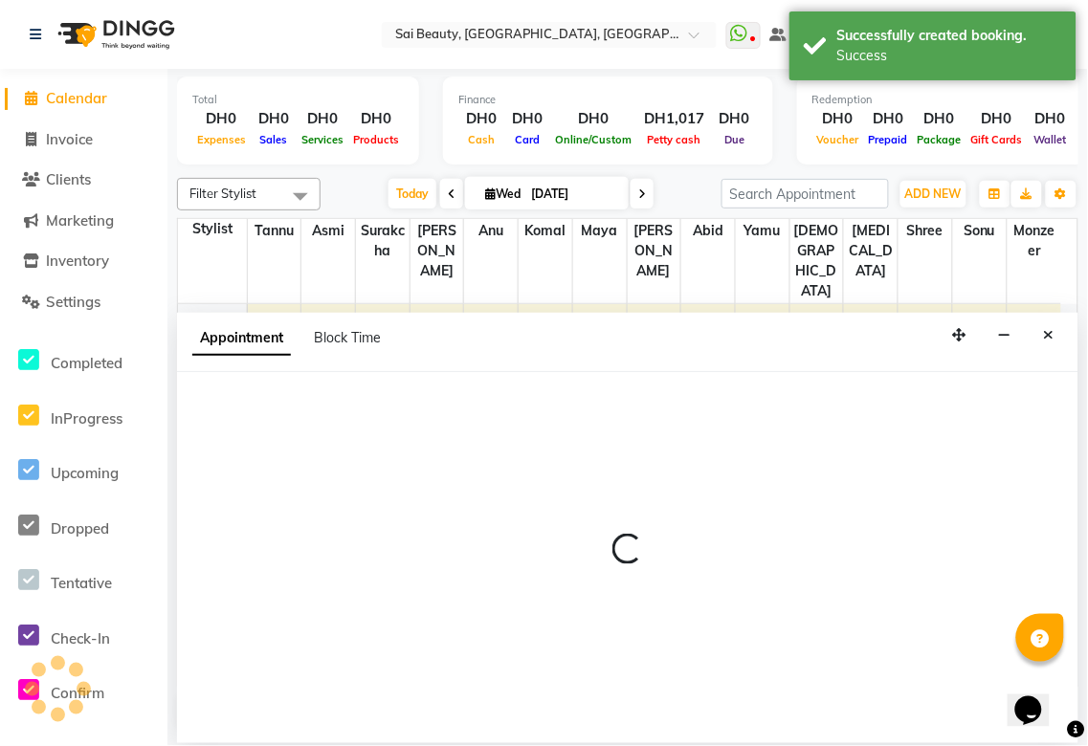
select select "tentative"
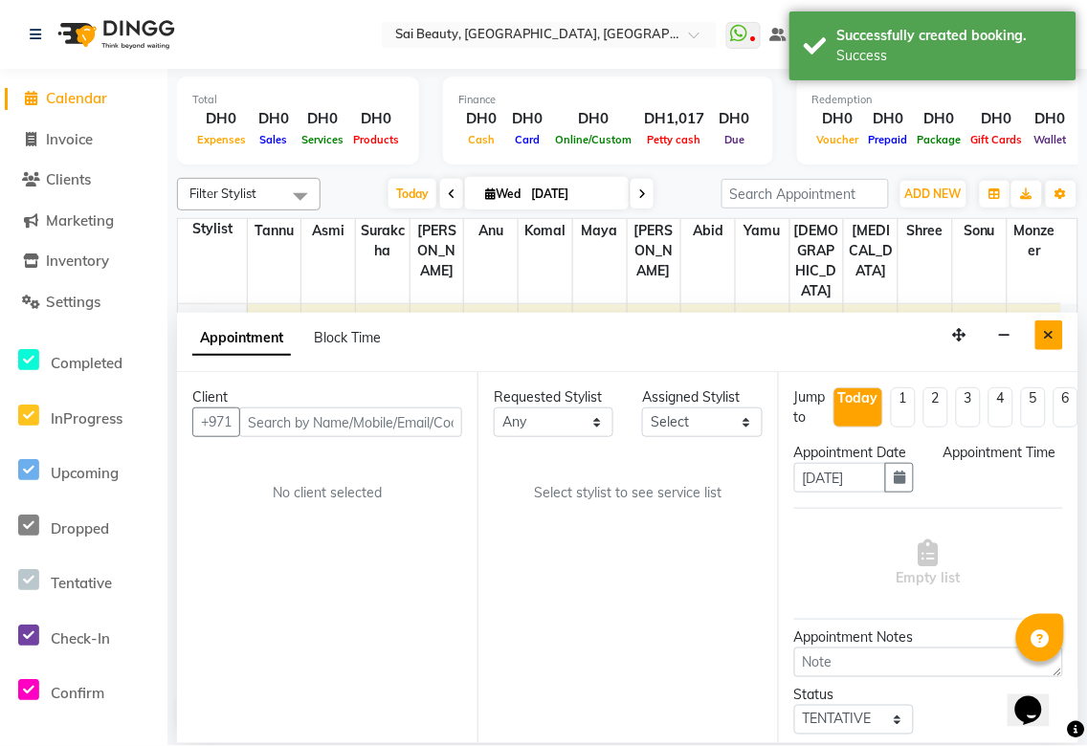
click at [1049, 337] on icon "Close" at bounding box center [1049, 334] width 11 height 13
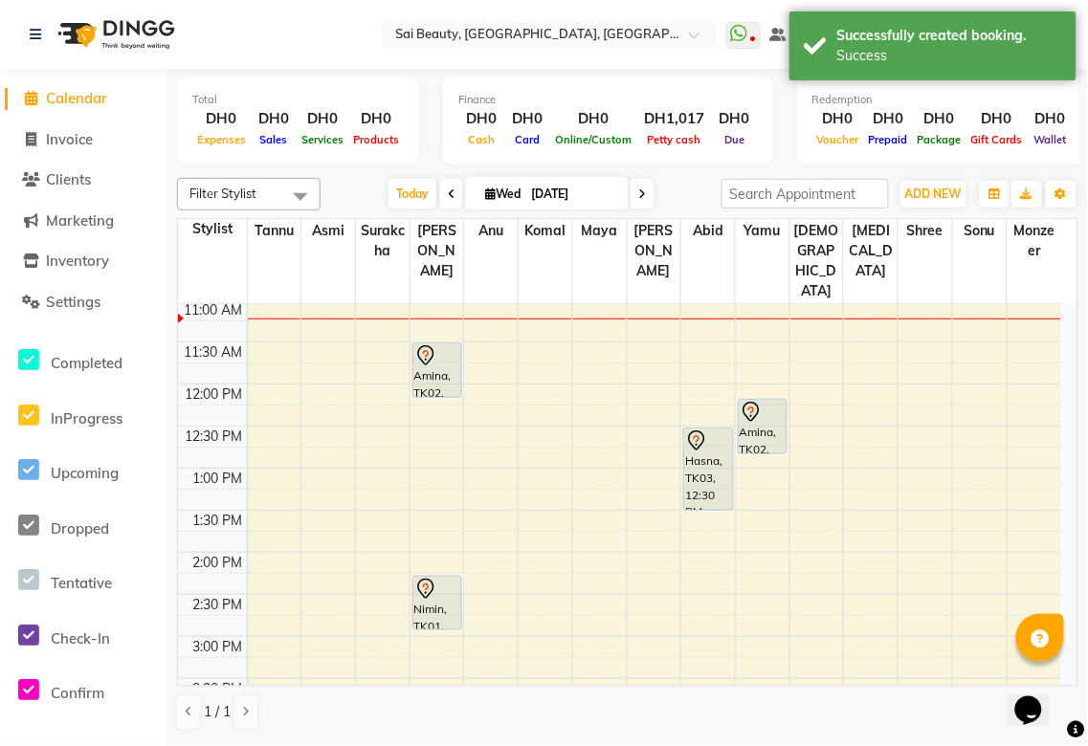
scroll to position [150, 0]
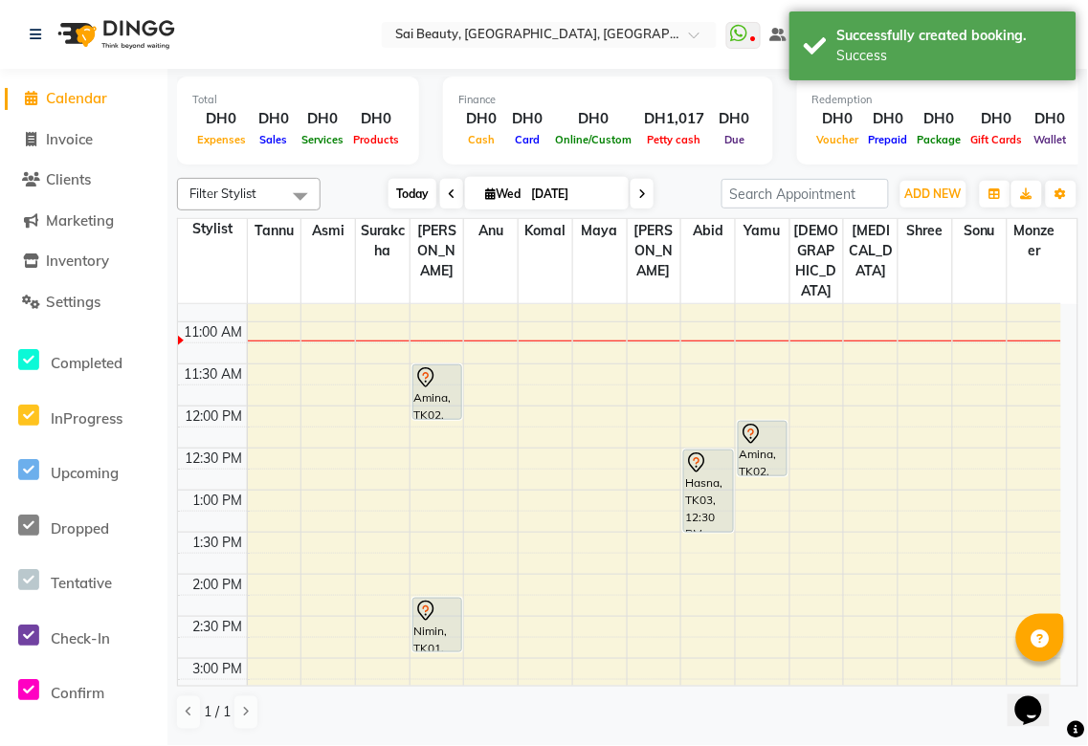
click at [404, 193] on span "Today" at bounding box center [412, 194] width 48 height 30
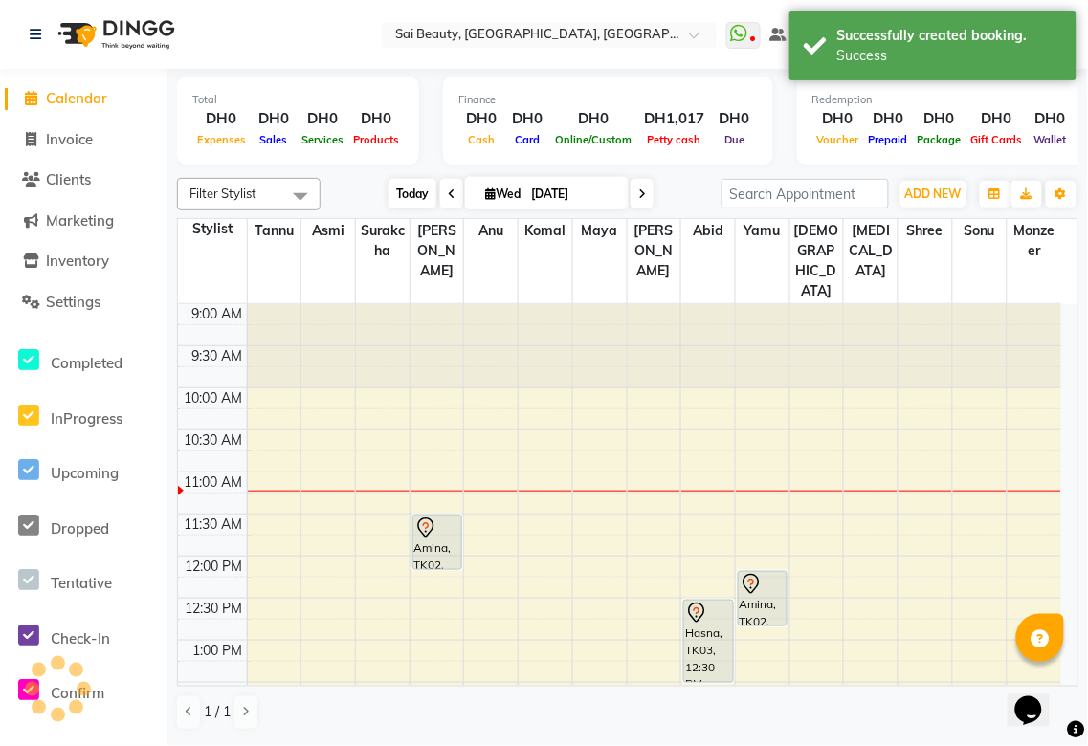
scroll to position [169, 0]
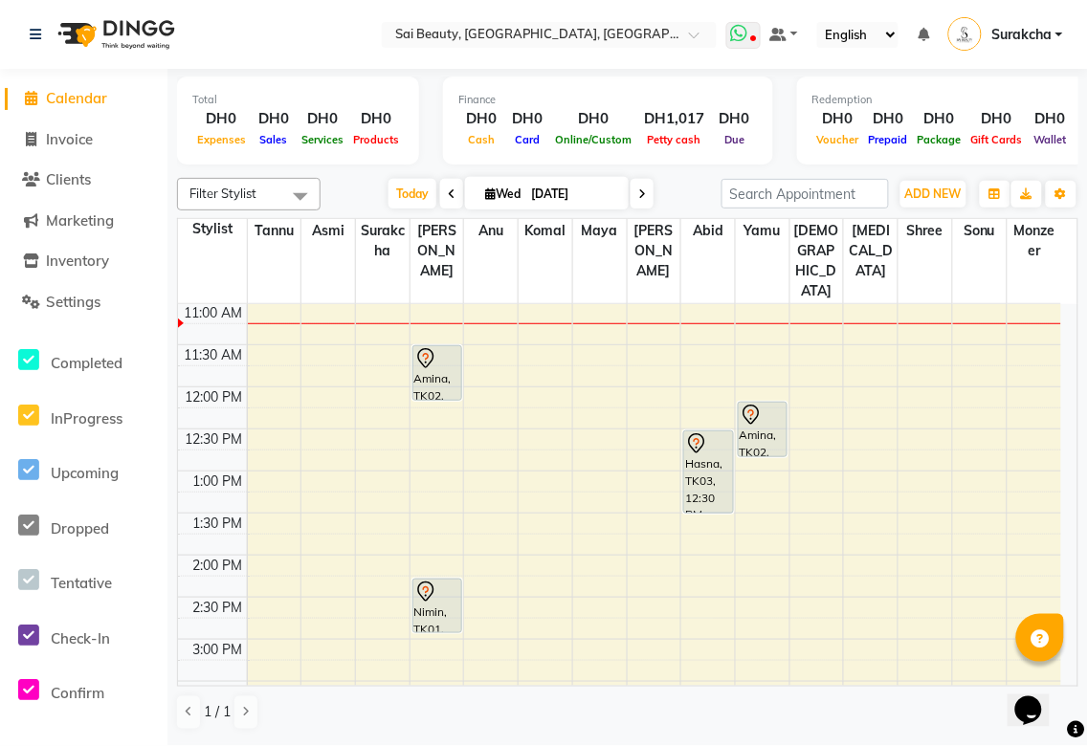
click at [741, 33] on icon at bounding box center [739, 33] width 17 height 19
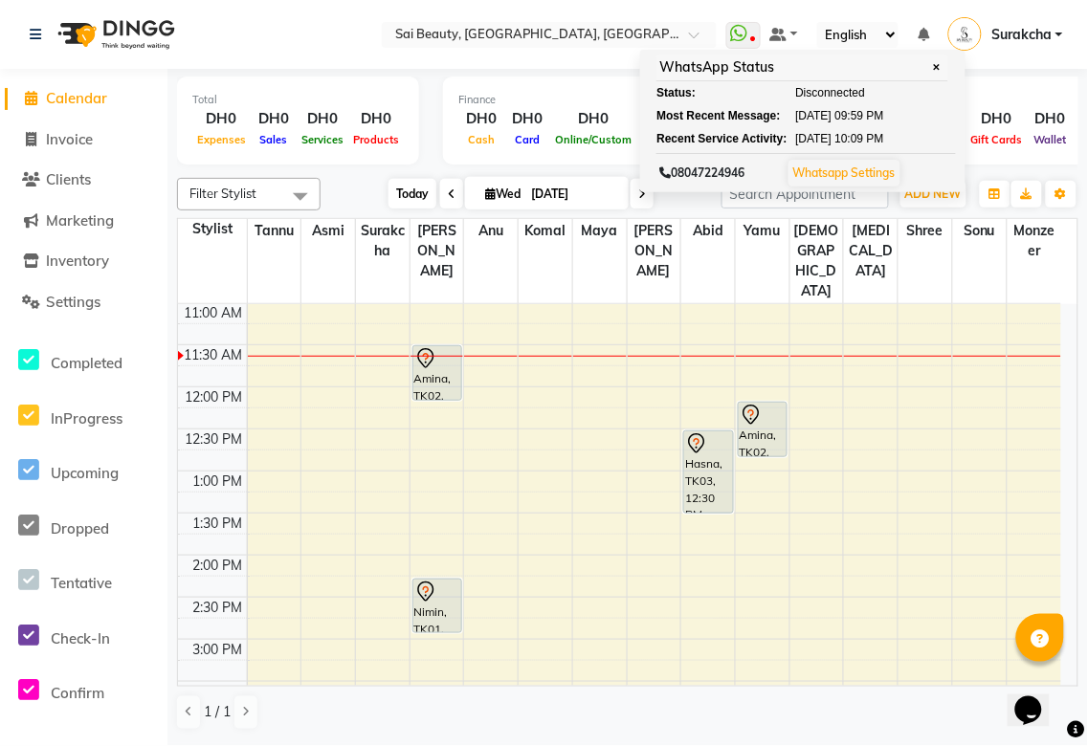
click at [400, 189] on span "Today" at bounding box center [412, 194] width 48 height 30
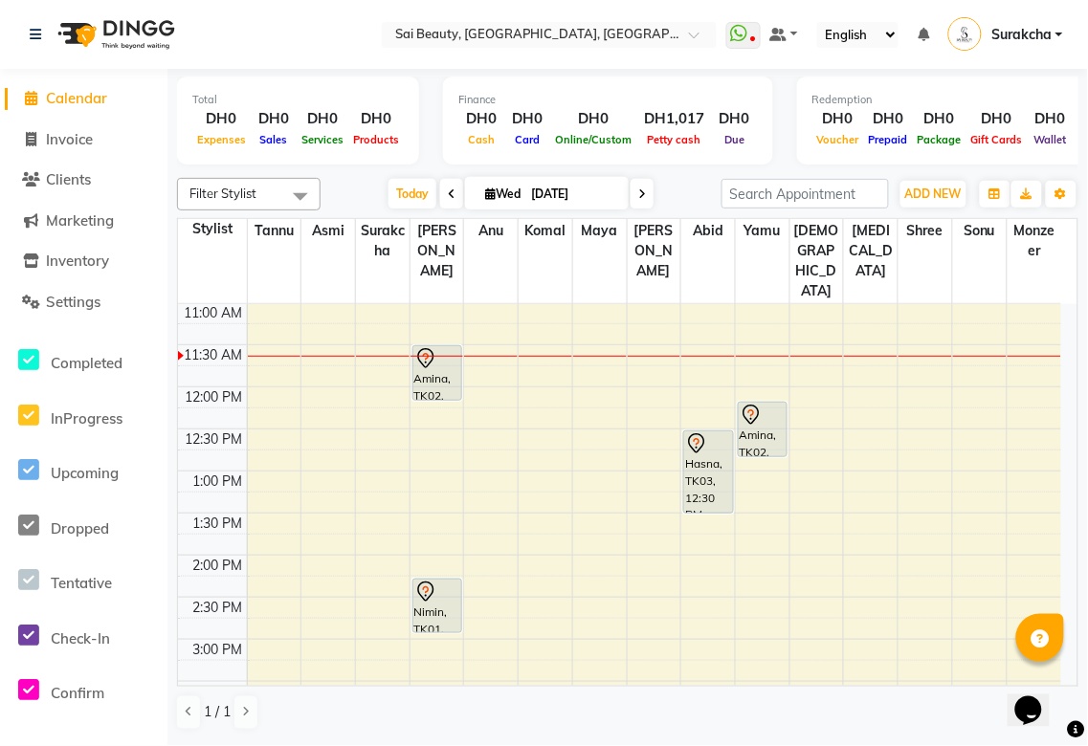
click at [448, 193] on icon at bounding box center [452, 194] width 8 height 11
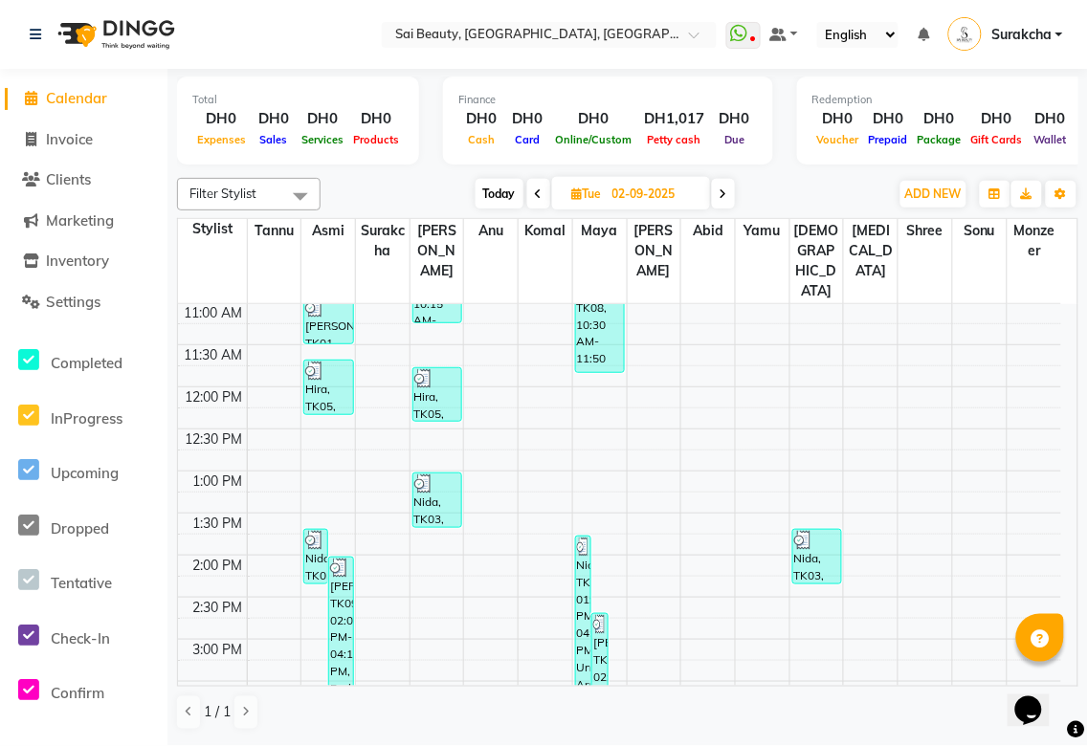
click at [505, 195] on span "Today" at bounding box center [500, 194] width 48 height 30
type input "[DATE]"
